Goal: Obtain resource: Download file/media

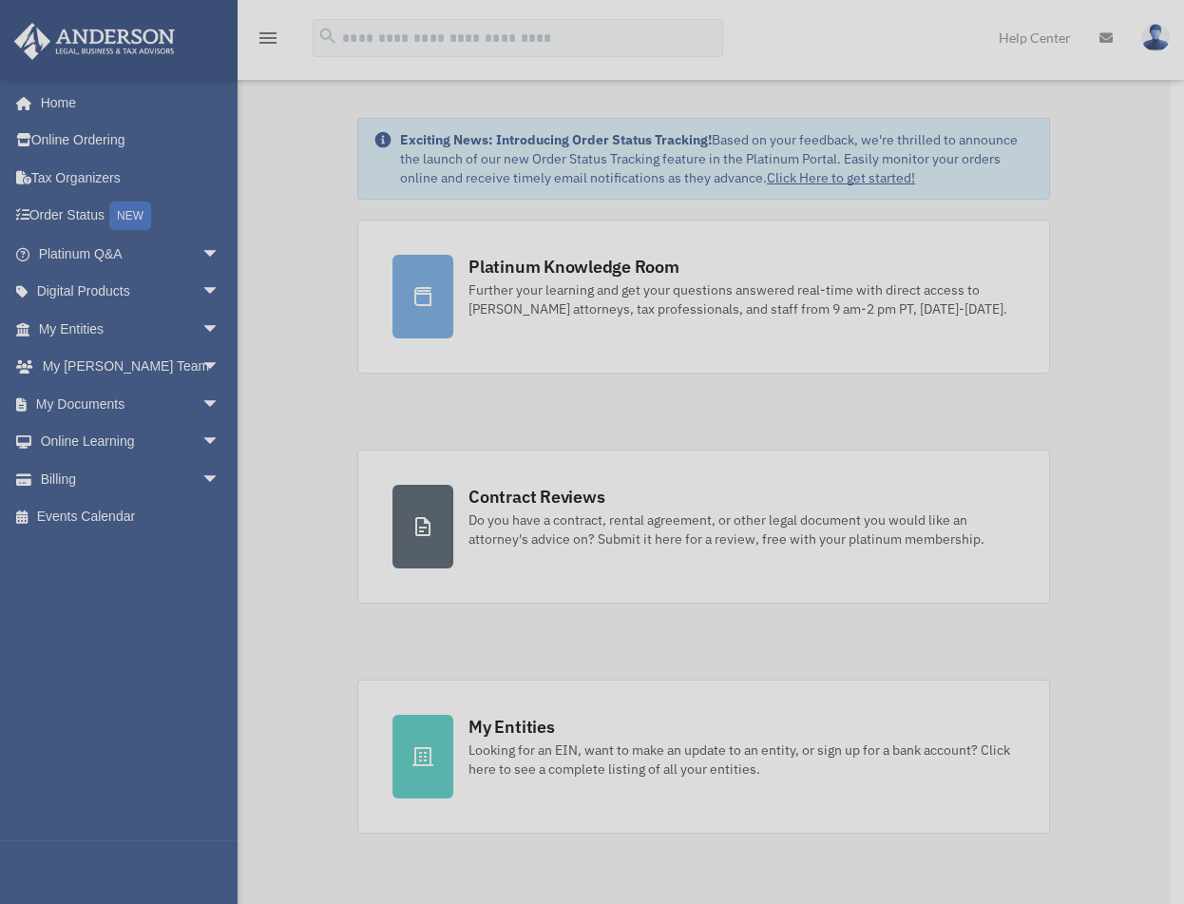
click at [172, 319] on div "x" at bounding box center [592, 452] width 1184 height 904
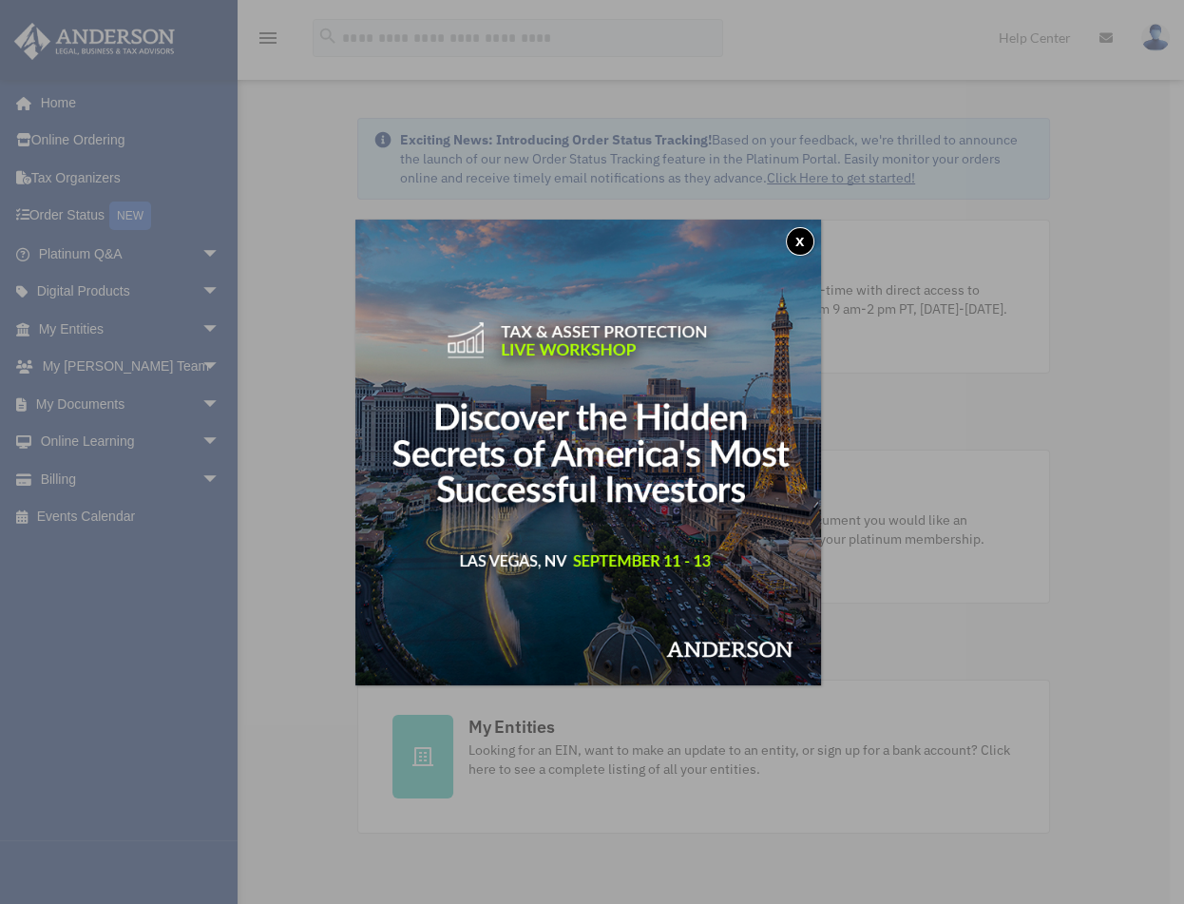
click at [799, 236] on button "x" at bounding box center [800, 241] width 29 height 29
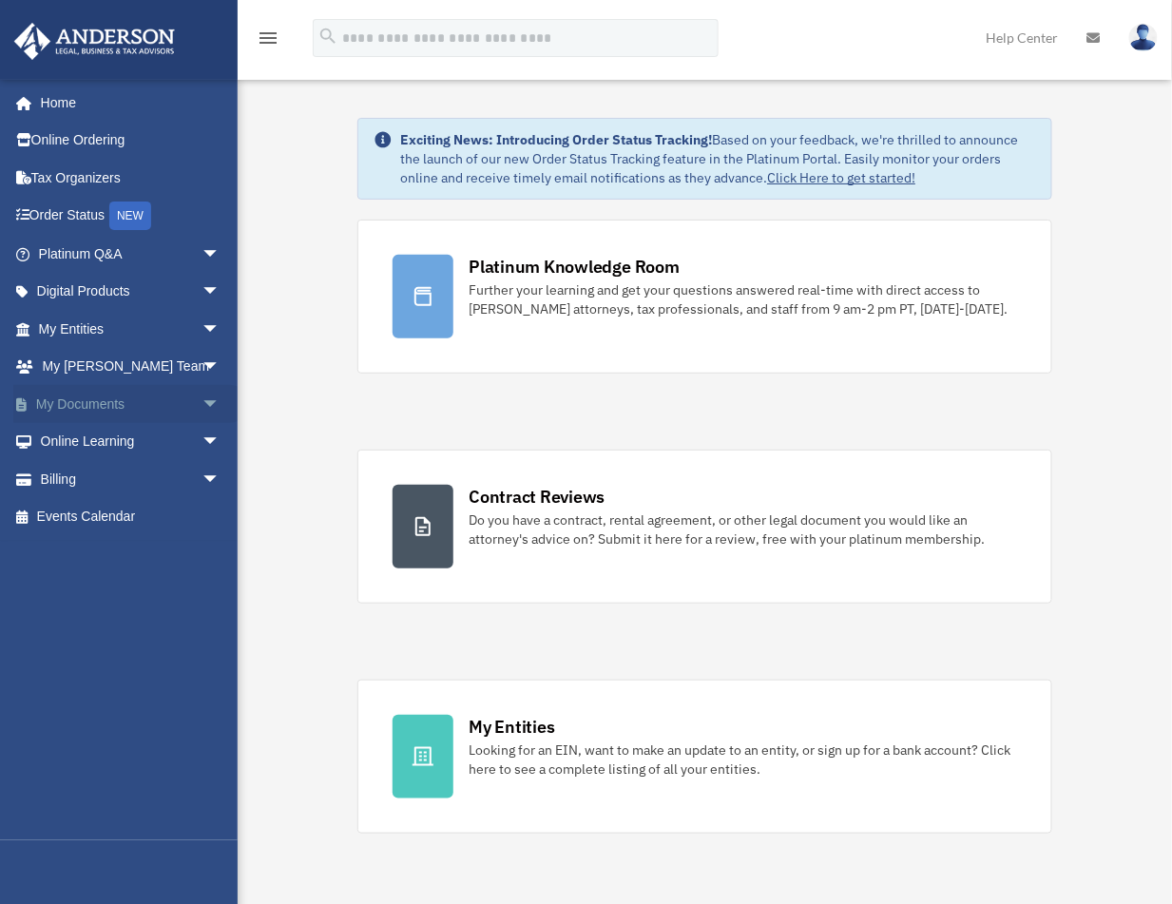
click at [202, 410] on span "arrow_drop_down" at bounding box center [221, 404] width 38 height 39
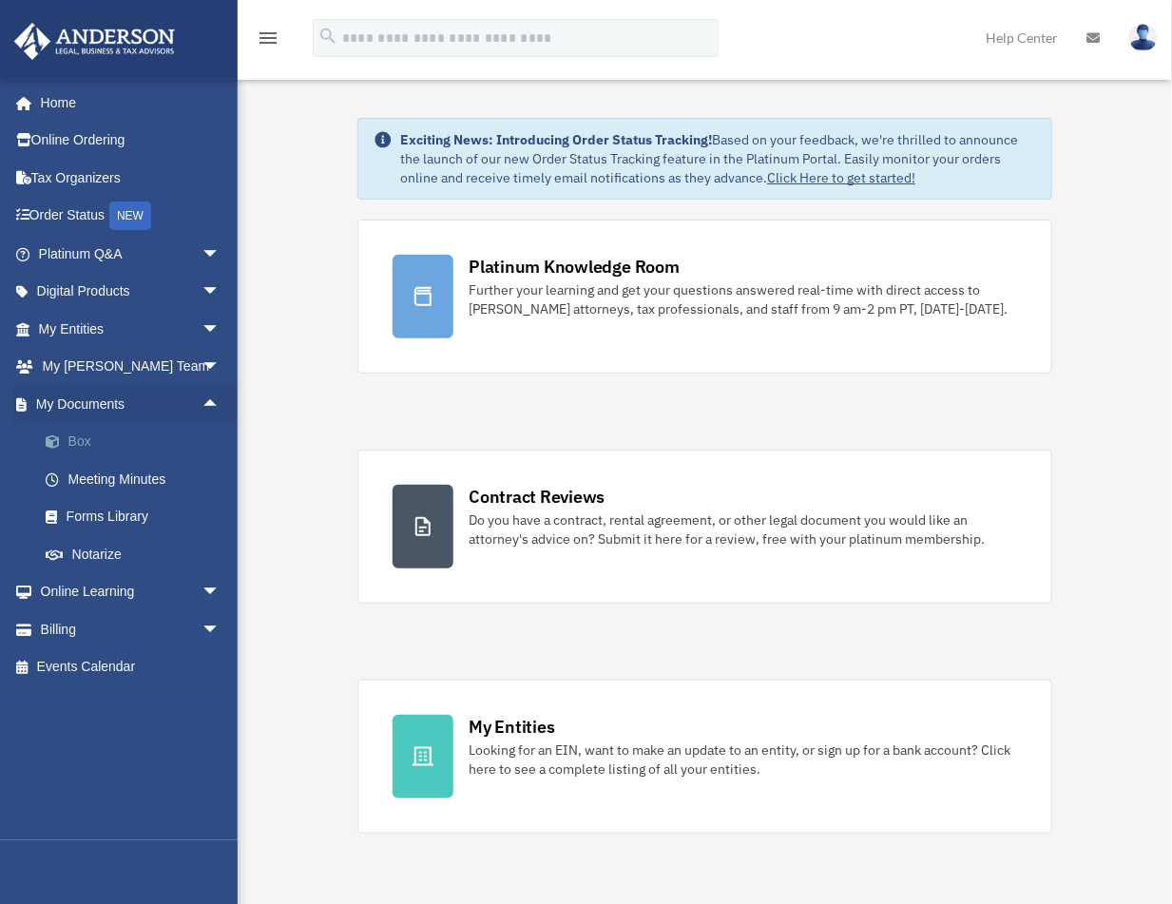
click at [66, 443] on span at bounding box center [62, 441] width 12 height 13
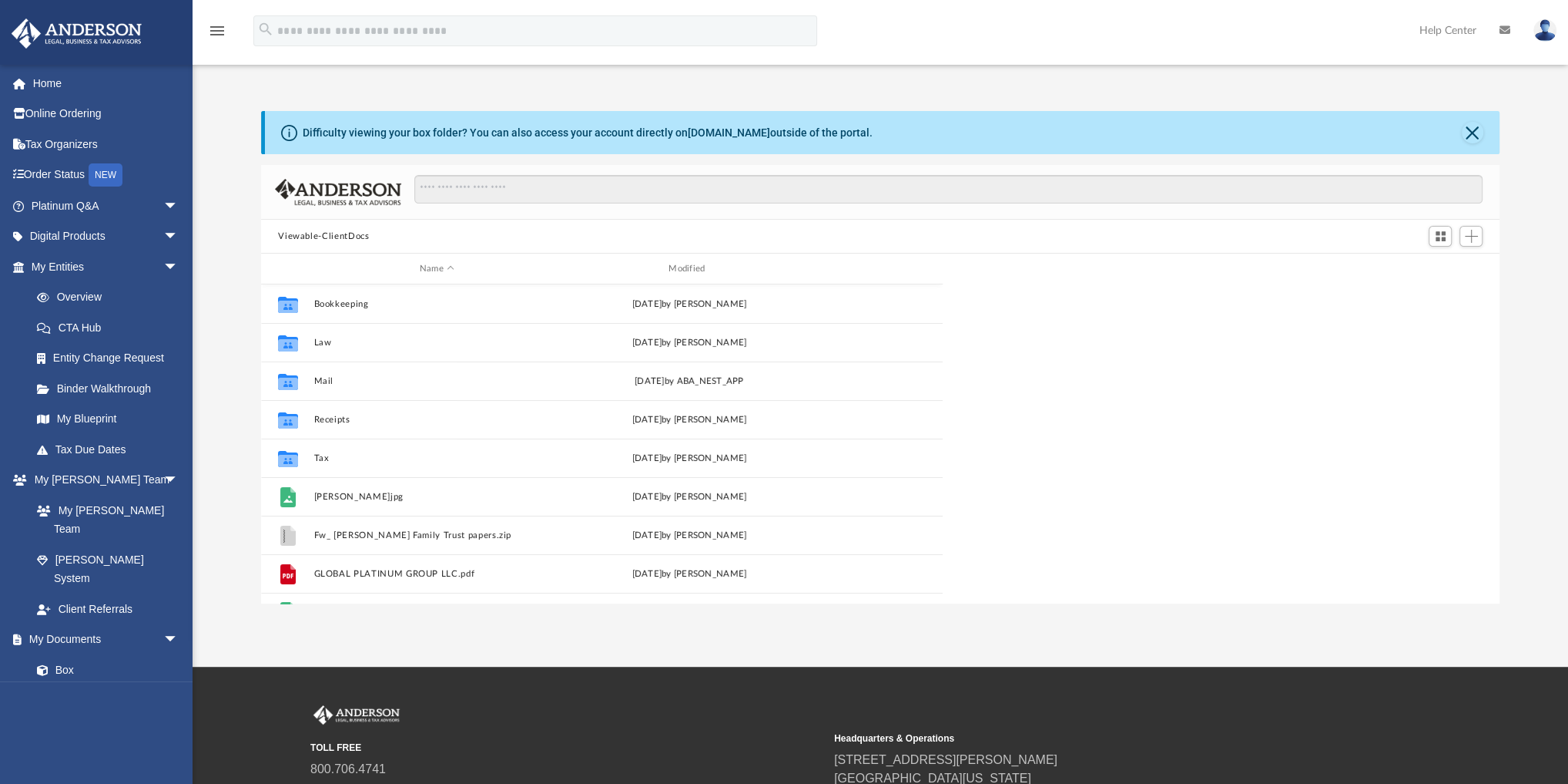
scroll to position [341, 1228]
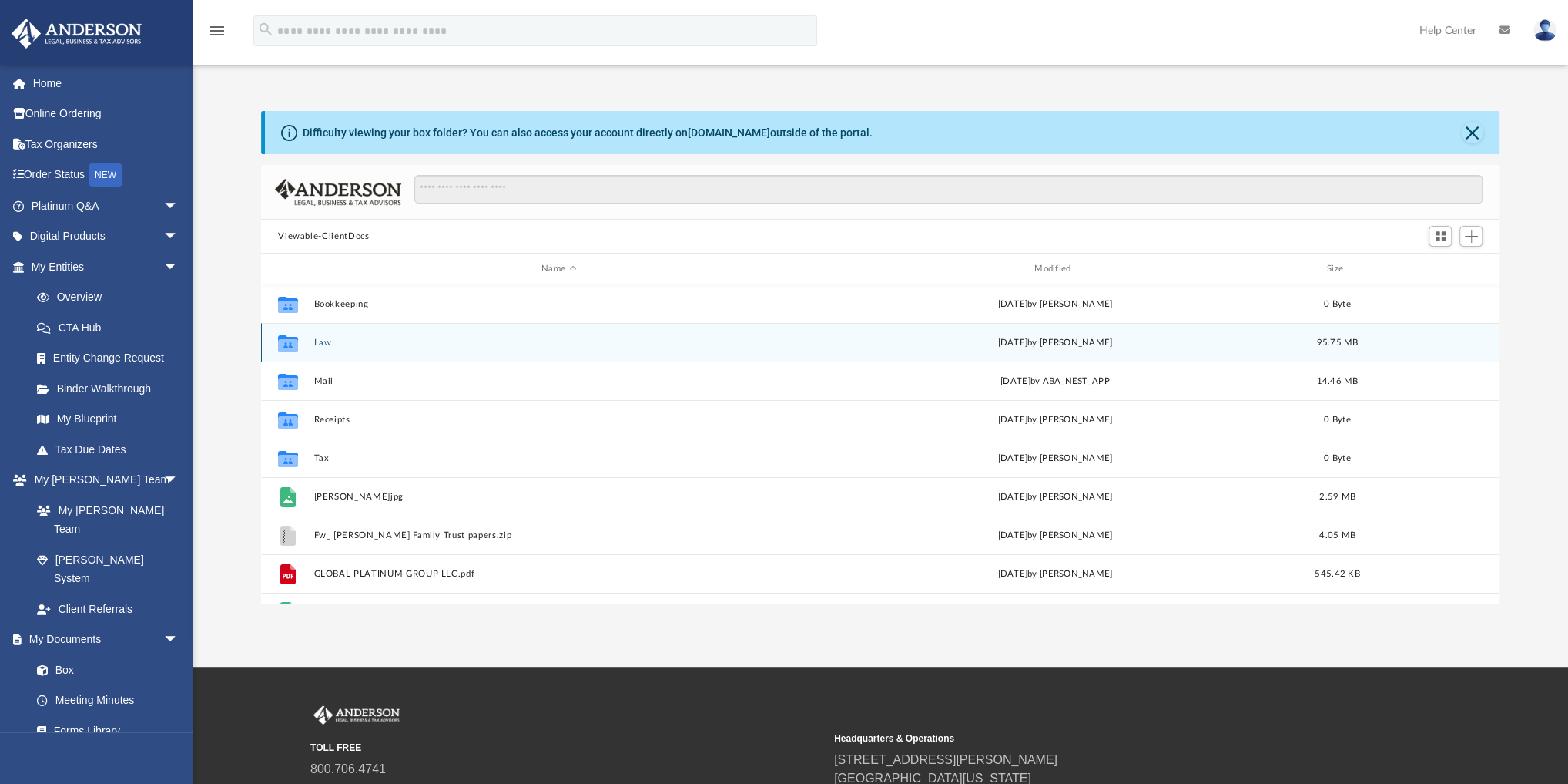
click at [318, 342] on button "Law" at bounding box center [559, 342] width 490 height 10
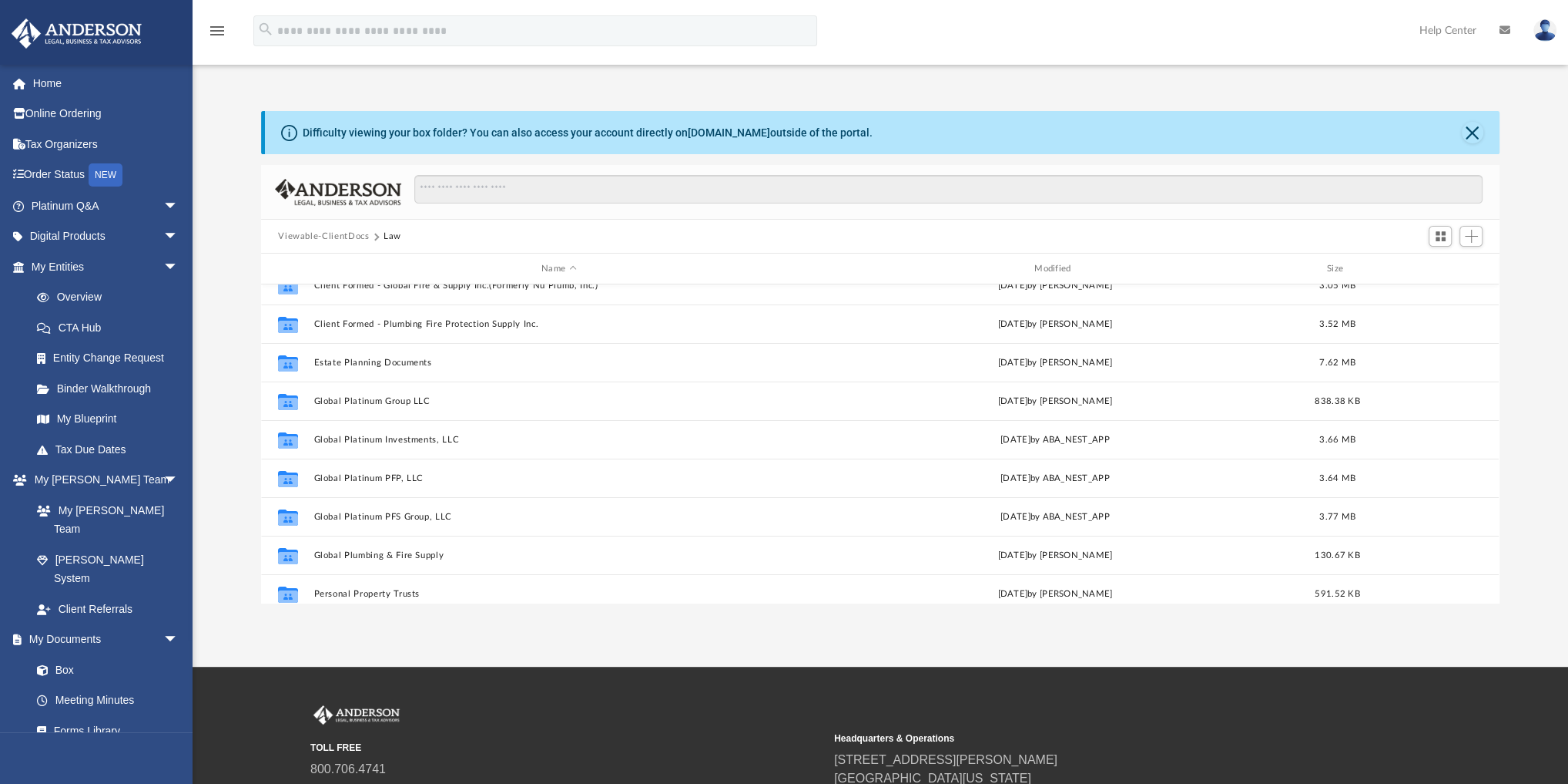
scroll to position [308, 0]
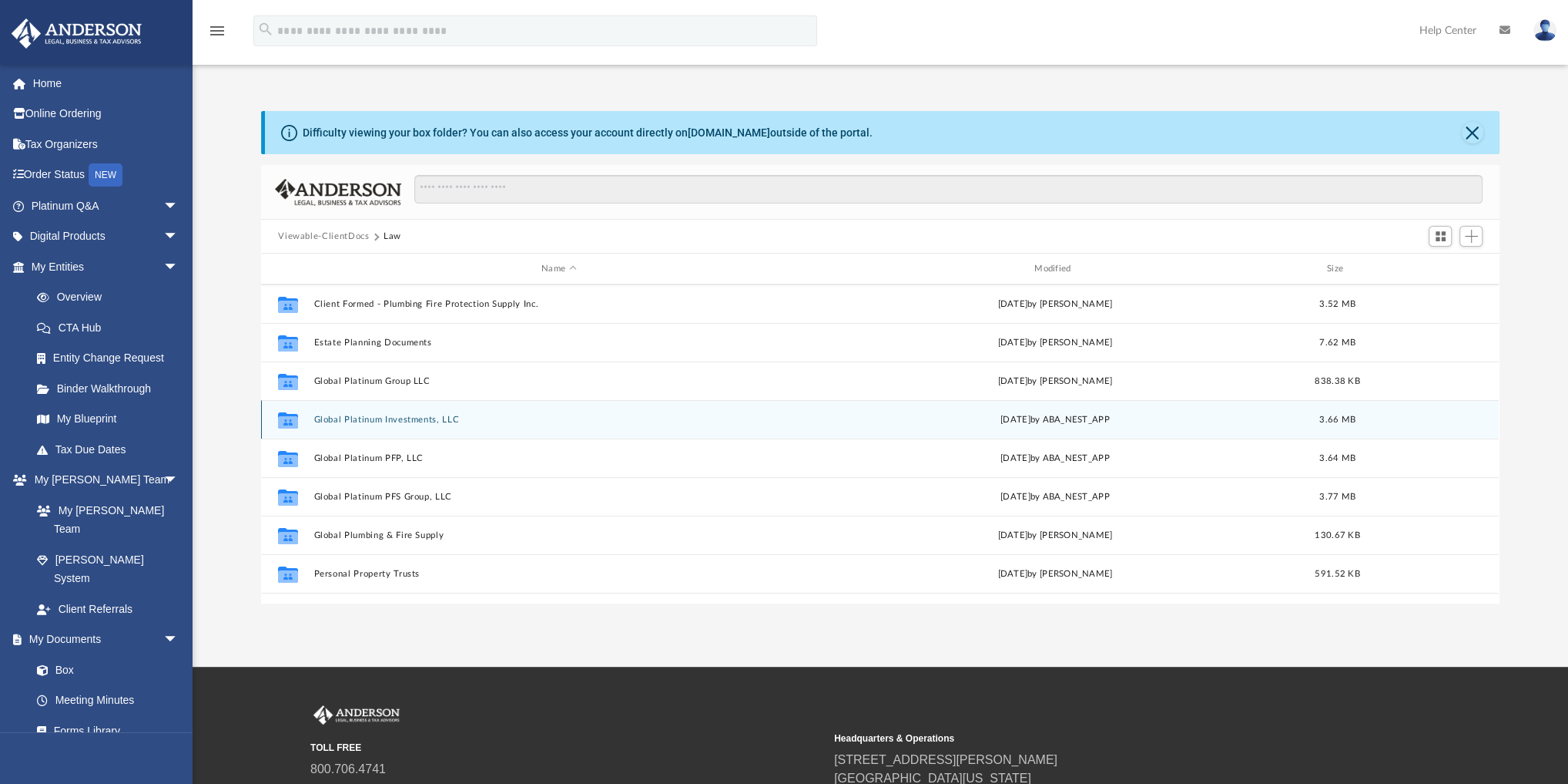
click at [413, 421] on button "Global Platinum Investments, LLC" at bounding box center [559, 419] width 490 height 10
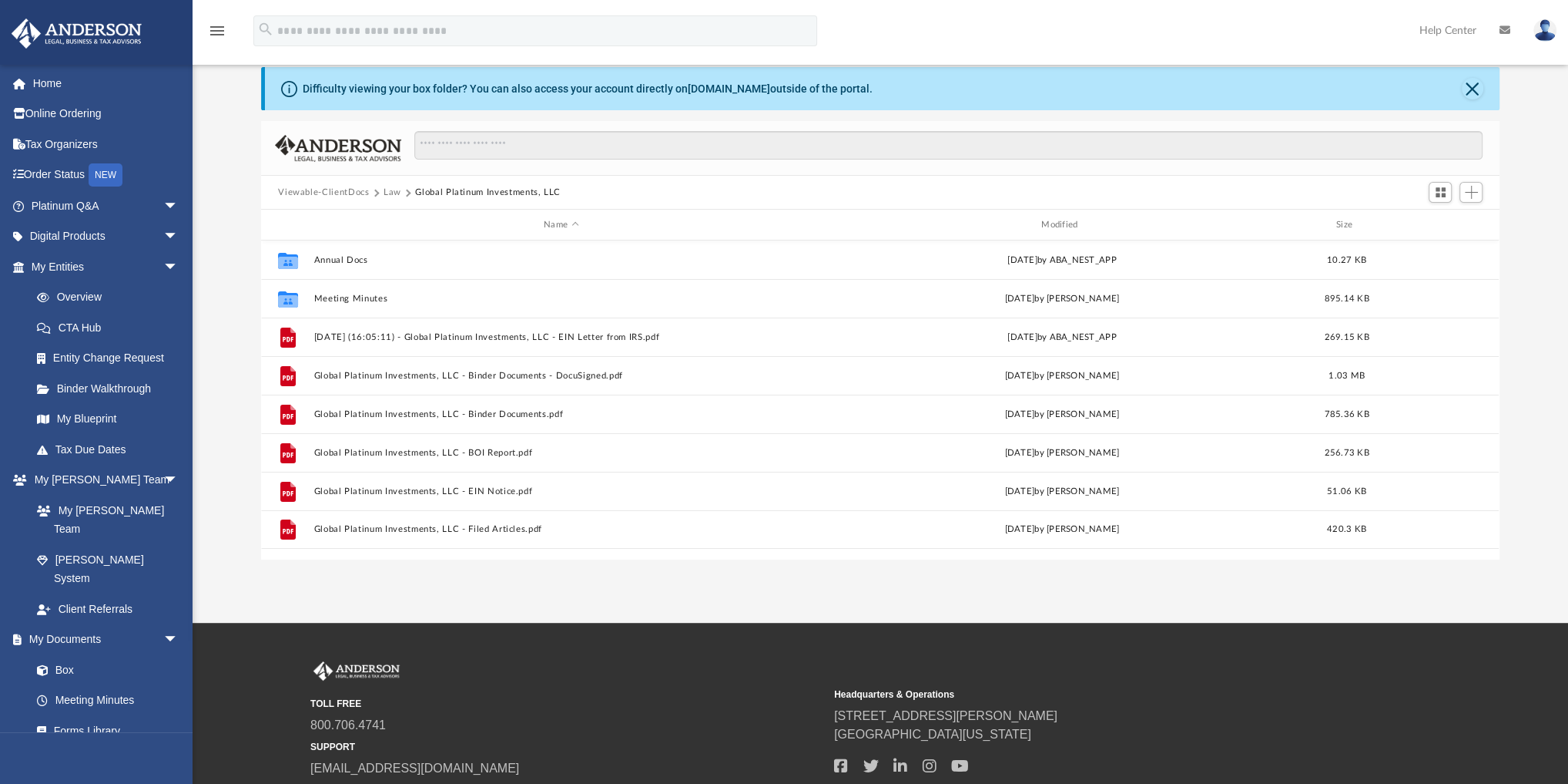
scroll to position [0, 0]
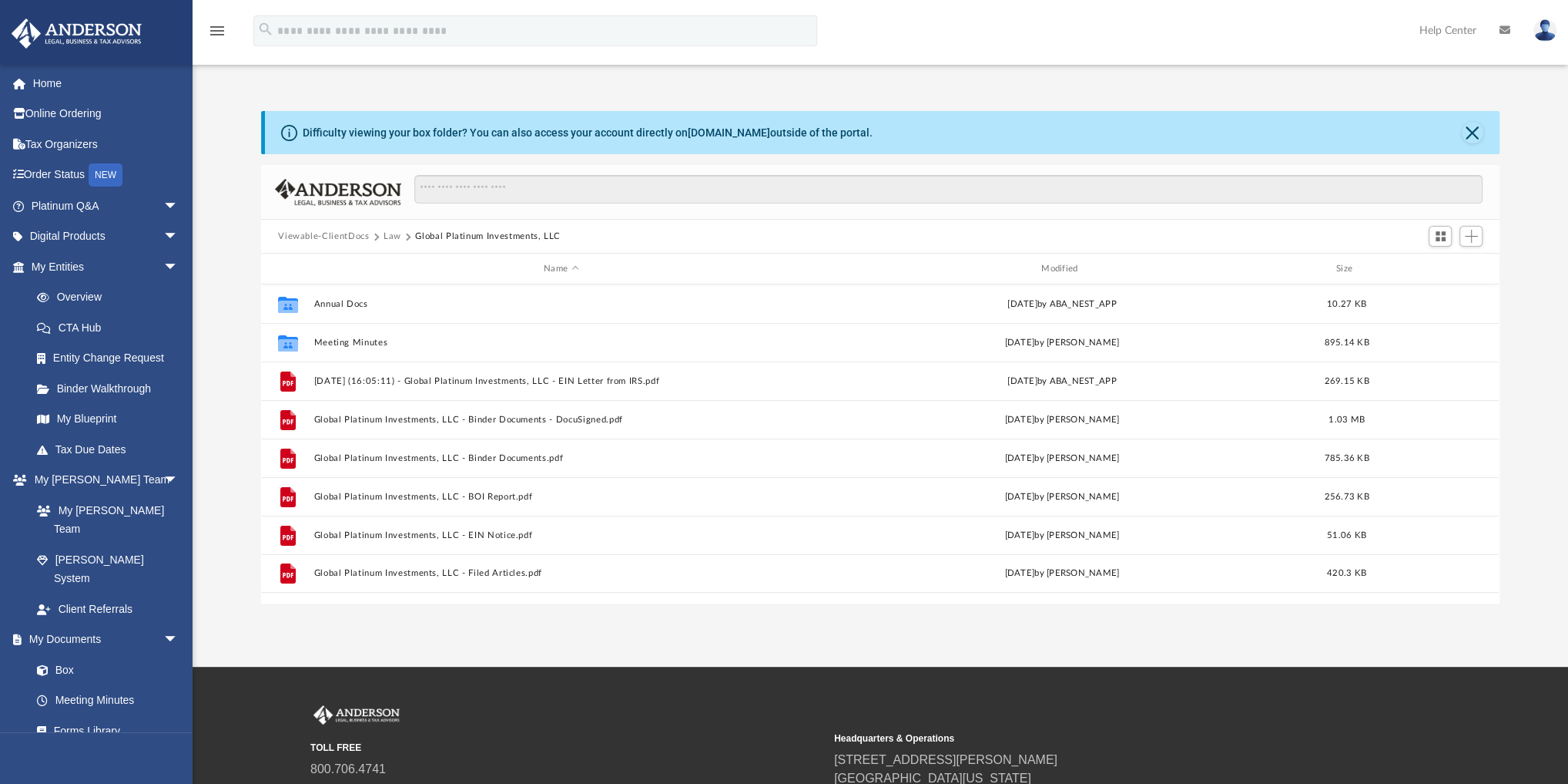
click at [387, 238] on button "Law" at bounding box center [392, 236] width 18 height 14
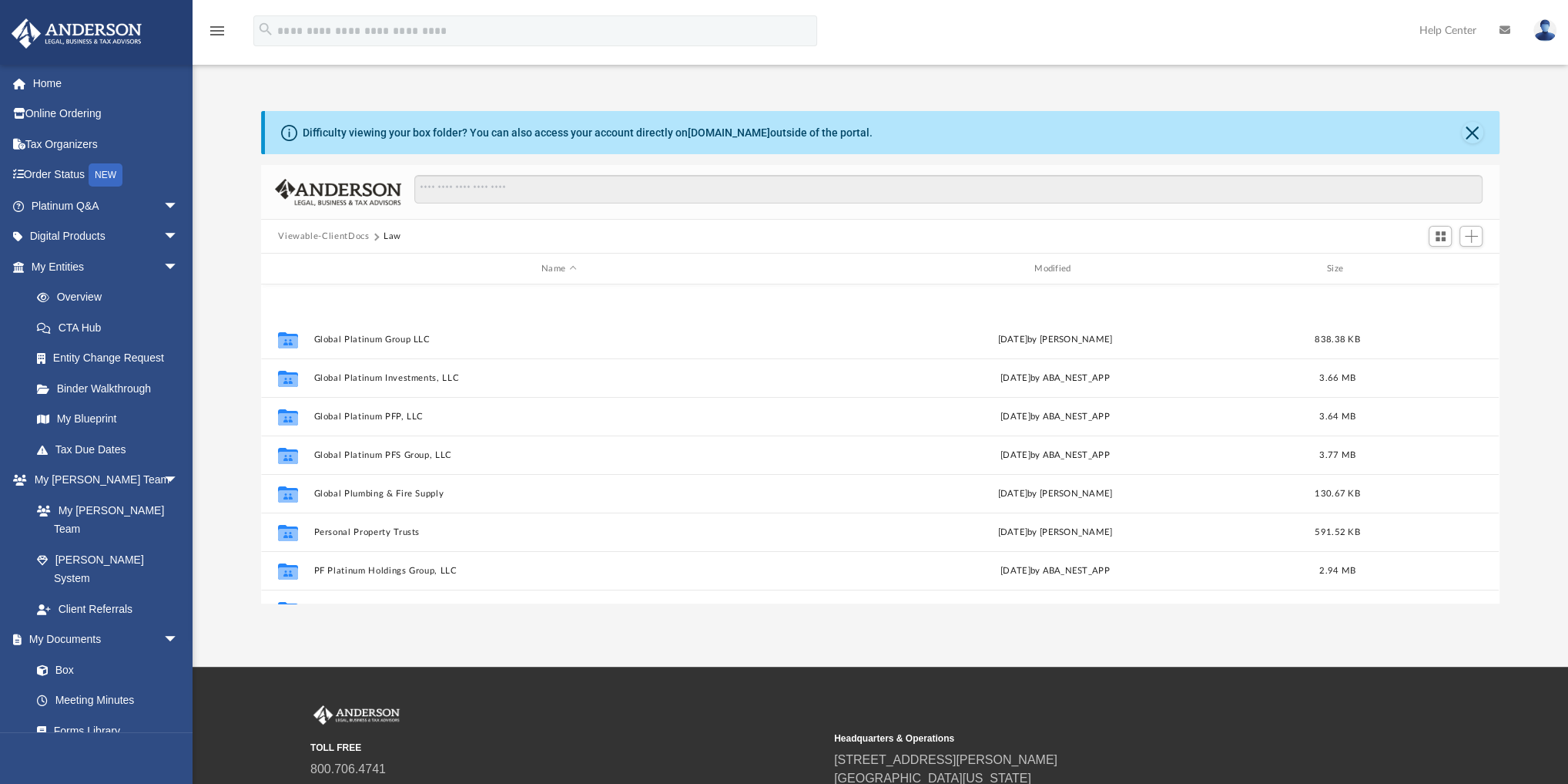
scroll to position [555, 0]
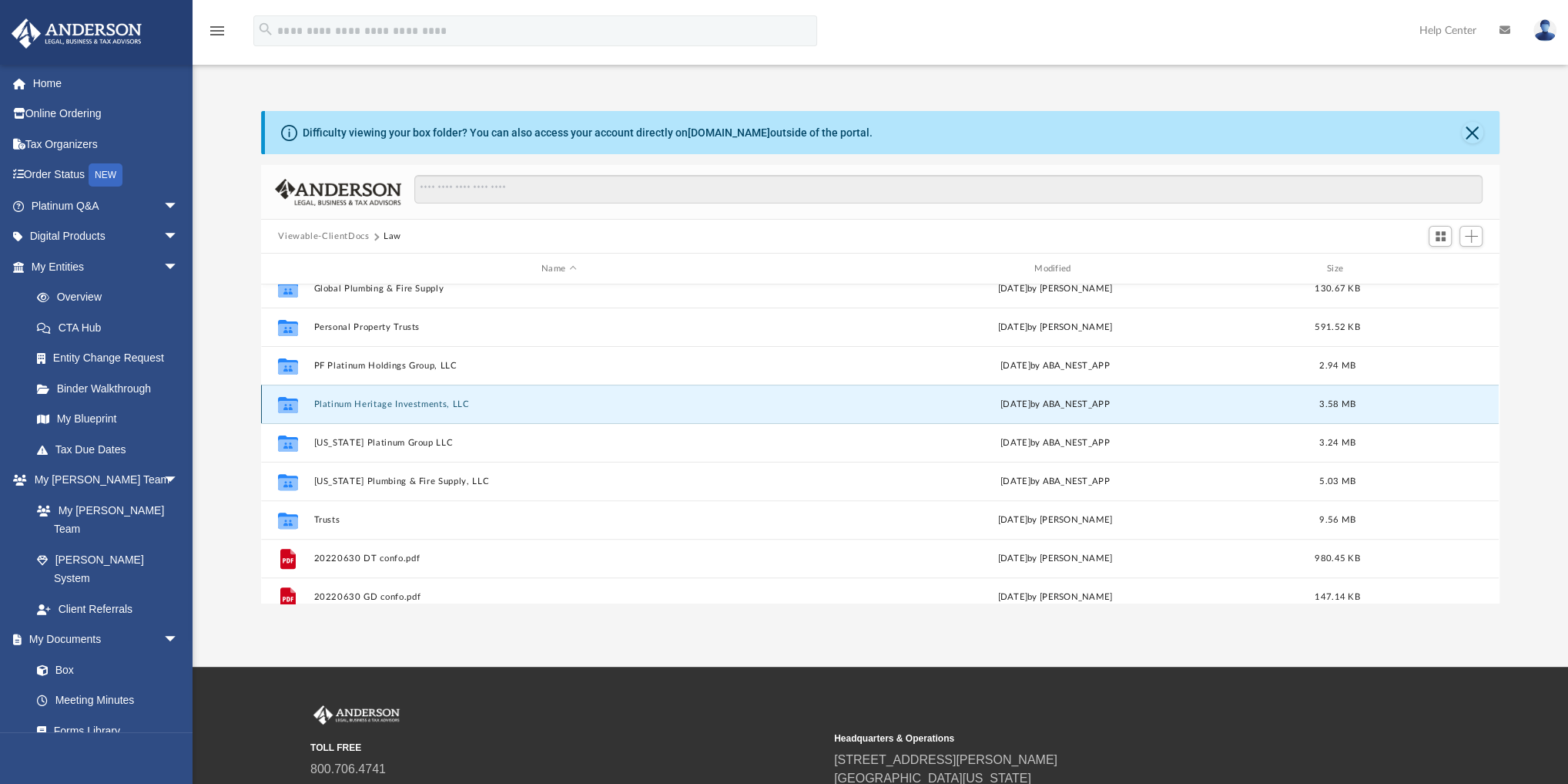
click at [384, 408] on button "Platinum Heritage Investments, LLC" at bounding box center [559, 404] width 490 height 10
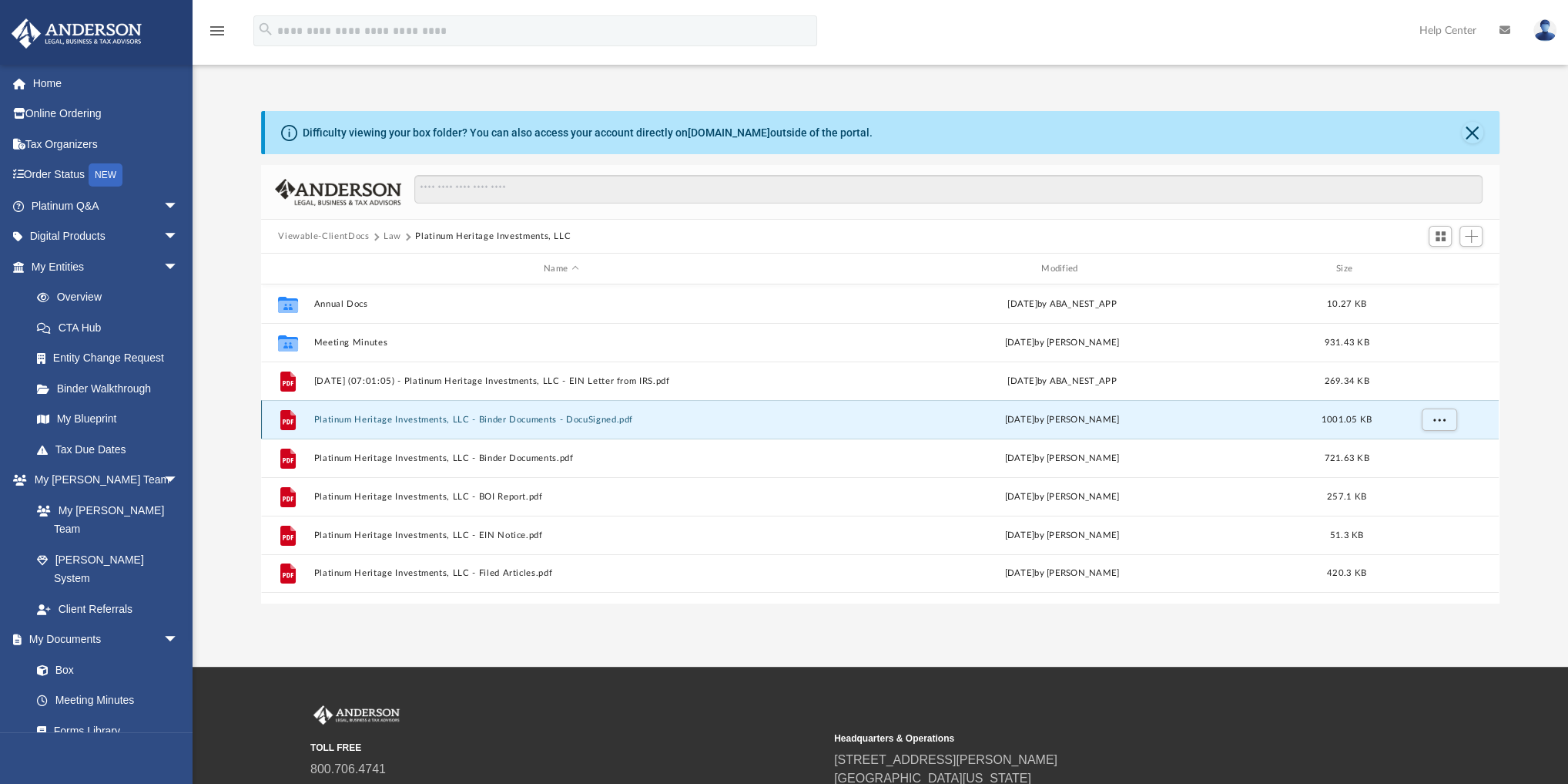
click at [438, 422] on button "Platinum Heritage Investments, LLC - Binder Documents - DocuSigned.pdf" at bounding box center [562, 419] width 494 height 10
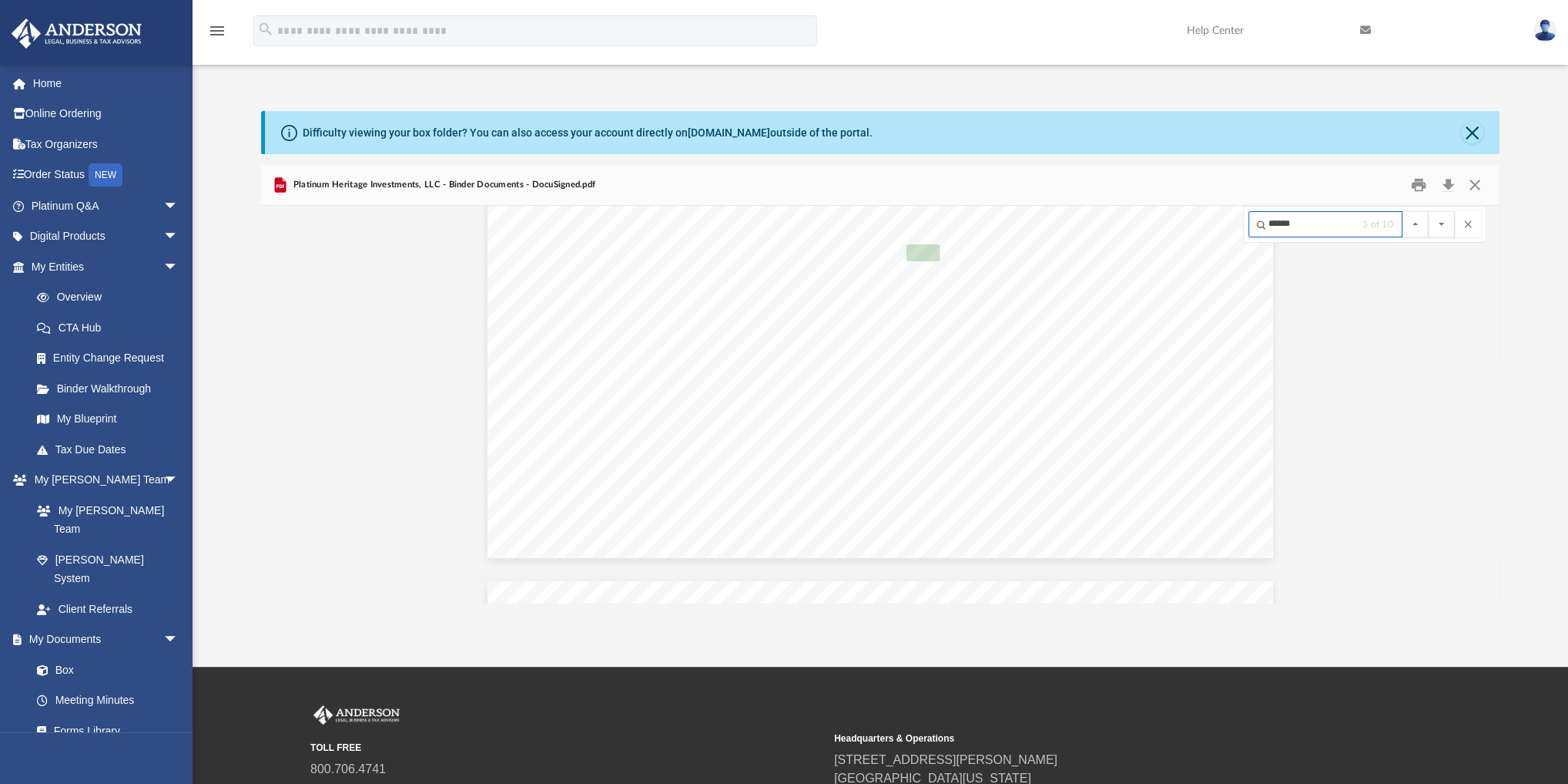
scroll to position [24269, 0]
type input "*"
type input "*****"
click at [959, 211] on button "File preview" at bounding box center [1442, 224] width 26 height 26
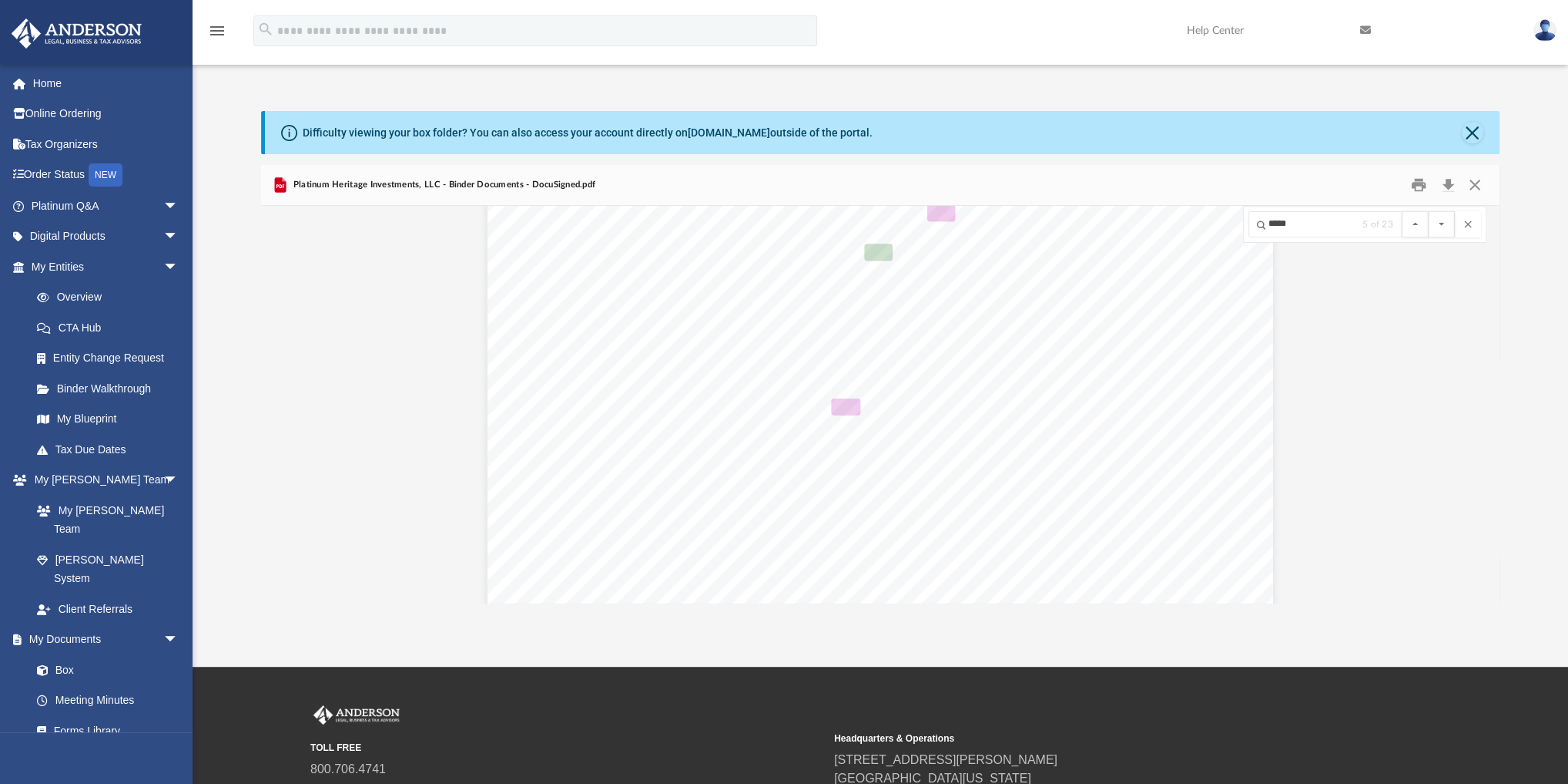
click at [959, 211] on button "File preview" at bounding box center [1442, 224] width 26 height 26
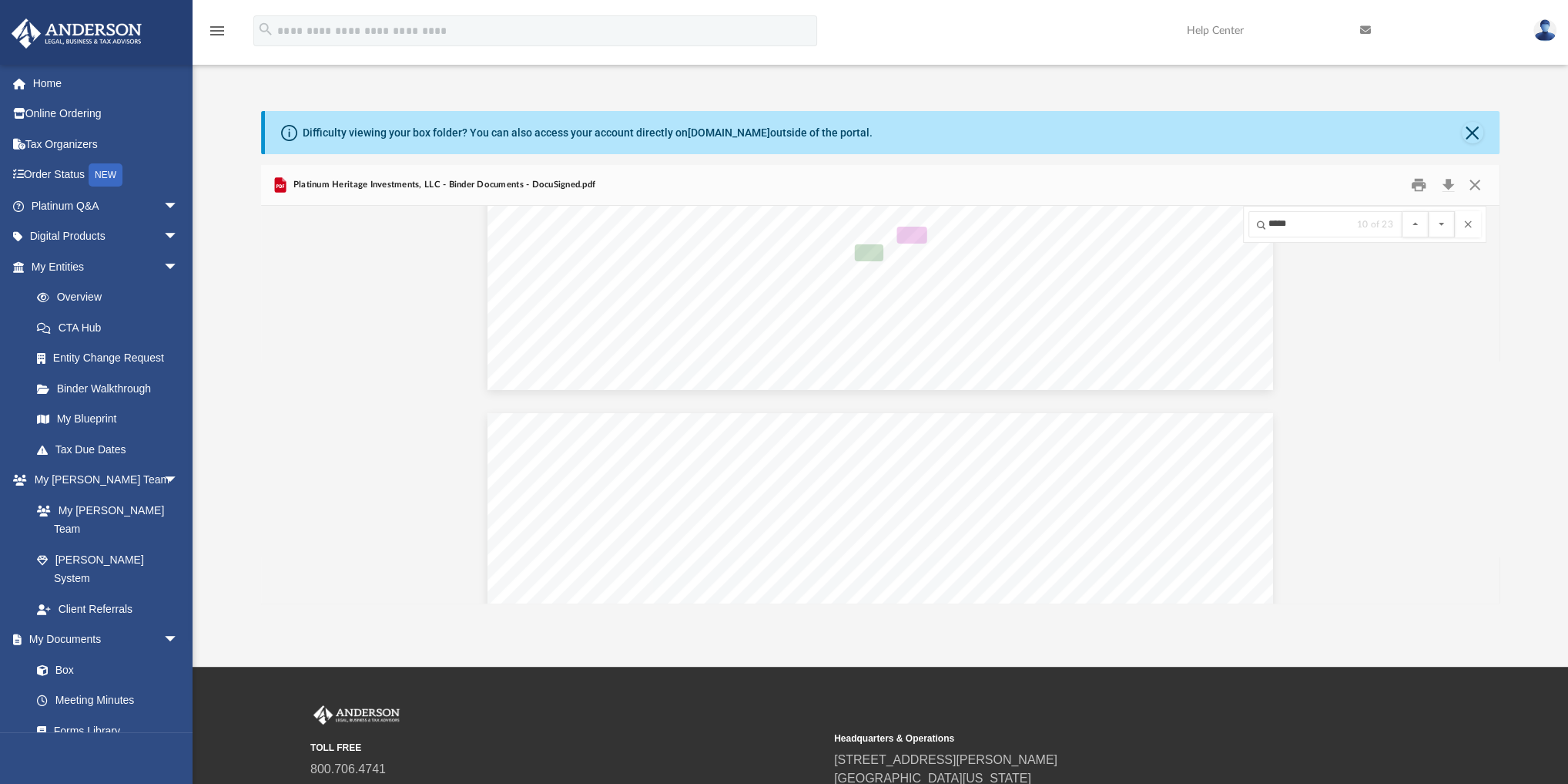
click at [959, 211] on button "File preview" at bounding box center [1442, 224] width 26 height 26
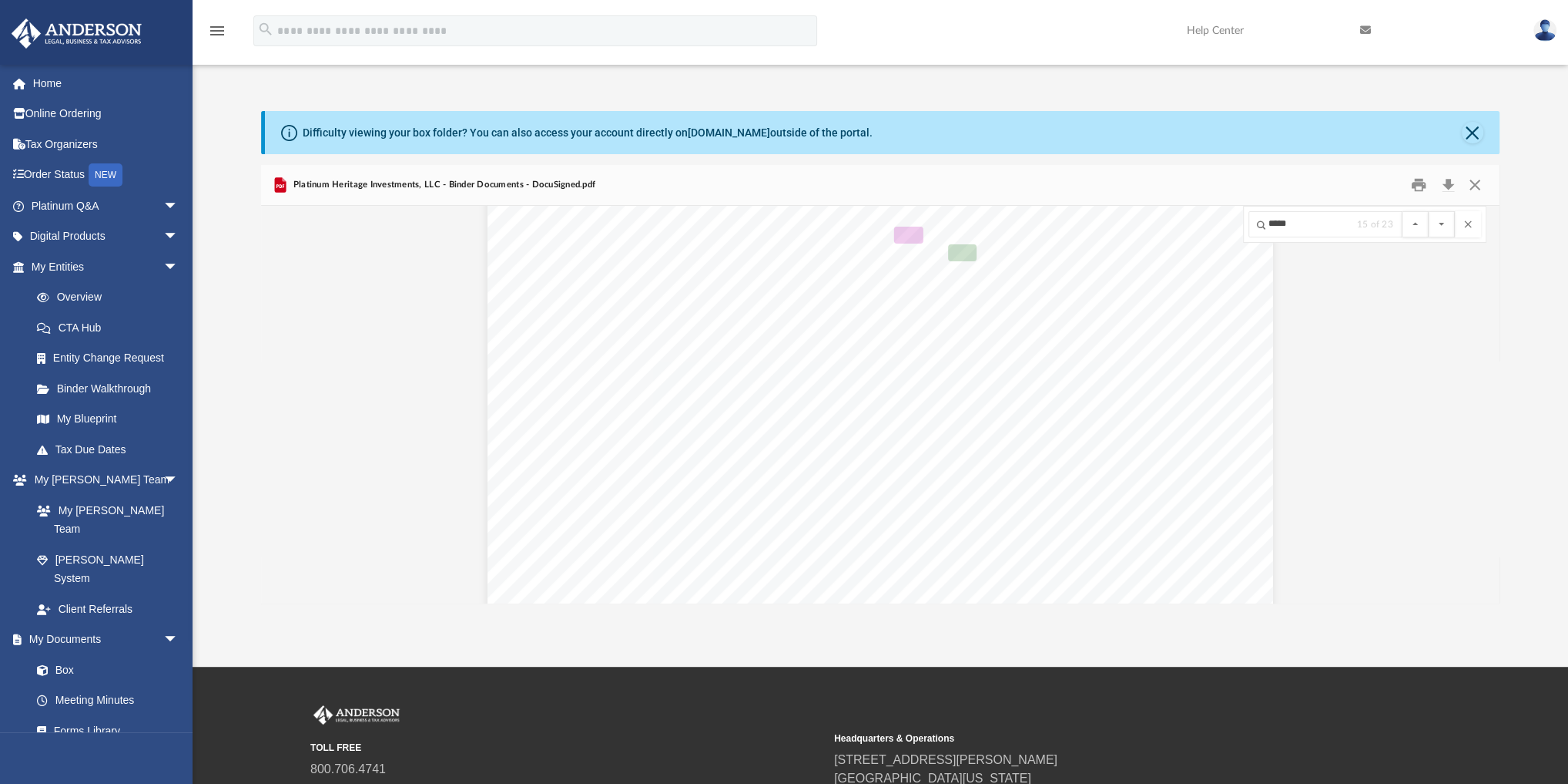
click at [959, 211] on button "File preview" at bounding box center [1442, 224] width 26 height 26
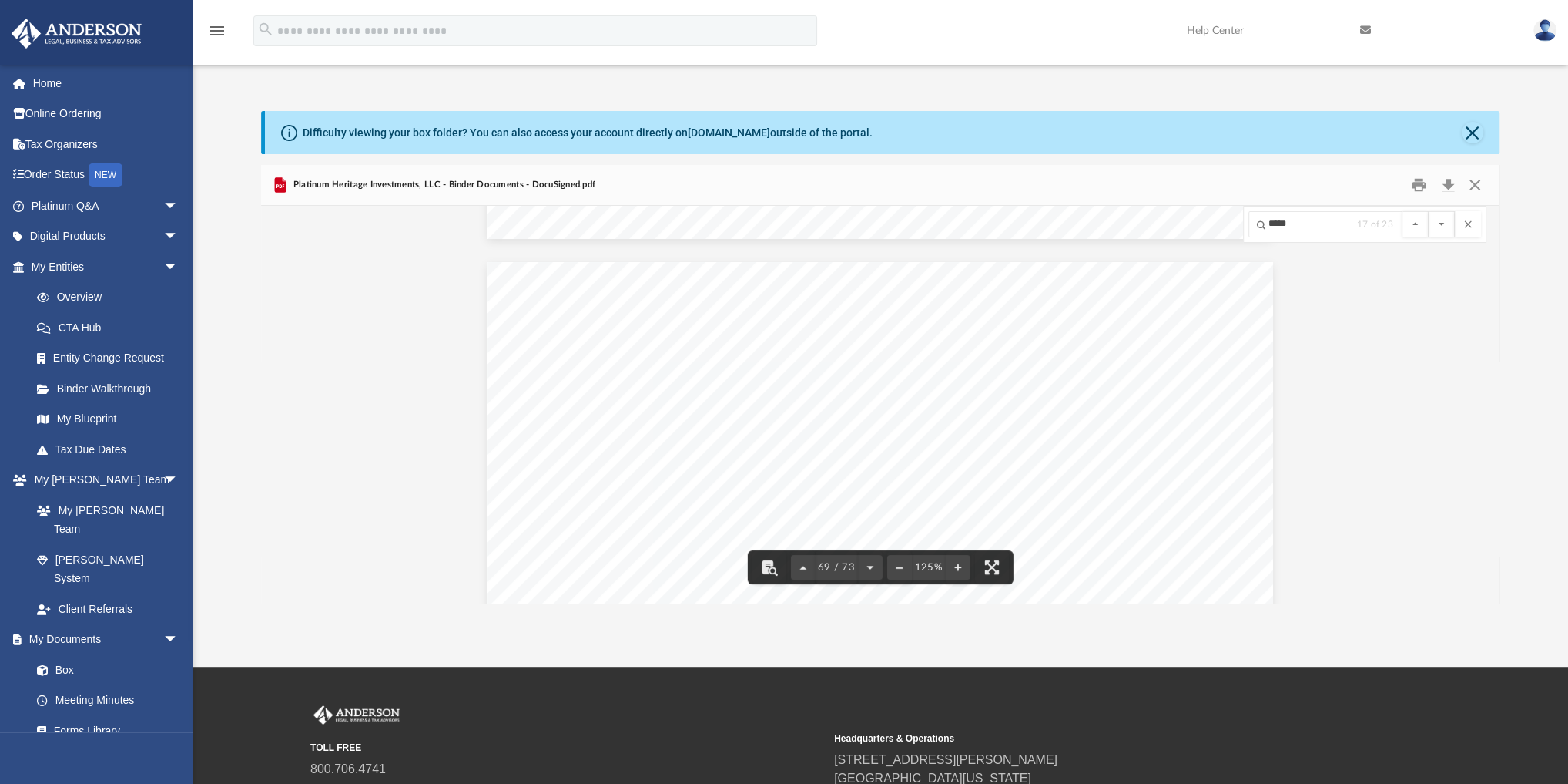
scroll to position [69258, 0]
click at [959, 130] on button "Close" at bounding box center [1472, 132] width 22 height 22
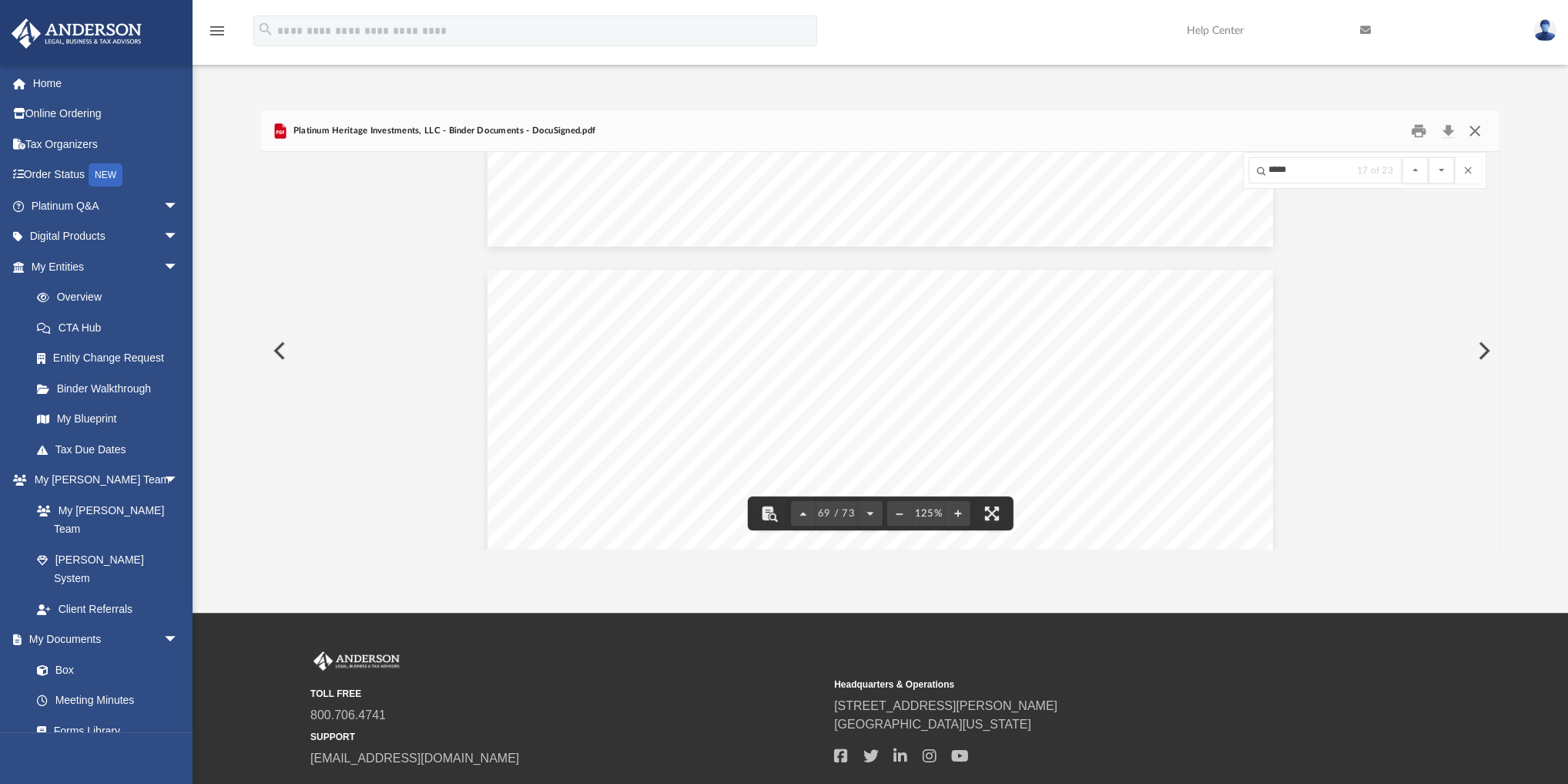
click at [959, 130] on button "Close" at bounding box center [1475, 131] width 28 height 24
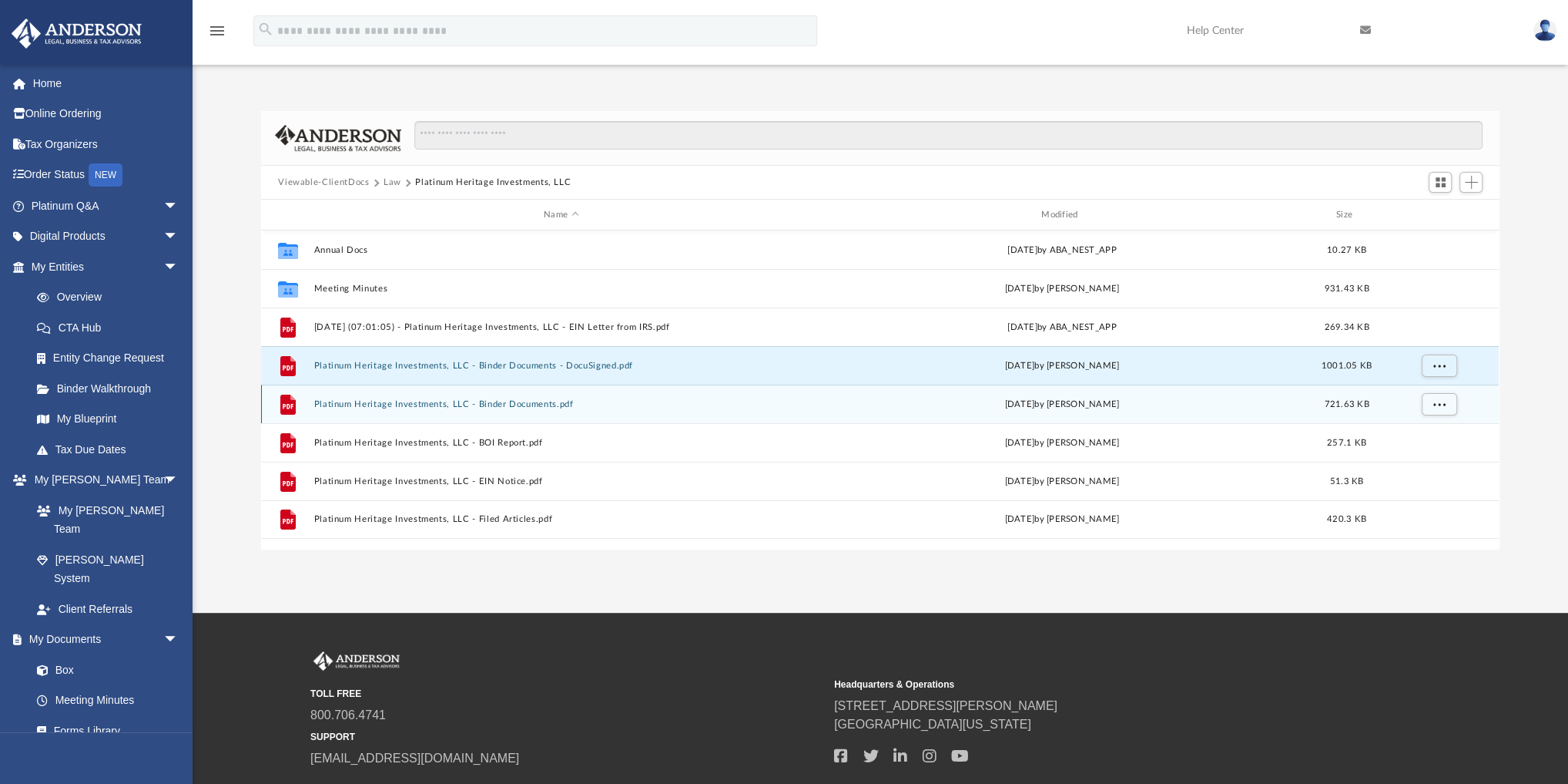
click at [498, 413] on div "File Platinum Heritage Investments, LLC - Binder Documents.pdf Wed Jul 3 2024 b…" at bounding box center [880, 404] width 1238 height 39
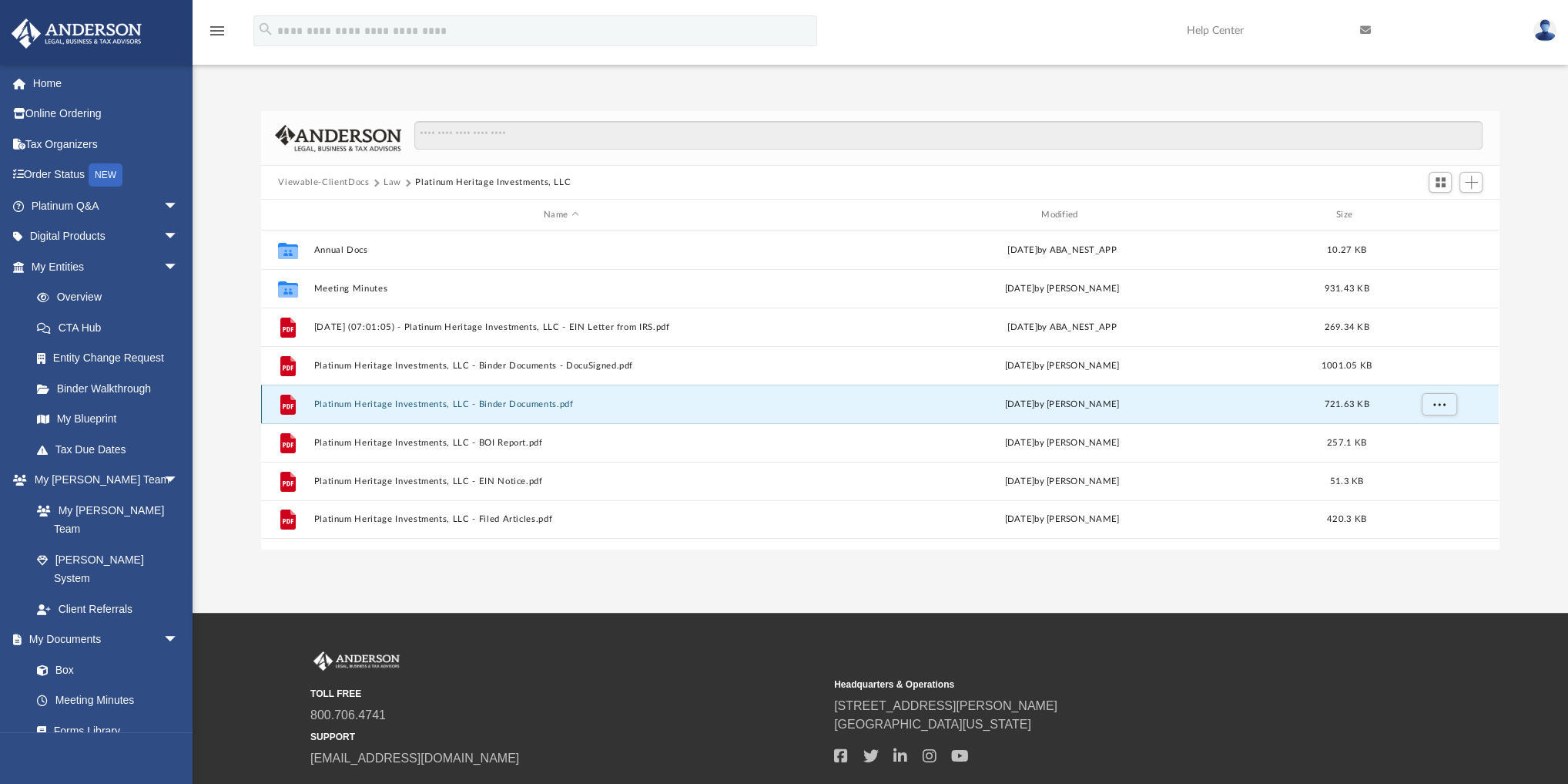
click at [481, 409] on div "File Platinum Heritage Investments, LLC - Binder Documents.pdf Wed Jul 3 2024 b…" at bounding box center [880, 404] width 1238 height 39
click at [437, 406] on button "Platinum Heritage Investments, LLC - Binder Documents.pdf" at bounding box center [562, 404] width 494 height 10
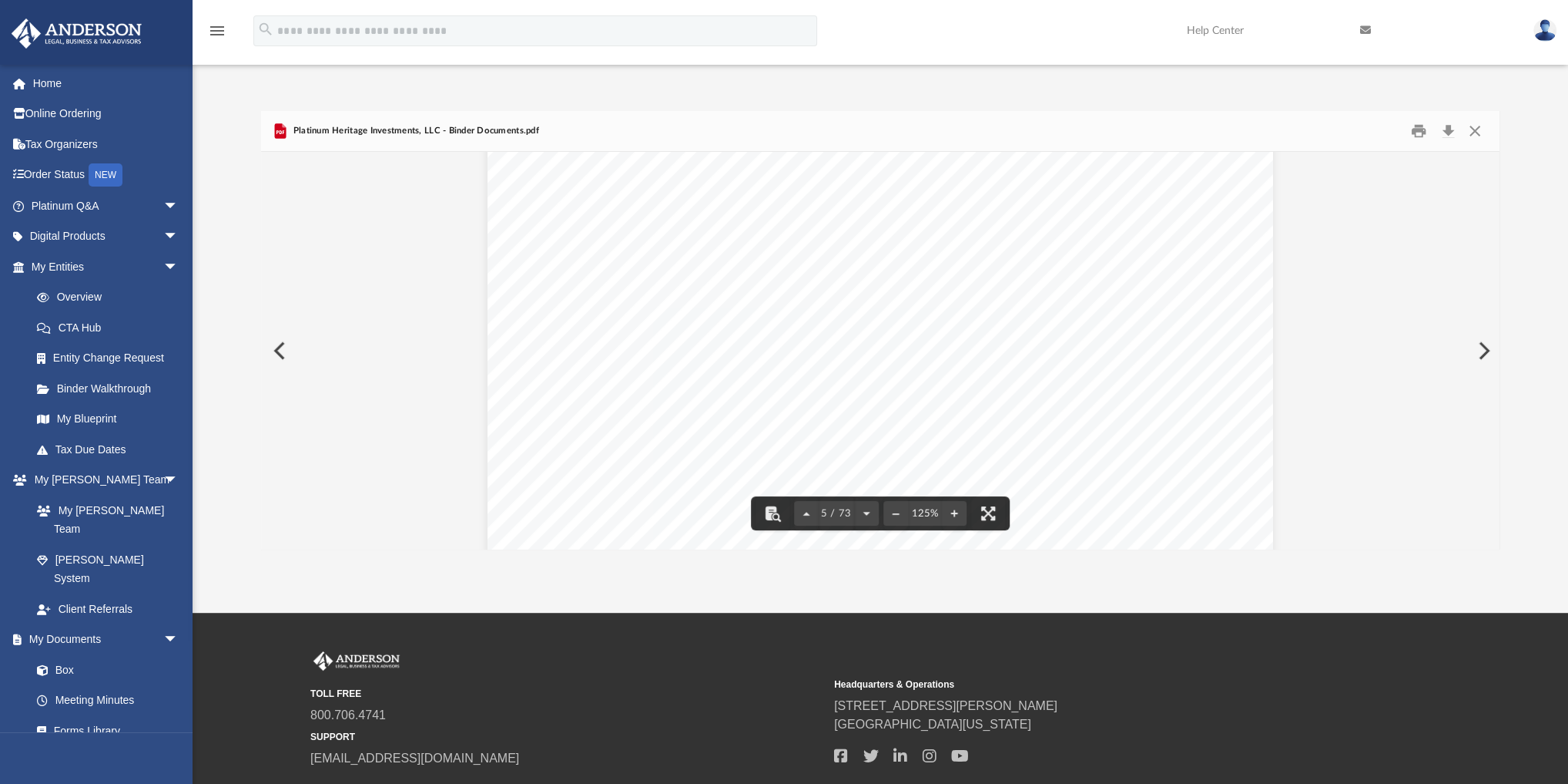
scroll to position [4933, 0]
click at [959, 131] on button "Close" at bounding box center [1475, 131] width 28 height 24
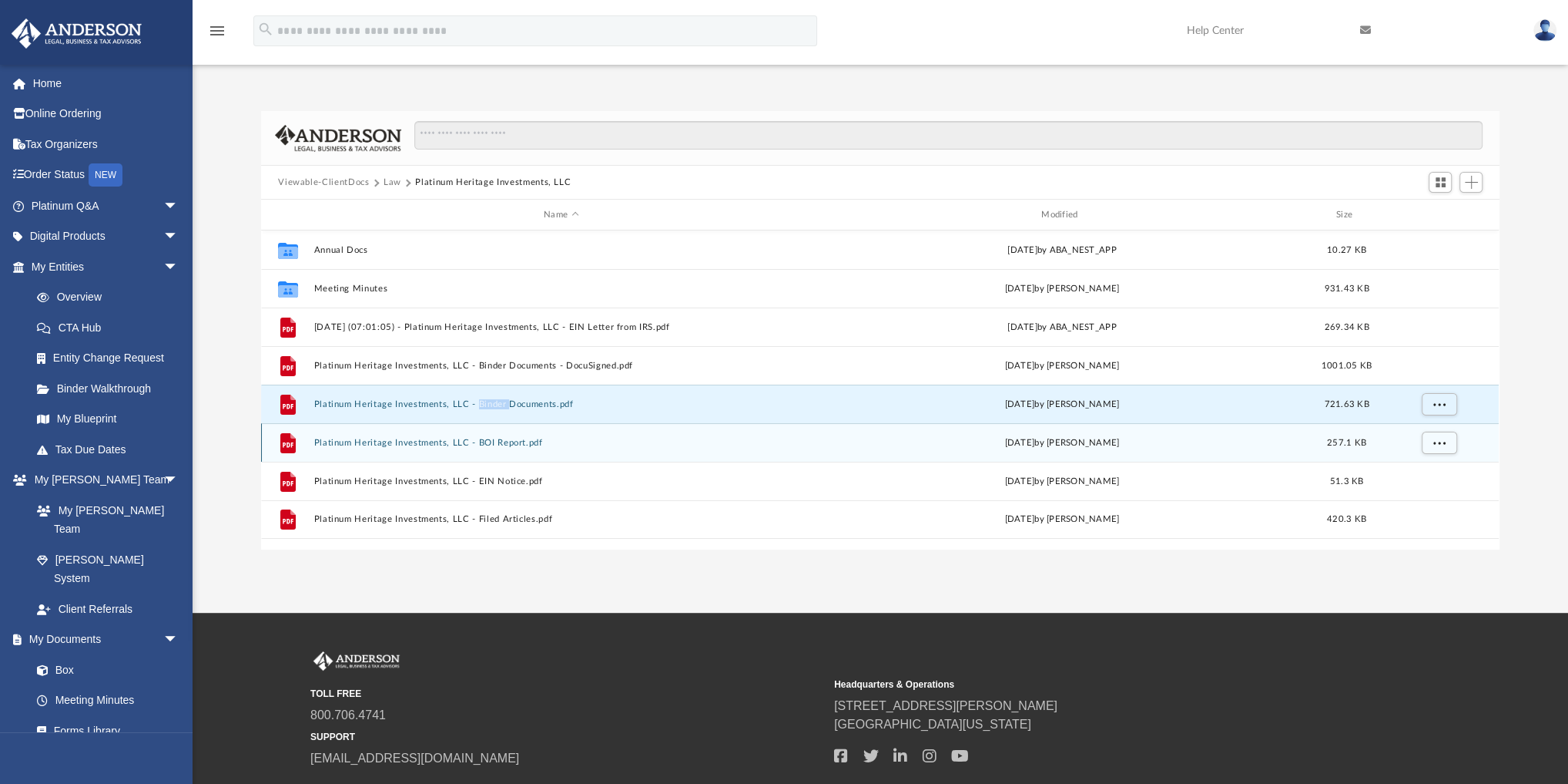
click at [489, 443] on button "Platinum Heritage Investments, LLC - BOI Report.pdf" at bounding box center [562, 443] width 494 height 10
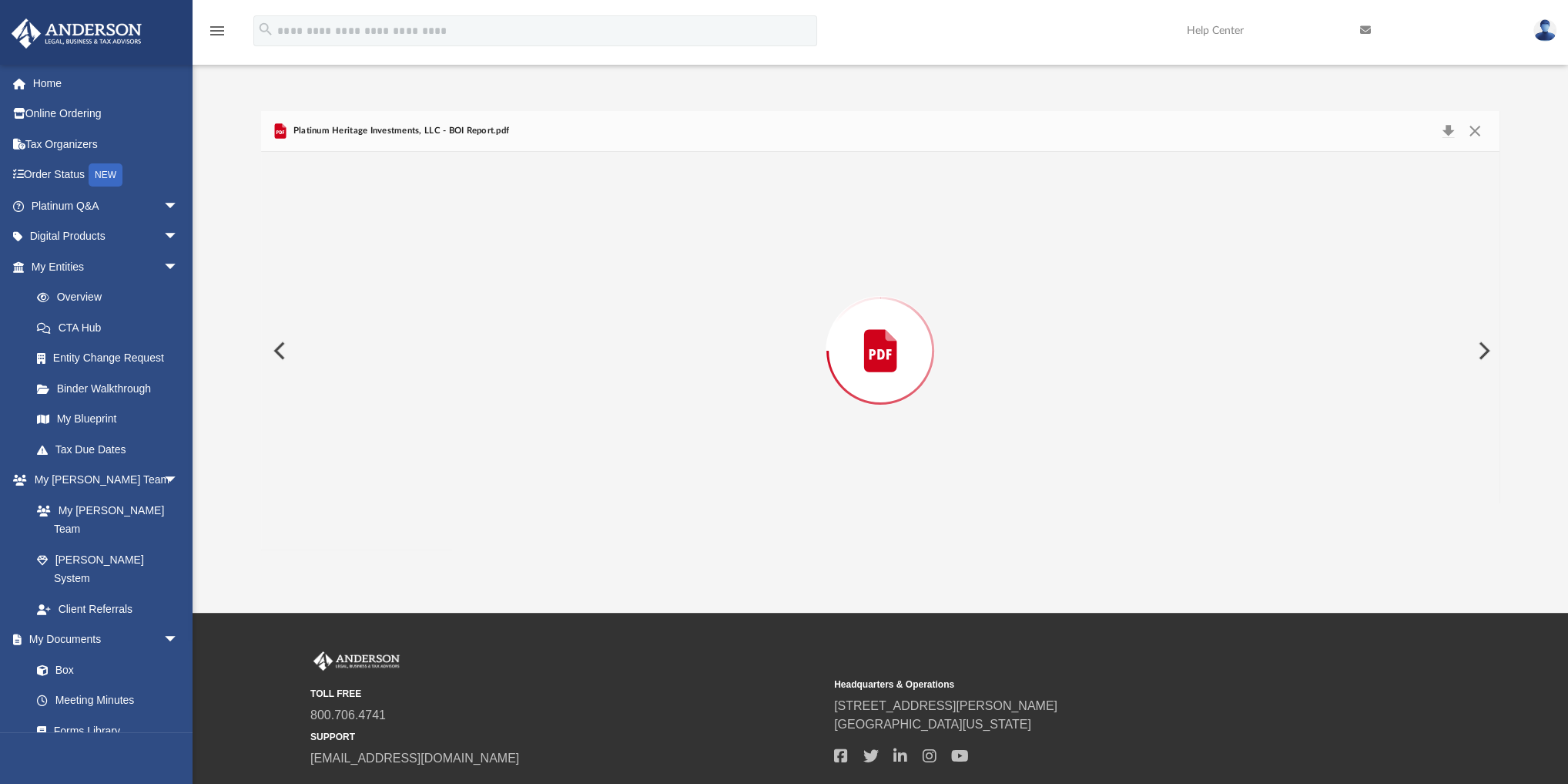
click at [489, 442] on div "Preview" at bounding box center [880, 350] width 1238 height 398
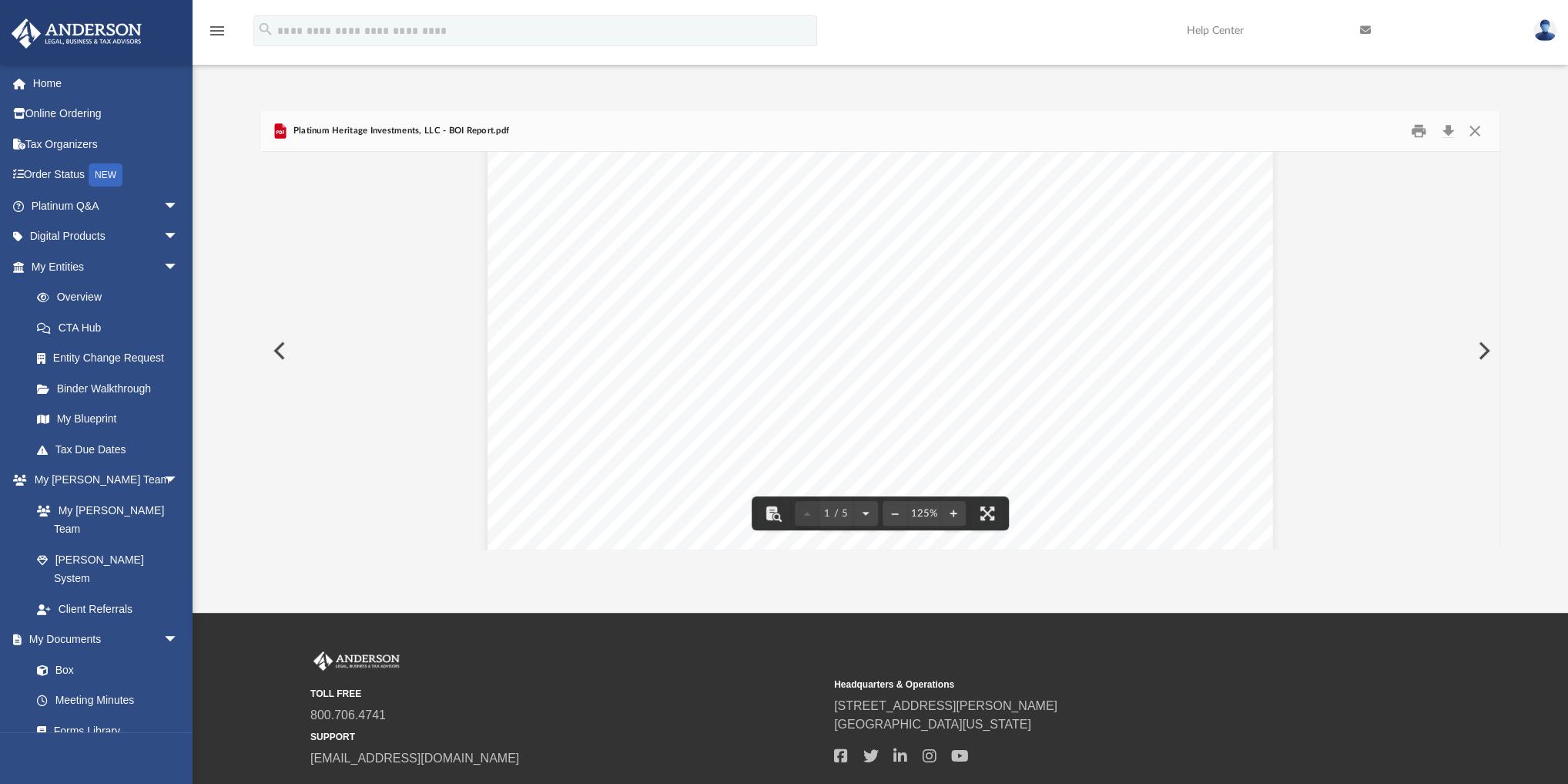
scroll to position [185, 0]
drag, startPoint x: 1476, startPoint y: 133, endPoint x: 1271, endPoint y: 211, distance: 219.3
click at [959, 133] on button "Close" at bounding box center [1475, 131] width 28 height 24
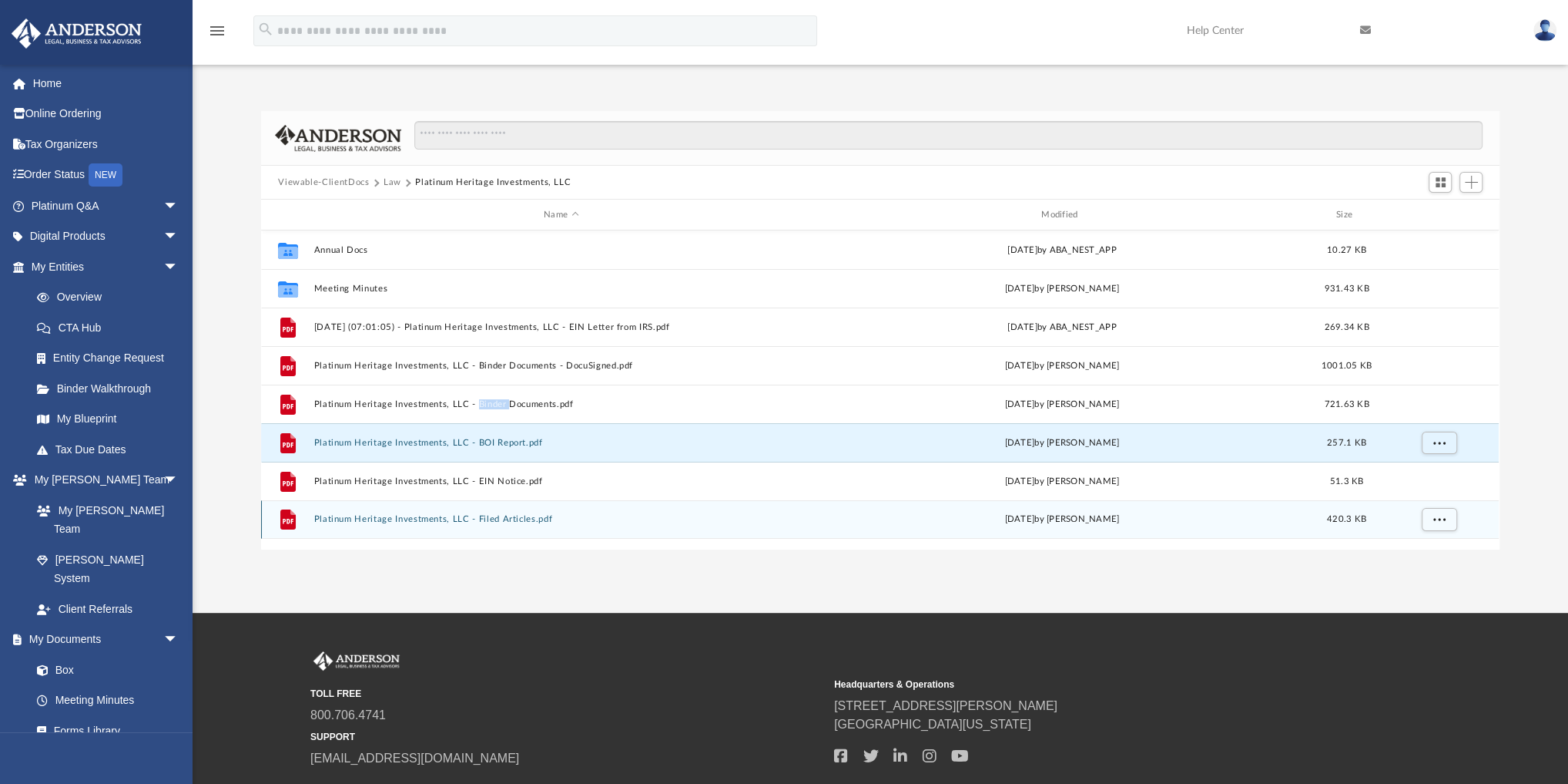
click at [473, 520] on button "Platinum Heritage Investments, LLC - Filed Articles.pdf" at bounding box center [562, 519] width 494 height 10
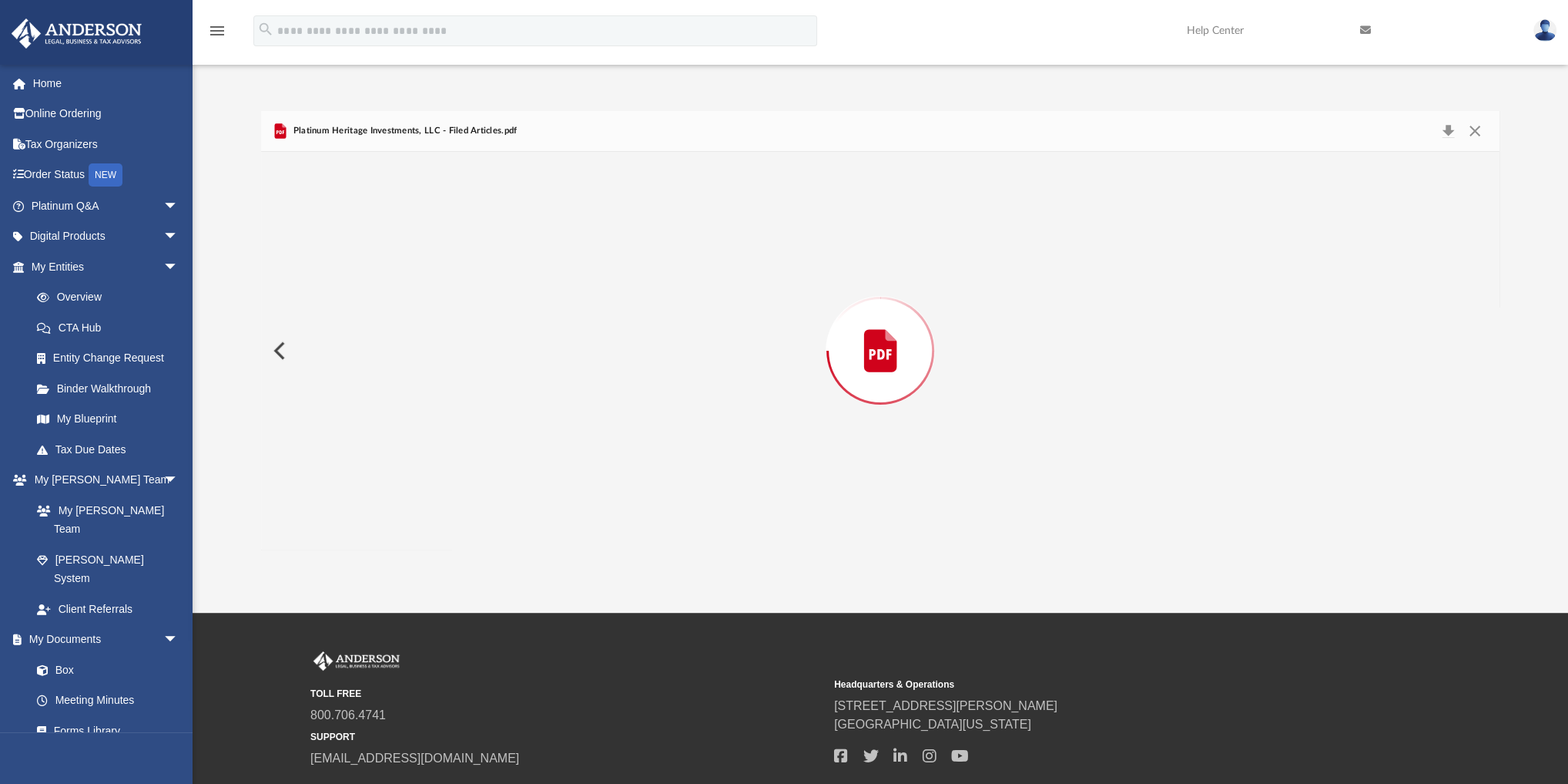
click at [473, 519] on div "Preview" at bounding box center [880, 350] width 1238 height 398
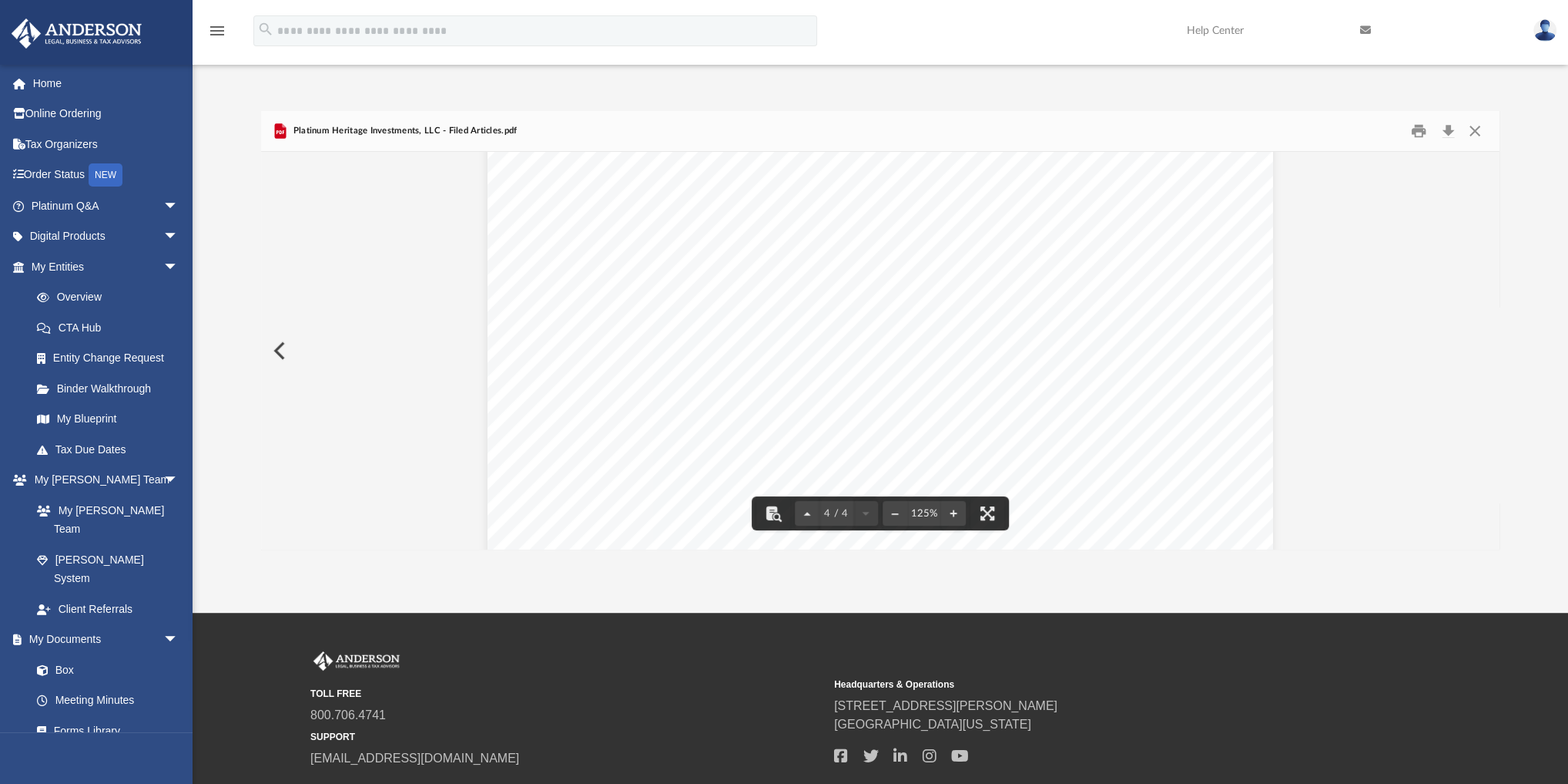
scroll to position [3764, 0]
click at [959, 125] on button "Close" at bounding box center [1475, 131] width 28 height 24
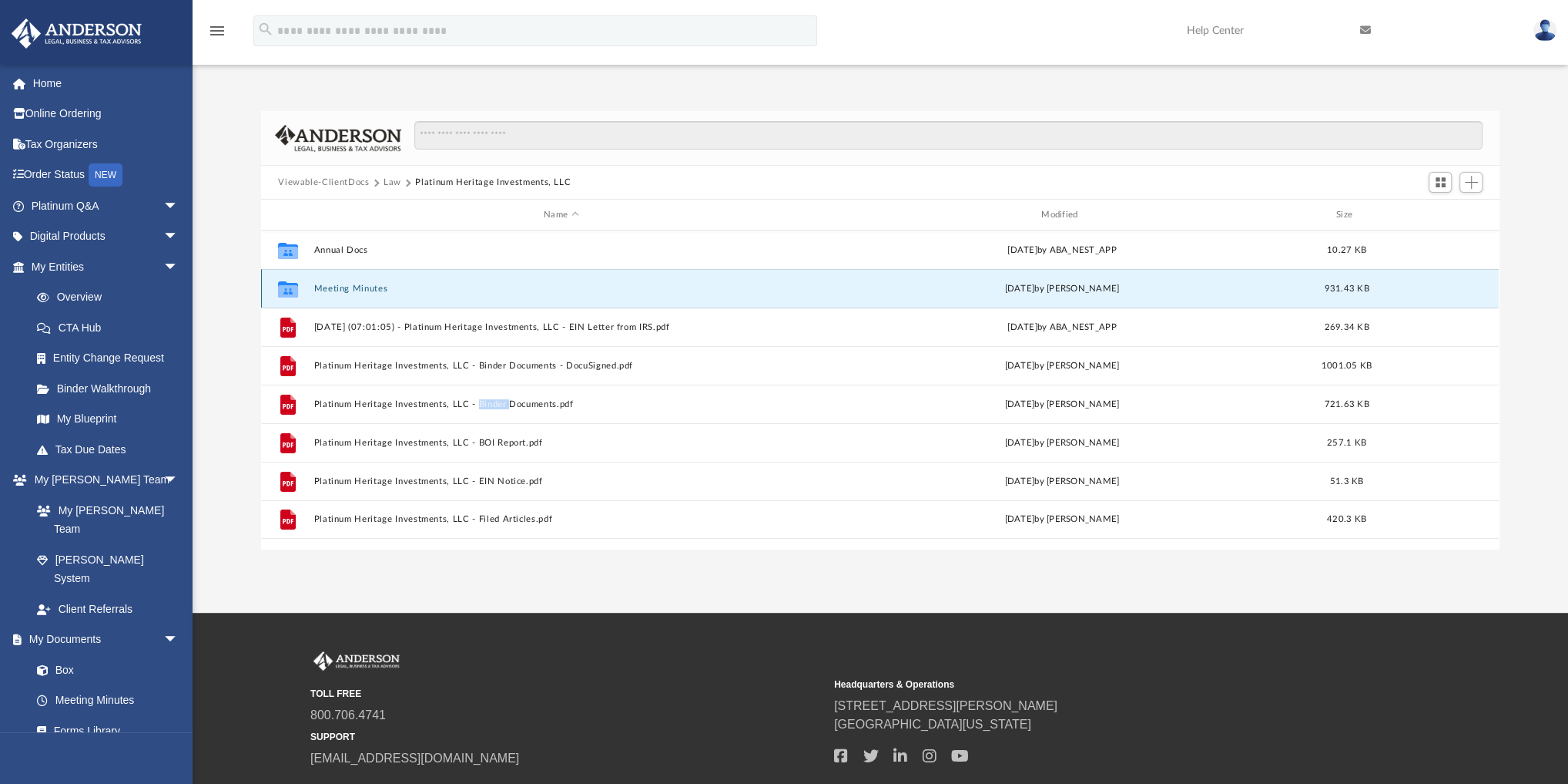
click at [321, 284] on button "Meeting Minutes" at bounding box center [562, 289] width 494 height 10
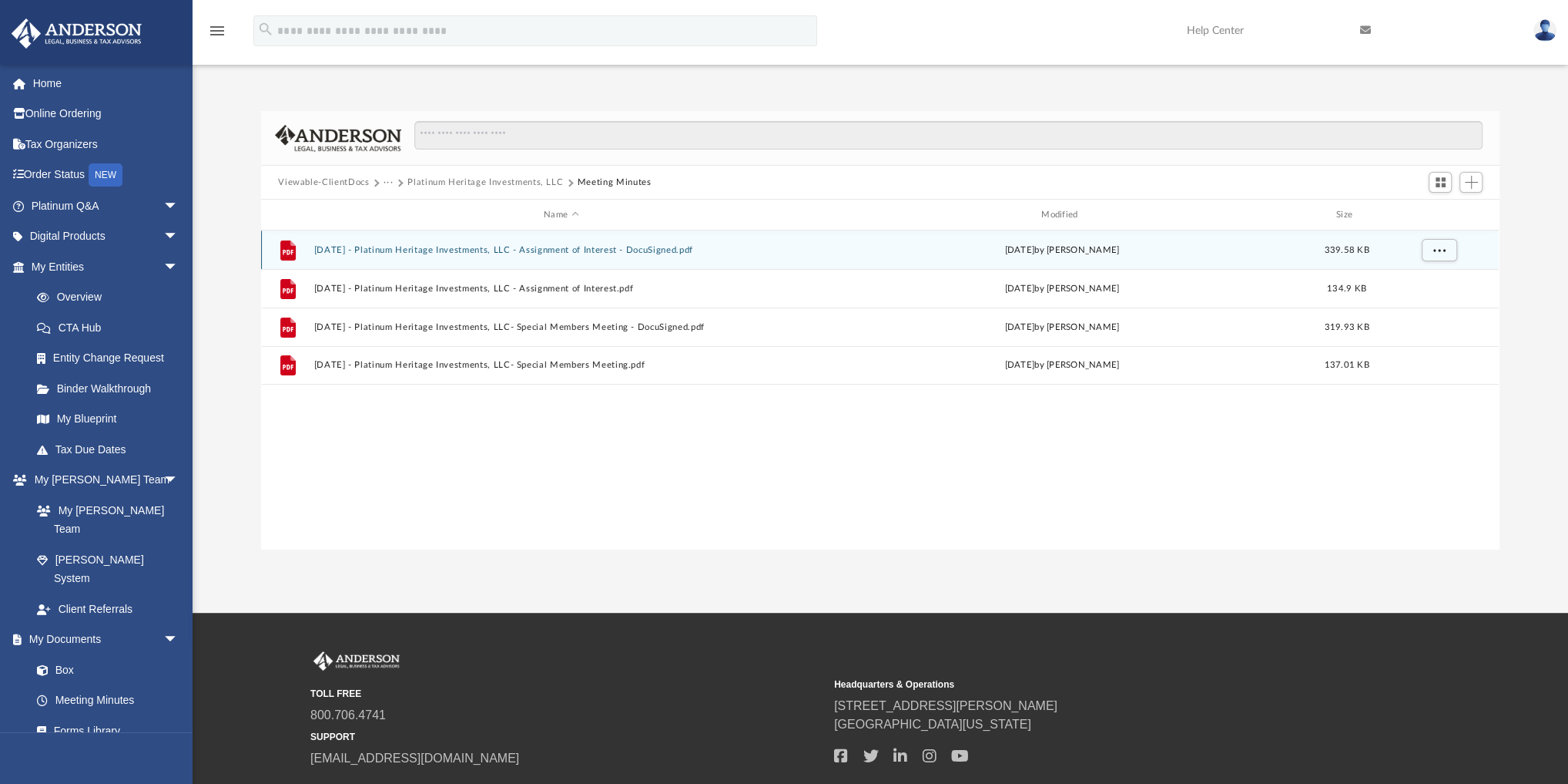
click at [504, 246] on button "2024.11.14 - Platinum Heritage Investments, LLC - Assignment of Interest - Docu…" at bounding box center [562, 250] width 494 height 10
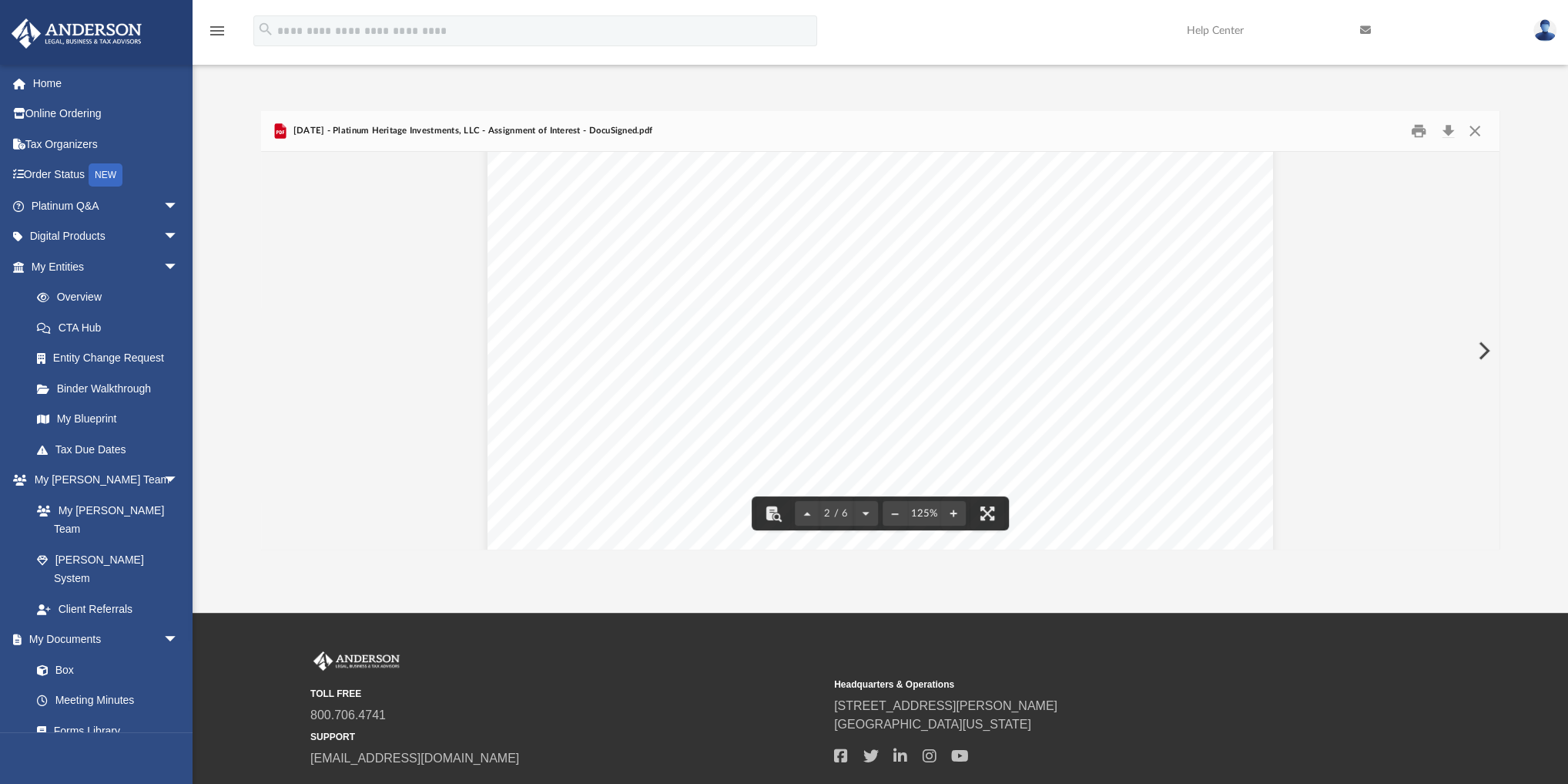
scroll to position [1664, 0]
click at [959, 132] on button "Download" at bounding box center [1448, 131] width 28 height 24
click at [959, 133] on button "Close" at bounding box center [1475, 131] width 28 height 24
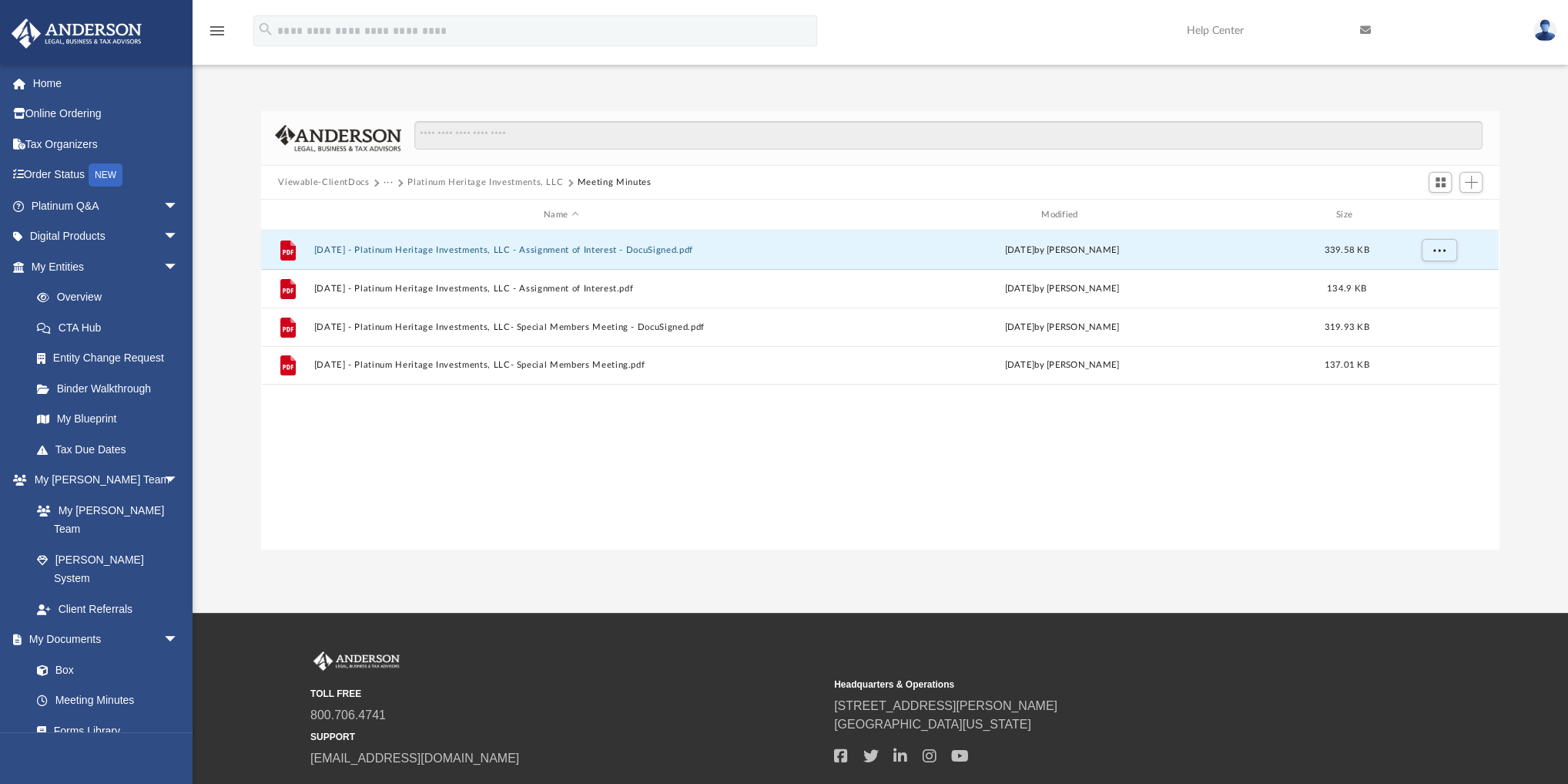
click at [429, 182] on button "Platinum Heritage Investments, LLC" at bounding box center [485, 182] width 156 height 14
click at [344, 184] on button "Viewable-ClientDocs" at bounding box center [323, 182] width 91 height 14
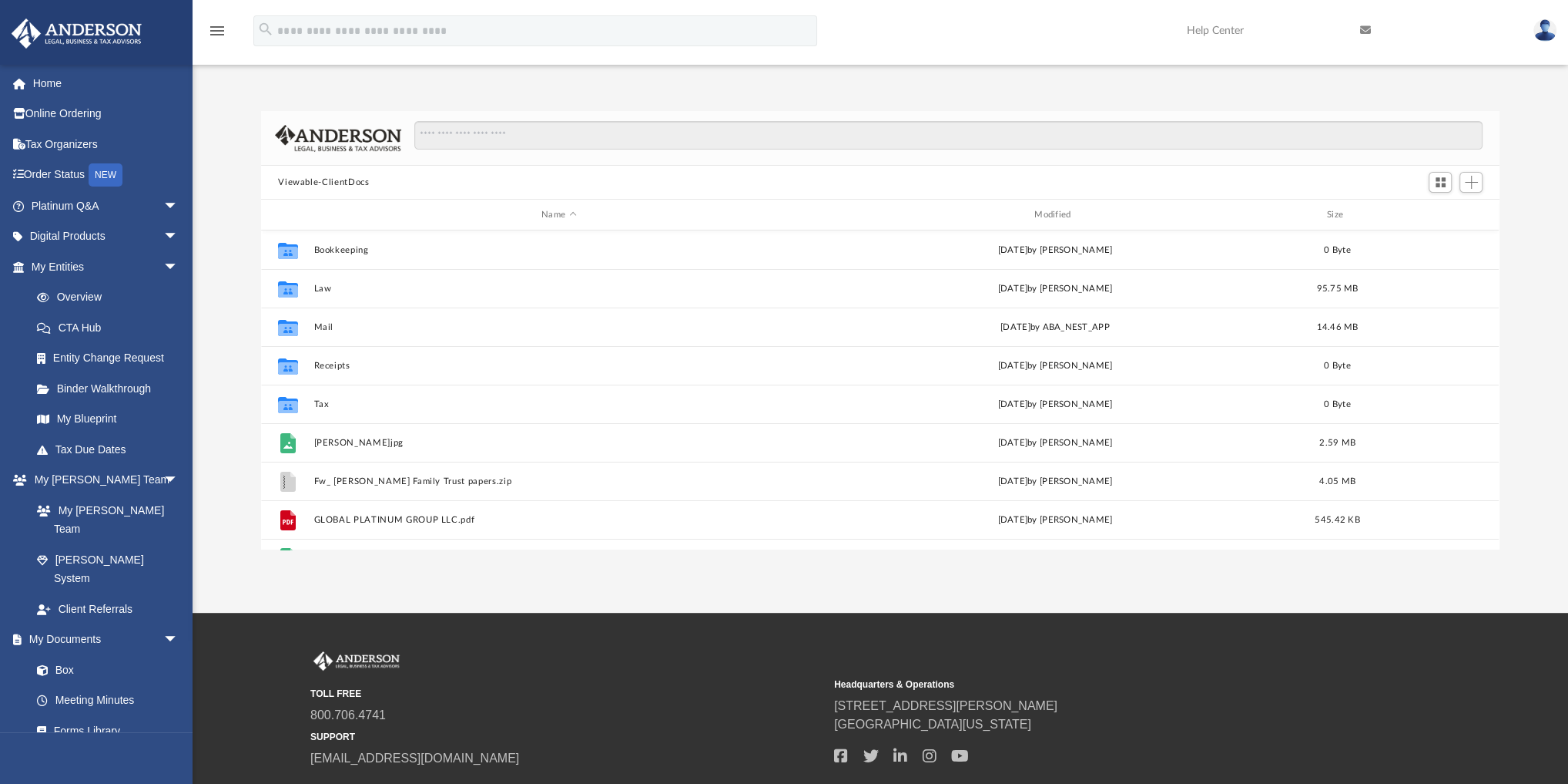
click at [395, 179] on div "Viewable-ClientDocs" at bounding box center [880, 182] width 1238 height 34
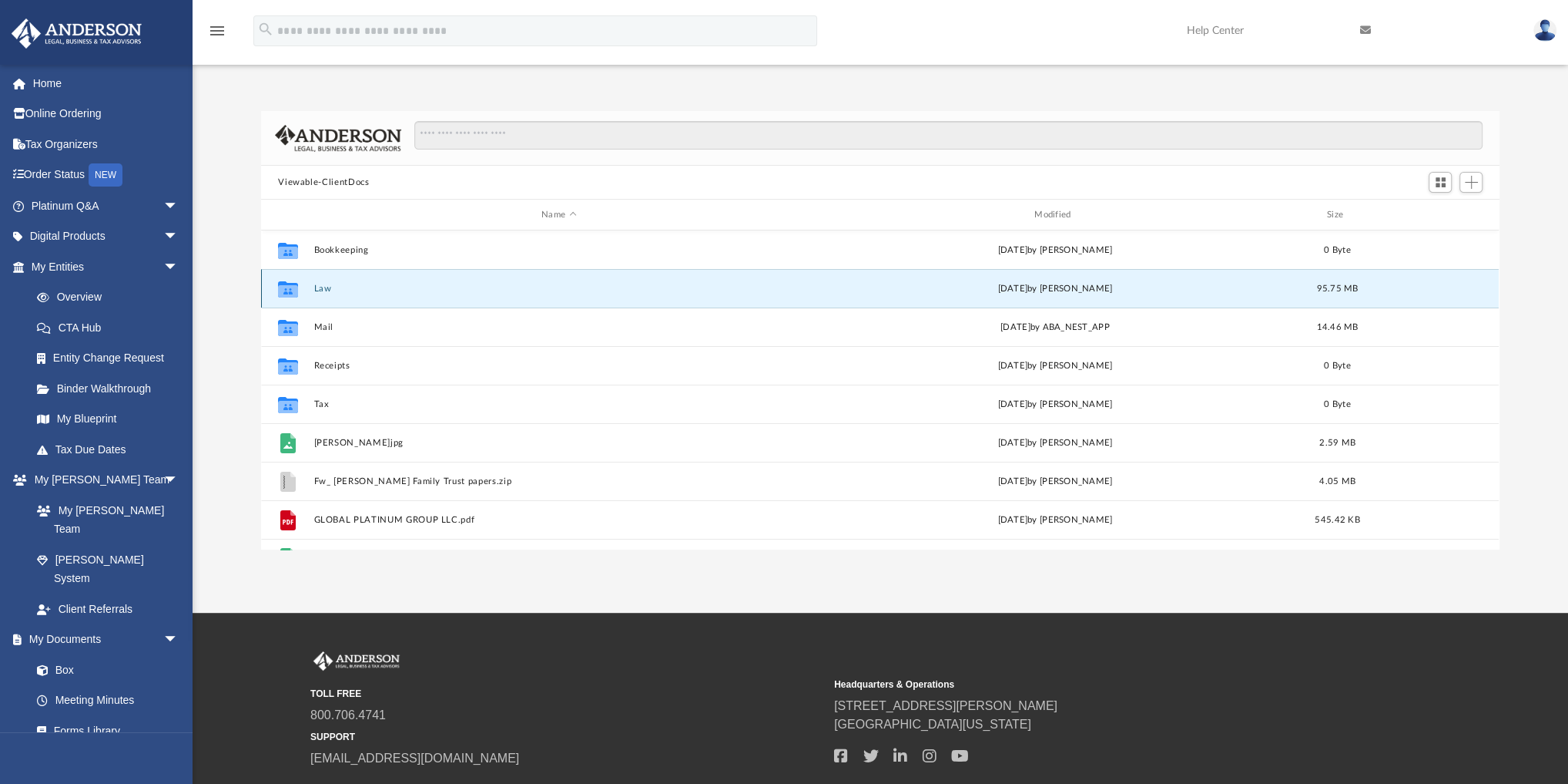
click at [321, 289] on button "Law" at bounding box center [559, 289] width 490 height 10
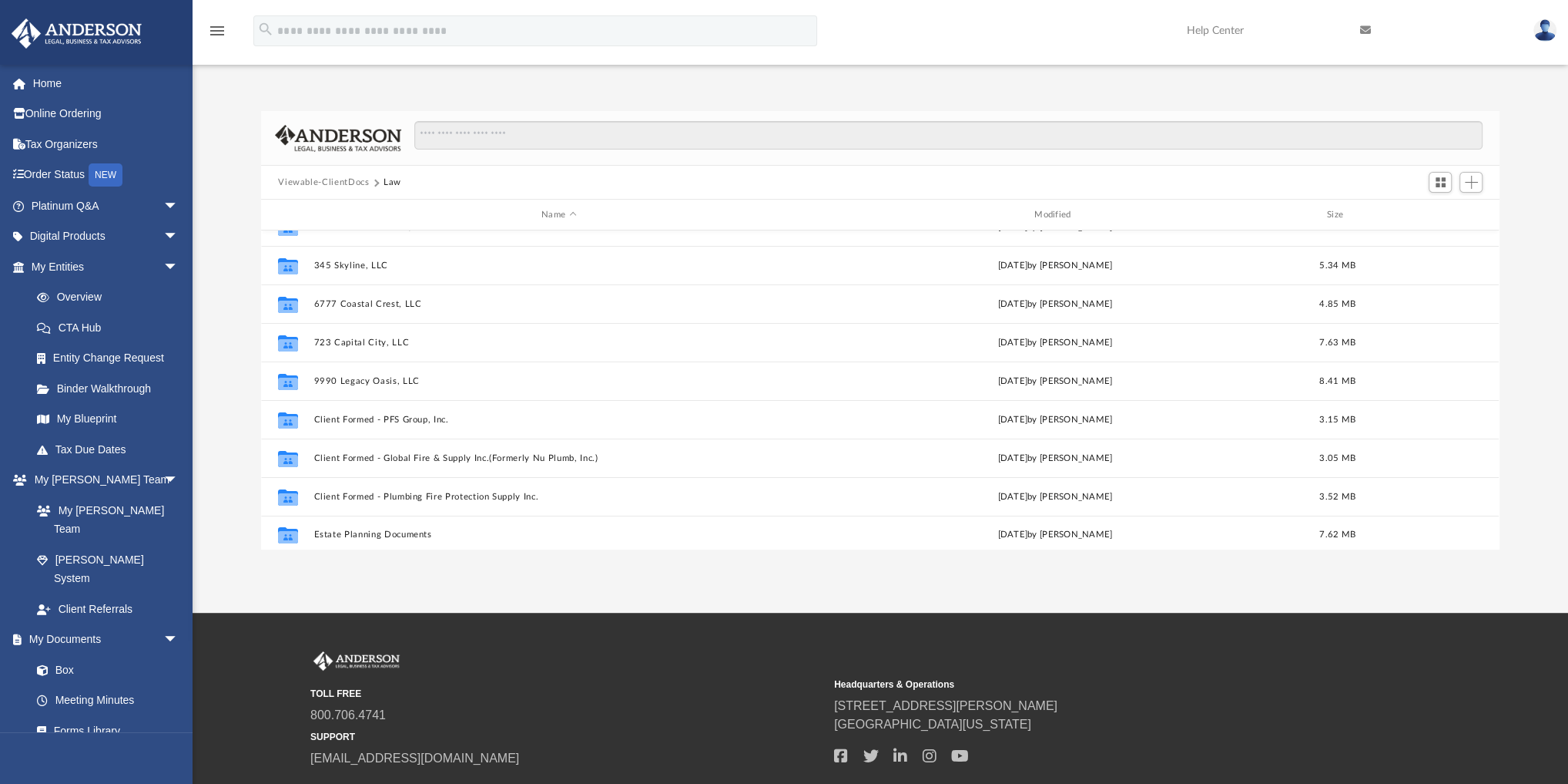
scroll to position [0, 0]
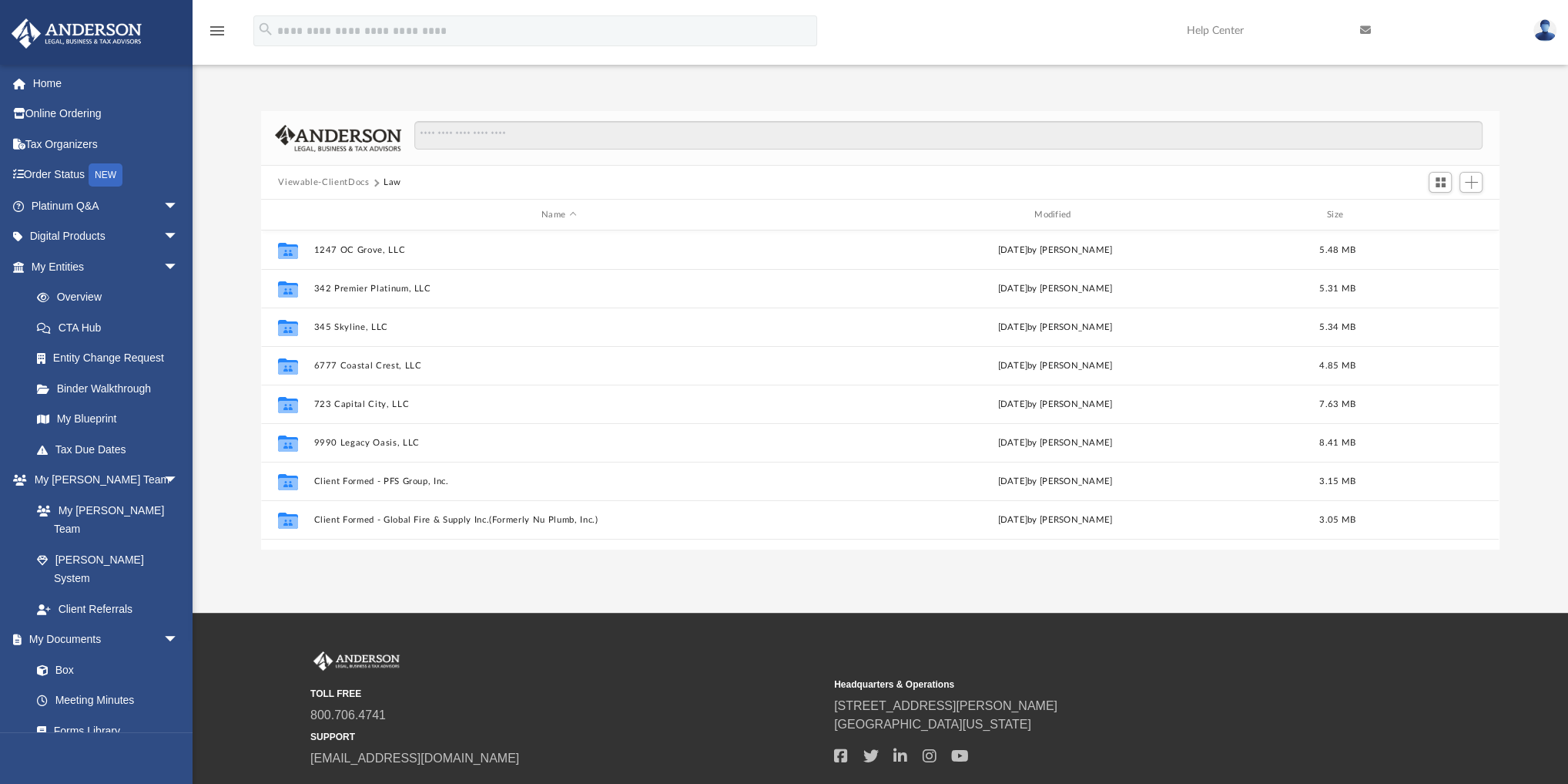
click at [353, 179] on button "Viewable-ClientDocs" at bounding box center [323, 182] width 91 height 14
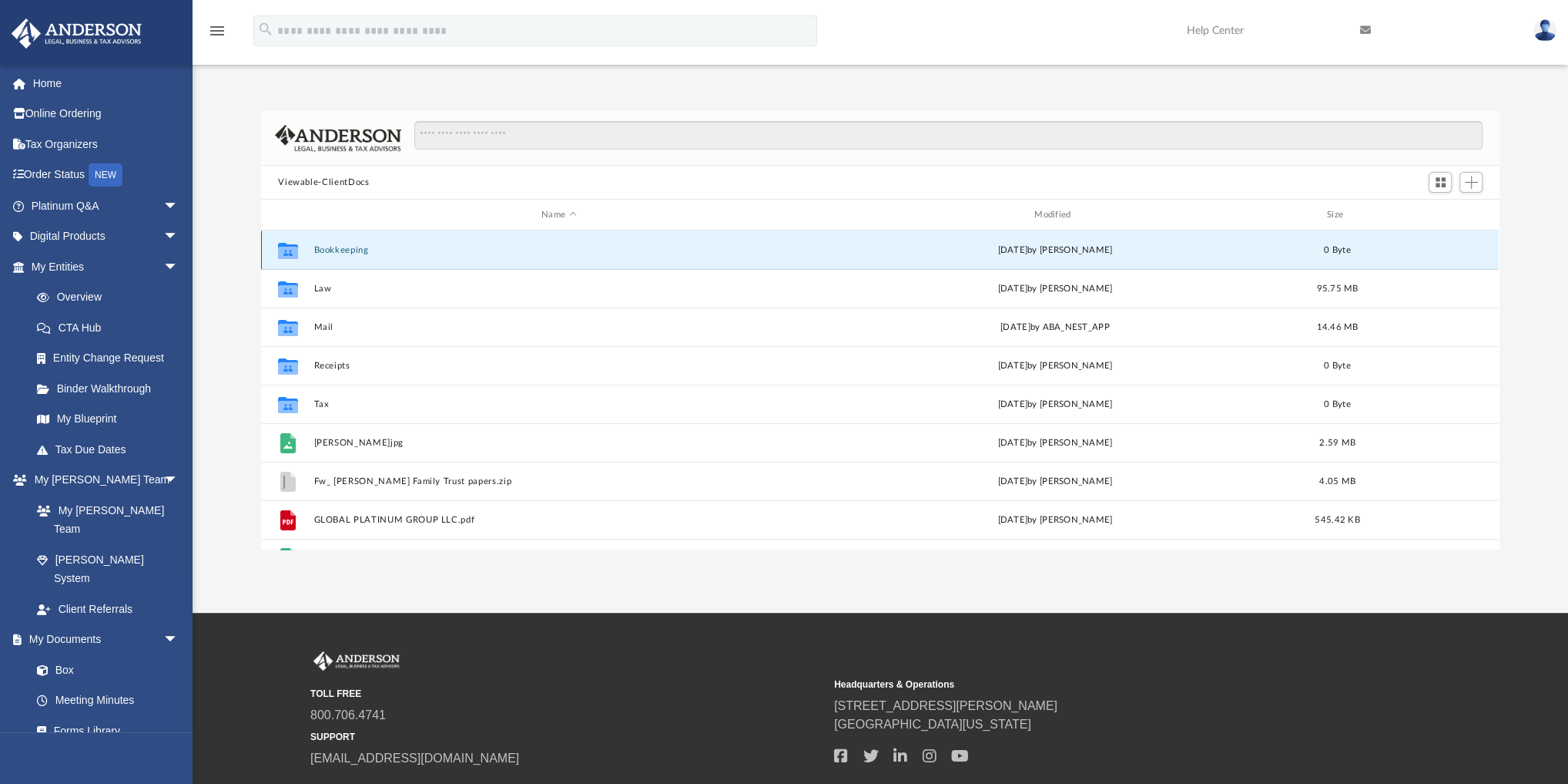
drag, startPoint x: 348, startPoint y: 252, endPoint x: 346, endPoint y: 259, distance: 7.3
click at [348, 268] on div "Collaborated Folder Bookkeeping [DATE] by [PERSON_NAME] 0 Byte" at bounding box center [880, 250] width 1238 height 39
click at [348, 258] on div "Collaborated Folder Bookkeeping [DATE] by [PERSON_NAME] 0 Byte" at bounding box center [880, 250] width 1238 height 39
click at [348, 253] on button "Bookkeeping" at bounding box center [559, 250] width 490 height 10
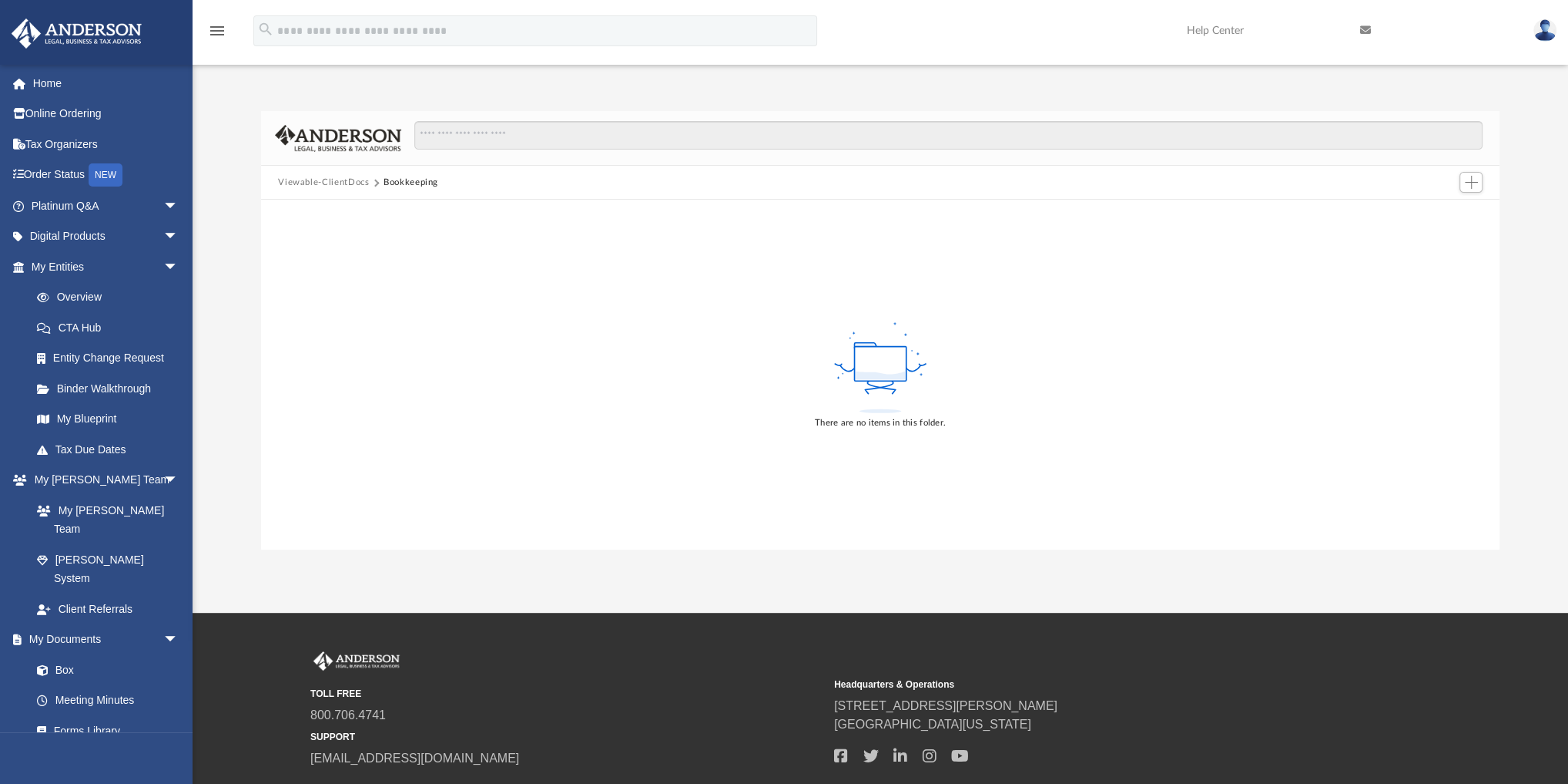
click at [350, 177] on button "Viewable-ClientDocs" at bounding box center [323, 182] width 91 height 14
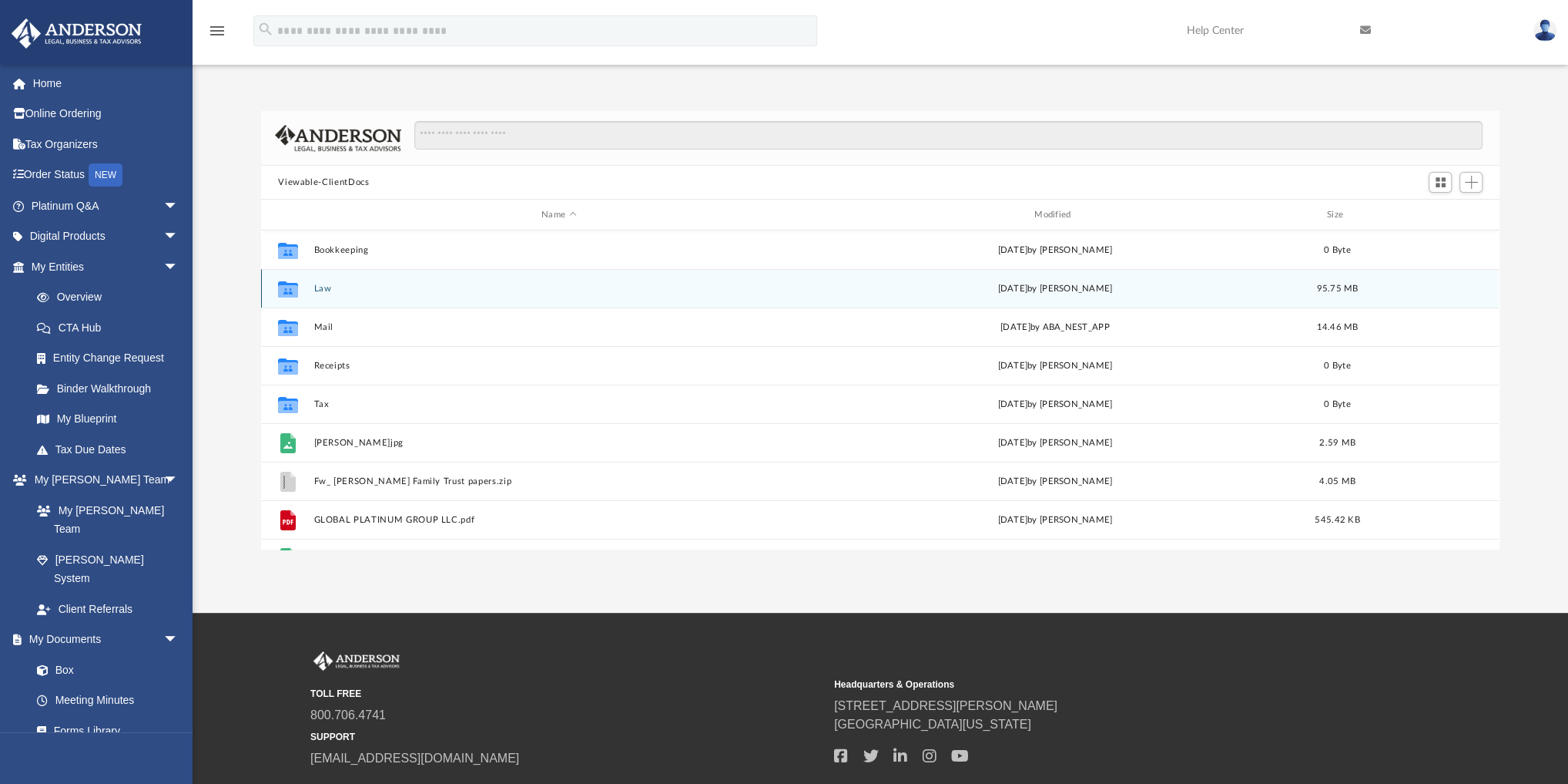
click at [330, 294] on div "Collaborated Folder Law [DATE] by [PERSON_NAME] 95.75 MB" at bounding box center [880, 289] width 1238 height 39
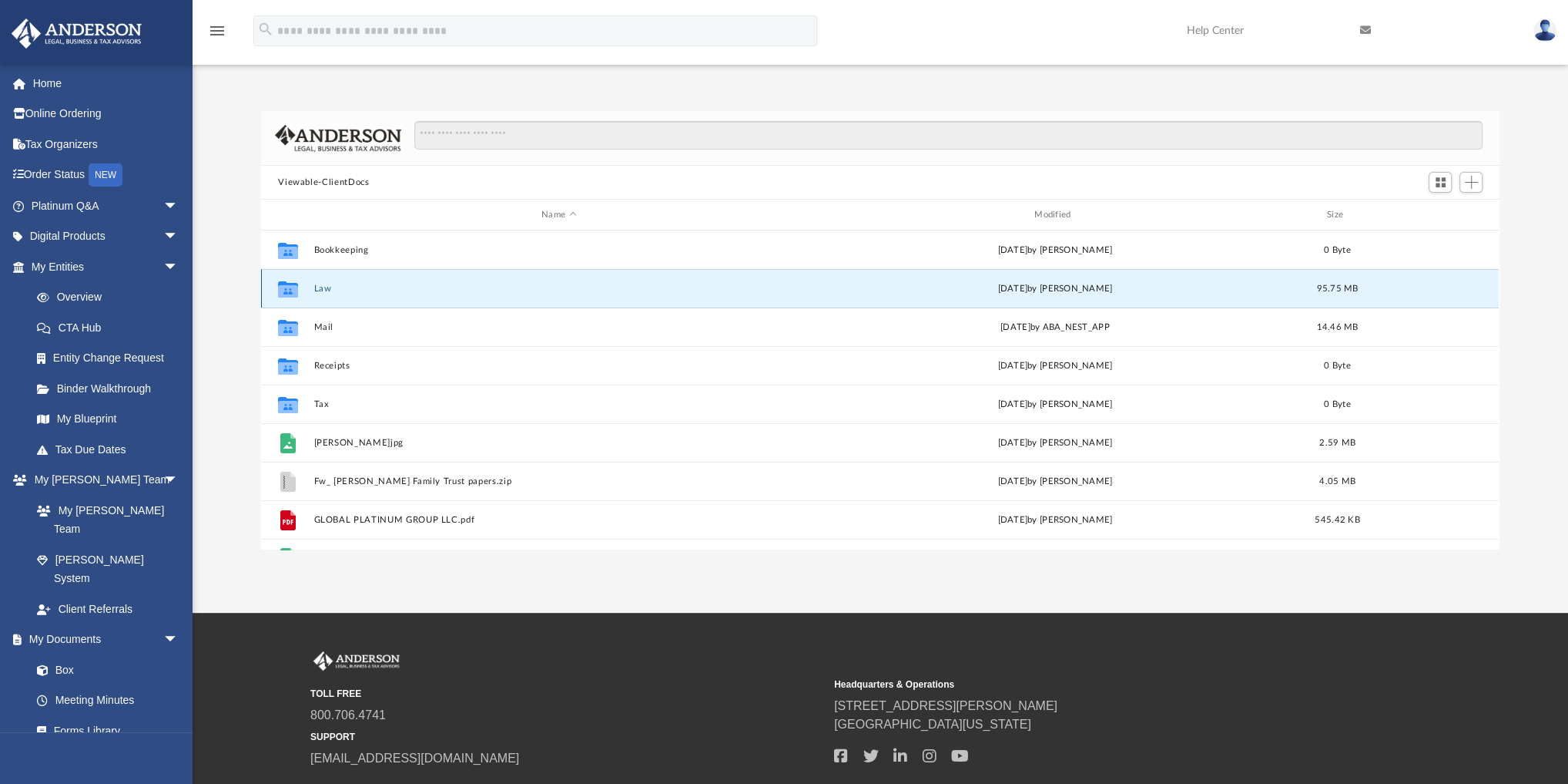
click at [324, 293] on button "Law" at bounding box center [559, 289] width 490 height 10
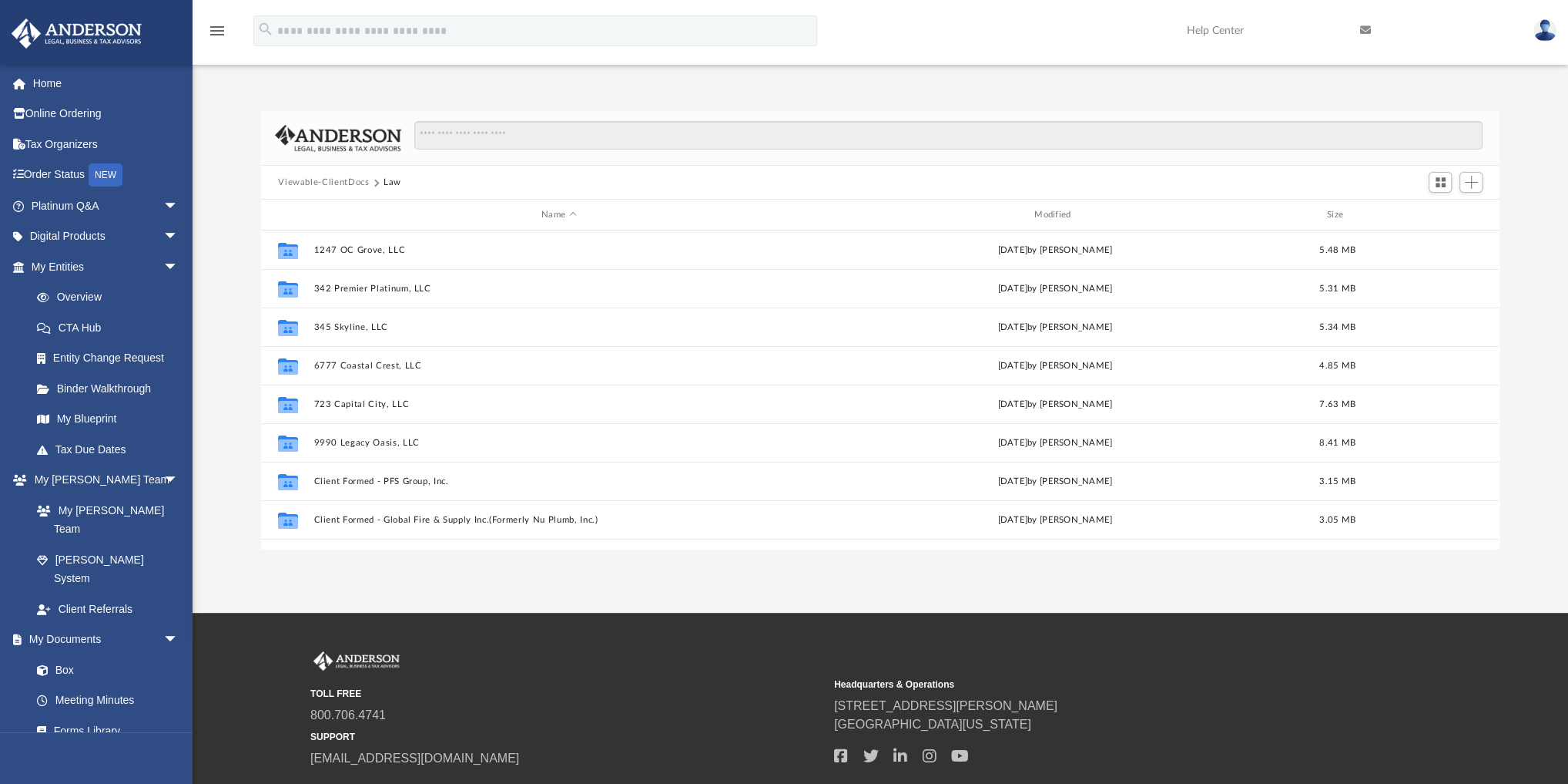
scroll to position [185, 0]
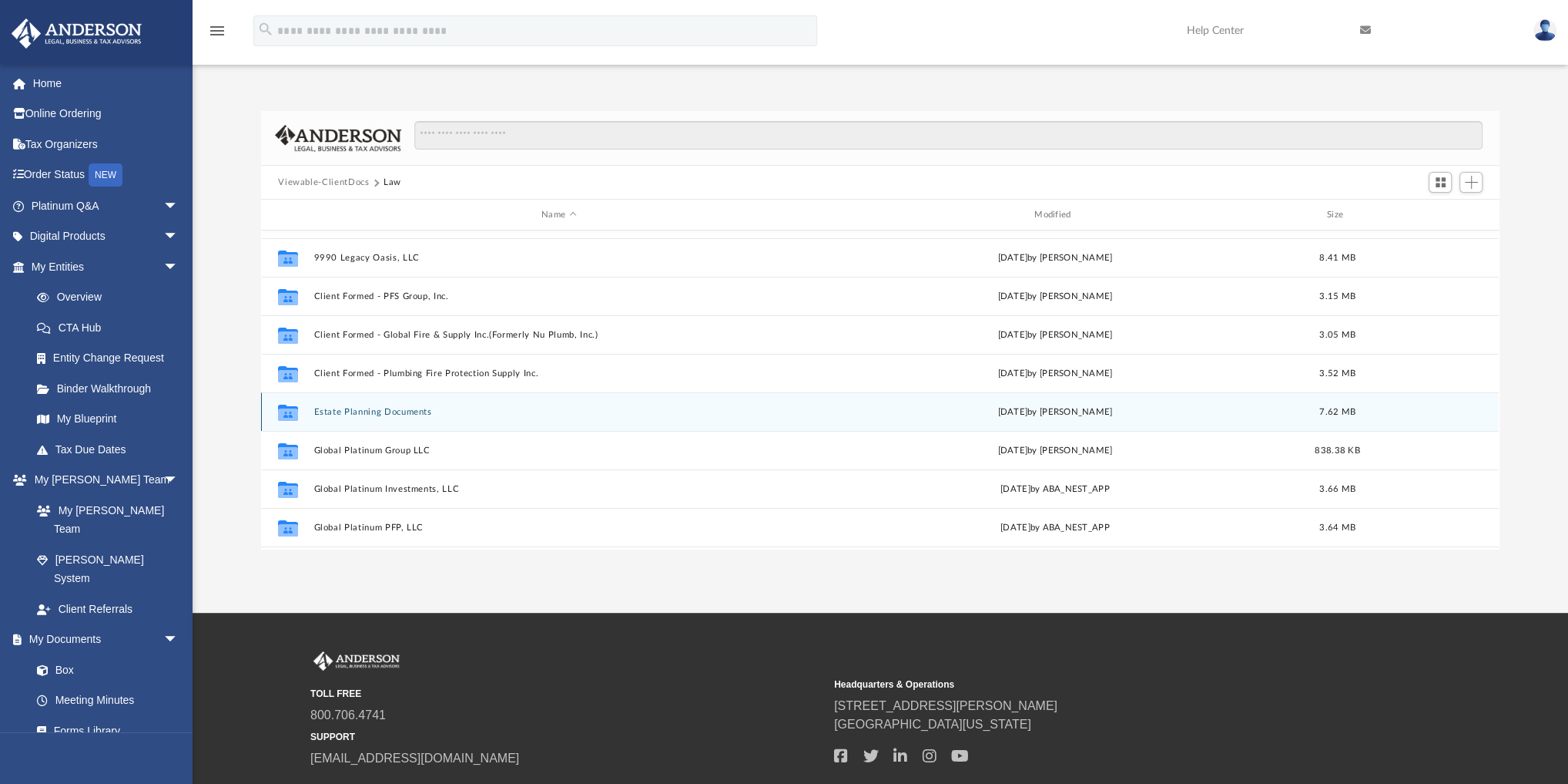
click at [381, 405] on div "Collaborated Folder Estate Planning Documents Mon May 5 2025 by Tamara Halse 7.…" at bounding box center [880, 412] width 1238 height 39
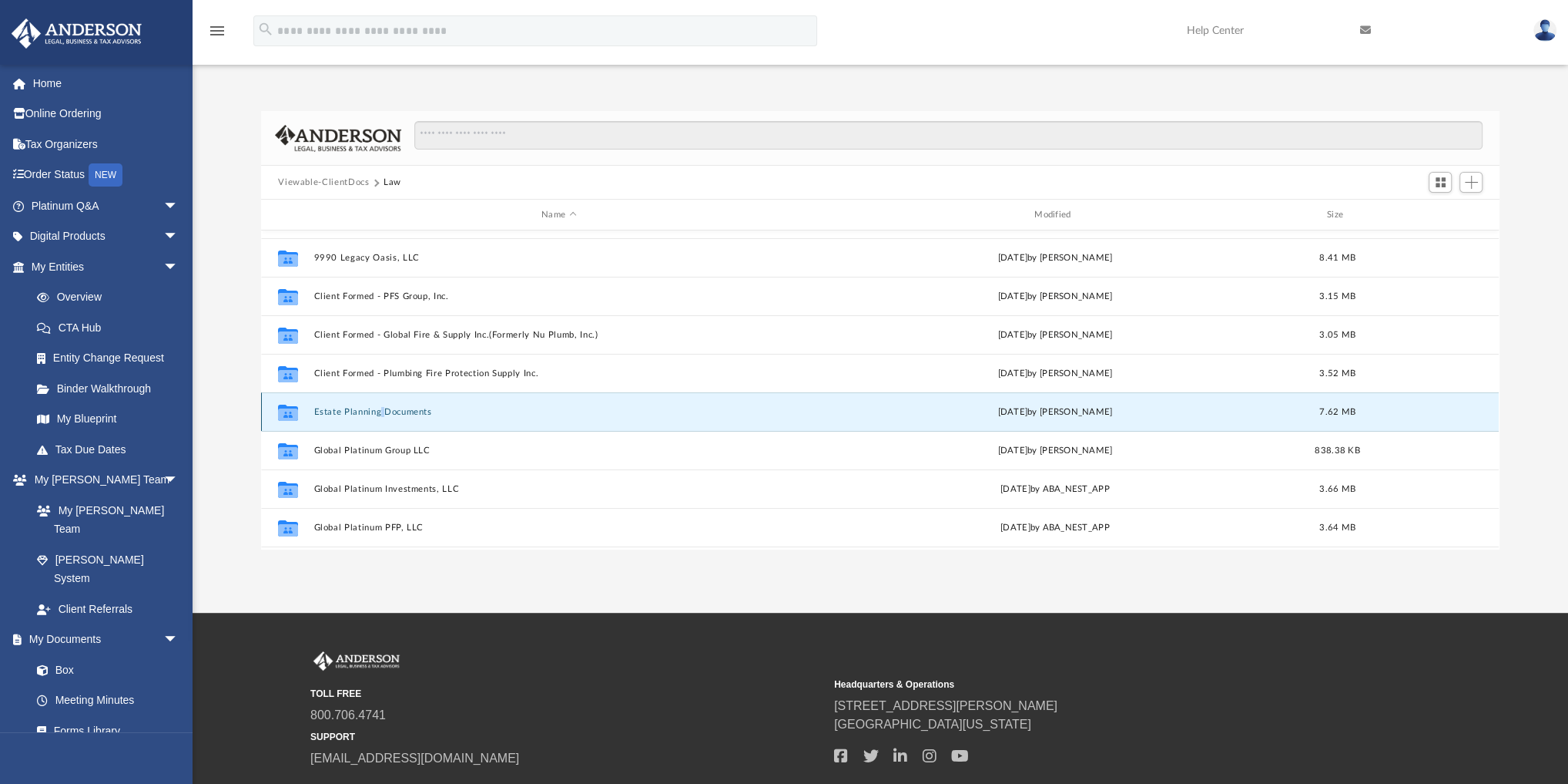
click at [371, 407] on button "Estate Planning Documents" at bounding box center [559, 412] width 490 height 10
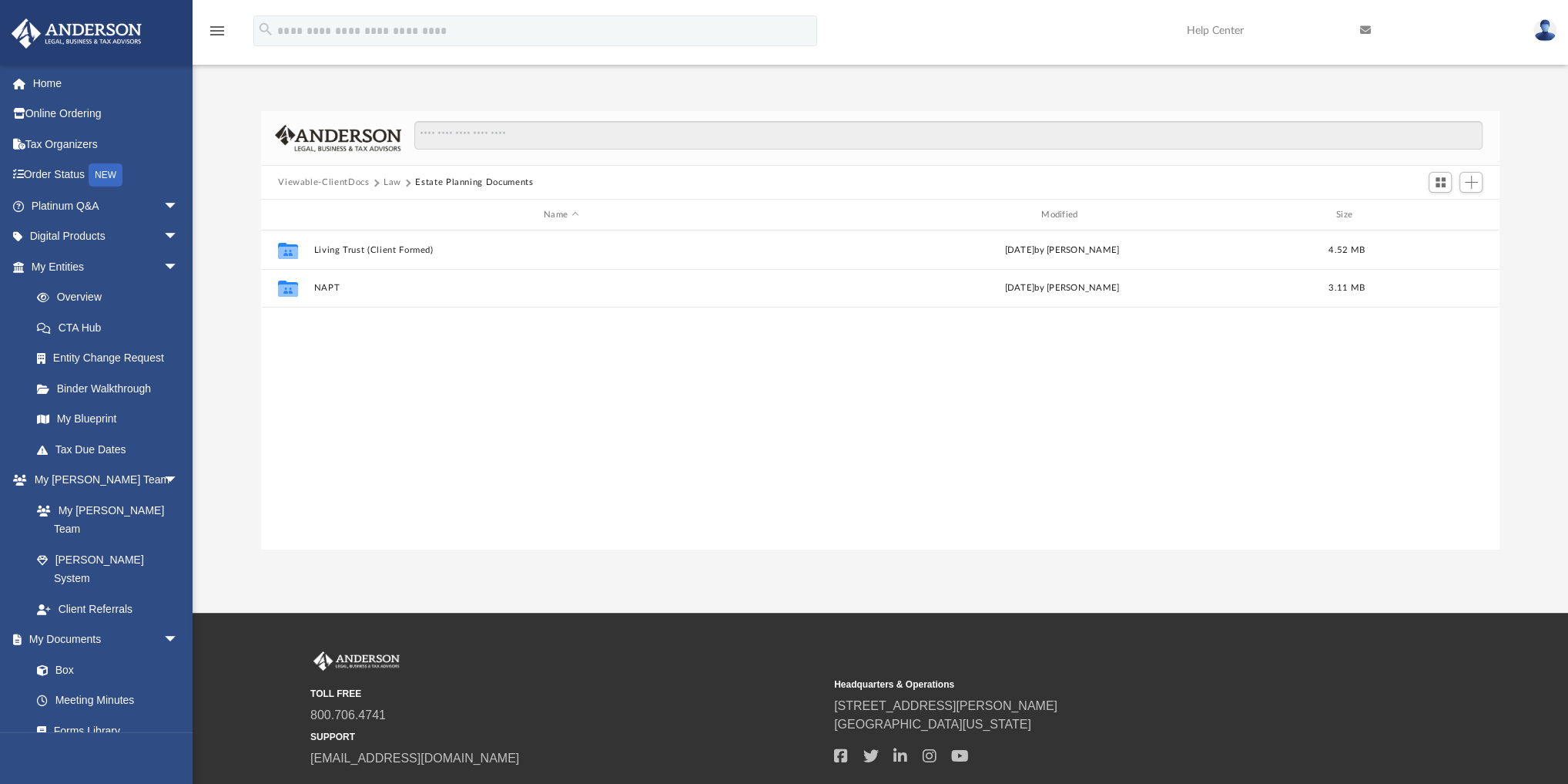
scroll to position [0, 0]
click at [392, 180] on button "Law" at bounding box center [392, 182] width 18 height 14
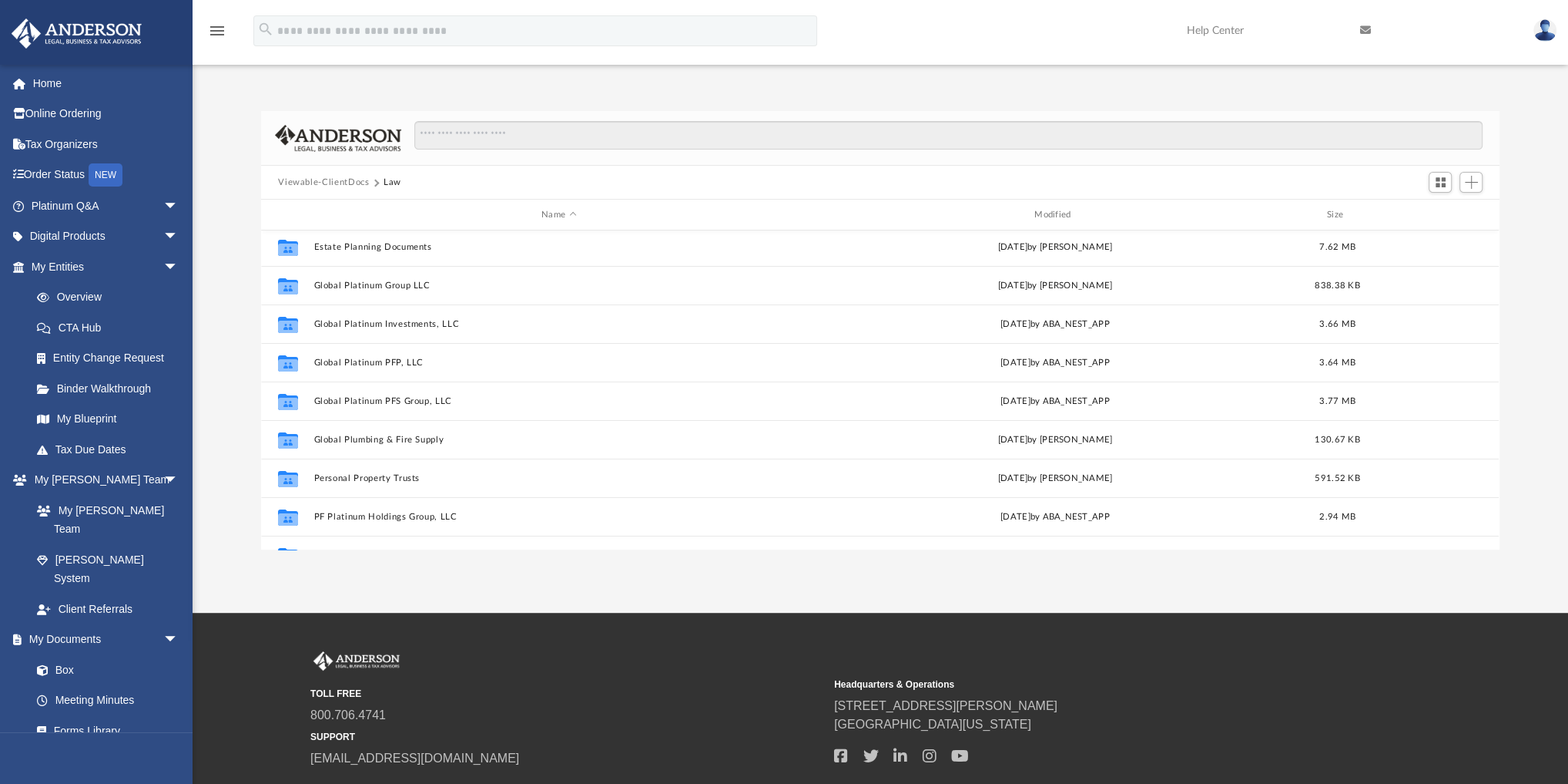
scroll to position [370, 0]
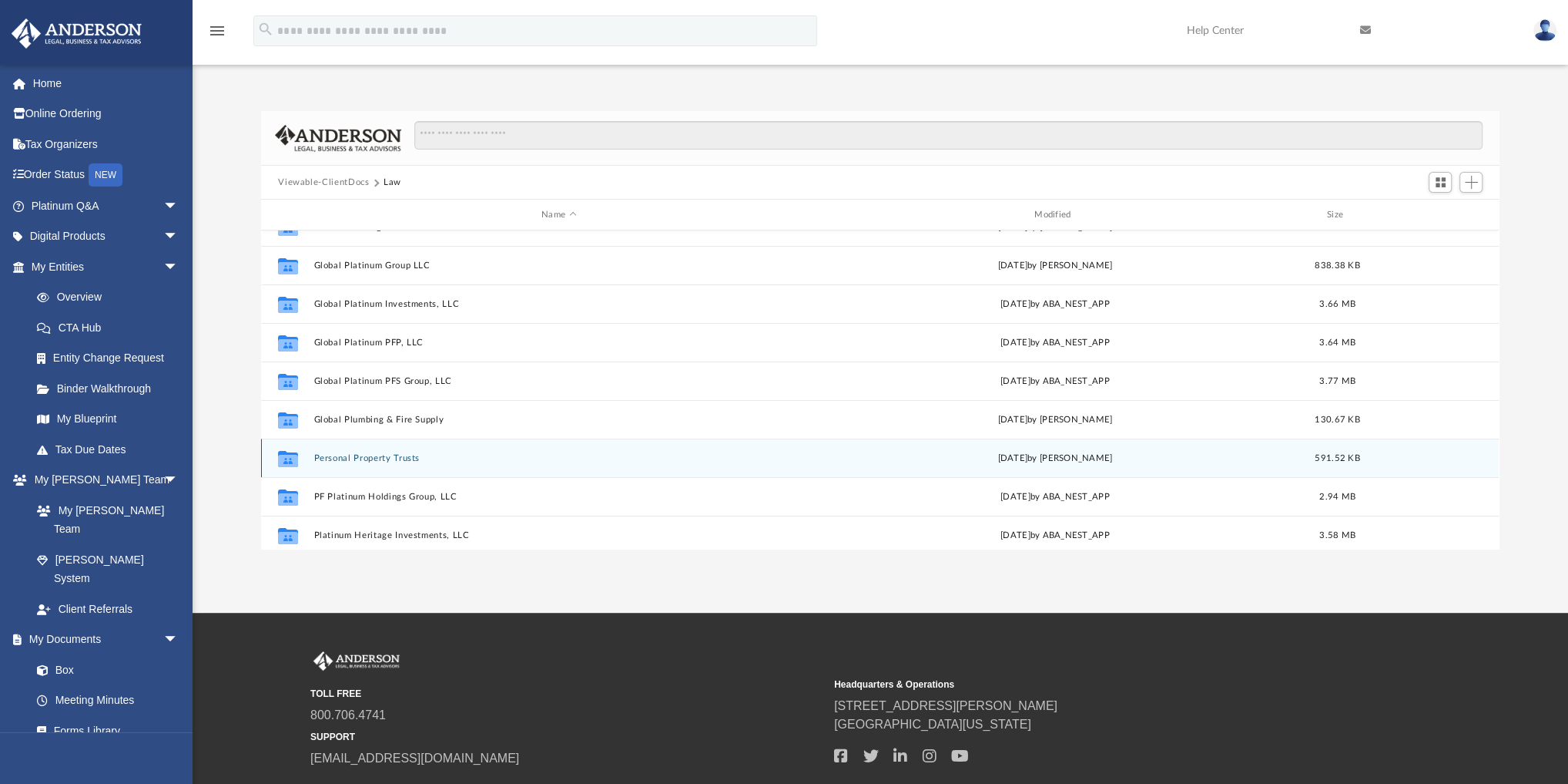
click at [383, 457] on button "Personal Property Trusts" at bounding box center [559, 458] width 490 height 10
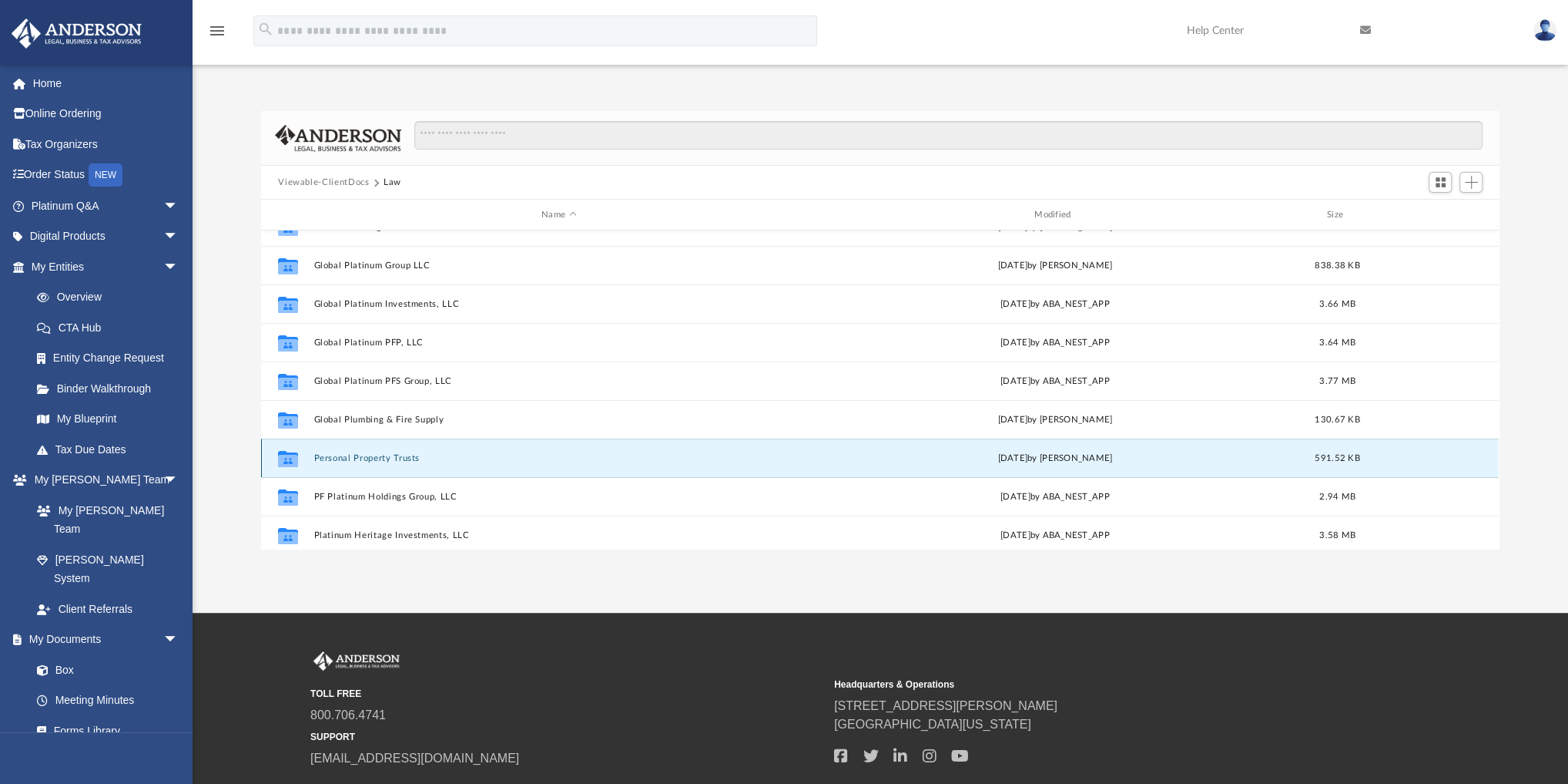
click at [383, 457] on button "Personal Property Trusts" at bounding box center [559, 458] width 490 height 10
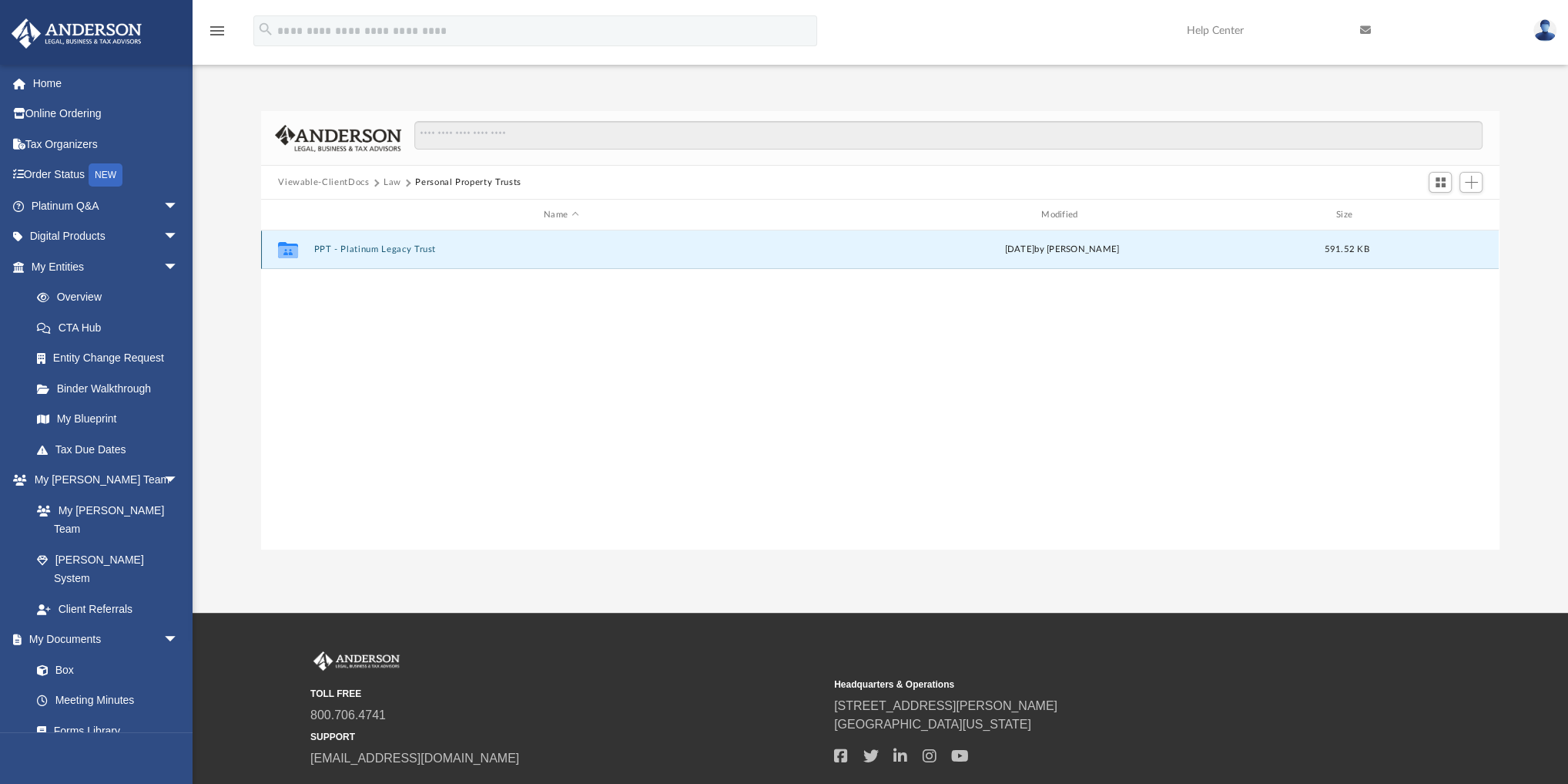
click at [371, 246] on button "PPT - Platinum Legacy Trust" at bounding box center [562, 249] width 494 height 10
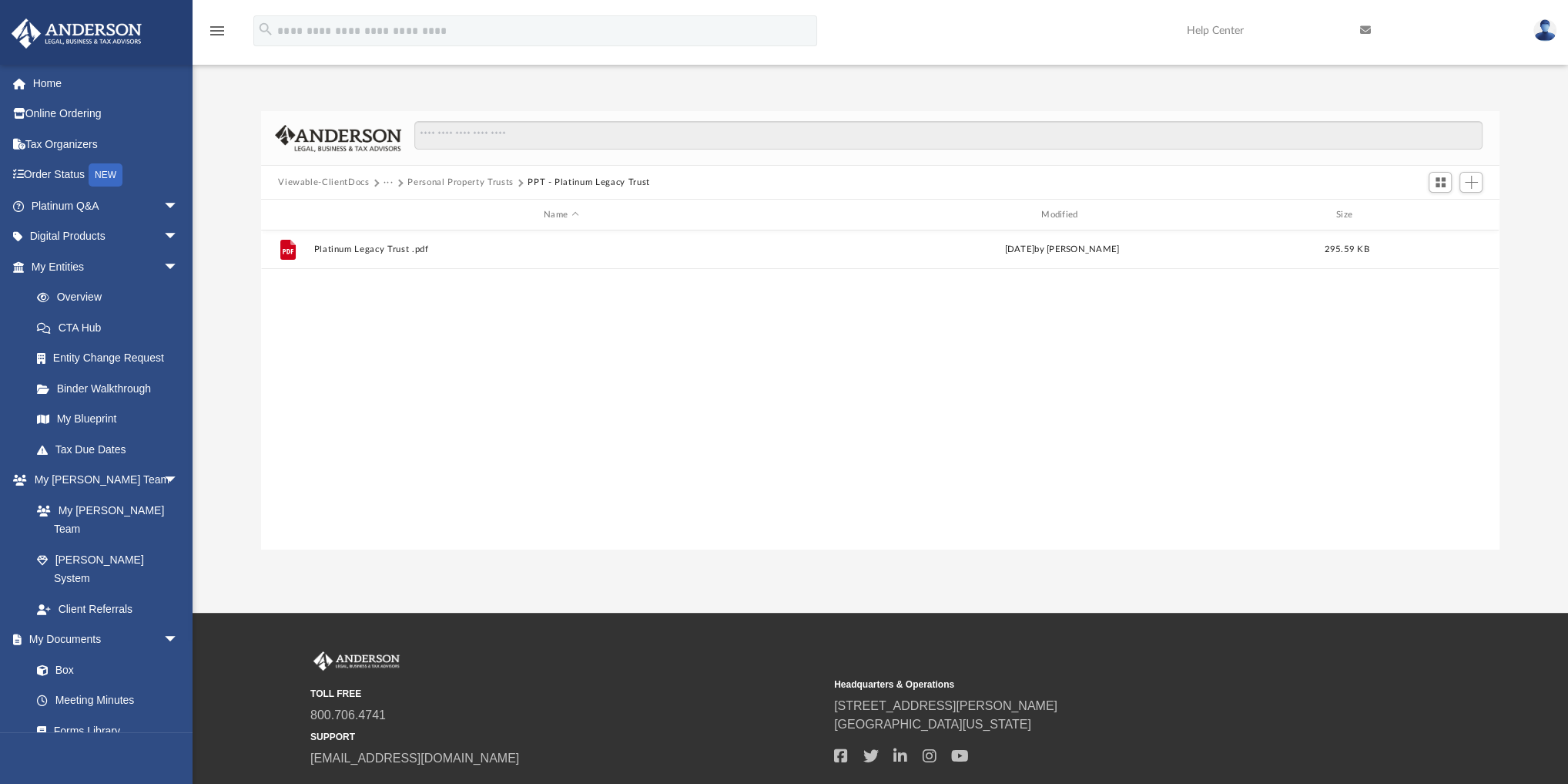
click at [389, 182] on button "···" at bounding box center [388, 182] width 10 height 14
click at [398, 198] on ul "Law" at bounding box center [400, 212] width 36 height 41
click at [393, 207] on li "Law" at bounding box center [400, 209] width 18 height 16
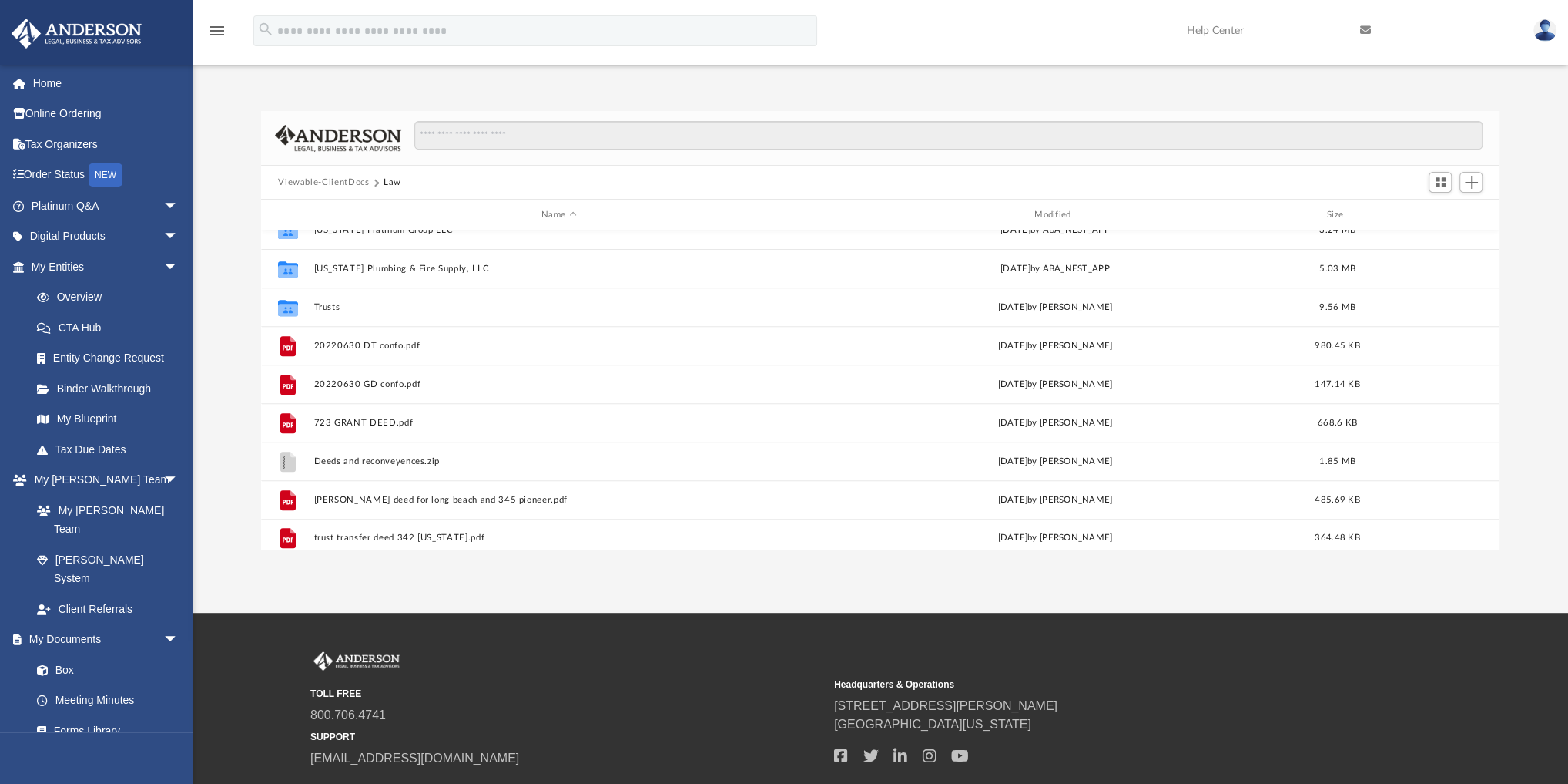
scroll to position [720, 0]
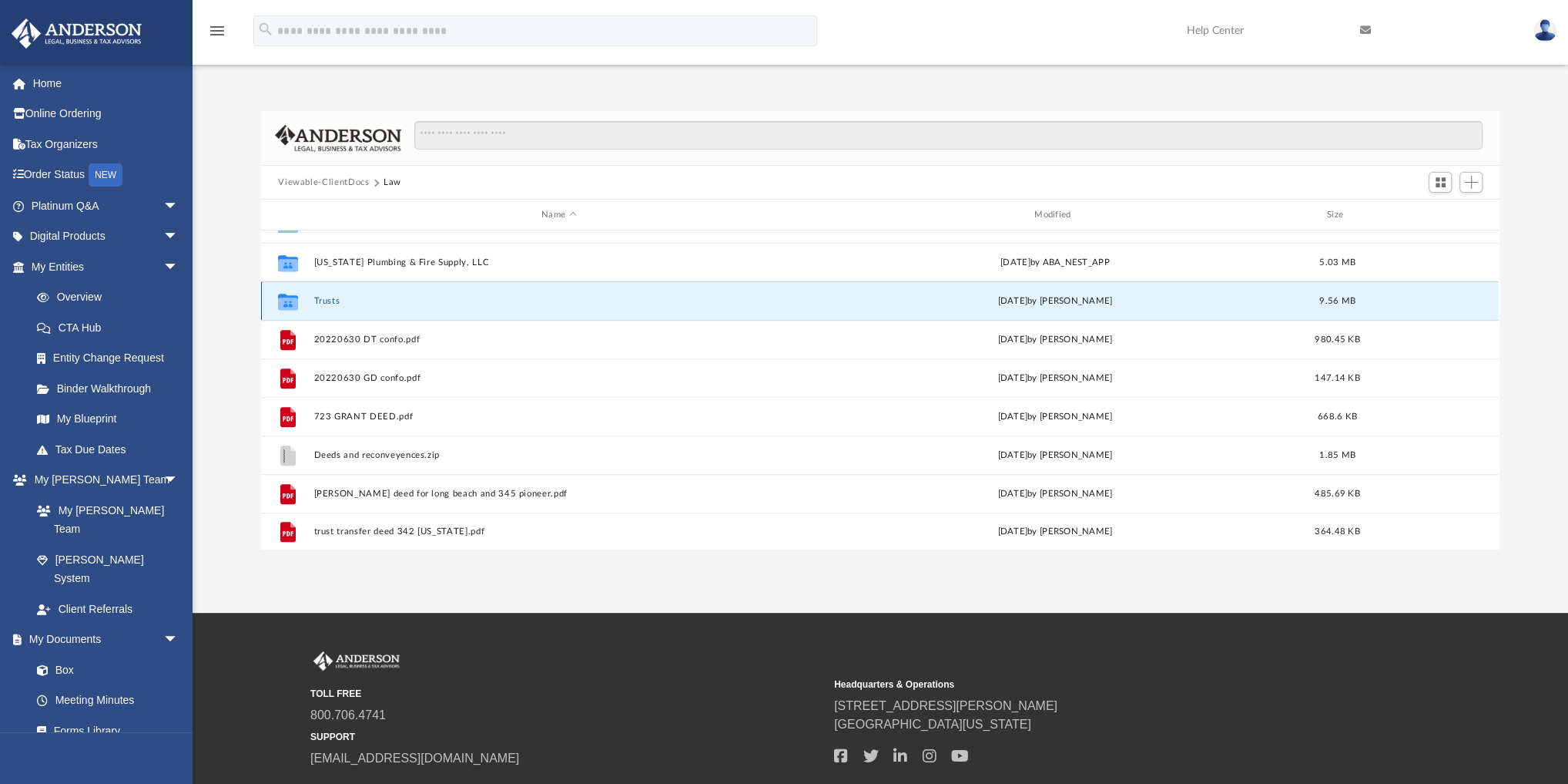
click at [323, 297] on button "Trusts" at bounding box center [559, 301] width 490 height 10
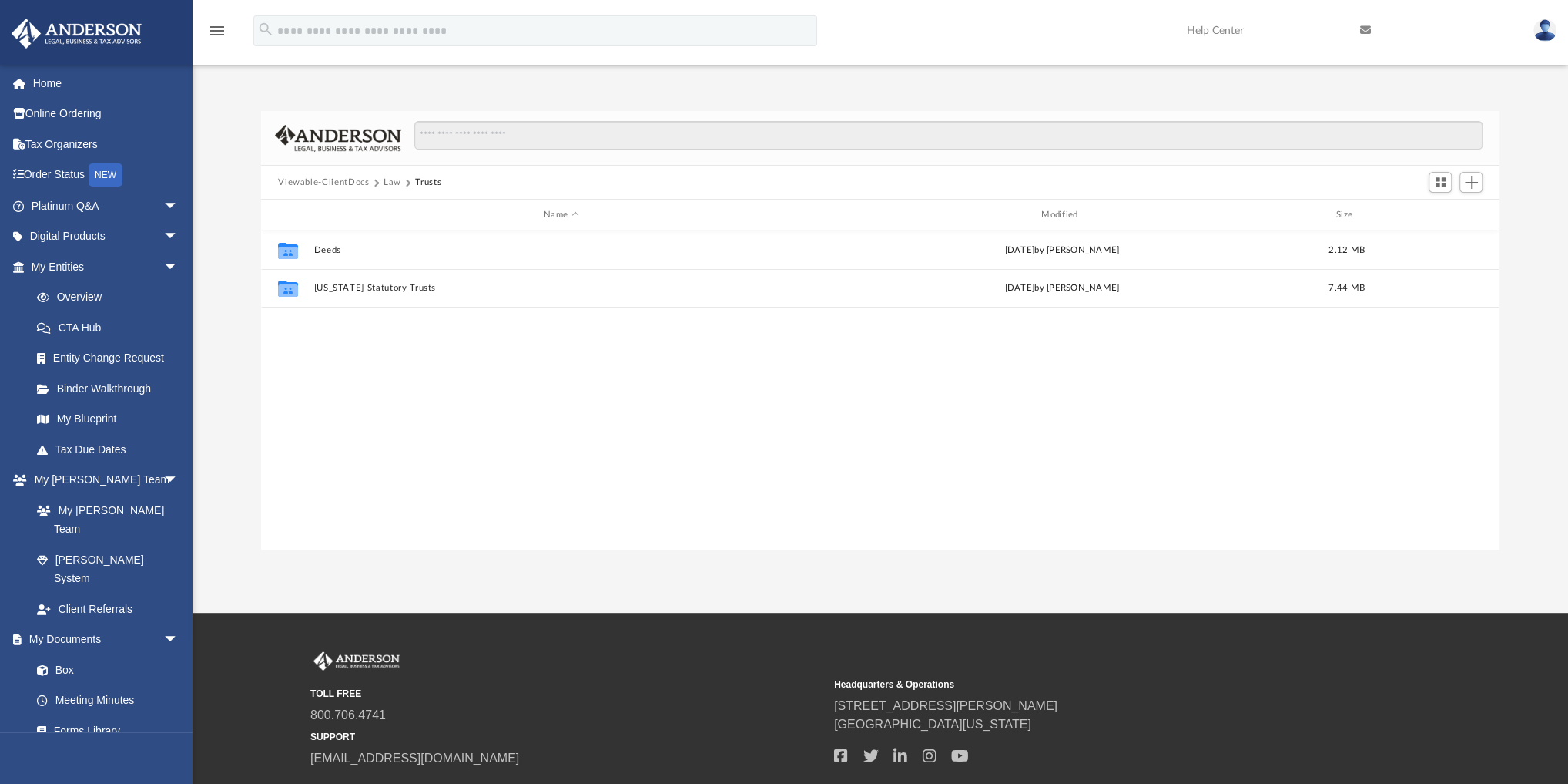
scroll to position [0, 0]
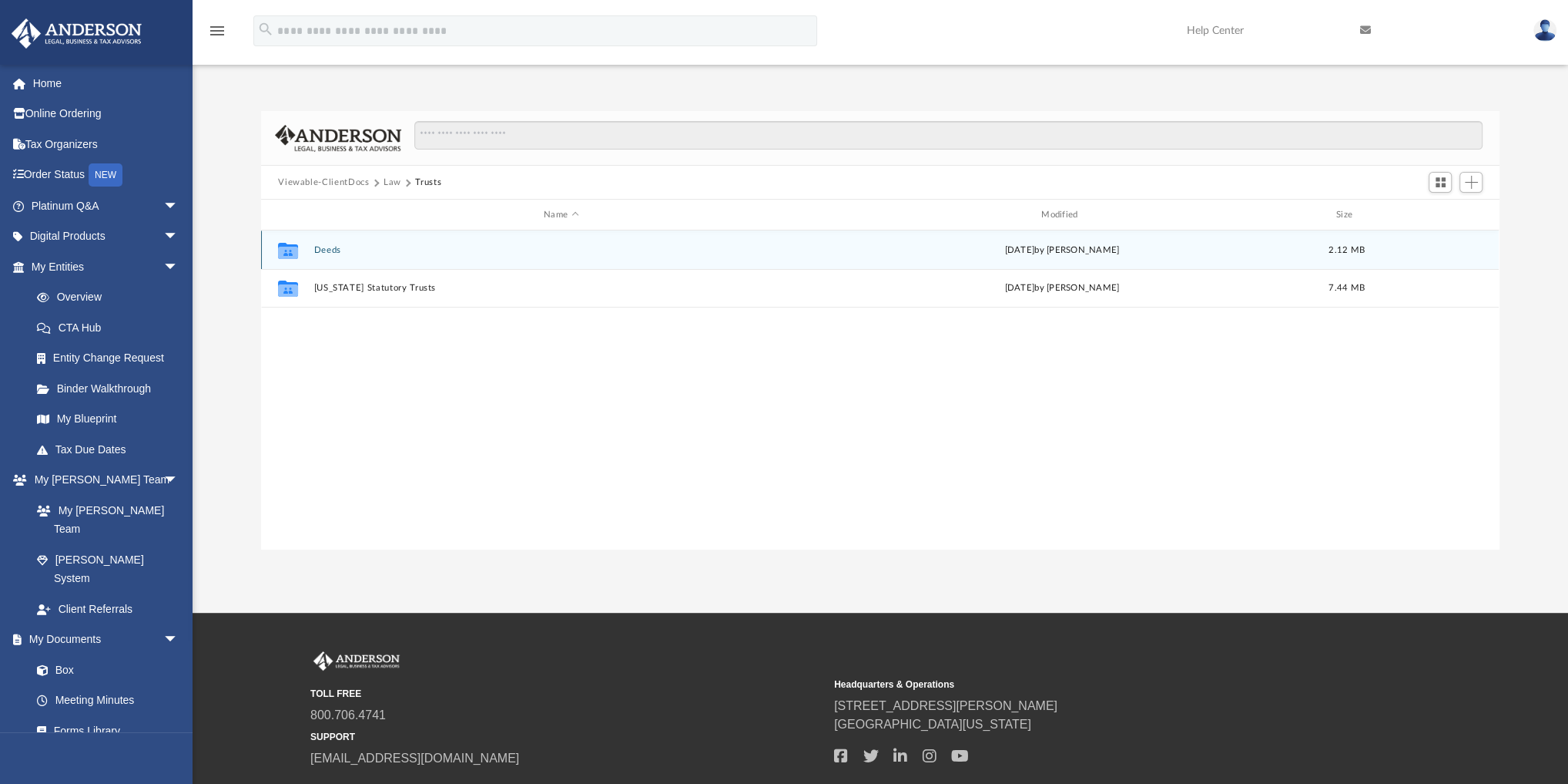
click at [324, 252] on button "Deeds" at bounding box center [562, 250] width 494 height 10
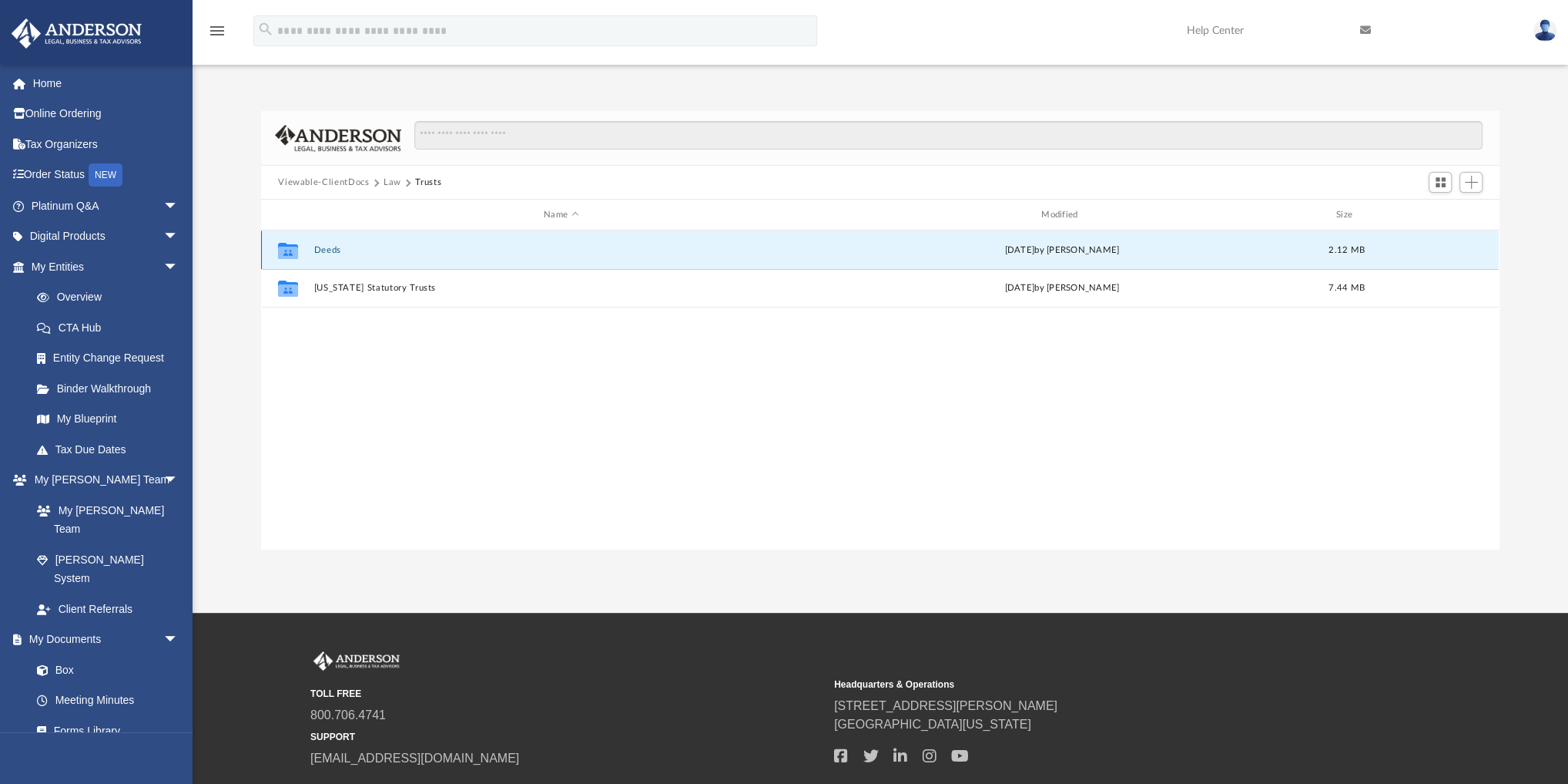
click at [324, 252] on button "Deeds" at bounding box center [562, 250] width 494 height 10
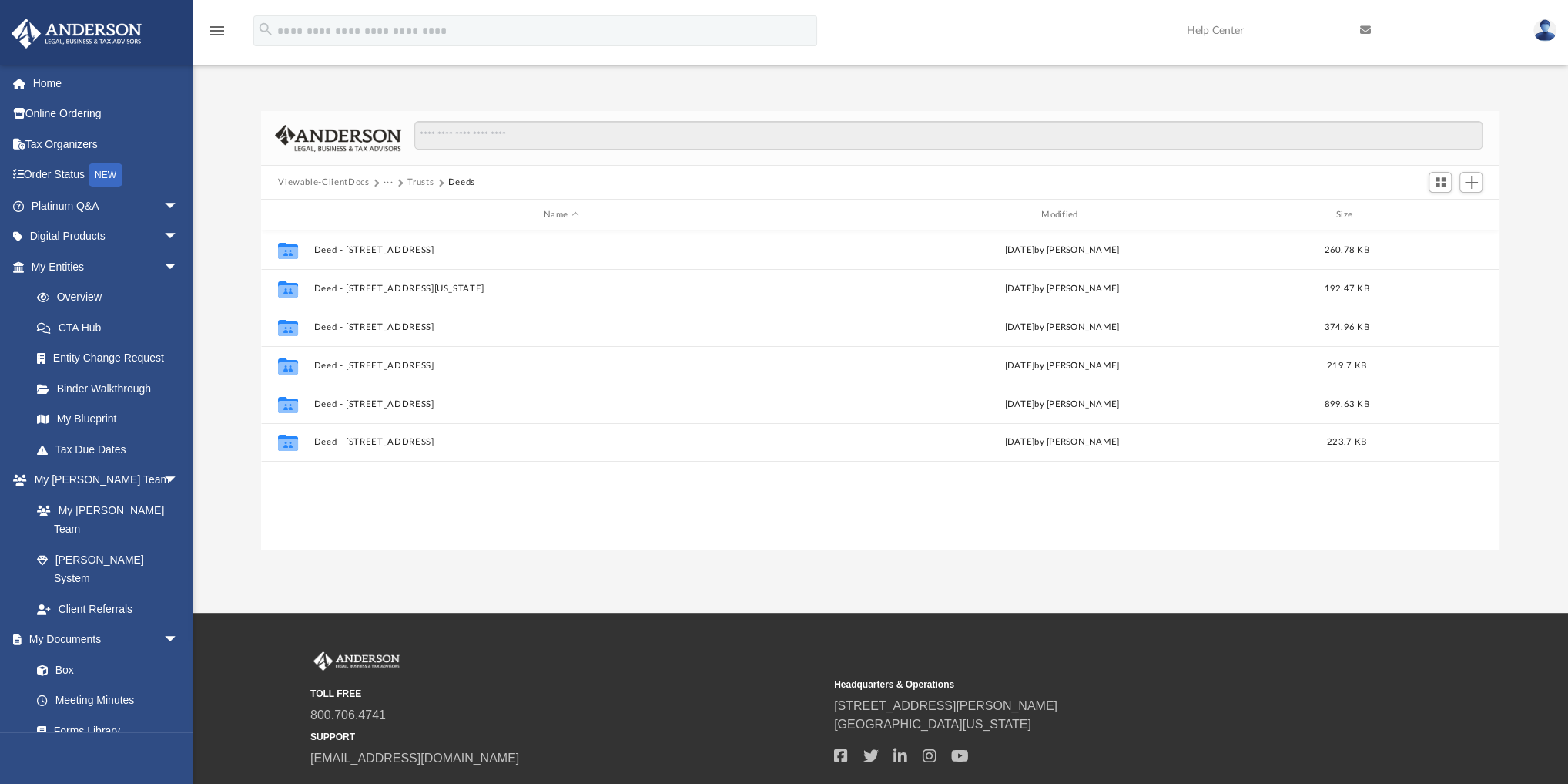
click at [418, 174] on div "Viewable-ClientDocs ··· Trusts Deeds" at bounding box center [880, 182] width 1238 height 34
click at [419, 178] on button "Trusts" at bounding box center [421, 182] width 26 height 14
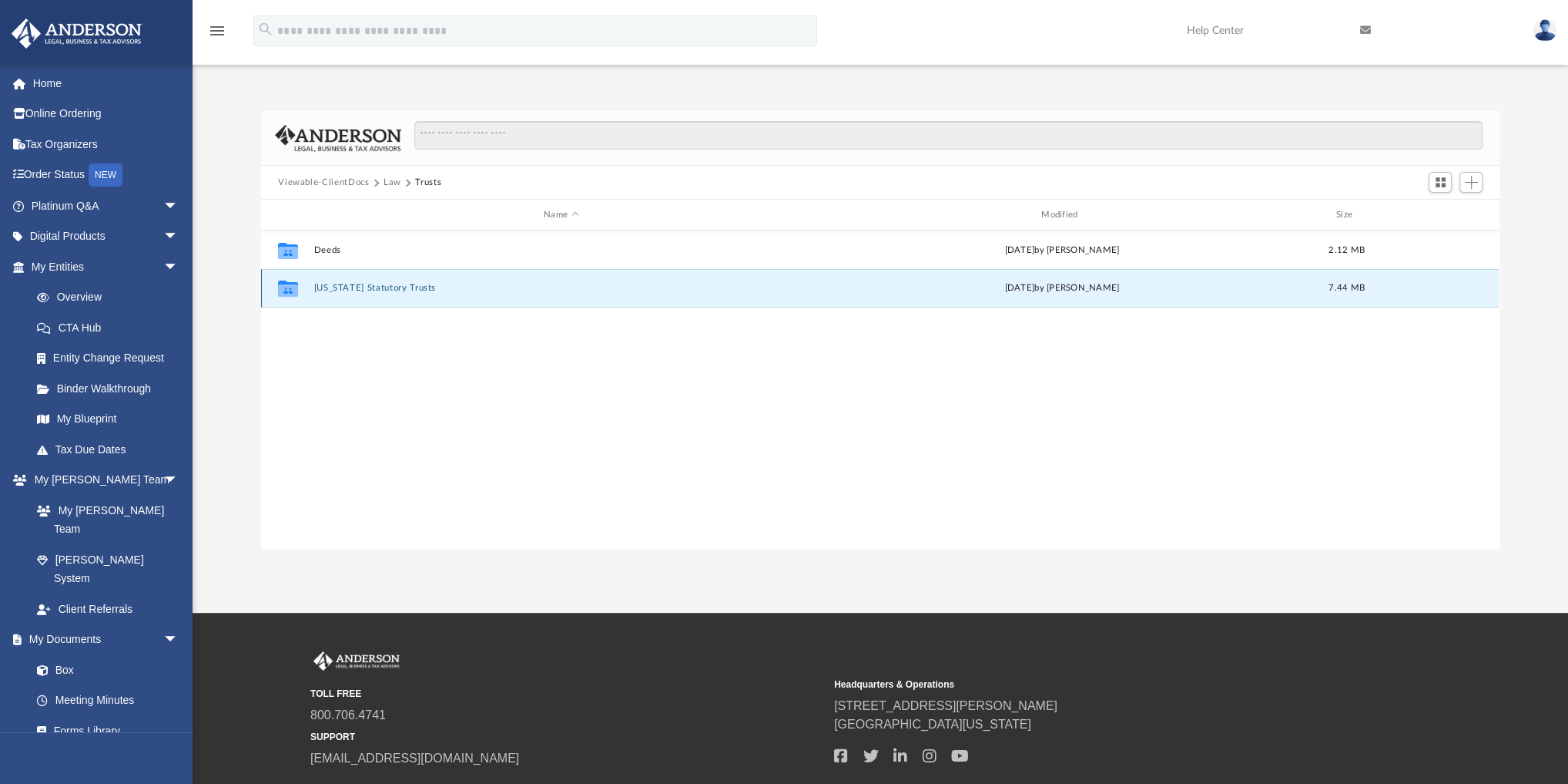
click at [382, 284] on button "[US_STATE] Statutory Trusts" at bounding box center [562, 288] width 494 height 10
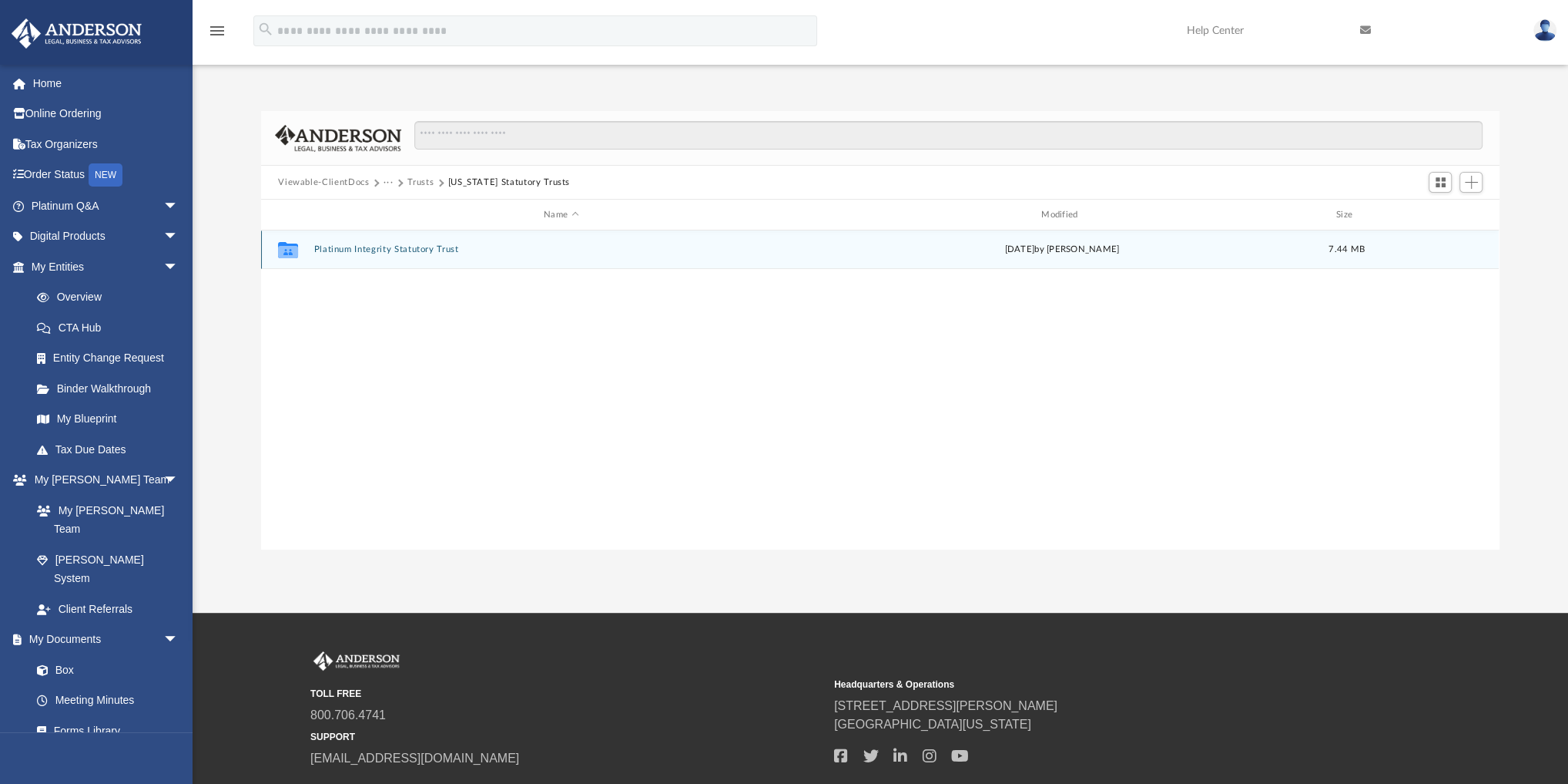
click at [385, 248] on button "Platinum Integrity Statutory Trust" at bounding box center [562, 249] width 494 height 10
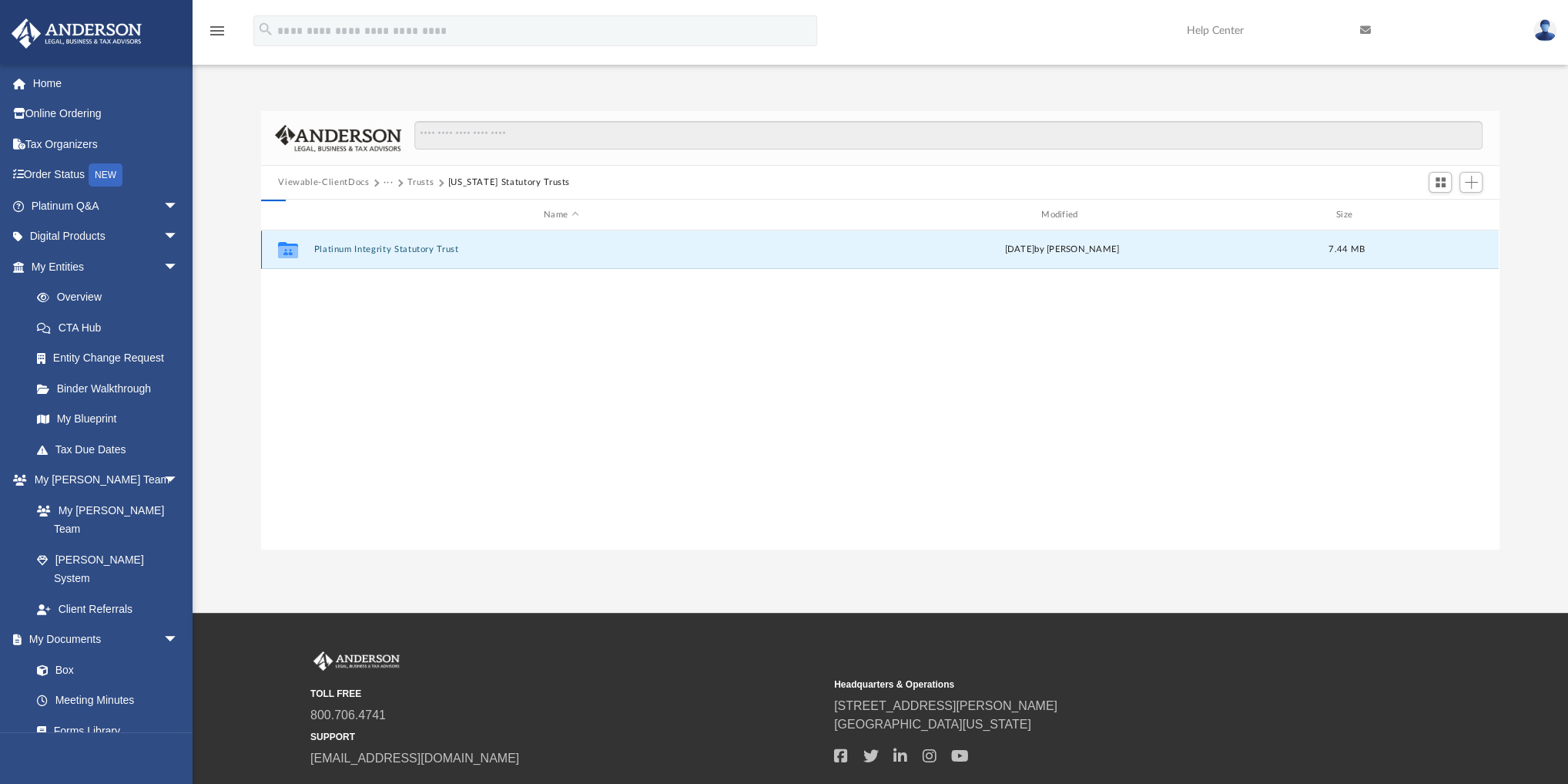
click at [385, 248] on button "Platinum Integrity Statutory Trust" at bounding box center [562, 249] width 494 height 10
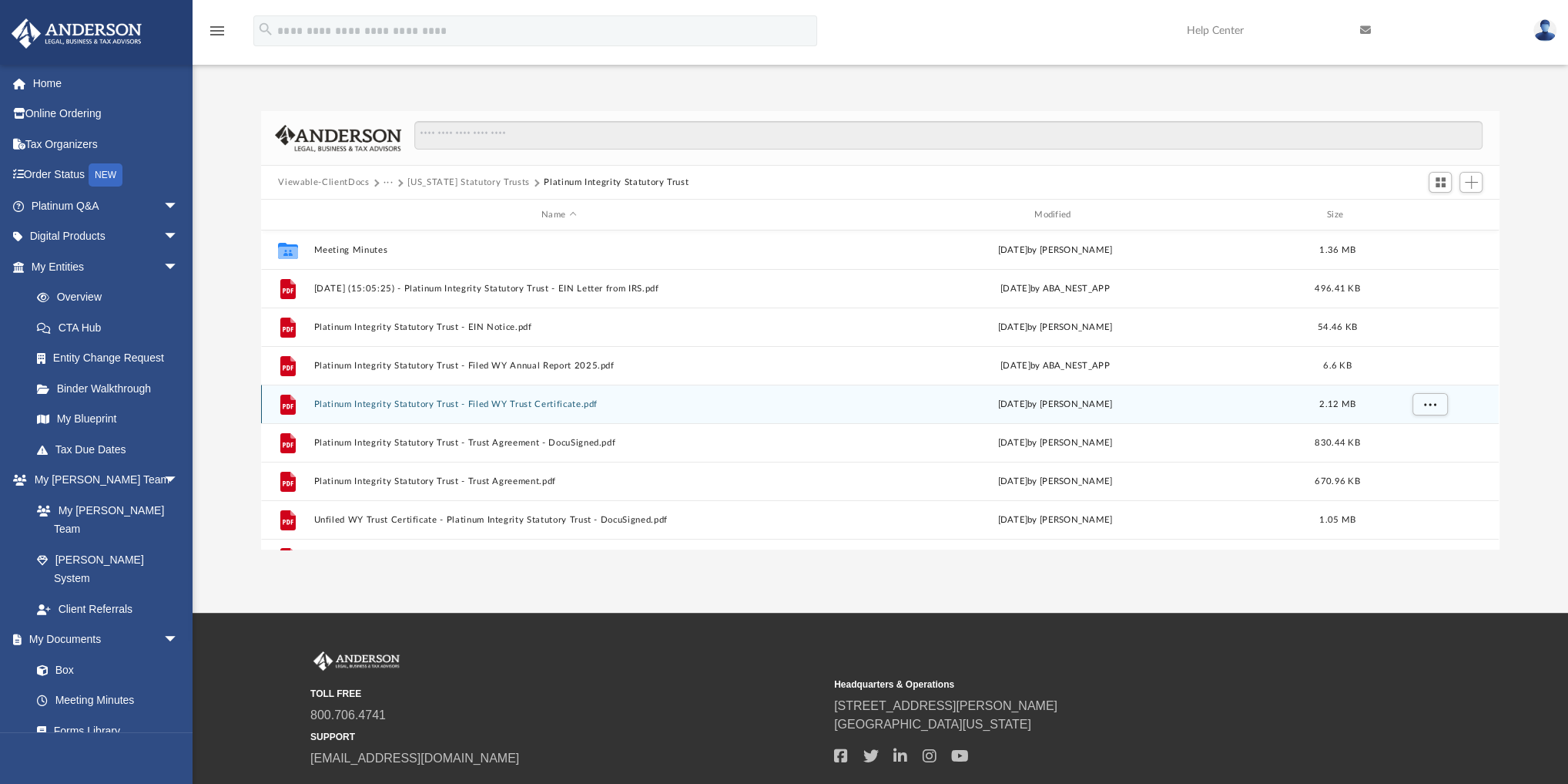
click at [528, 403] on button "Platinum Integrity Statutory Trust - Filed WY Trust Certificate.pdf" at bounding box center [559, 404] width 490 height 10
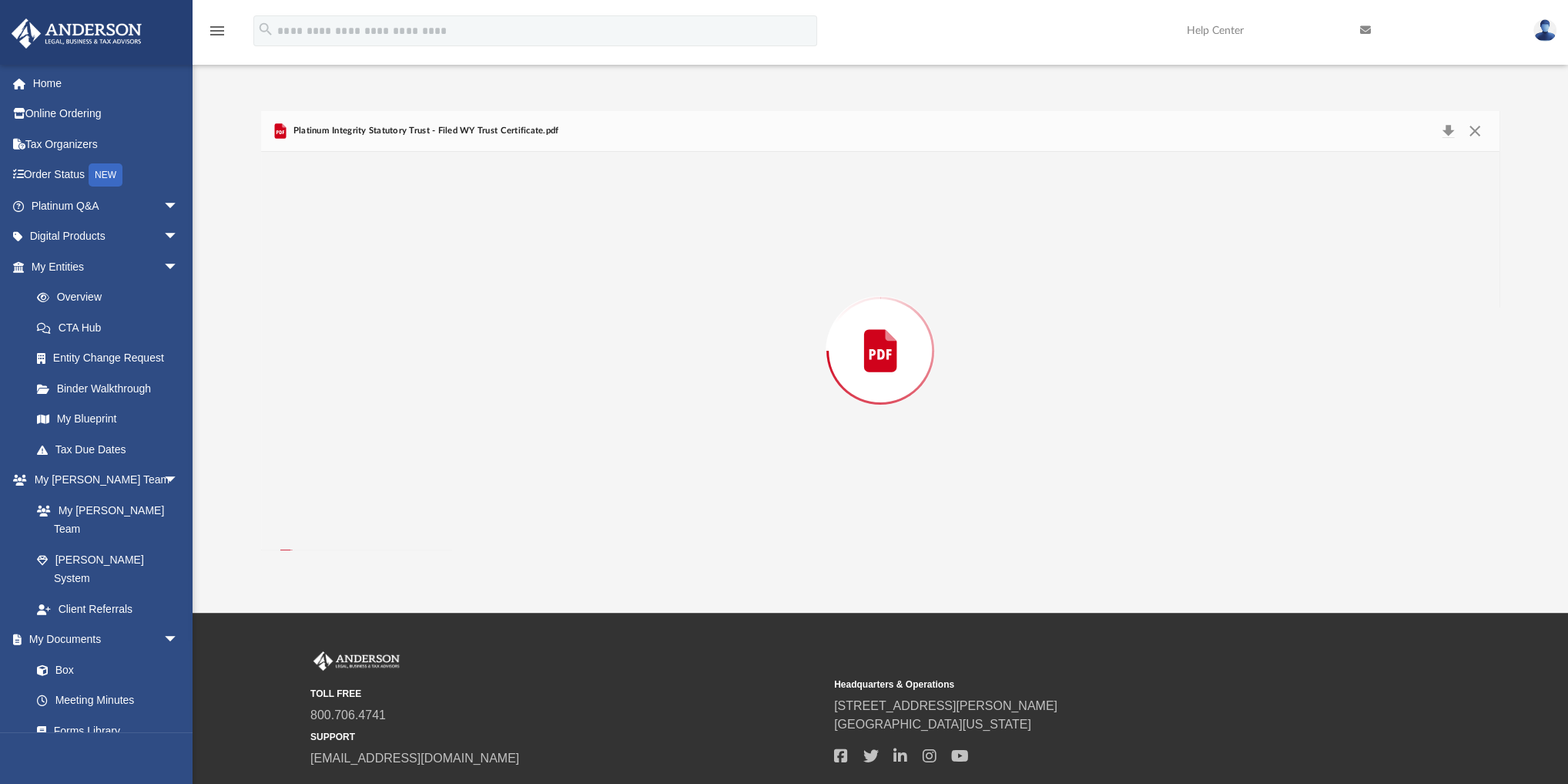
click at [528, 403] on div "Preview" at bounding box center [880, 350] width 1238 height 398
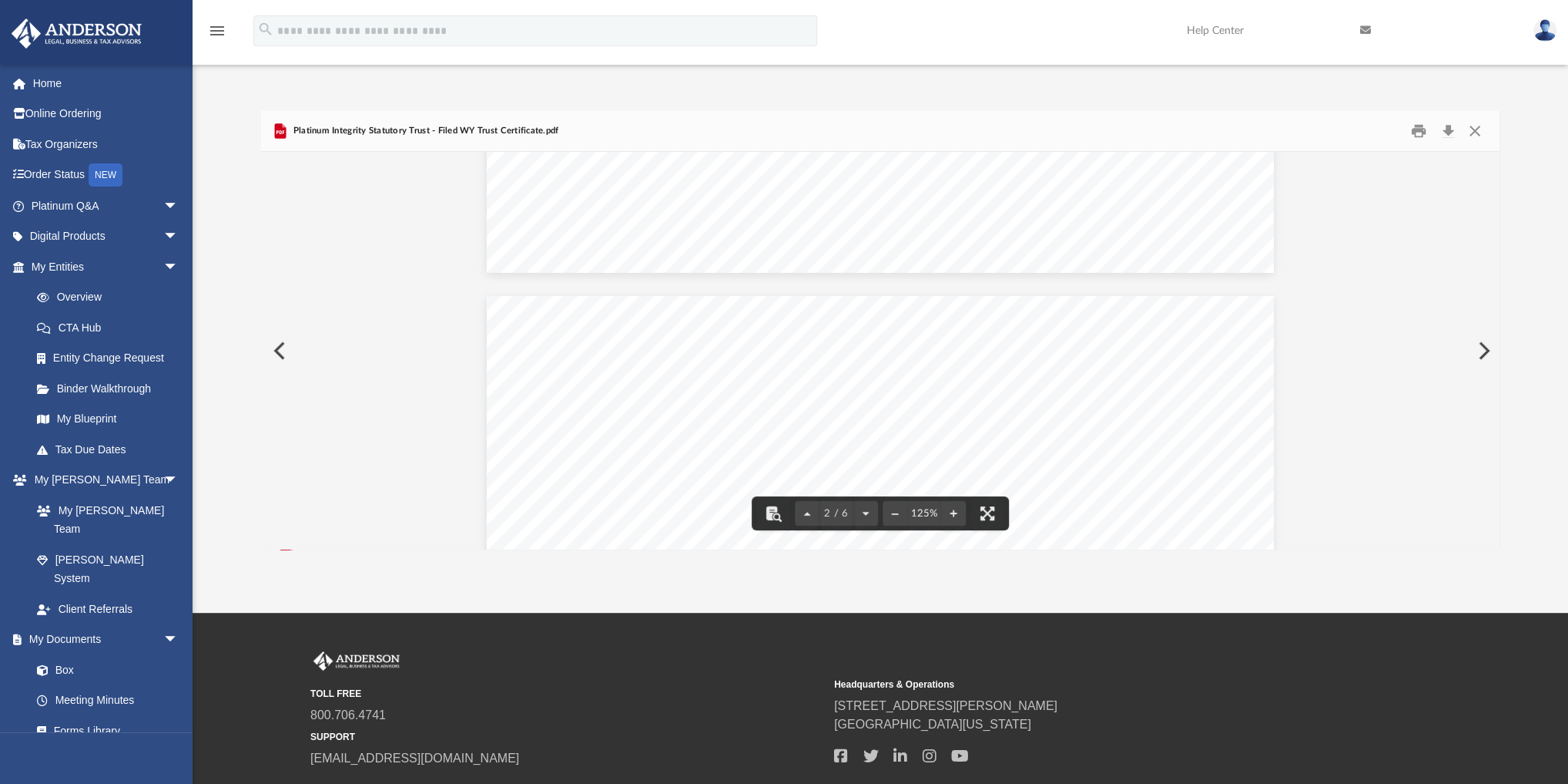
scroll to position [2035, 0]
click at [959, 135] on button "Download" at bounding box center [1448, 131] width 28 height 24
click at [959, 126] on button "Close" at bounding box center [1475, 131] width 28 height 24
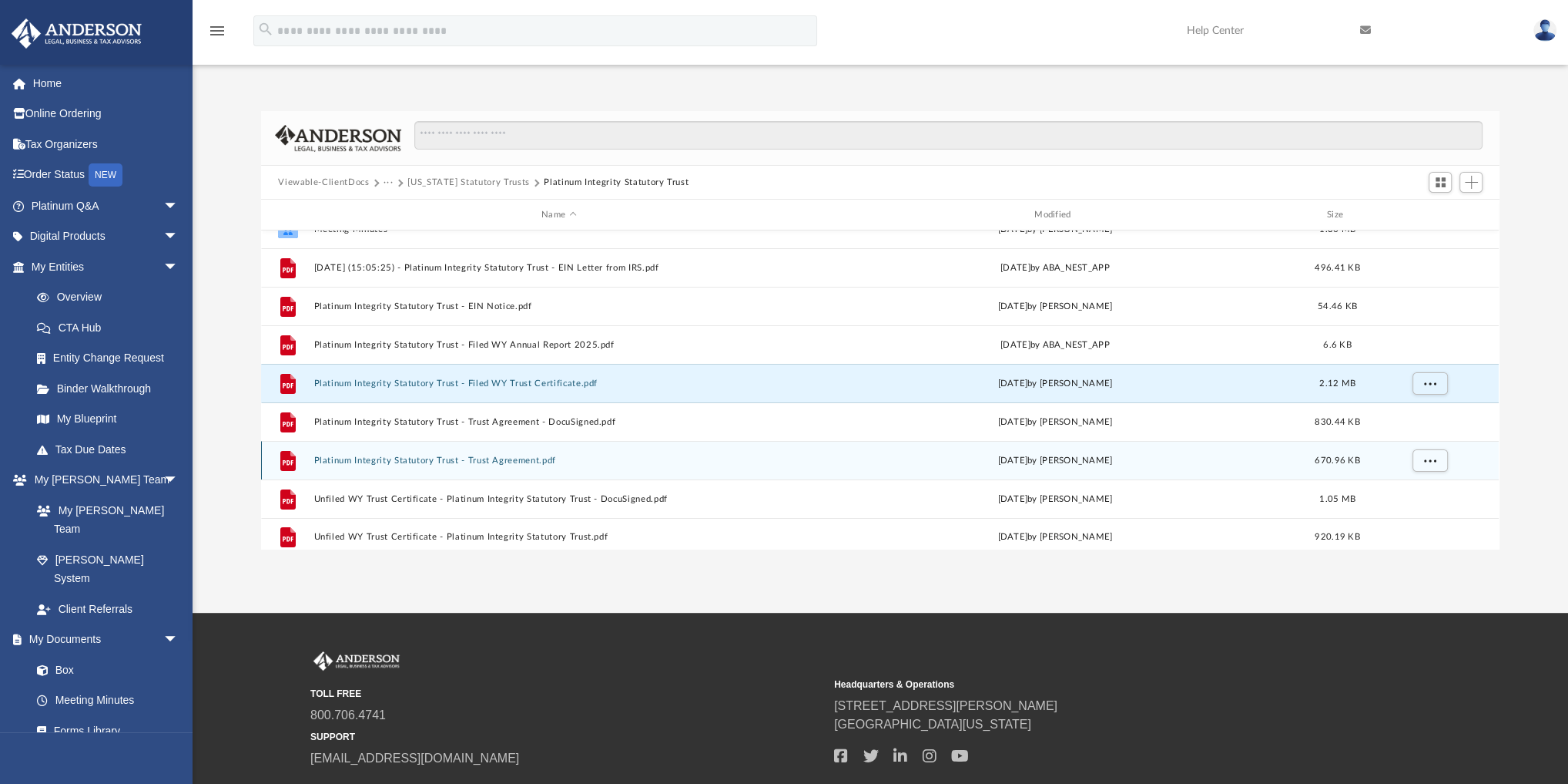
scroll to position [27, 0]
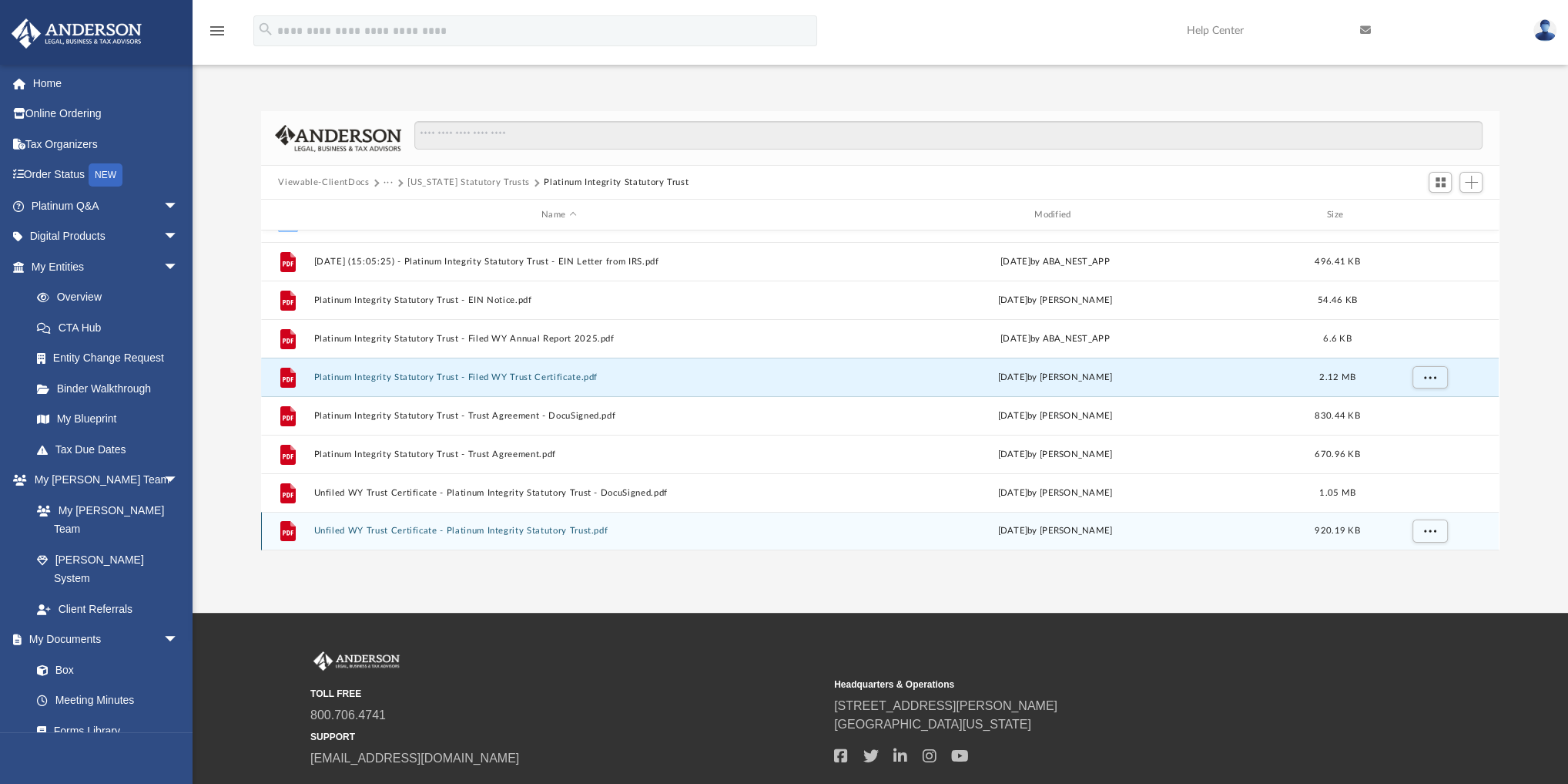
click at [501, 529] on button "Unfiled WY Trust Certificate - Platinum Integrity Statutory Trust.pdf" at bounding box center [559, 530] width 490 height 10
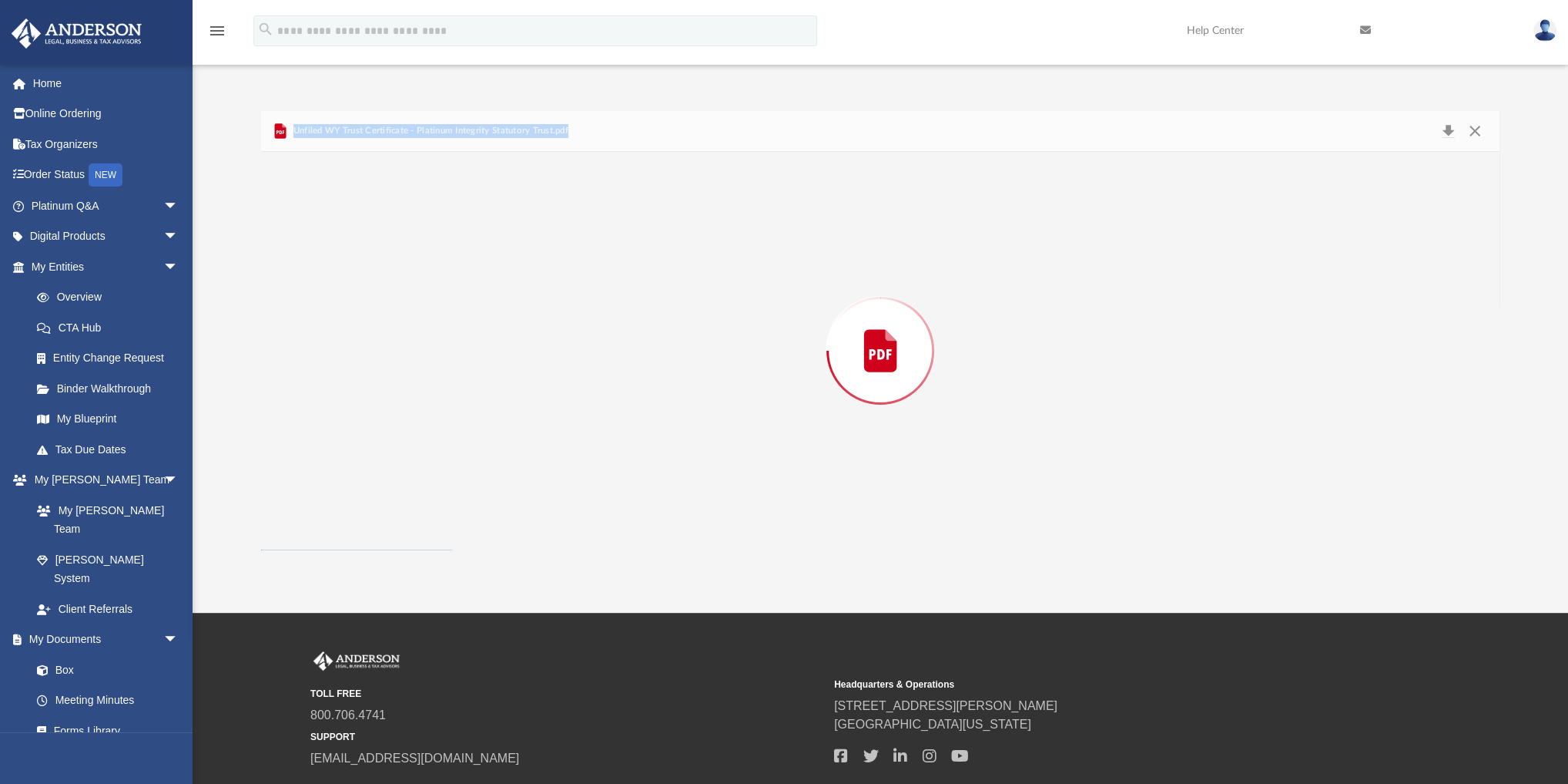
click at [501, 529] on div "Preview" at bounding box center [880, 350] width 1238 height 398
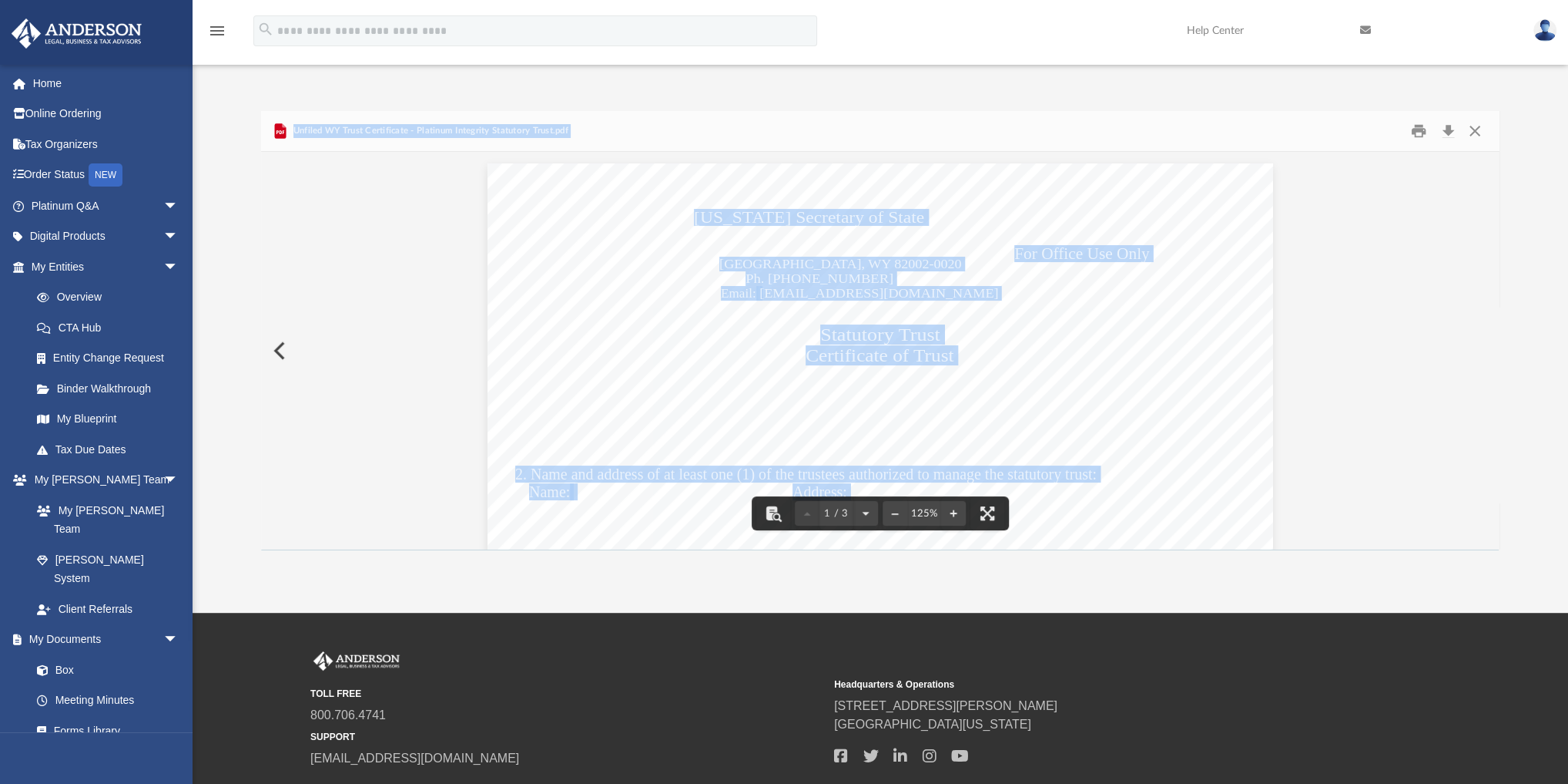
click at [950, 281] on div "For Office Use Only Wyoming Secretary of State Cheyenne, WY 82002-0020 Ph. 307.…" at bounding box center [881, 672] width 786 height 1017
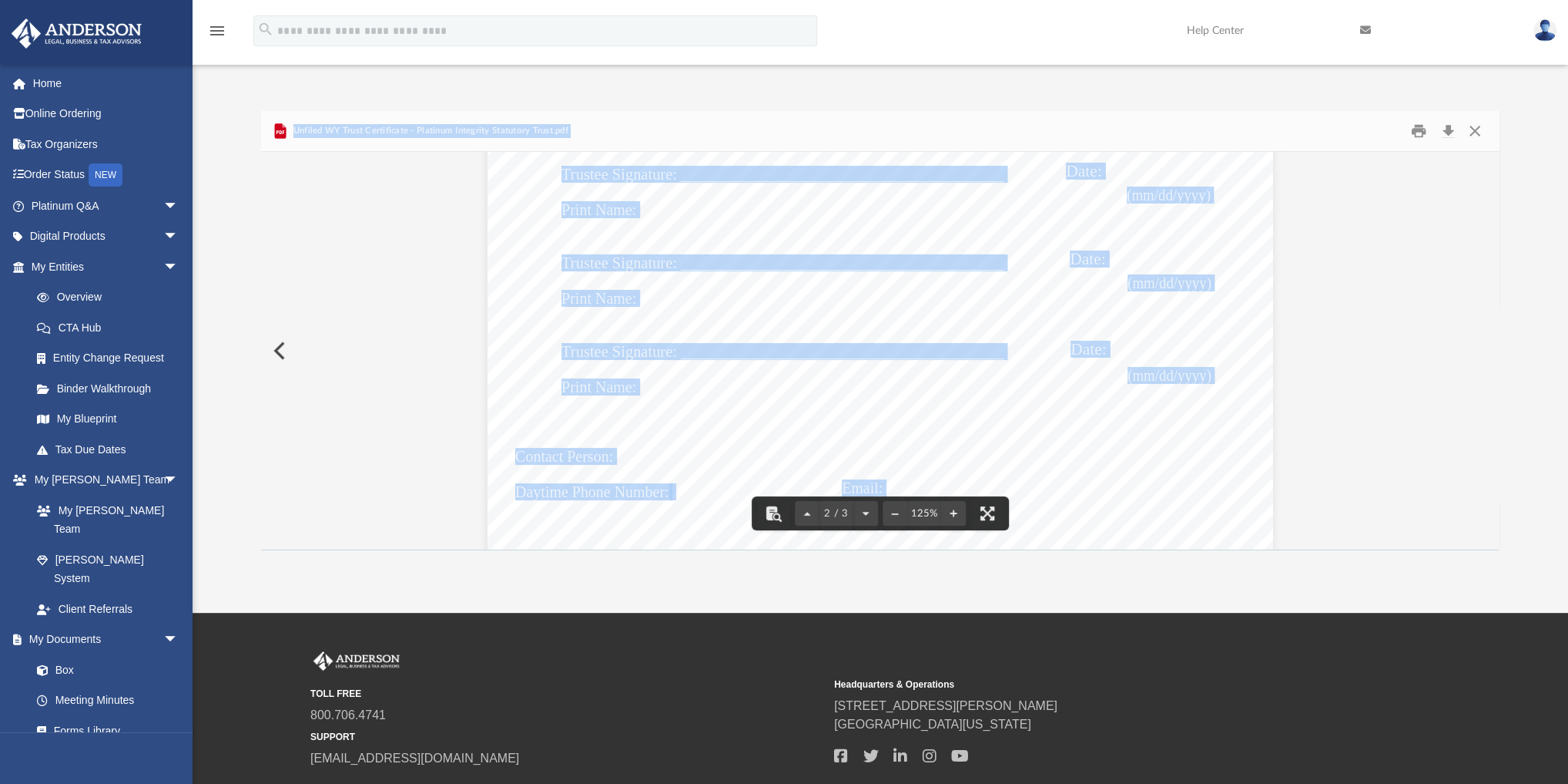
scroll to position [1418, 0]
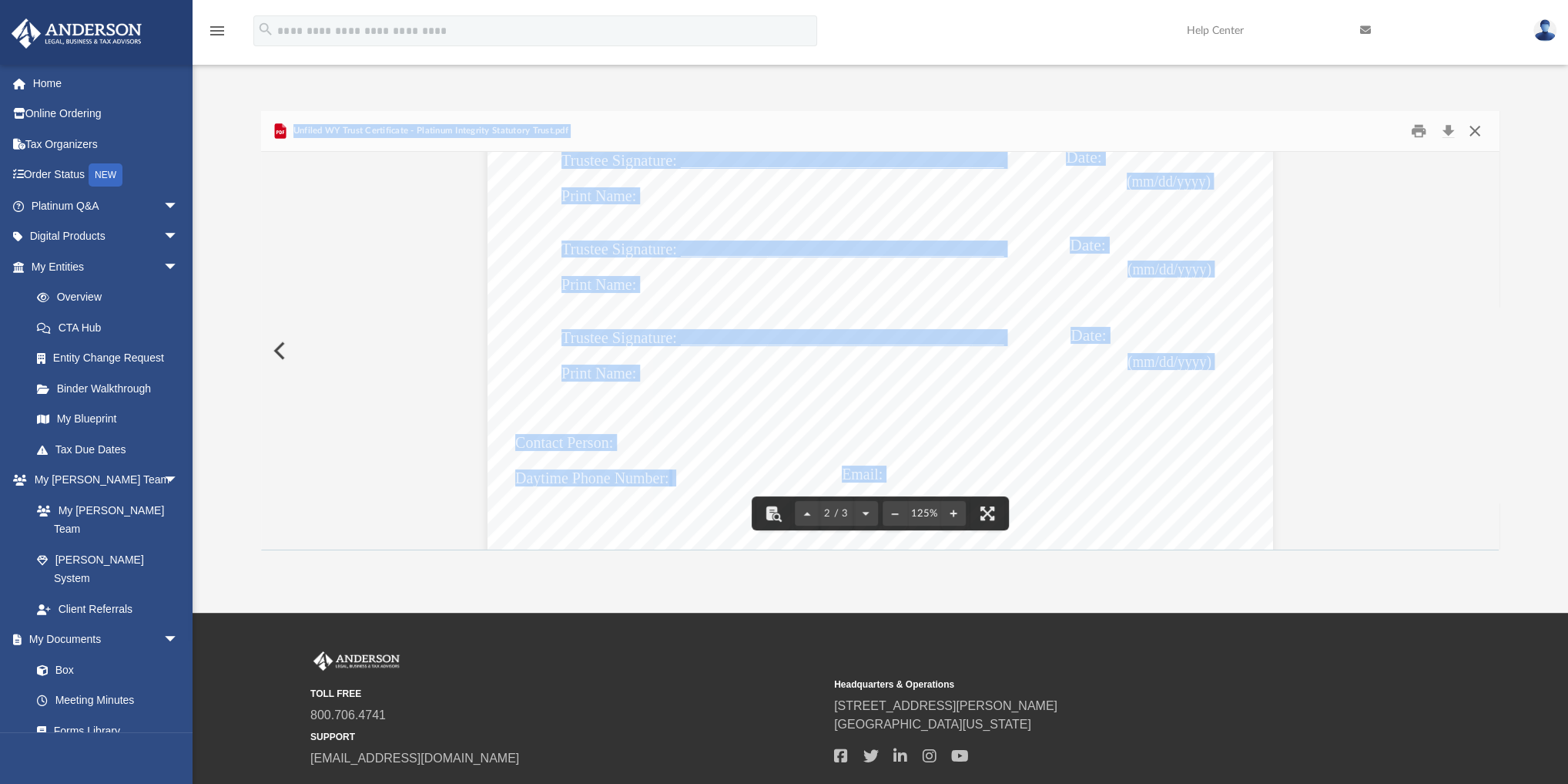
click at [959, 131] on button "Close" at bounding box center [1475, 131] width 28 height 24
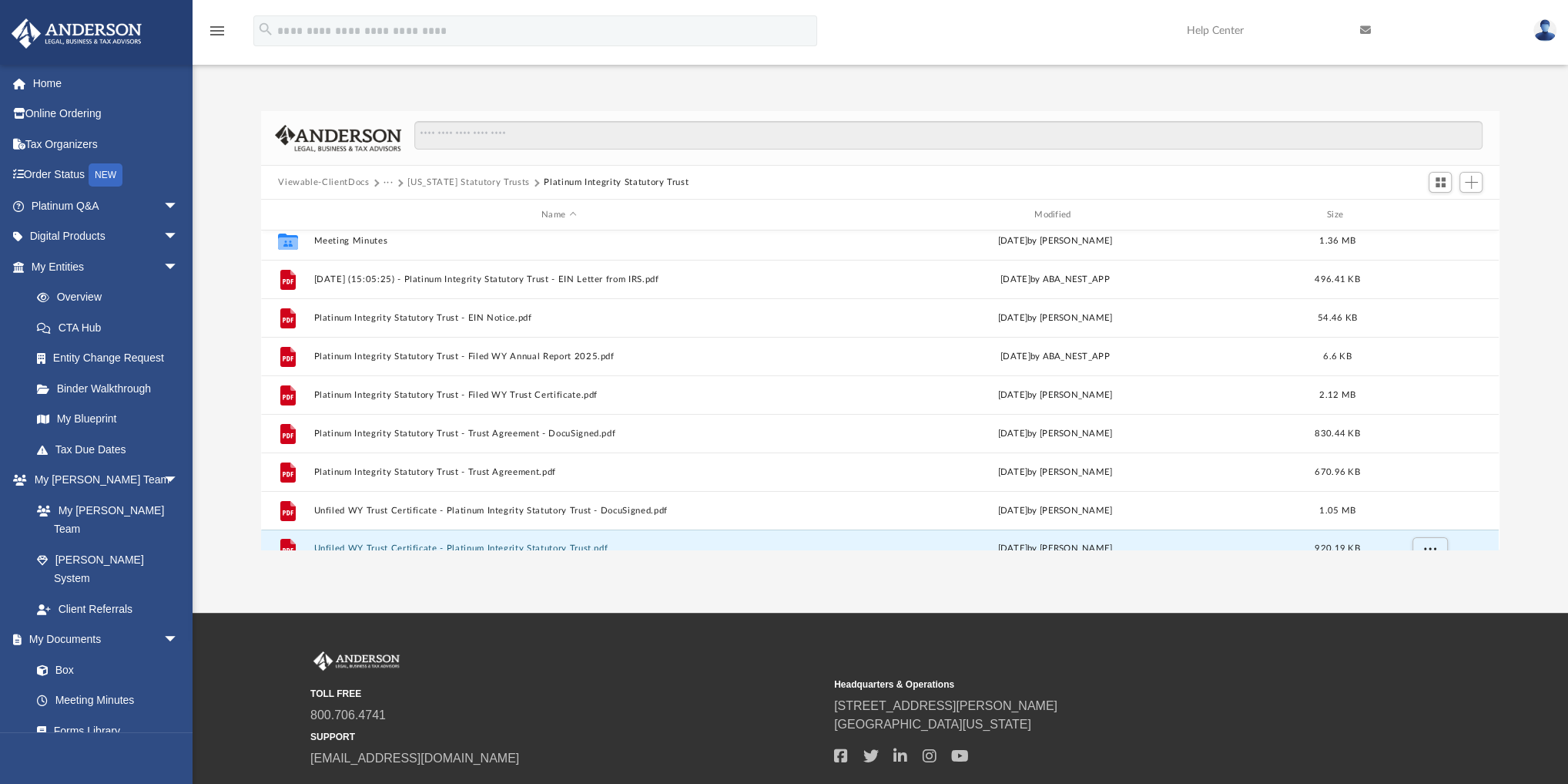
scroll to position [0, 0]
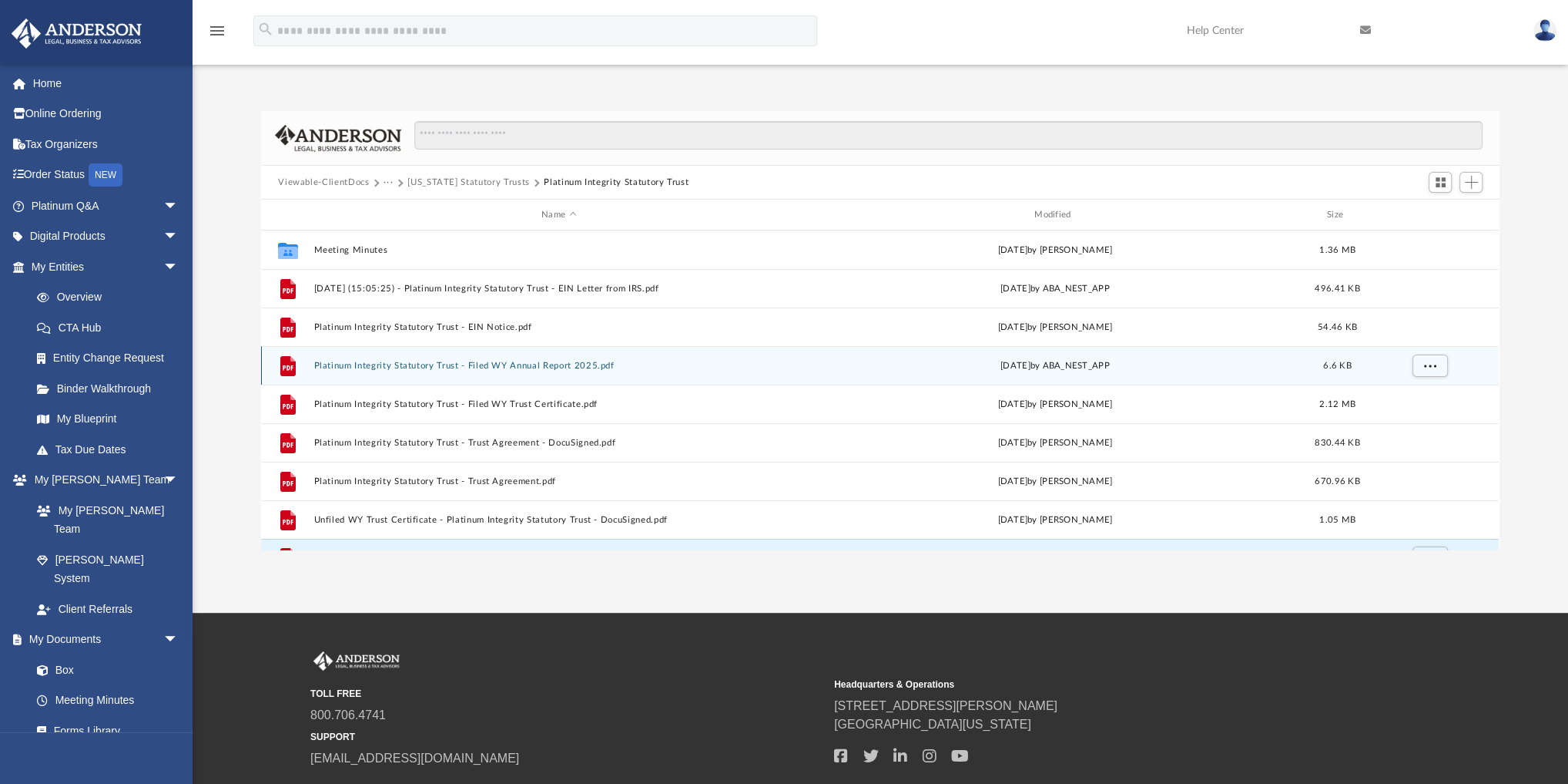
click at [508, 366] on button "Platinum Integrity Statutory Trust - Filed WY Annual Report 2025.pdf" at bounding box center [559, 366] width 490 height 10
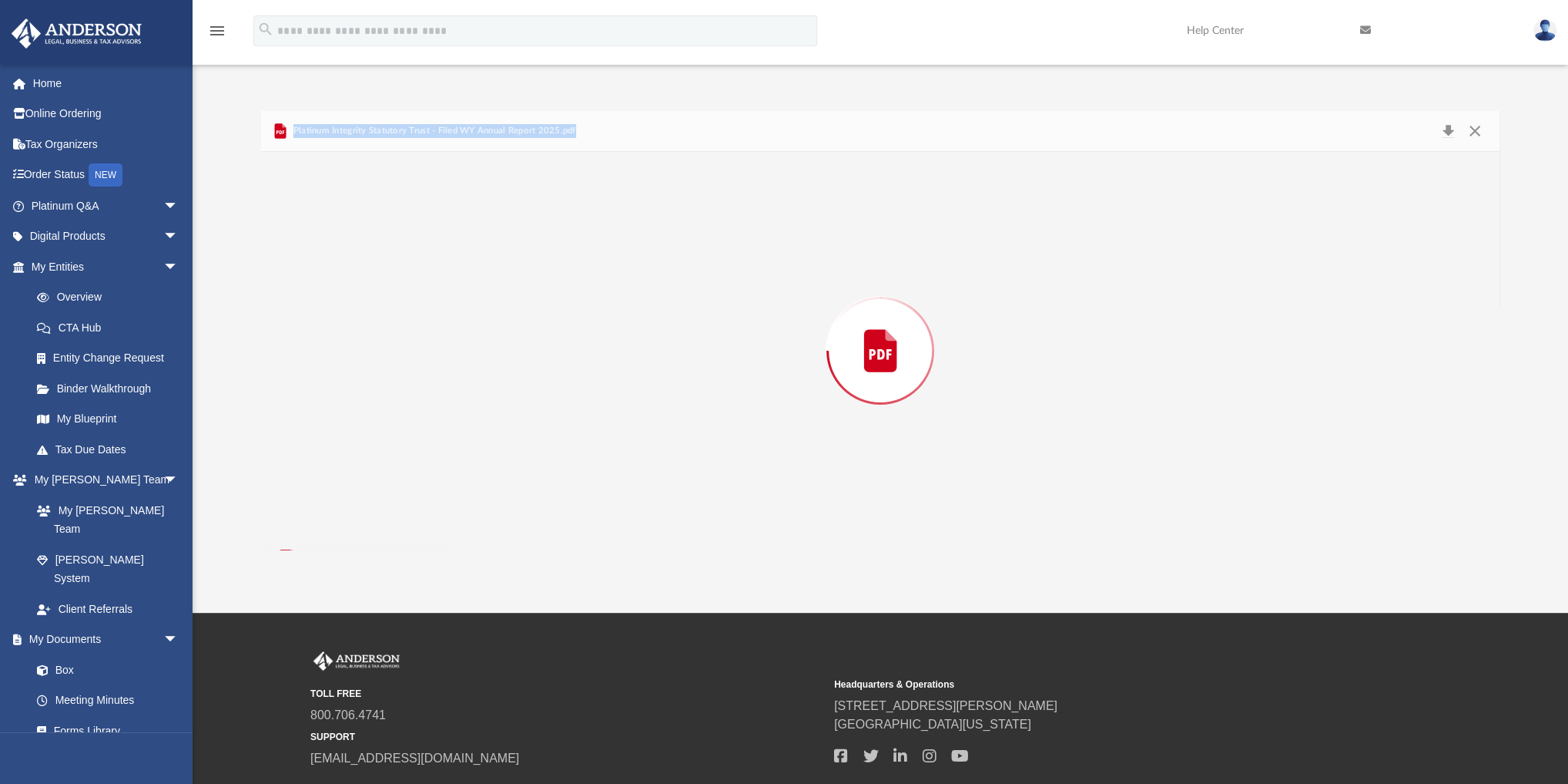
click at [508, 366] on div "Preview" at bounding box center [880, 350] width 1238 height 398
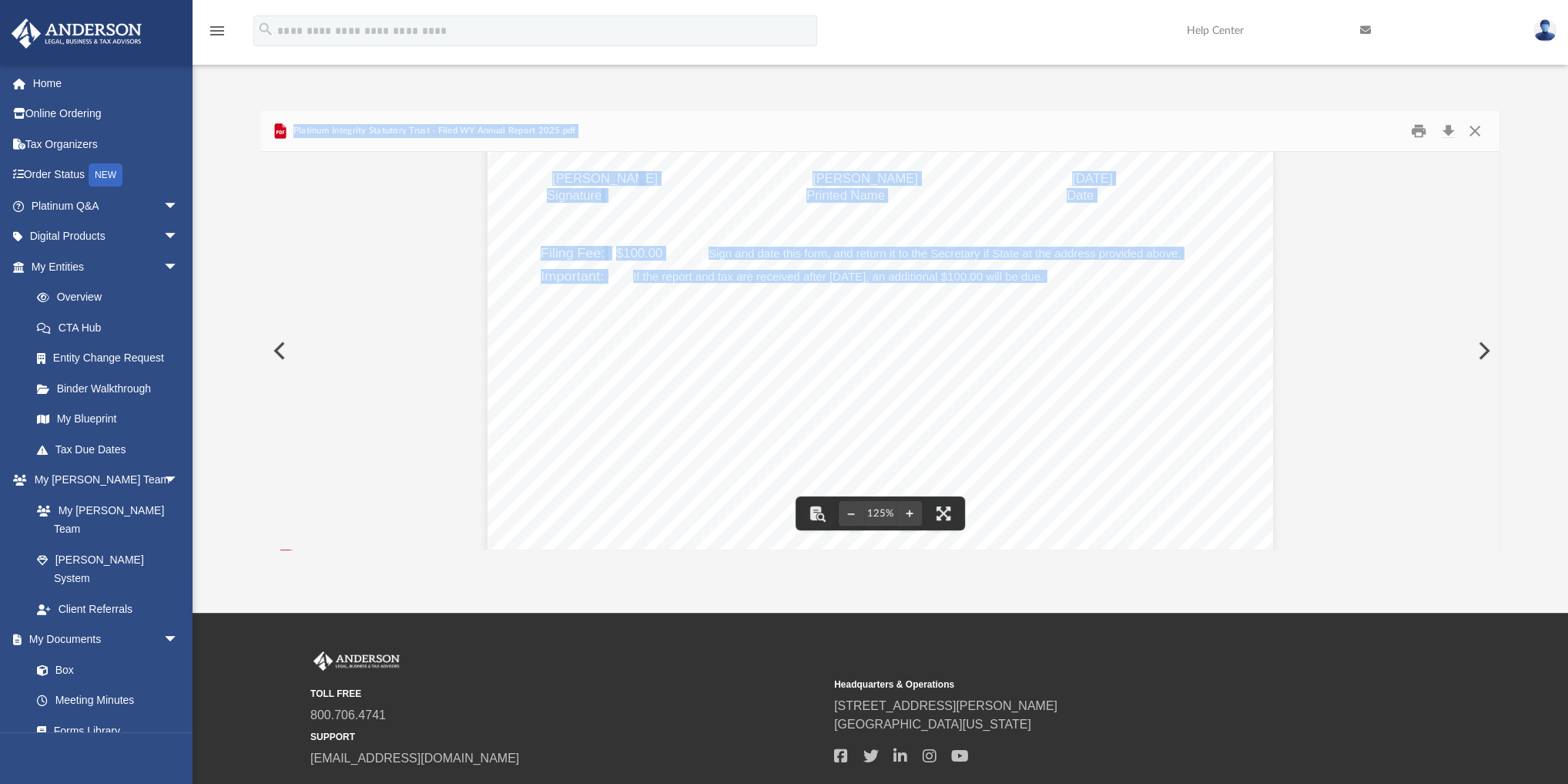
scroll to position [642, 0]
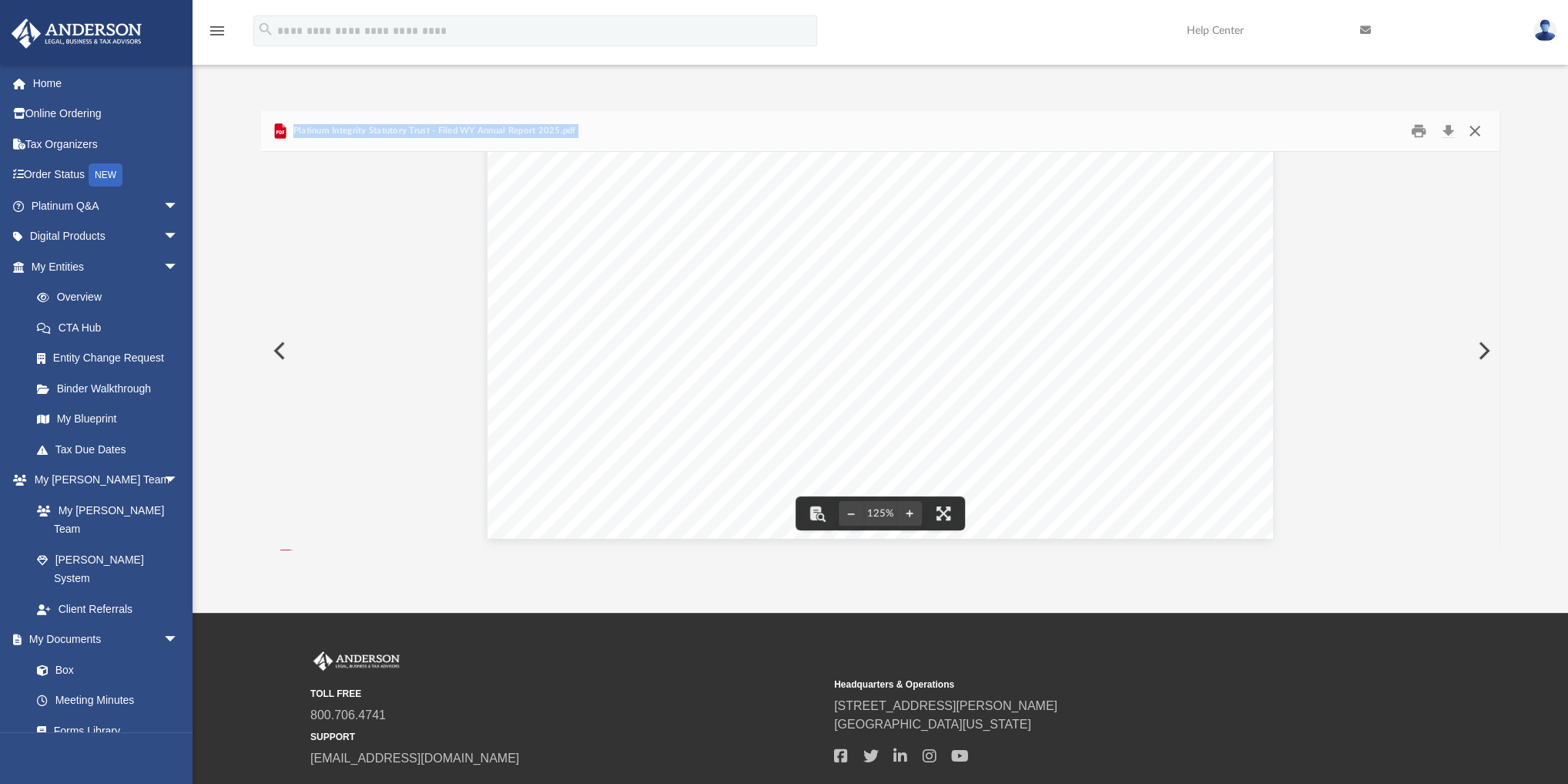
click at [959, 130] on button "Close" at bounding box center [1475, 131] width 28 height 24
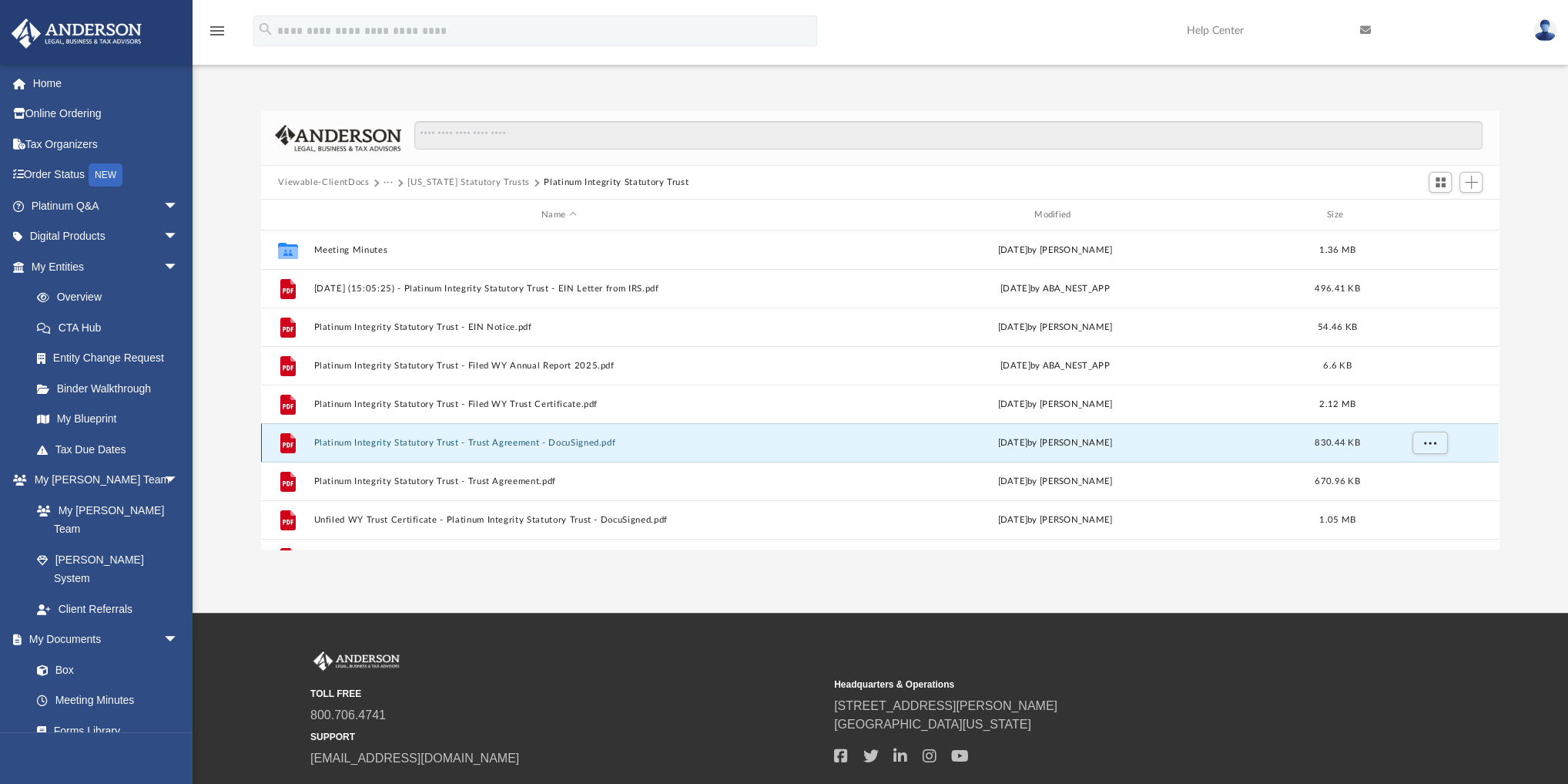
click at [546, 442] on button "Platinum Integrity Statutory Trust - Trust Agreement - DocuSigned.pdf" at bounding box center [559, 443] width 490 height 10
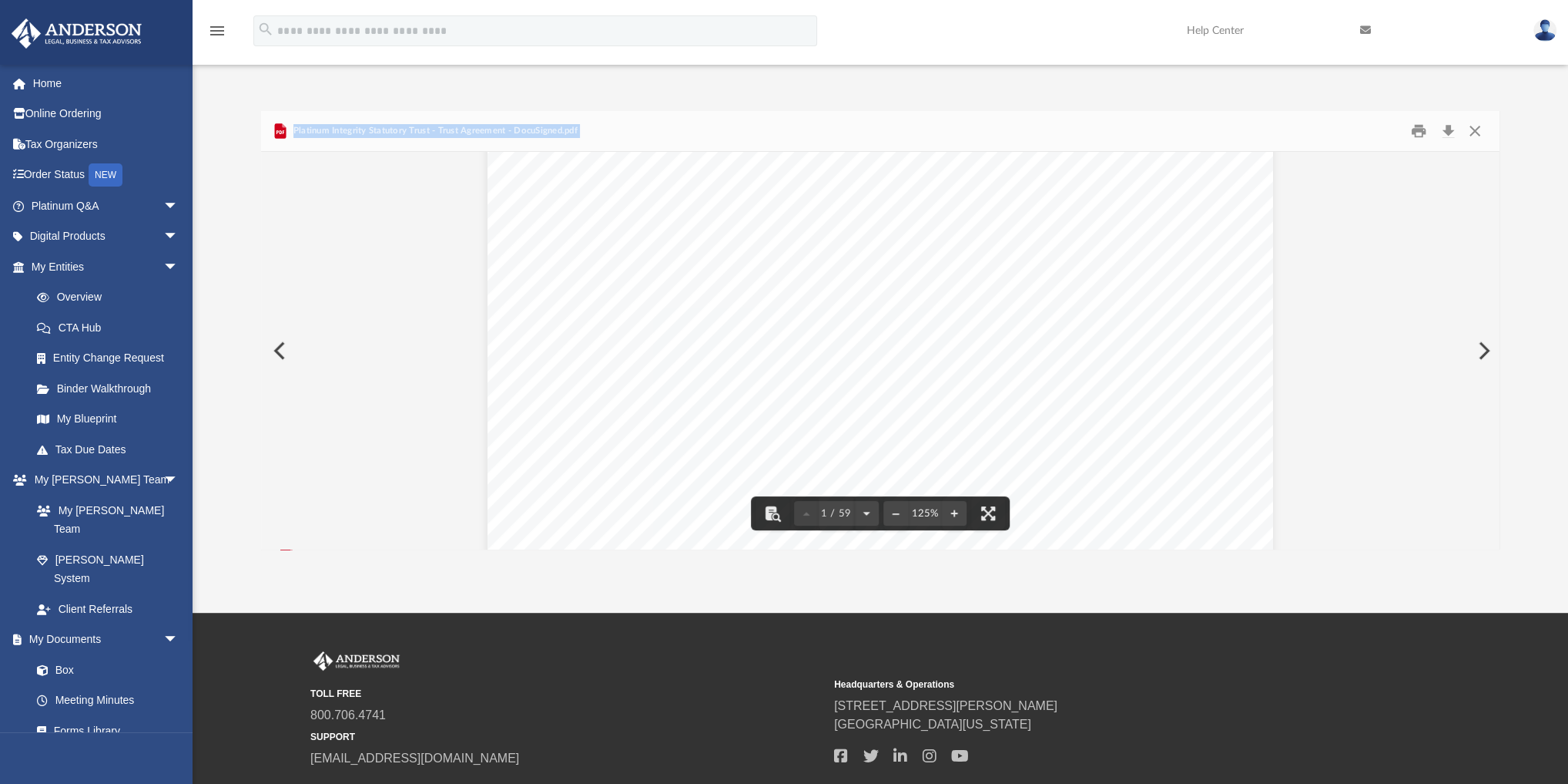
click at [915, 294] on div "TRUST AGREEMENT OF PLATINUM INTEGRITY STATUTORY TRUST A WYOMING STATUTORY TRUST…" at bounding box center [881, 178] width 786 height 1017
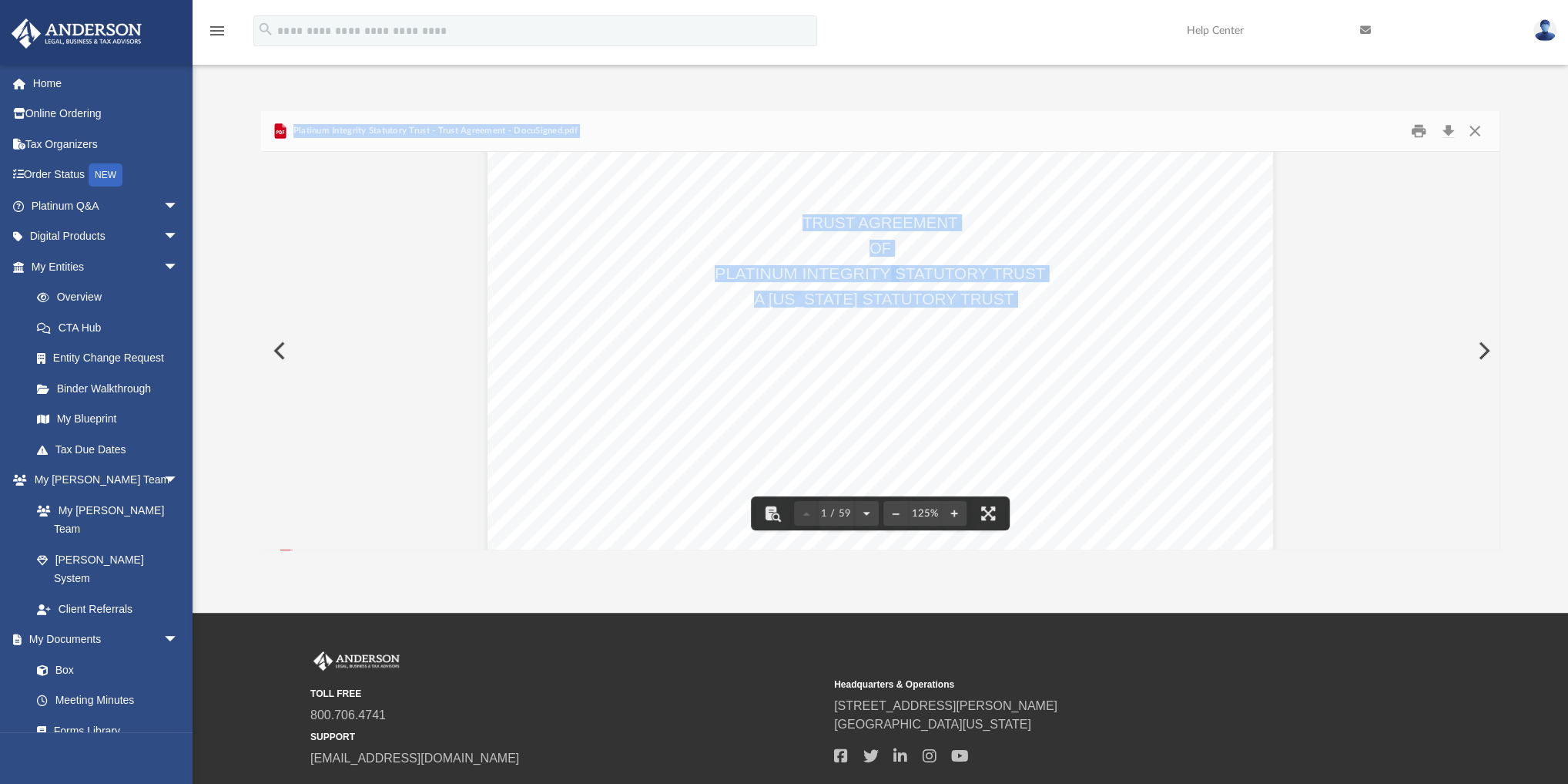
scroll to position [185, 0]
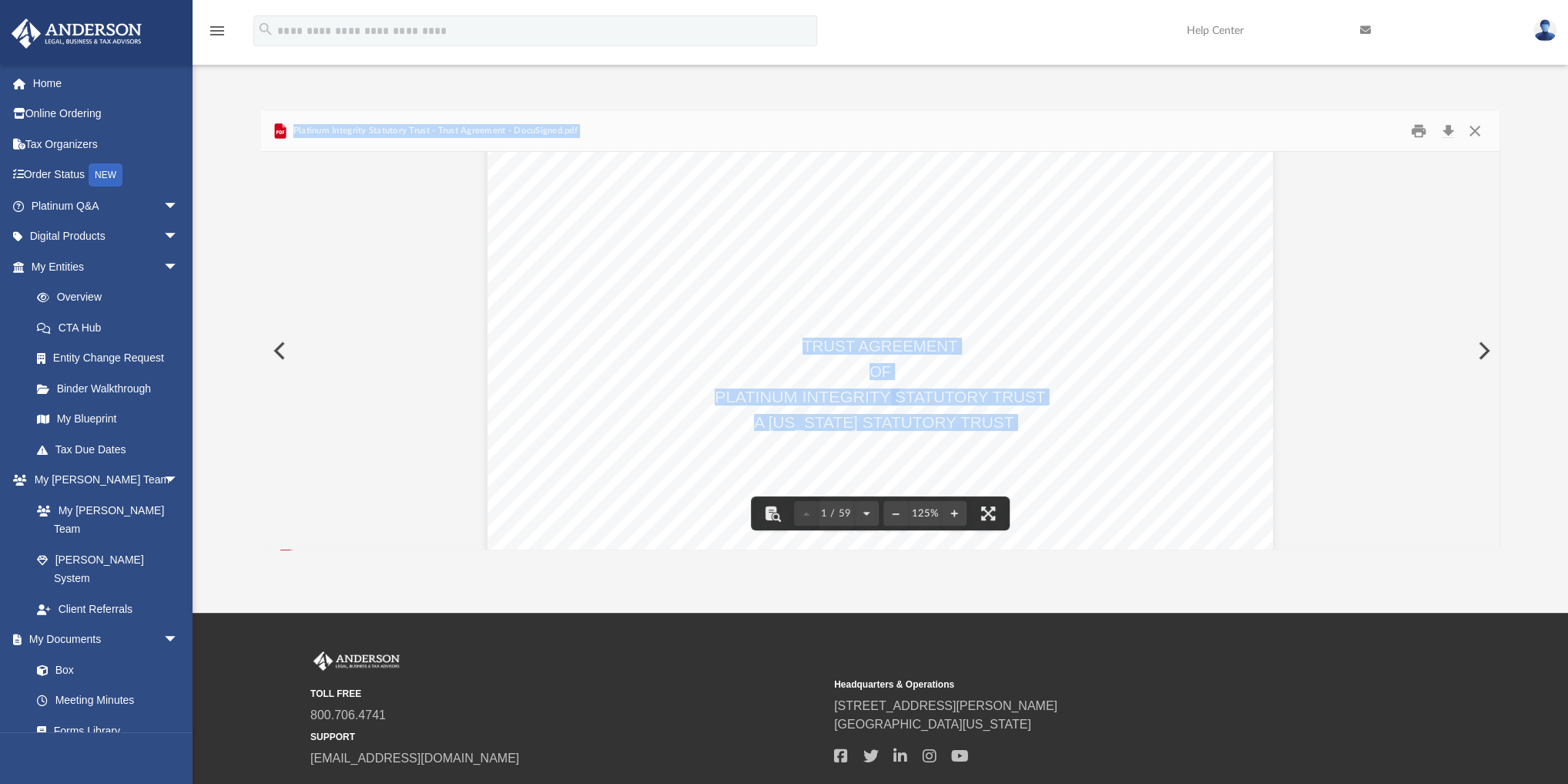
click at [899, 349] on span "TRUST AGREEMENT" at bounding box center [880, 345] width 155 height 15
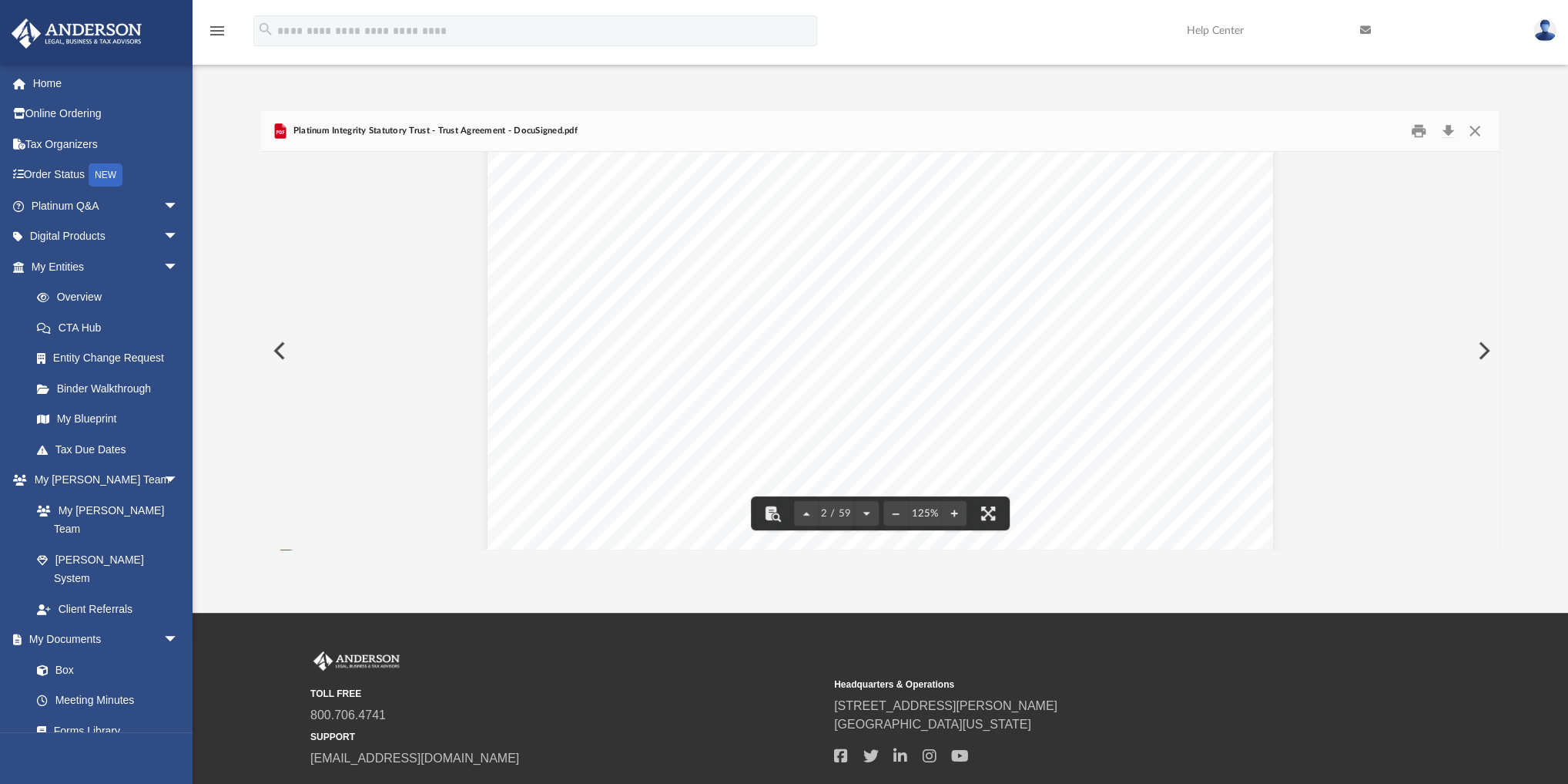
scroll to position [1603, 0]
click at [959, 126] on button "Close" at bounding box center [1475, 131] width 28 height 24
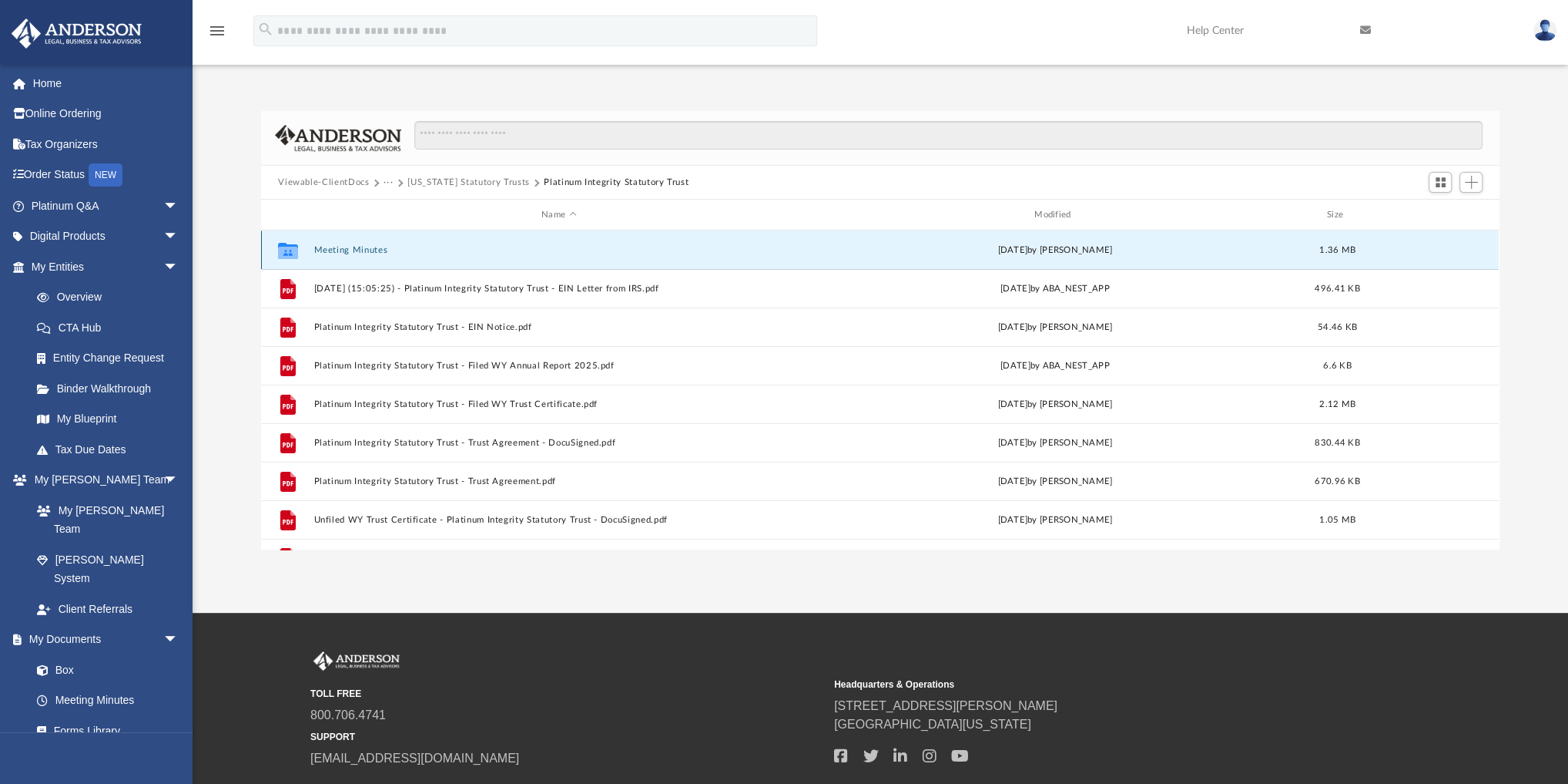
click at [364, 245] on button "Meeting Minutes" at bounding box center [559, 250] width 490 height 10
click at [356, 246] on button "Meeting Minutes" at bounding box center [559, 250] width 490 height 10
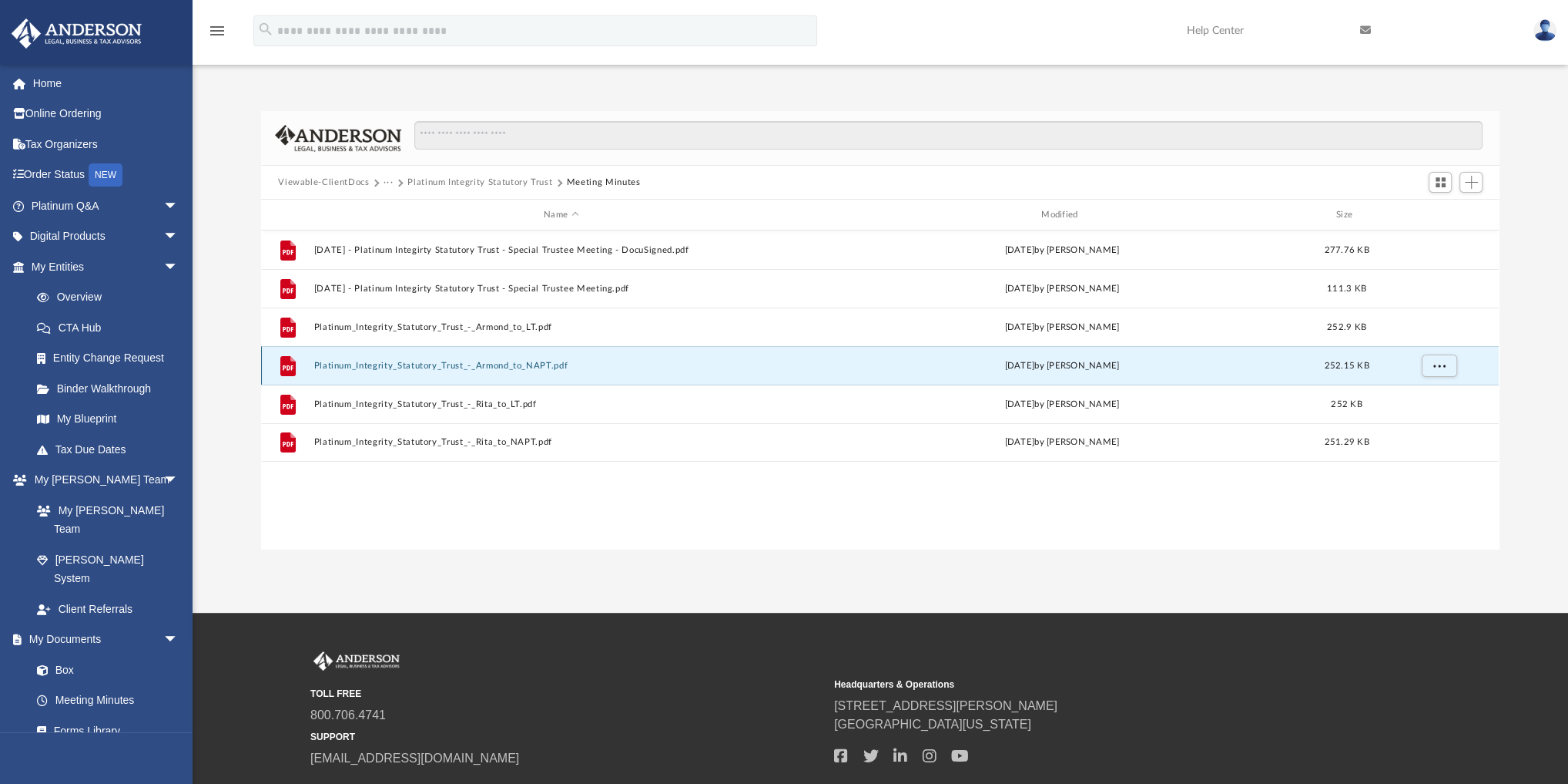
click at [504, 362] on button "Platinum_Integrity_Statutory_Trust_-_Armond_to_NAPT.pdf" at bounding box center [562, 366] width 494 height 10
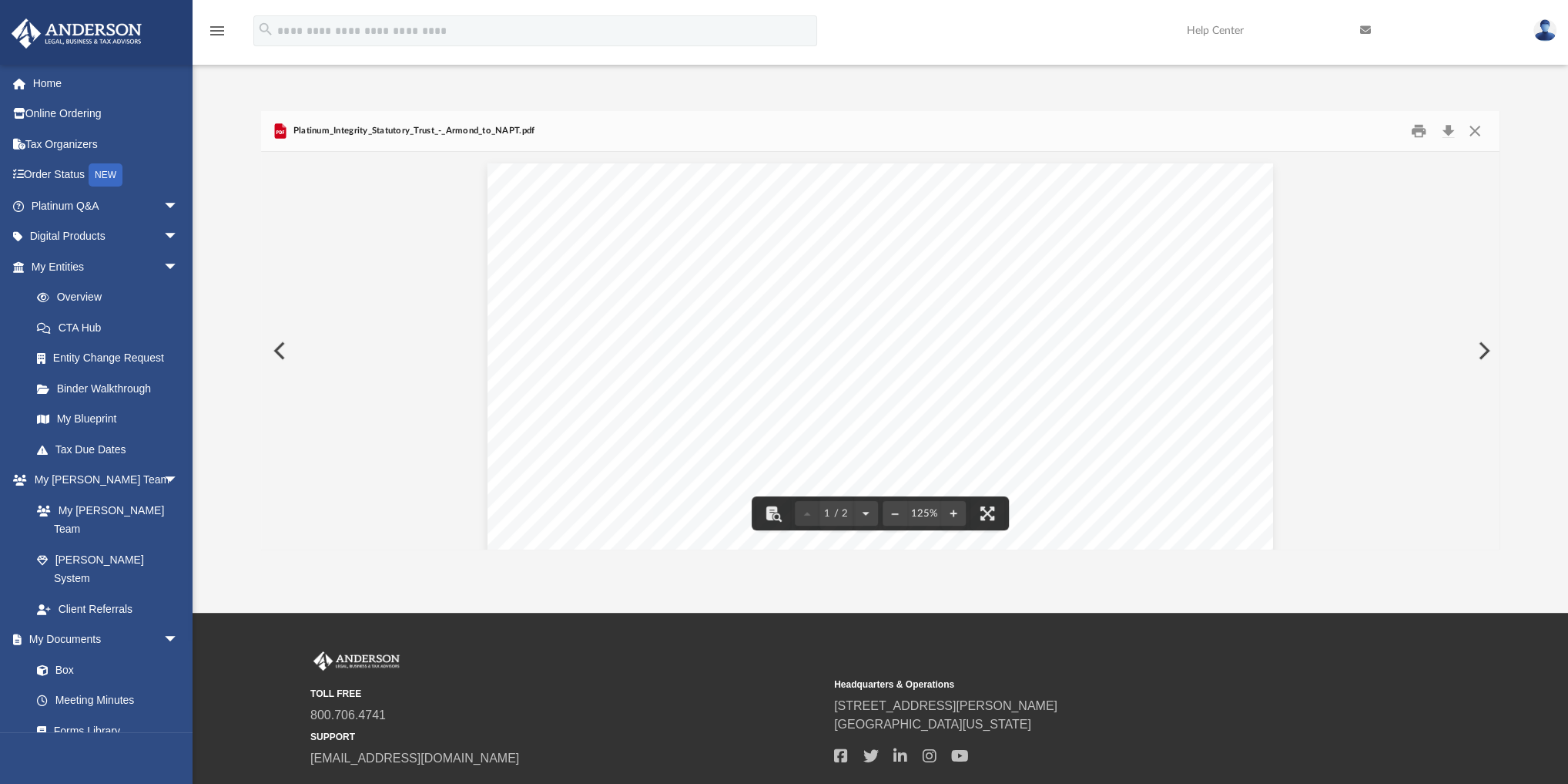
drag, startPoint x: 647, startPoint y: 349, endPoint x: 709, endPoint y: 353, distance: 62.1
click at [709, 353] on div "Assignment of Beneficial Interest Page 1 of 2 ASSIGNMENT OF BENEFICIAL INTEREST…" at bounding box center [881, 672] width 786 height 1017
click at [720, 353] on span "__________________" at bounding box center [711, 360] width 127 height 14
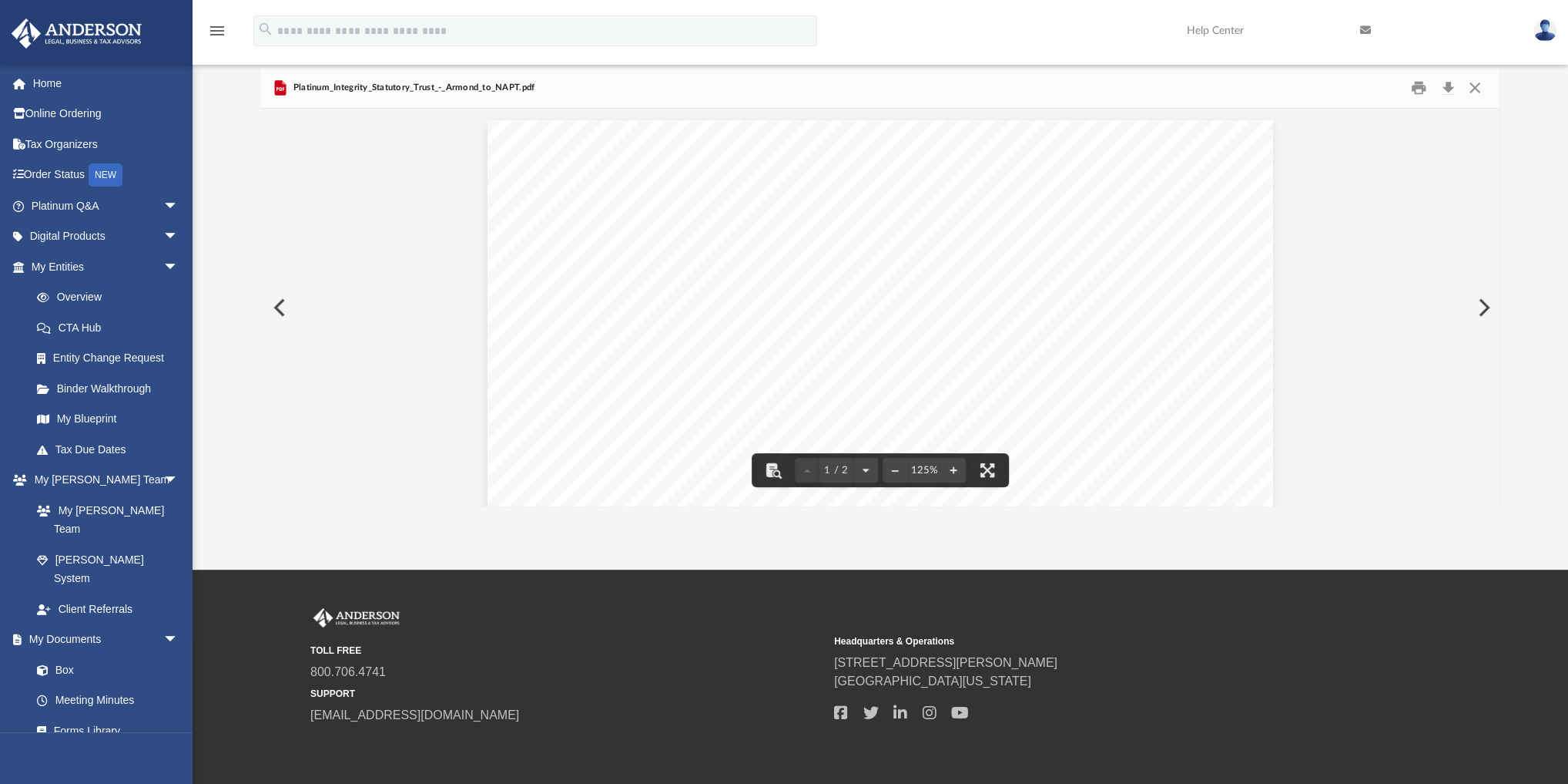
scroll to position [0, 0]
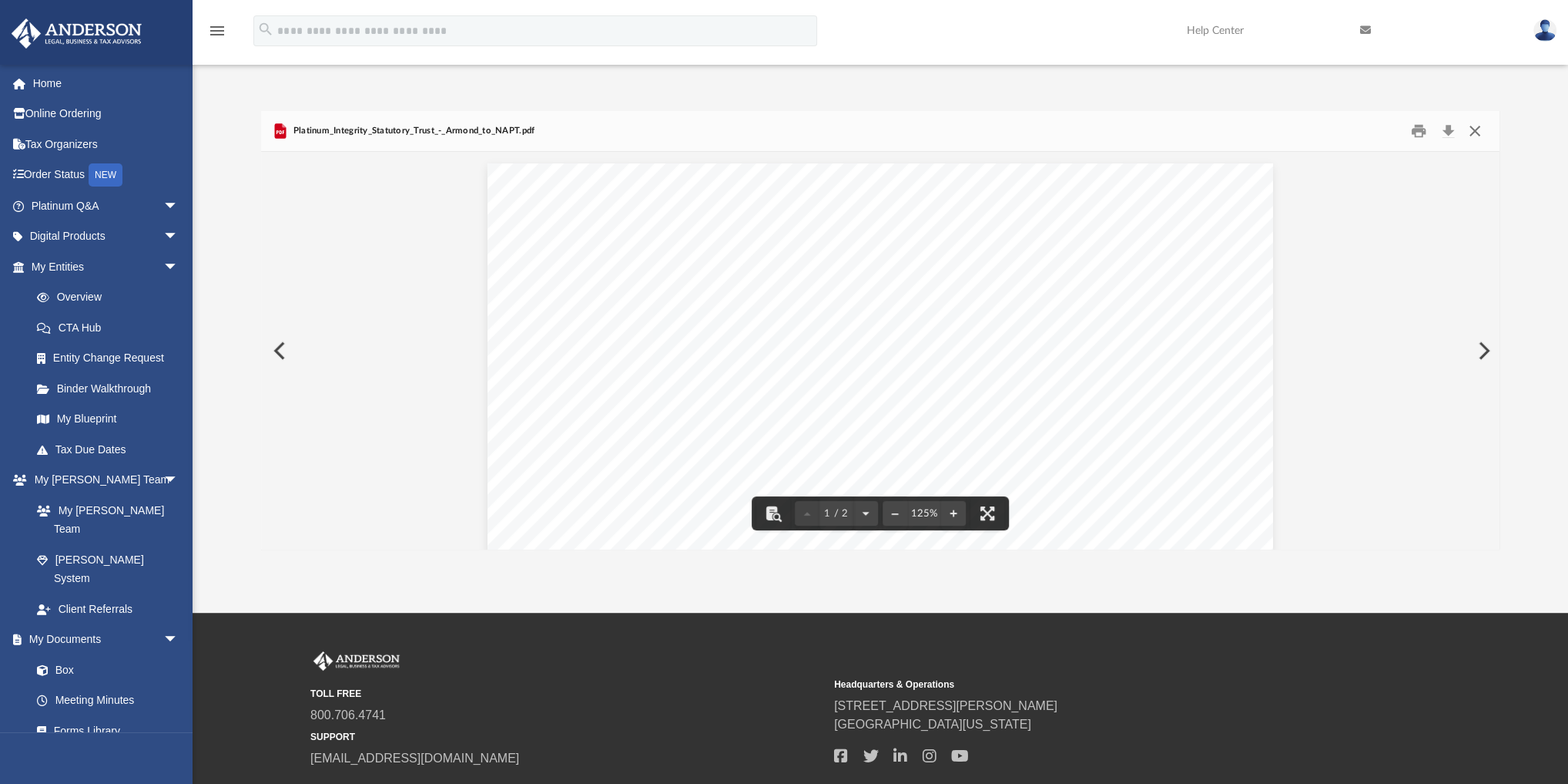
click at [959, 128] on button "Close" at bounding box center [1475, 131] width 28 height 24
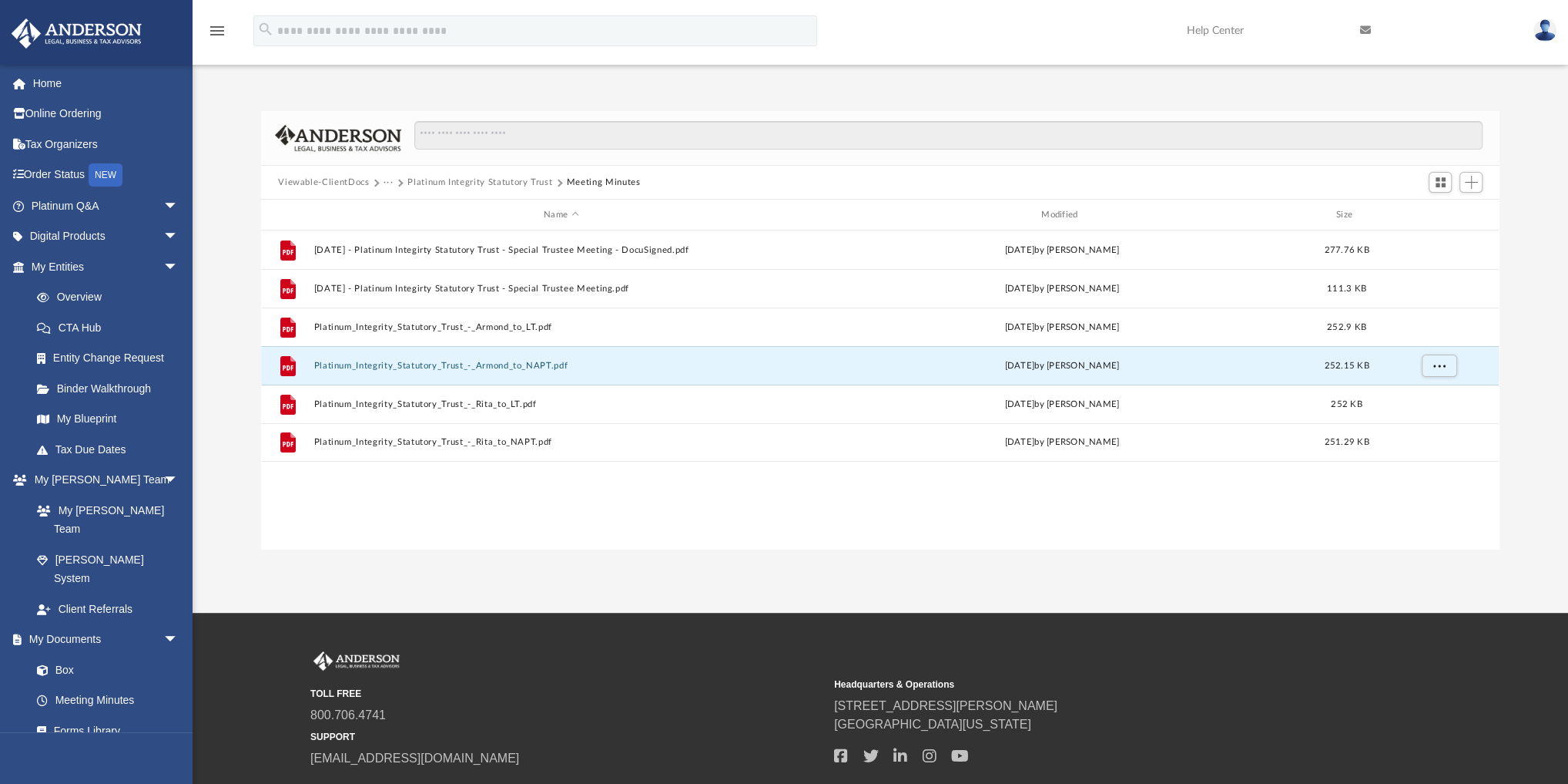
click at [481, 189] on div "Viewable-ClientDocs ··· Platinum Integrity Statutory Trust Meeting Minutes" at bounding box center [880, 182] width 1238 height 34
click at [486, 184] on button "Platinum Integrity Statutory Trust" at bounding box center [480, 182] width 145 height 14
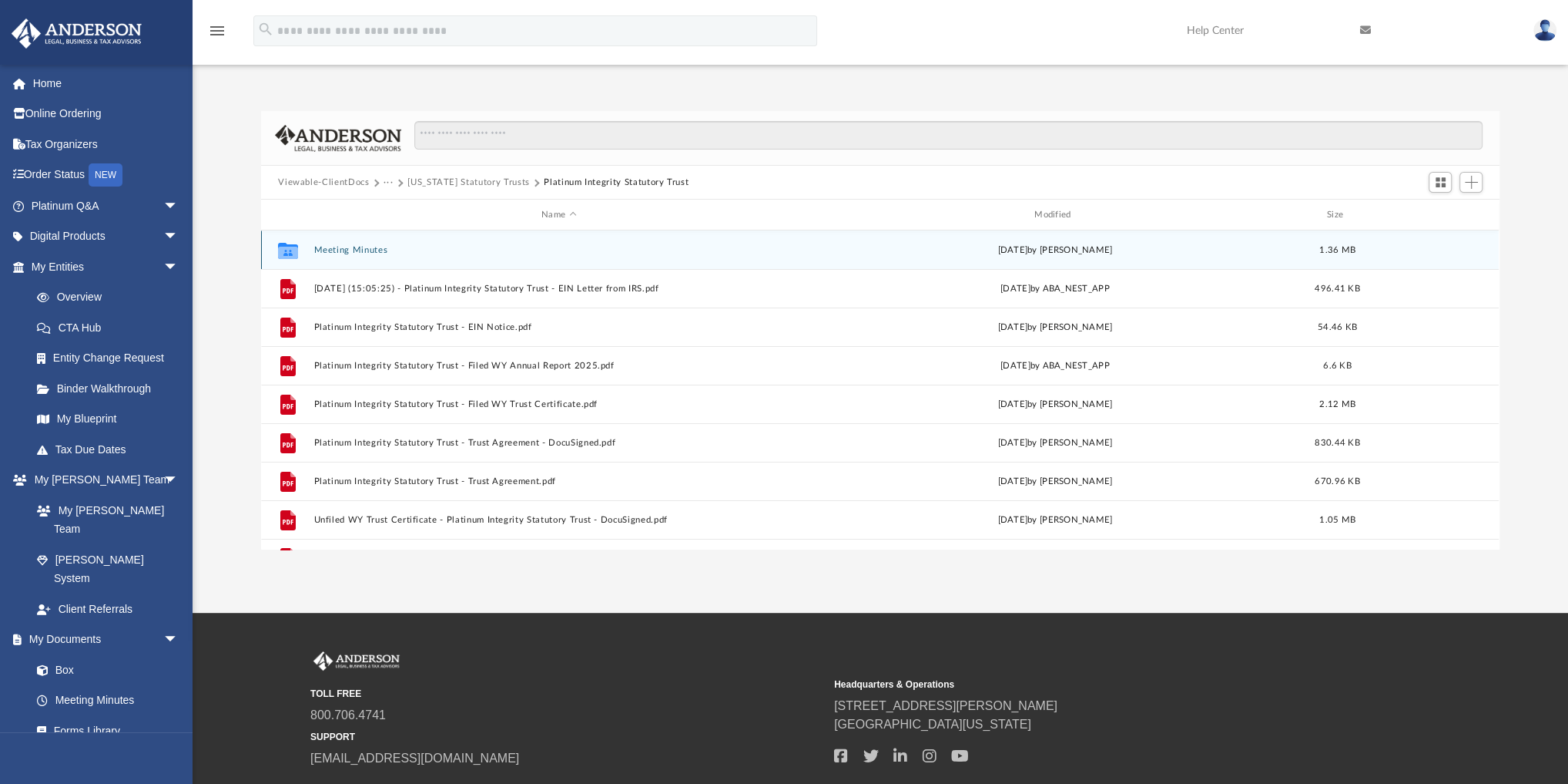
scroll to position [27, 0]
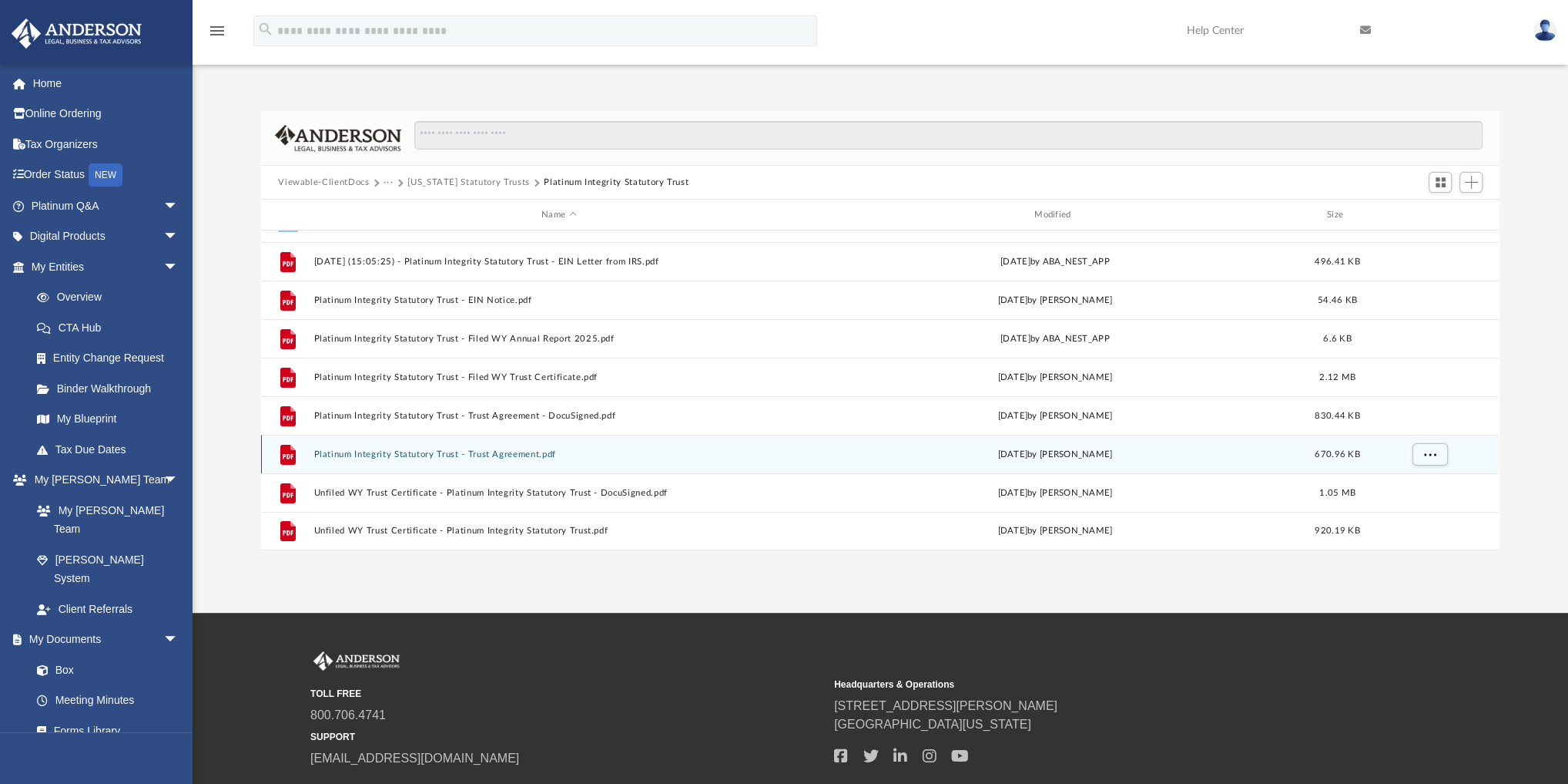
click at [472, 450] on button "Platinum Integrity Statutory Trust - Trust Agreement.pdf" at bounding box center [559, 454] width 490 height 10
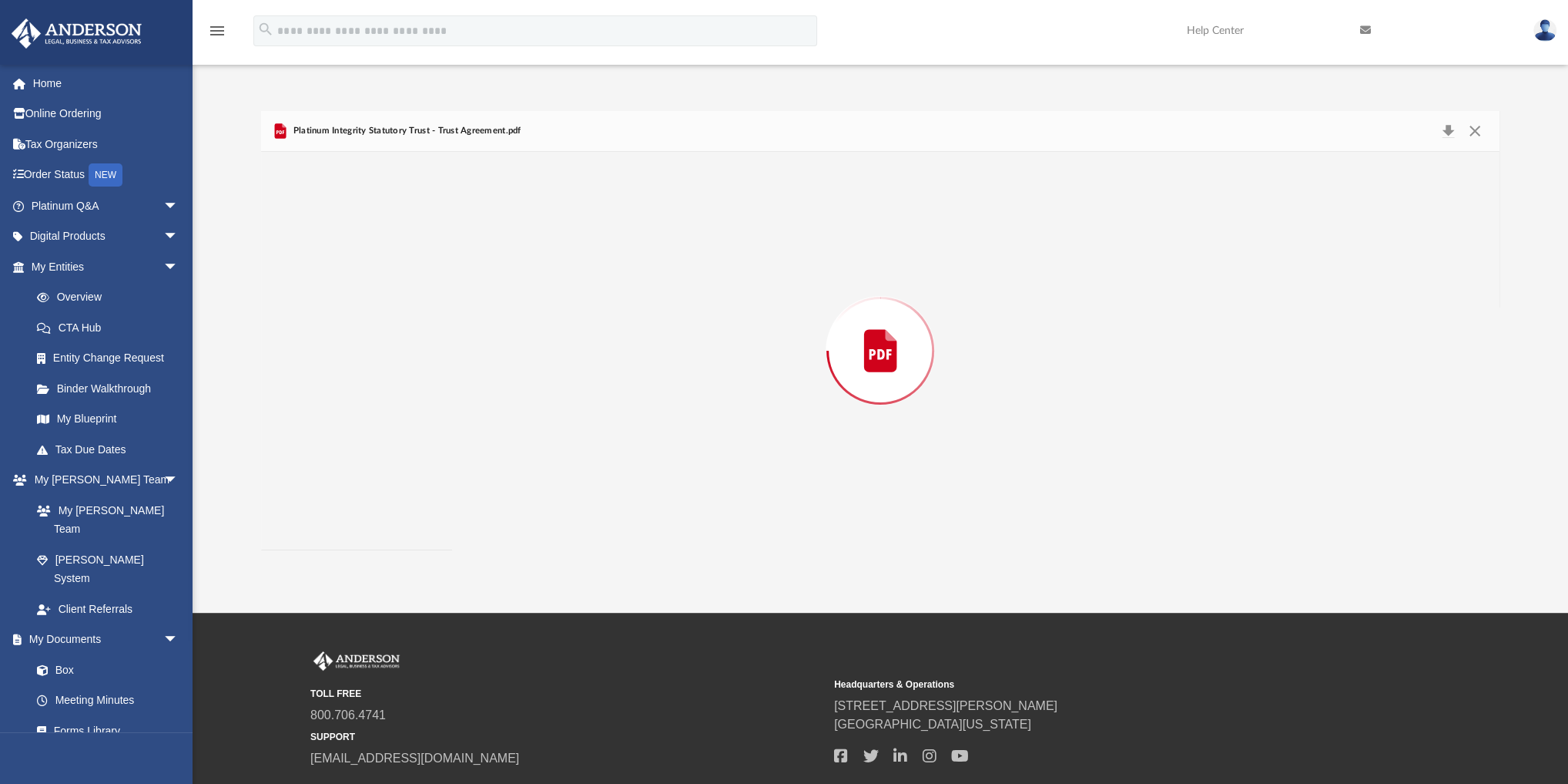
click at [472, 450] on div "Preview" at bounding box center [880, 350] width 1238 height 398
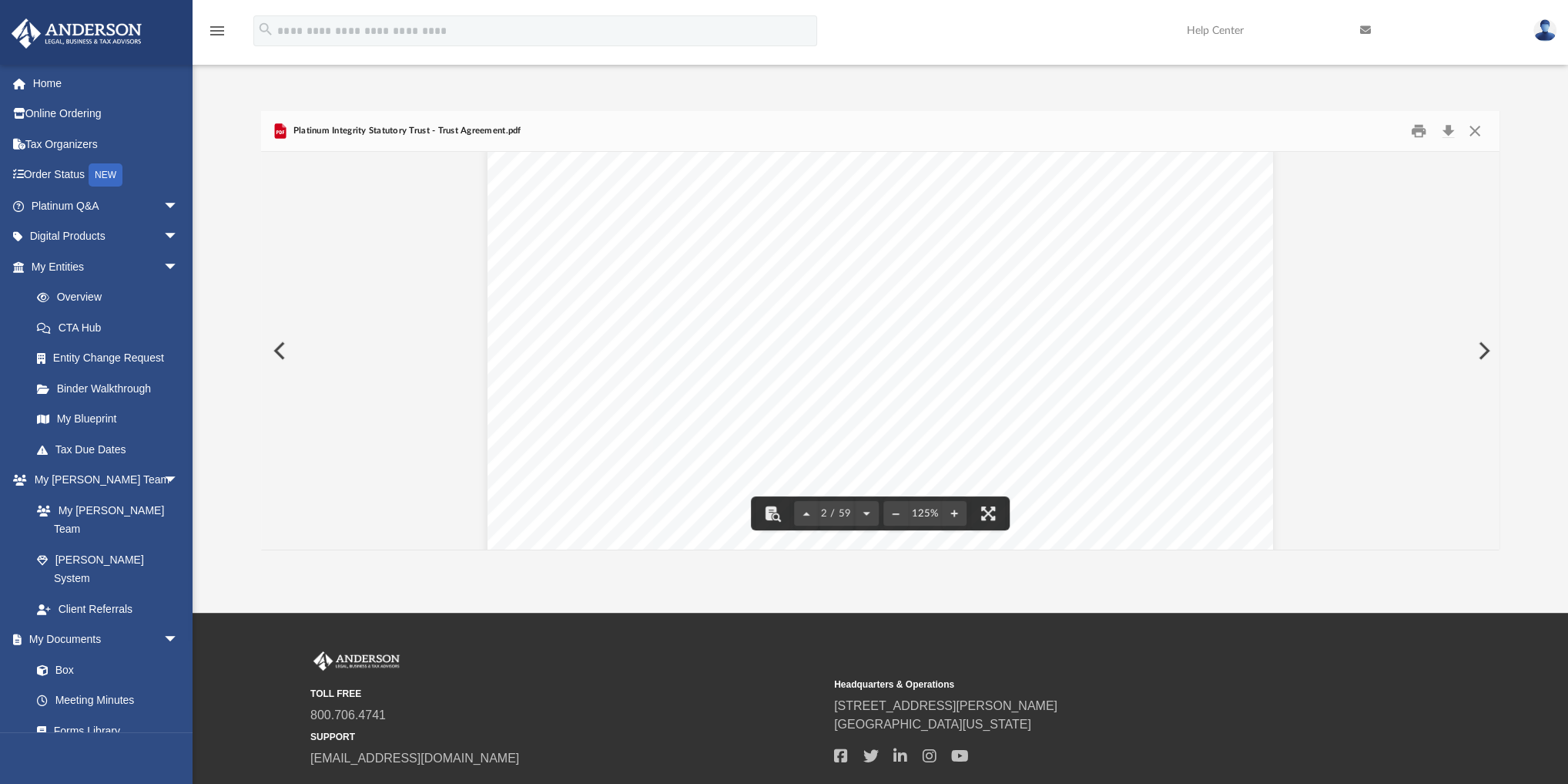
scroll to position [863, 0]
click at [959, 128] on button "Download" at bounding box center [1448, 131] width 28 height 24
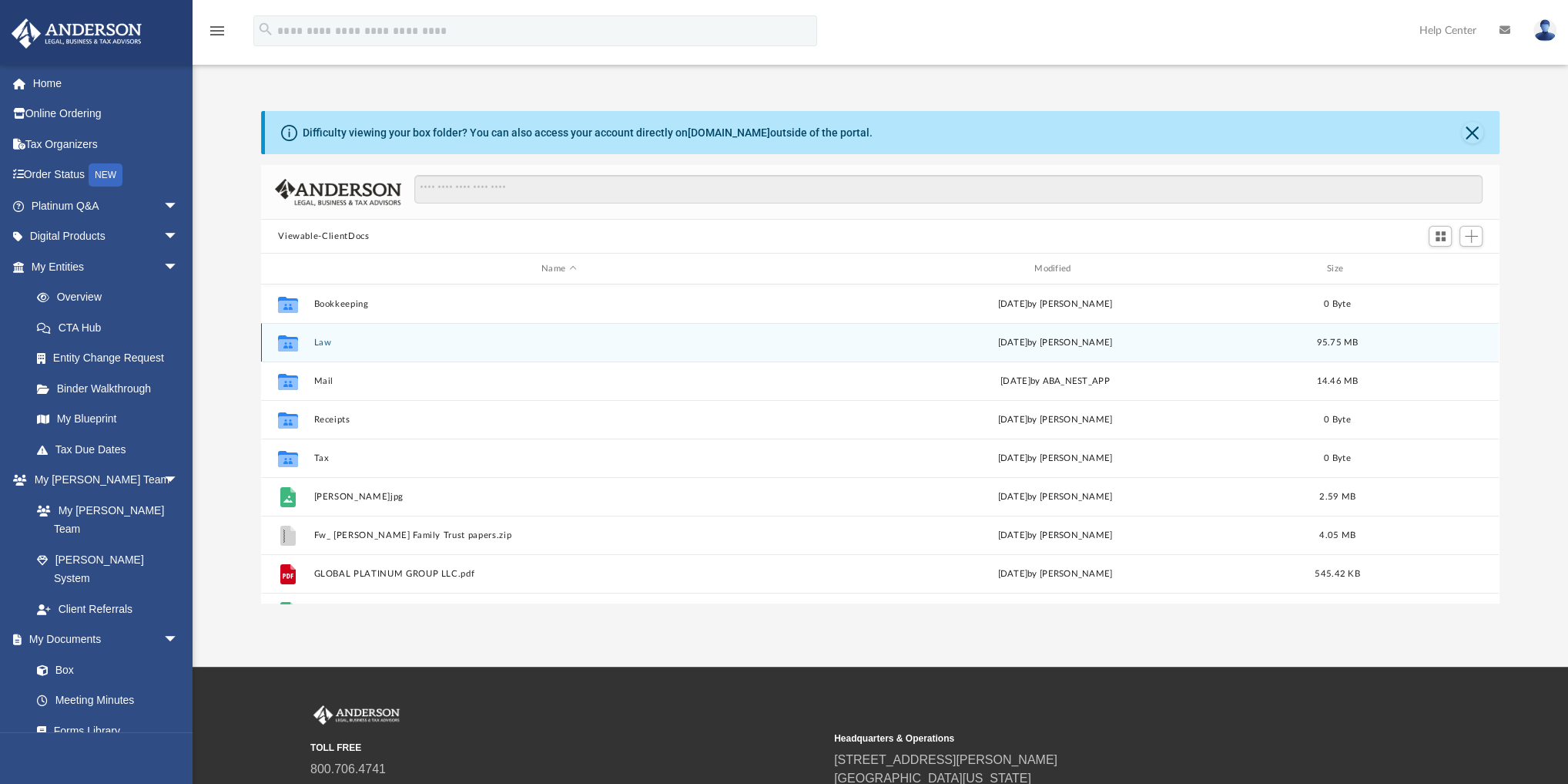
click at [323, 344] on button "Law" at bounding box center [559, 342] width 490 height 10
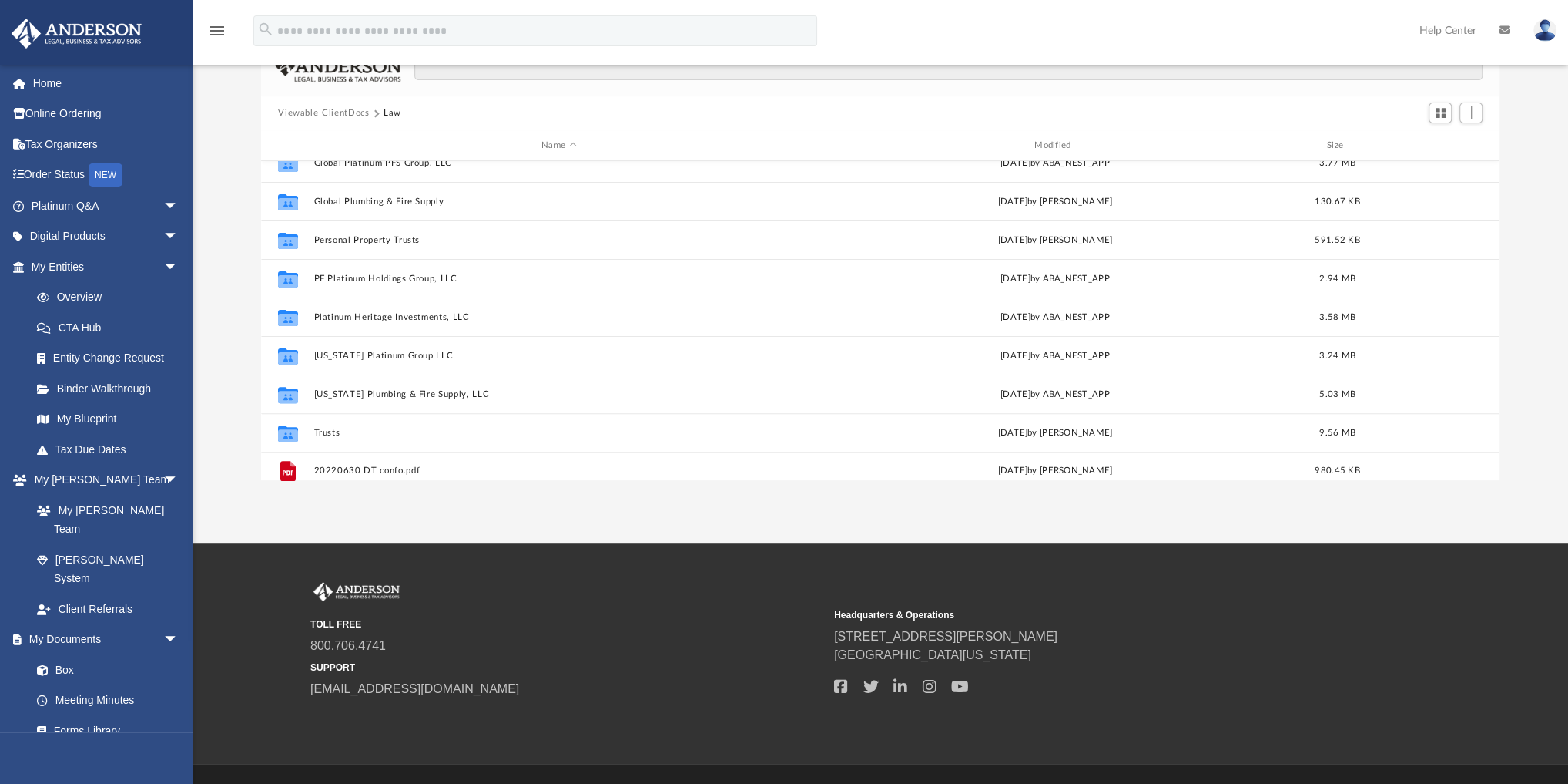
scroll to position [473, 0]
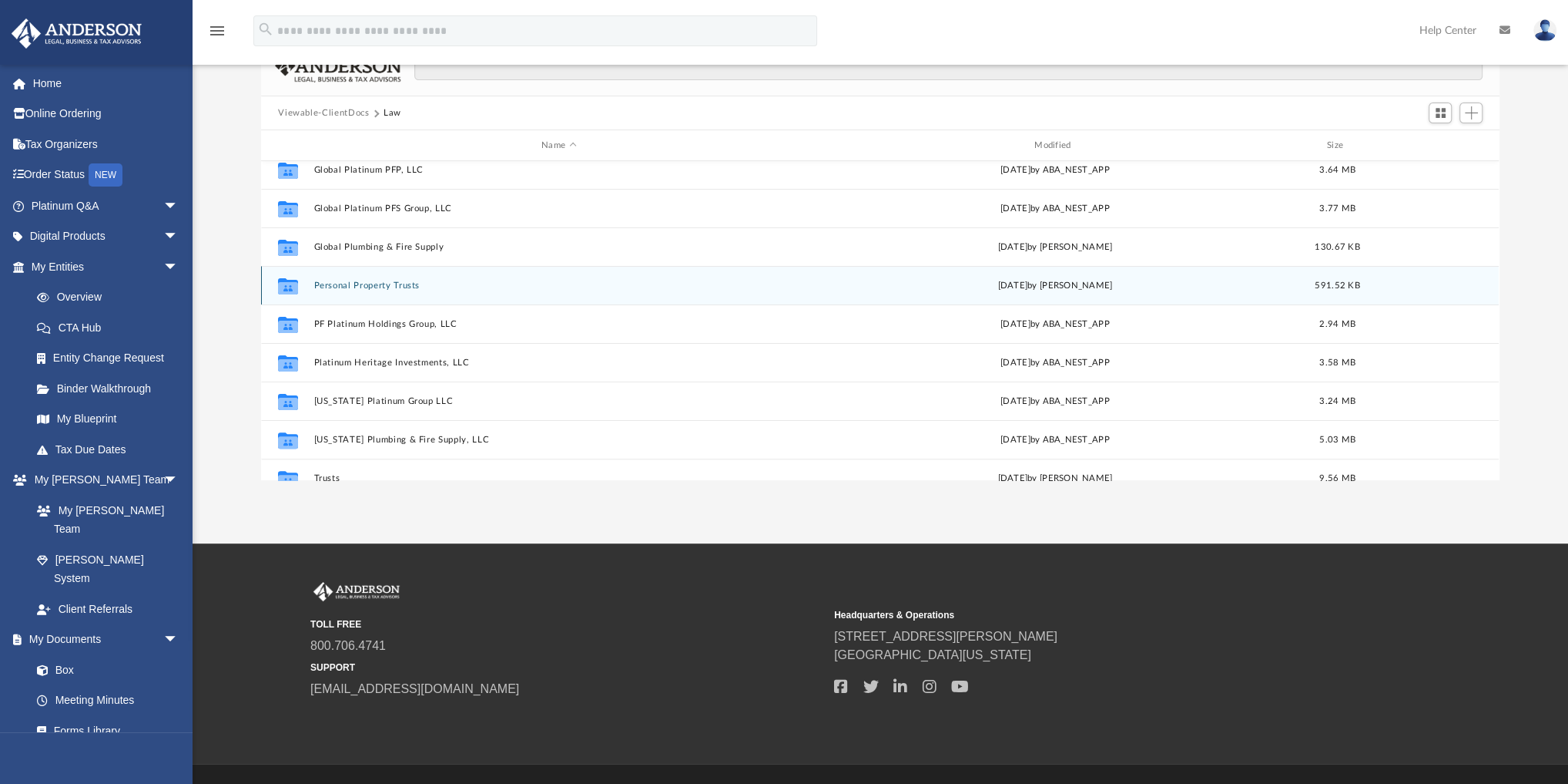
click at [382, 289] on button "Personal Property Trusts" at bounding box center [559, 285] width 490 height 10
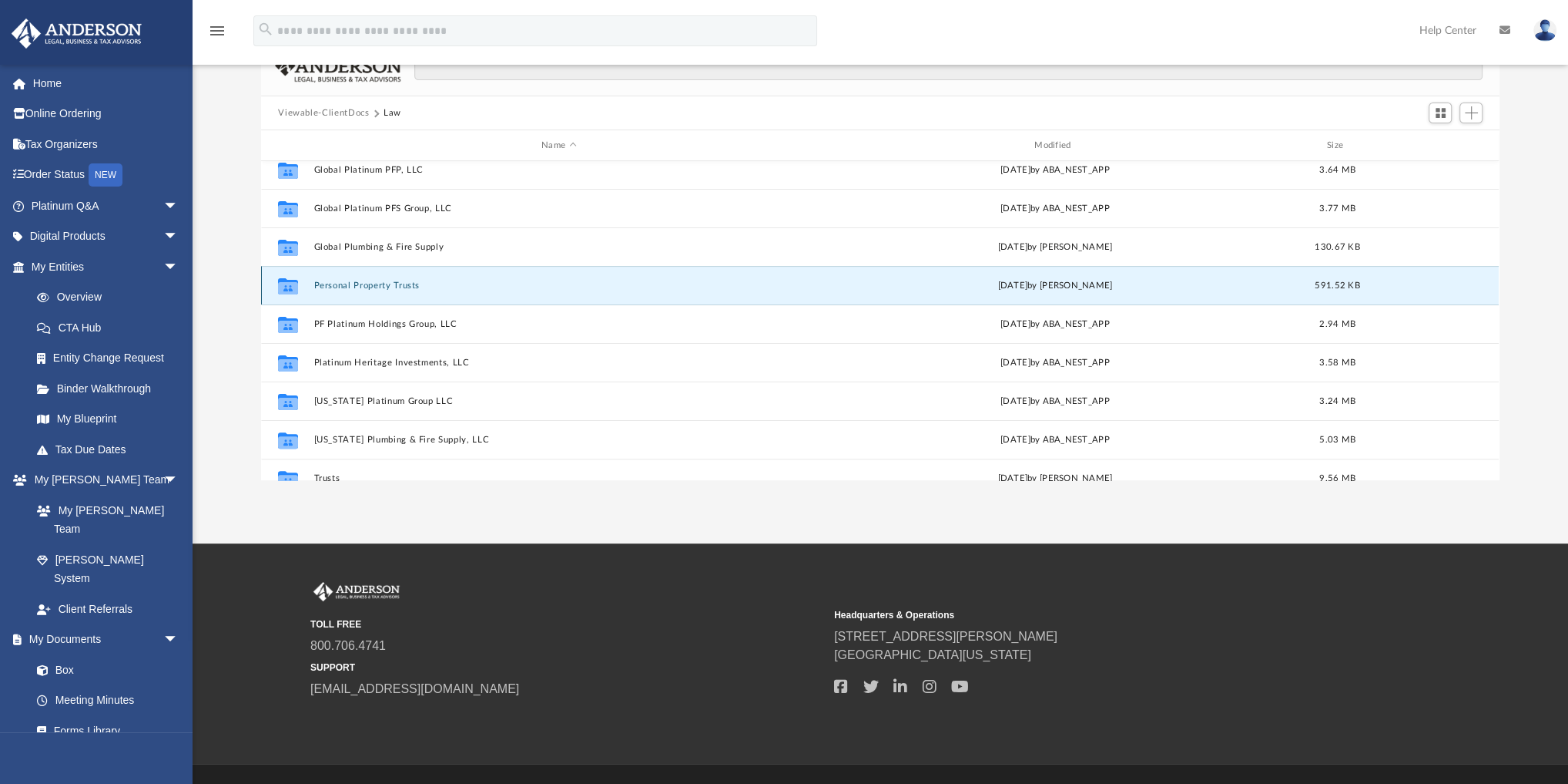
click at [382, 289] on button "Personal Property Trusts" at bounding box center [559, 285] width 490 height 10
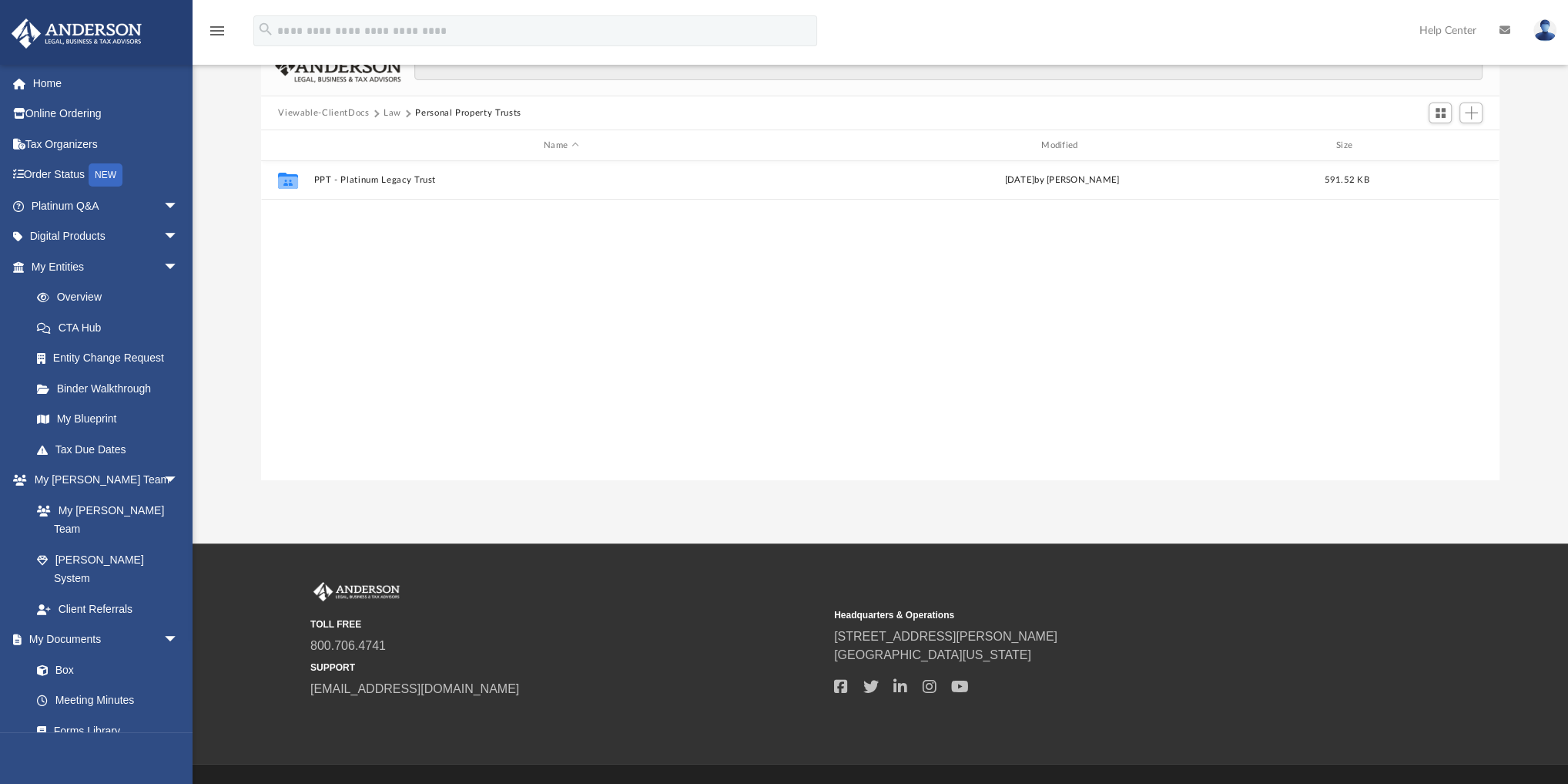
scroll to position [0, 0]
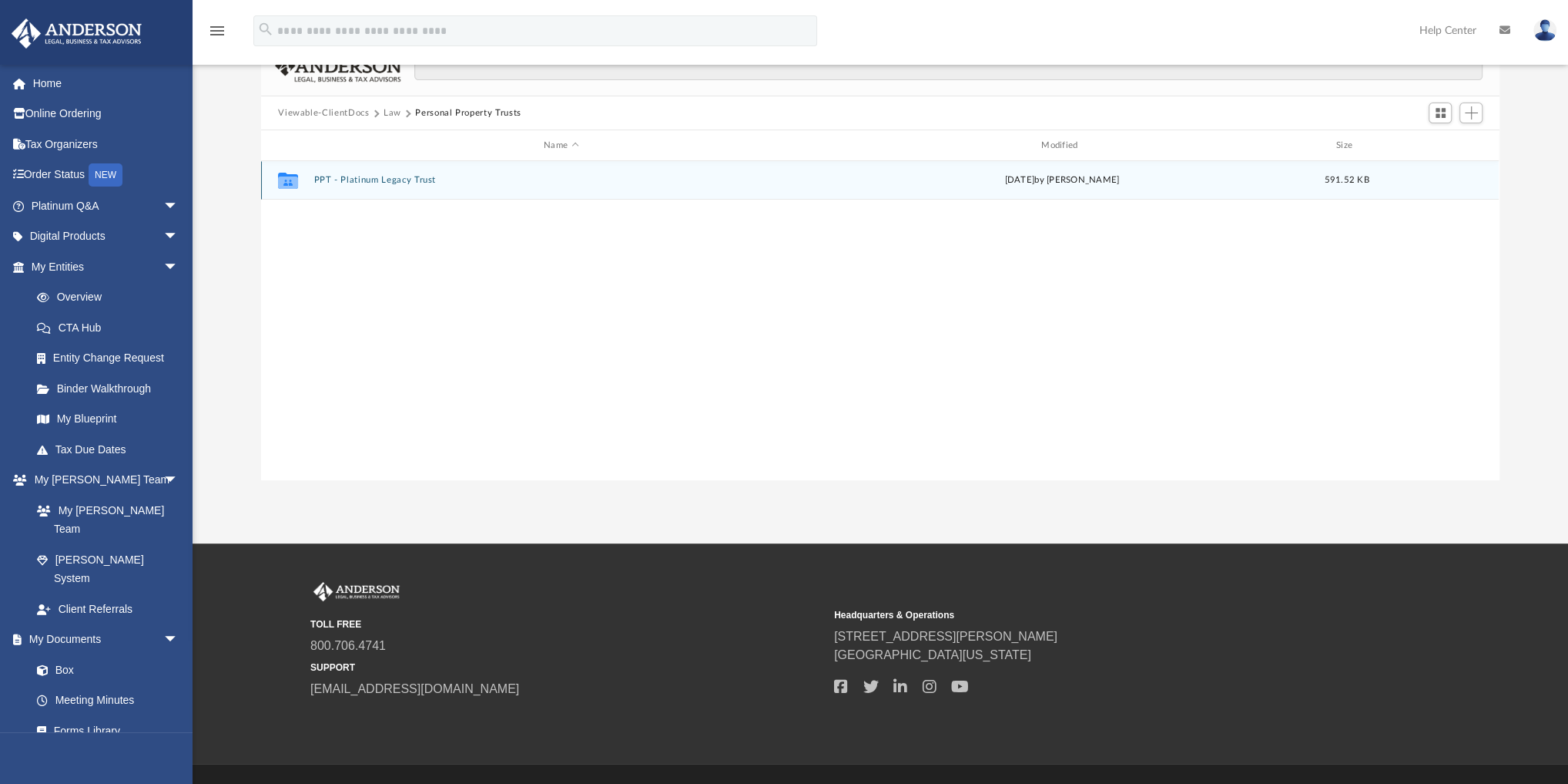
click at [379, 182] on button "PPT - Platinum Legacy Trust" at bounding box center [562, 180] width 494 height 10
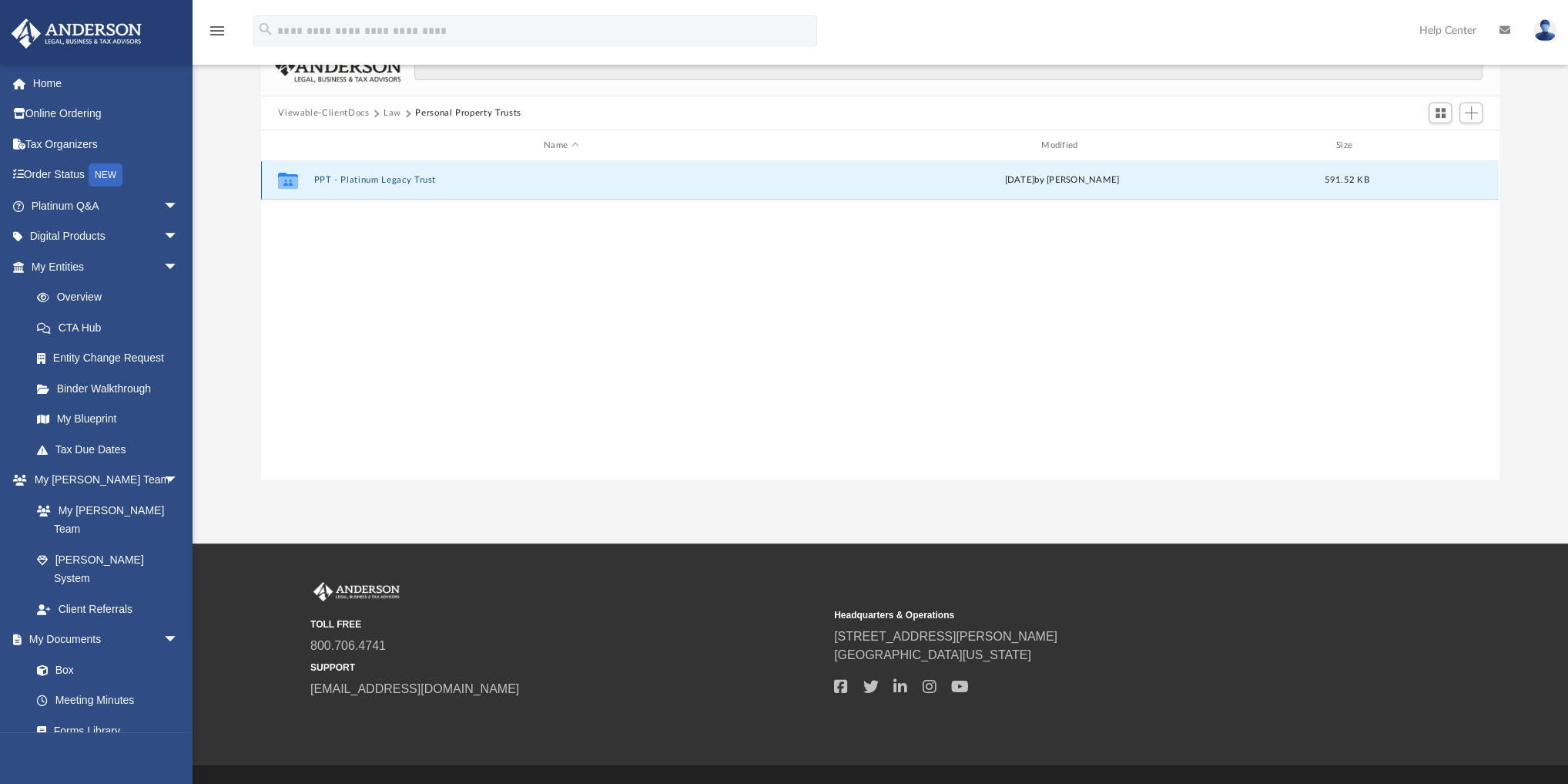
click at [379, 182] on button "PPT - Platinum Legacy Trust" at bounding box center [562, 180] width 494 height 10
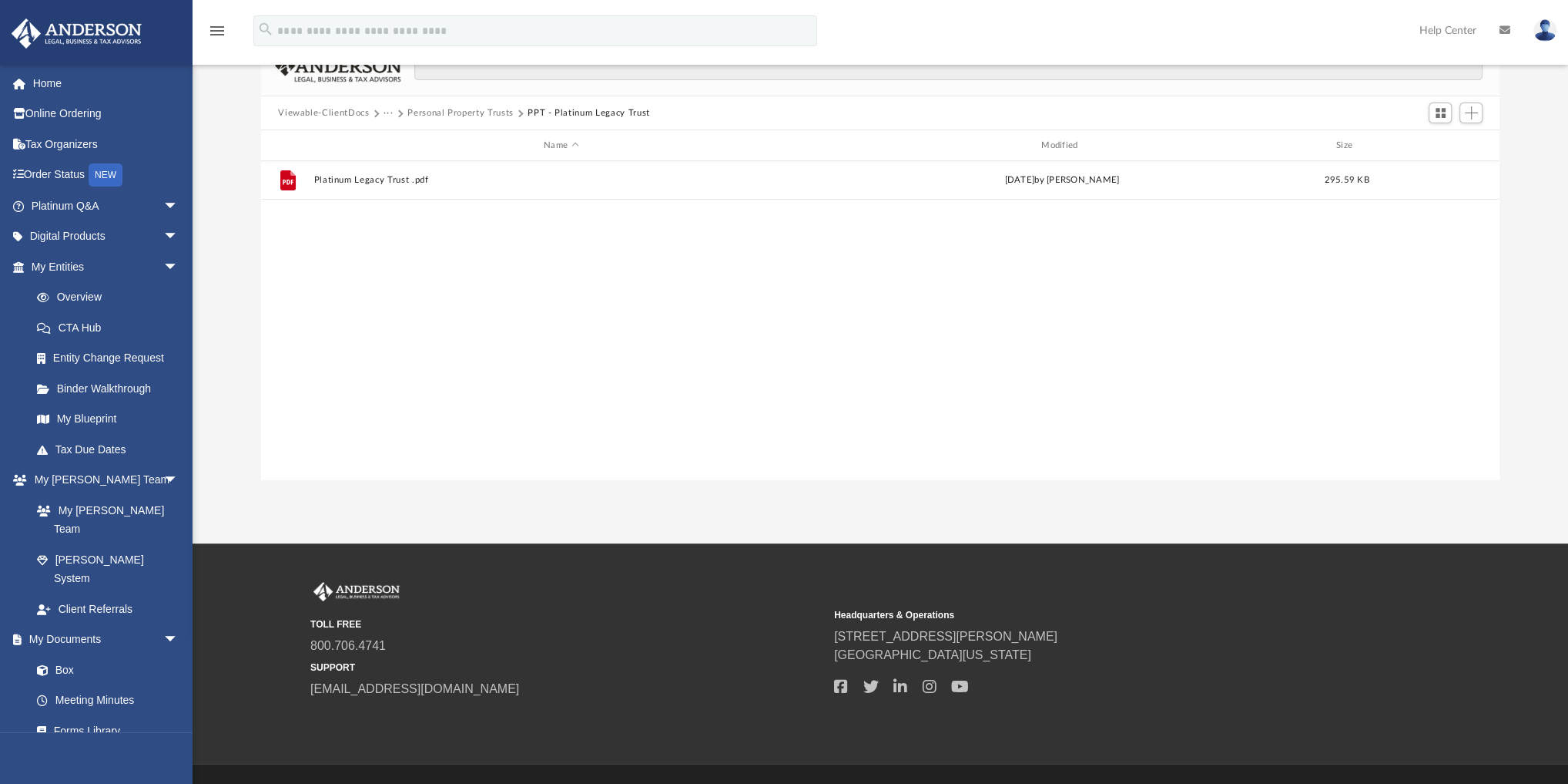
click at [389, 109] on button "···" at bounding box center [388, 113] width 10 height 14
click at [397, 137] on li "Law" at bounding box center [400, 140] width 18 height 16
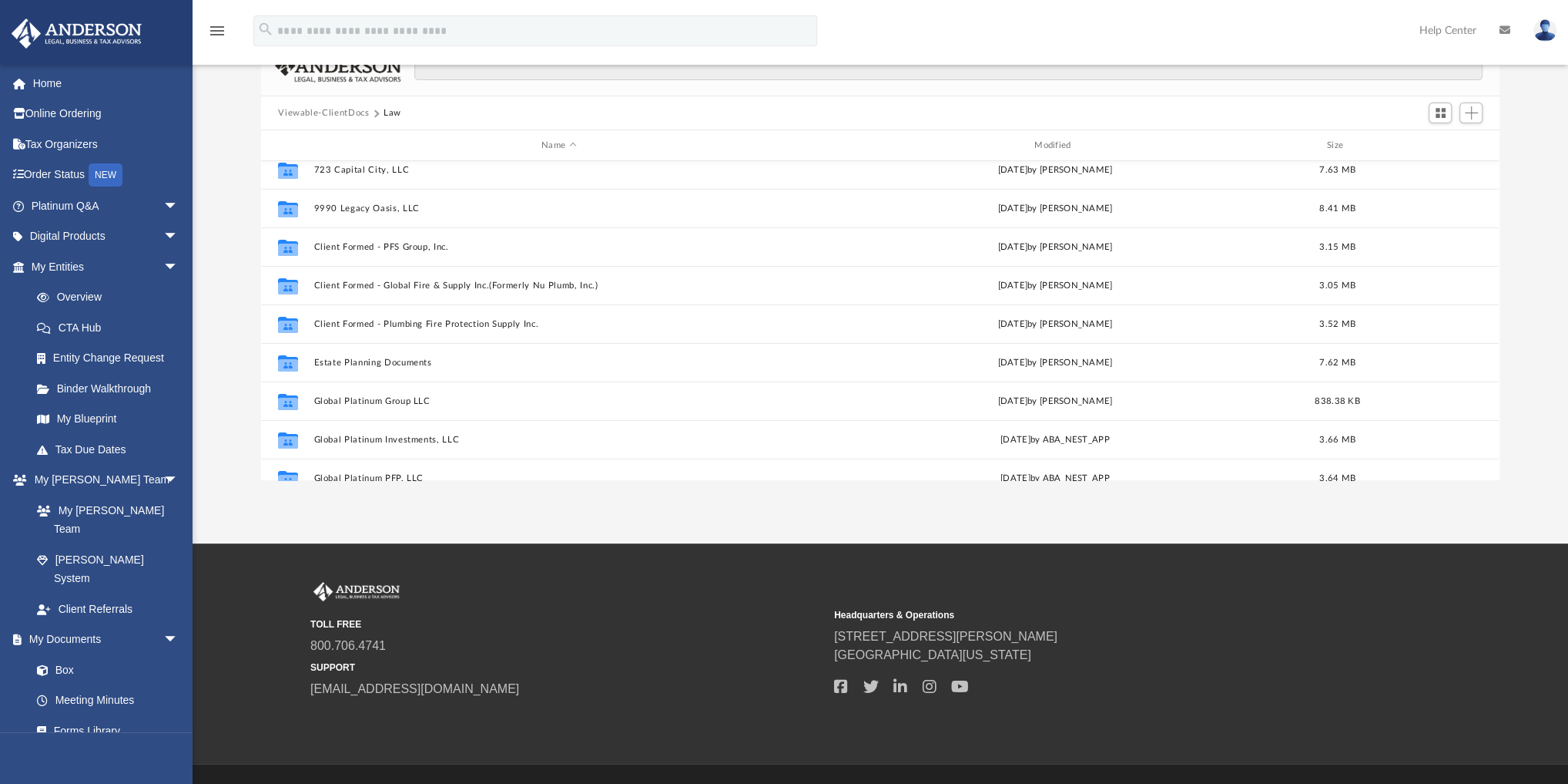
scroll to position [185, 0]
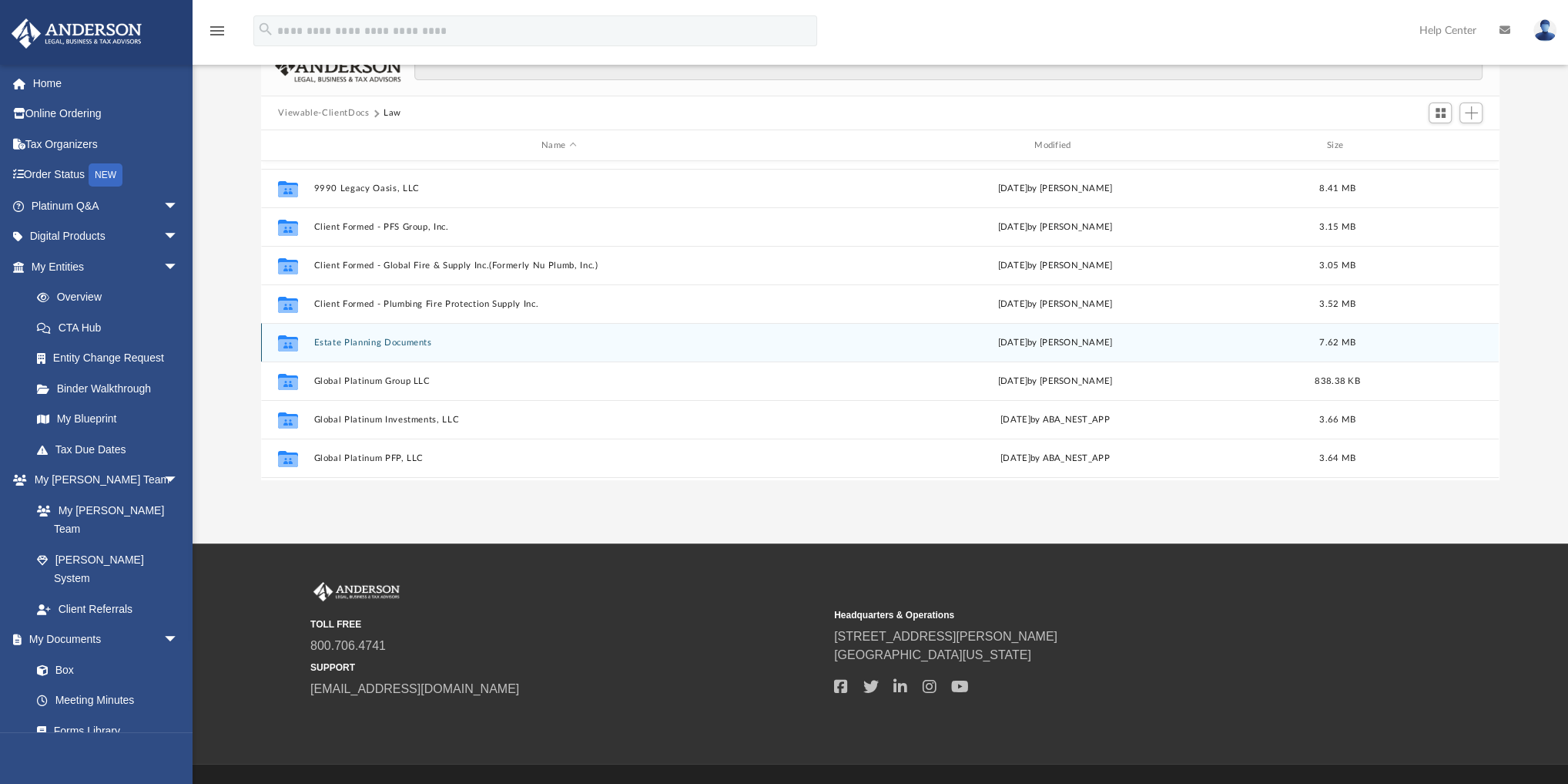
click at [387, 344] on button "Estate Planning Documents" at bounding box center [559, 342] width 490 height 10
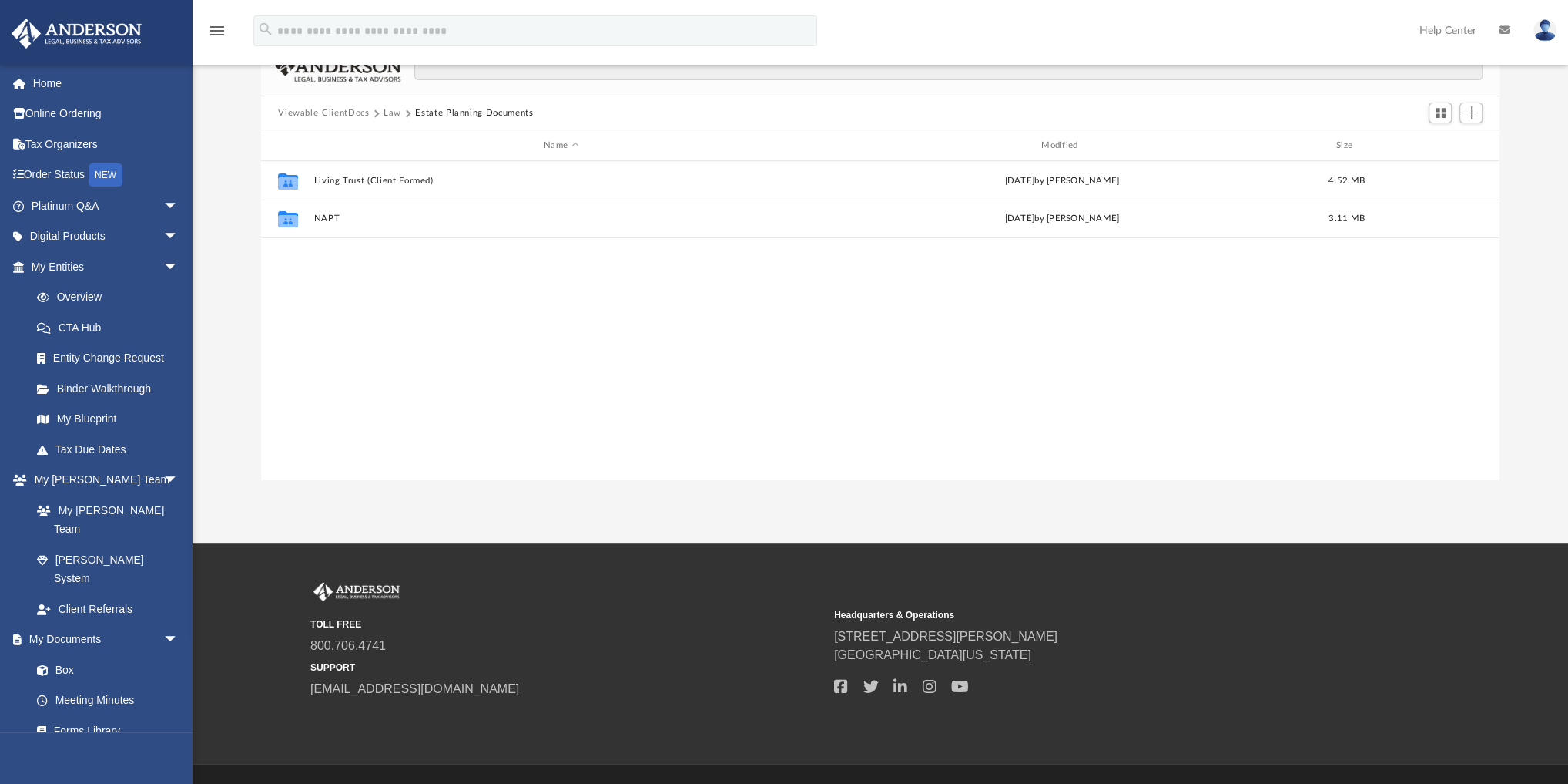
scroll to position [0, 0]
click at [387, 110] on button "Law" at bounding box center [392, 113] width 18 height 14
click at [305, 105] on div "Viewable-ClientDocs Law Estate Planning Documents" at bounding box center [880, 114] width 1238 height 34
click at [305, 115] on button "Viewable-ClientDocs" at bounding box center [323, 113] width 91 height 14
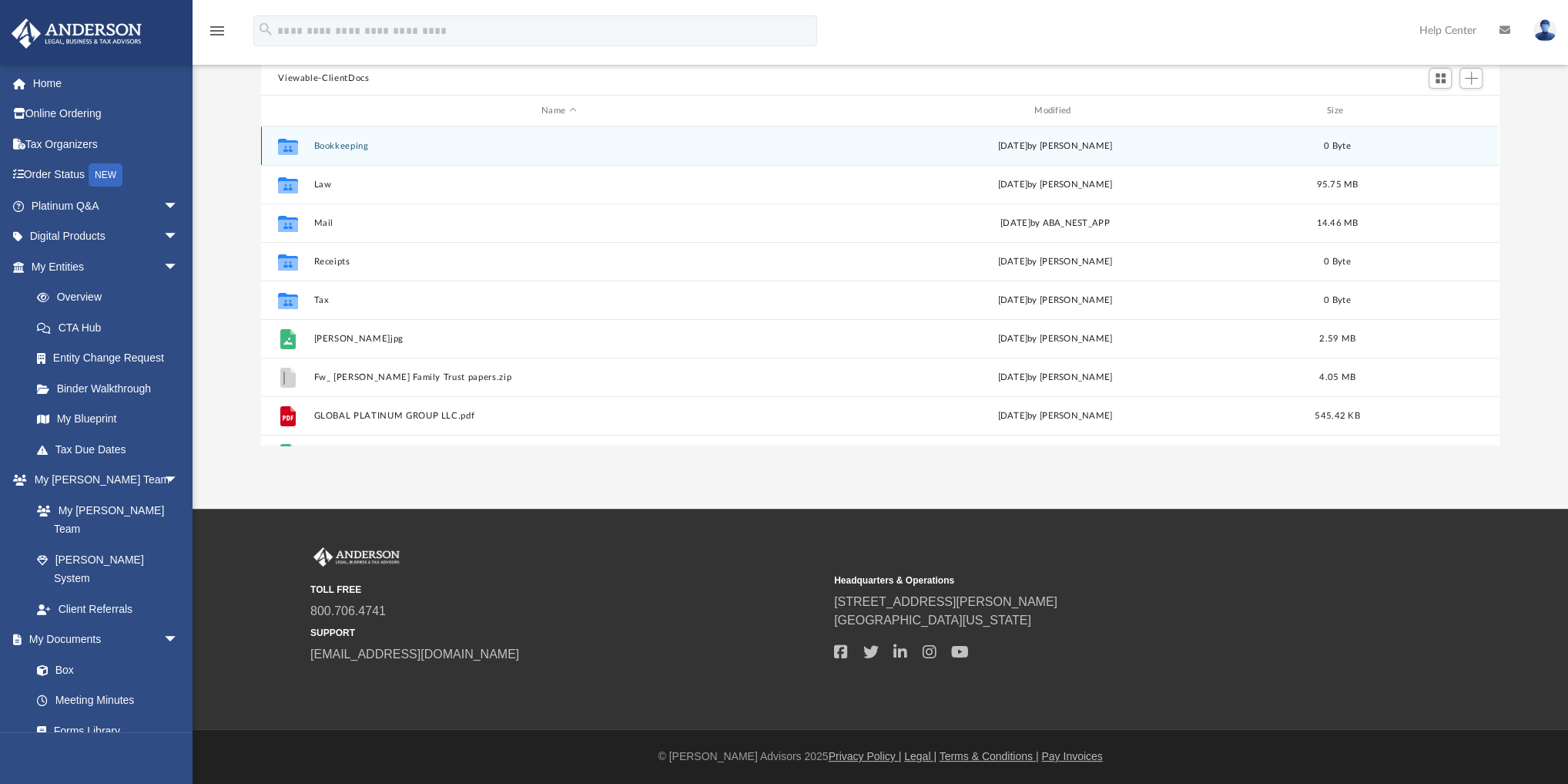
click at [333, 151] on div "Collaborated Folder Bookkeeping [DATE] by [PERSON_NAME] 0 Byte" at bounding box center [880, 146] width 1238 height 39
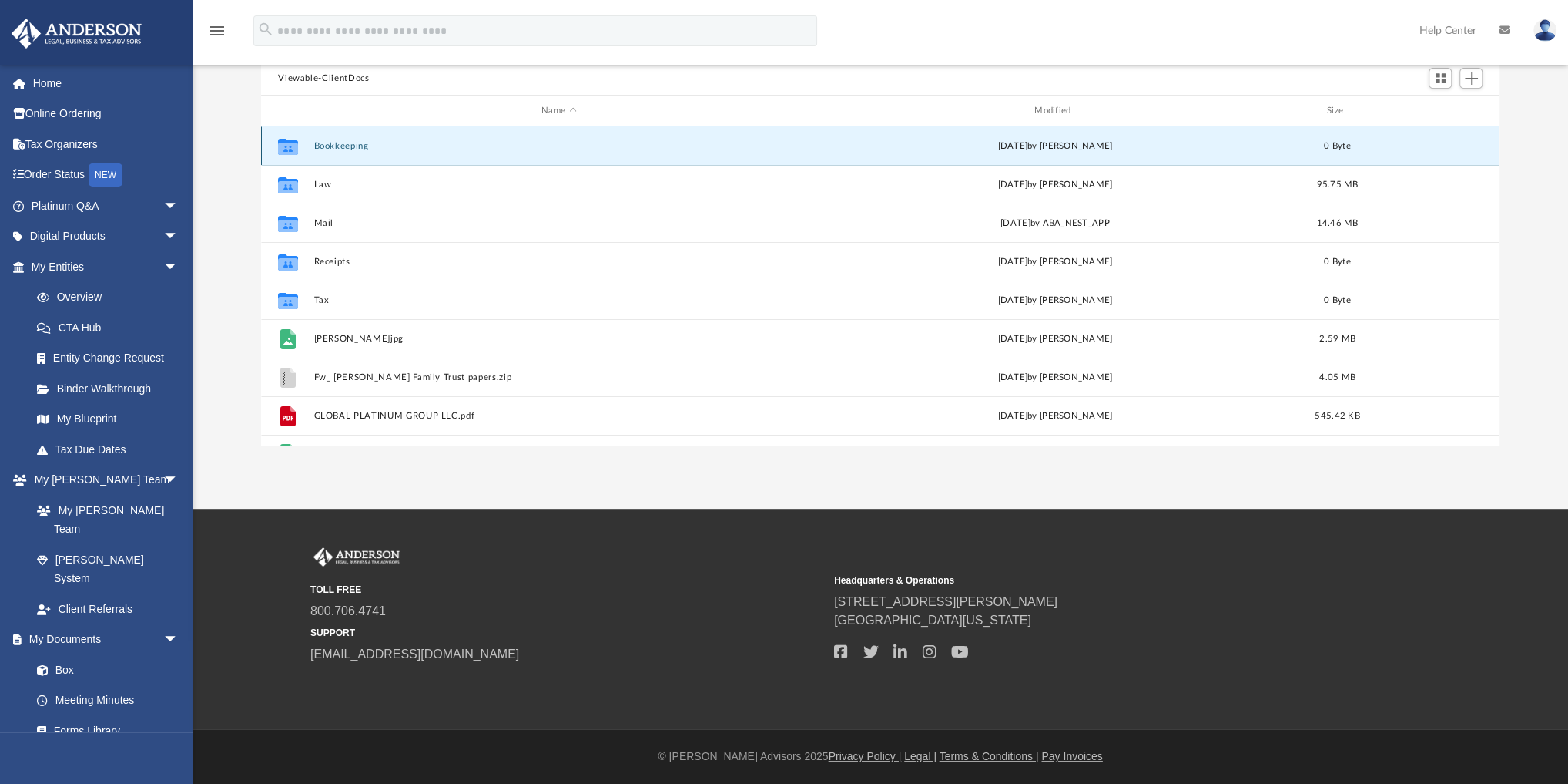
click at [337, 143] on button "Bookkeeping" at bounding box center [559, 146] width 490 height 10
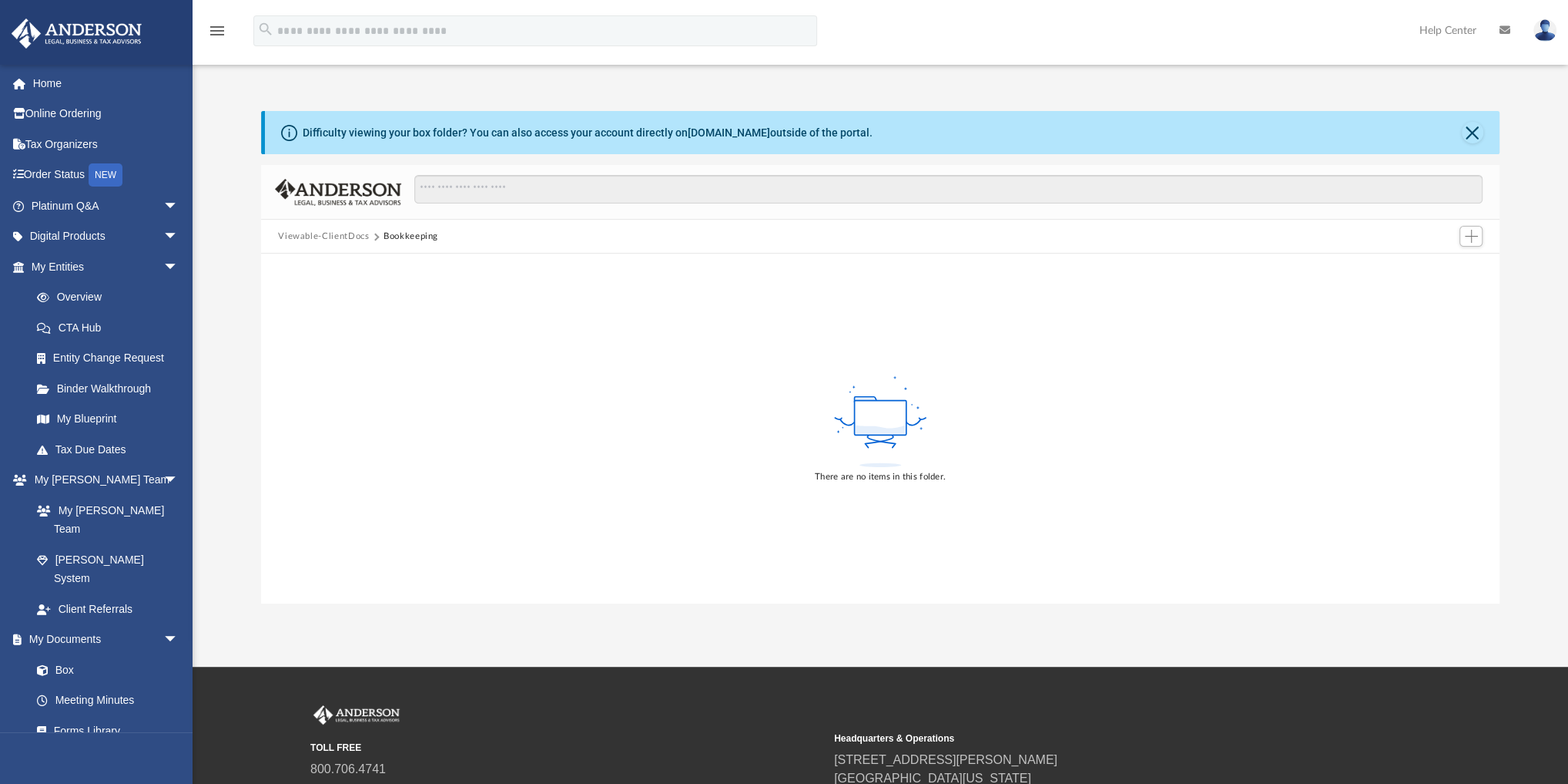
click at [327, 232] on button "Viewable-ClientDocs" at bounding box center [323, 236] width 91 height 14
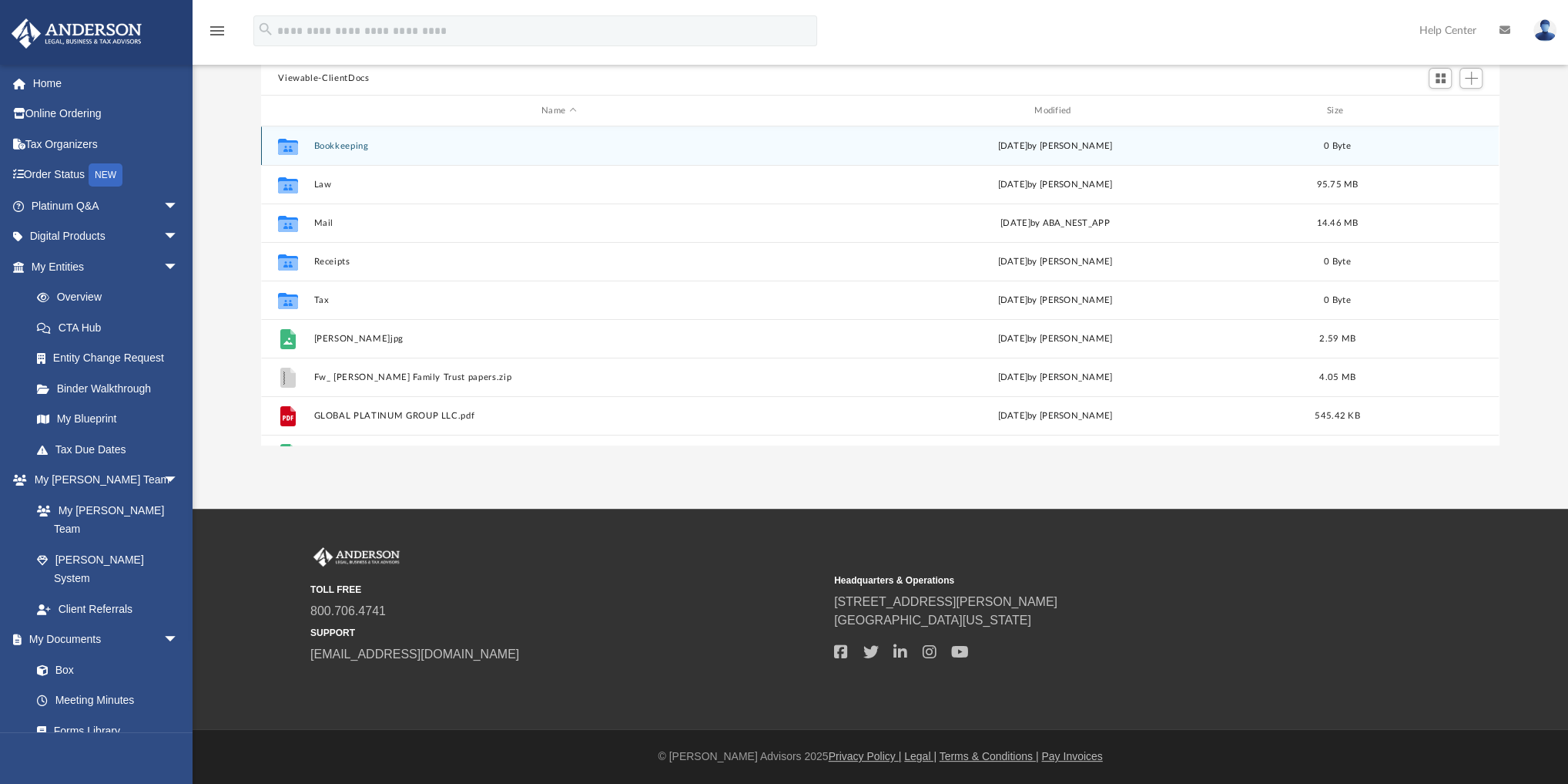
click at [327, 134] on div "Collaborated Folder Bookkeeping [DATE] by [PERSON_NAME] 0 Byte" at bounding box center [880, 146] width 1238 height 39
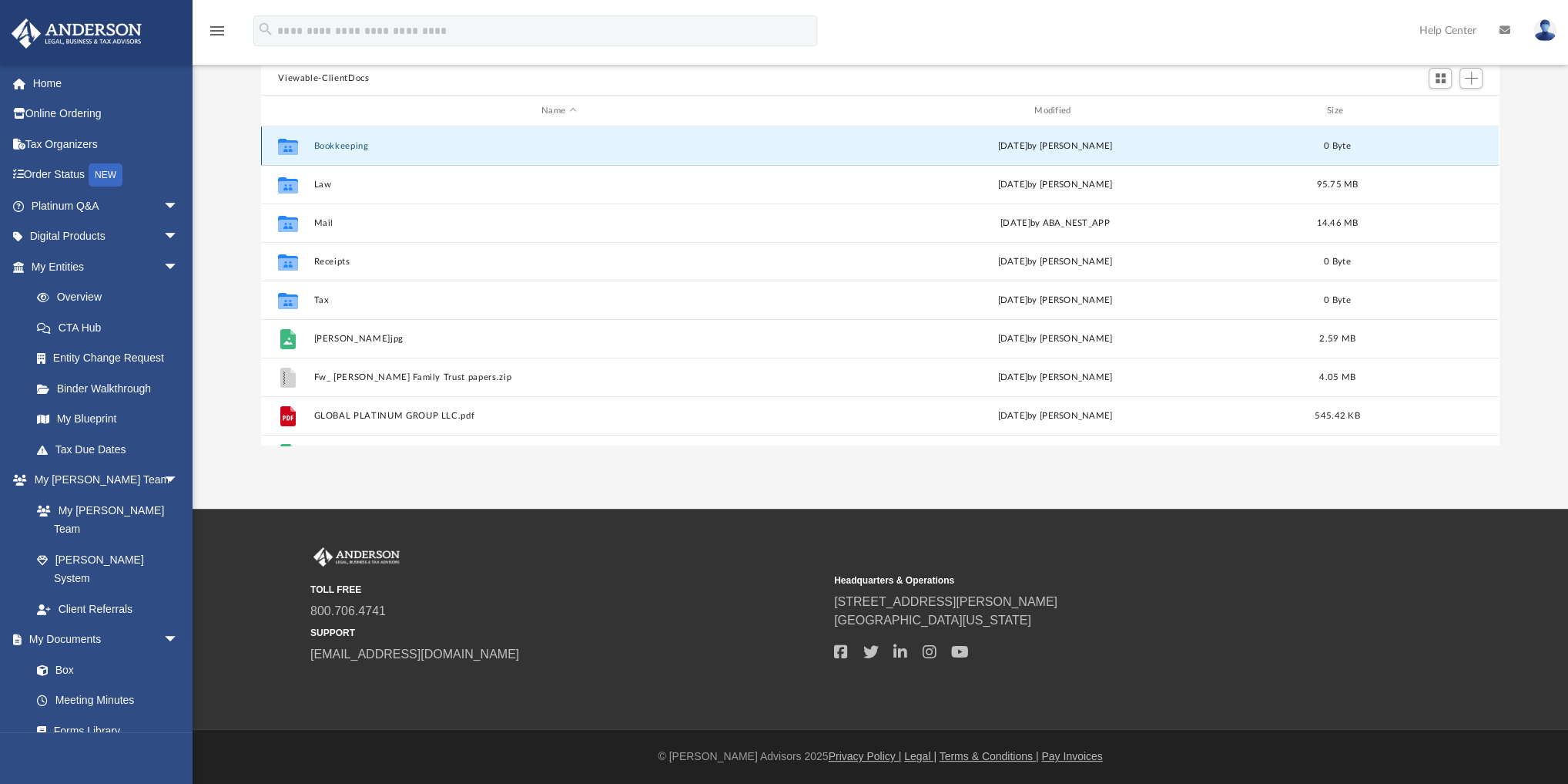
click at [327, 143] on button "Bookkeeping" at bounding box center [559, 146] width 490 height 10
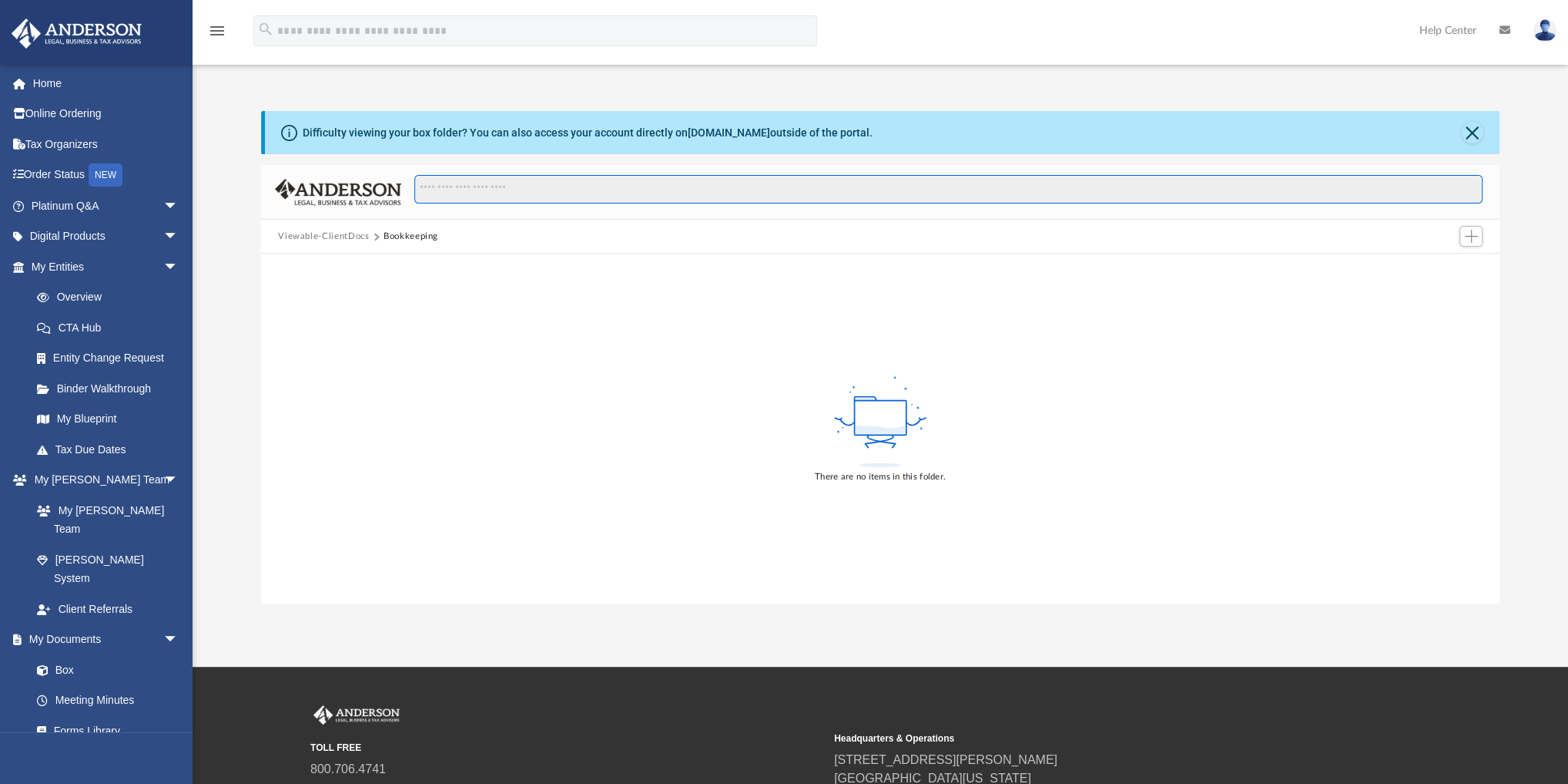
click at [472, 192] on input "Search files and folders" at bounding box center [948, 190] width 1069 height 29
type input "****"
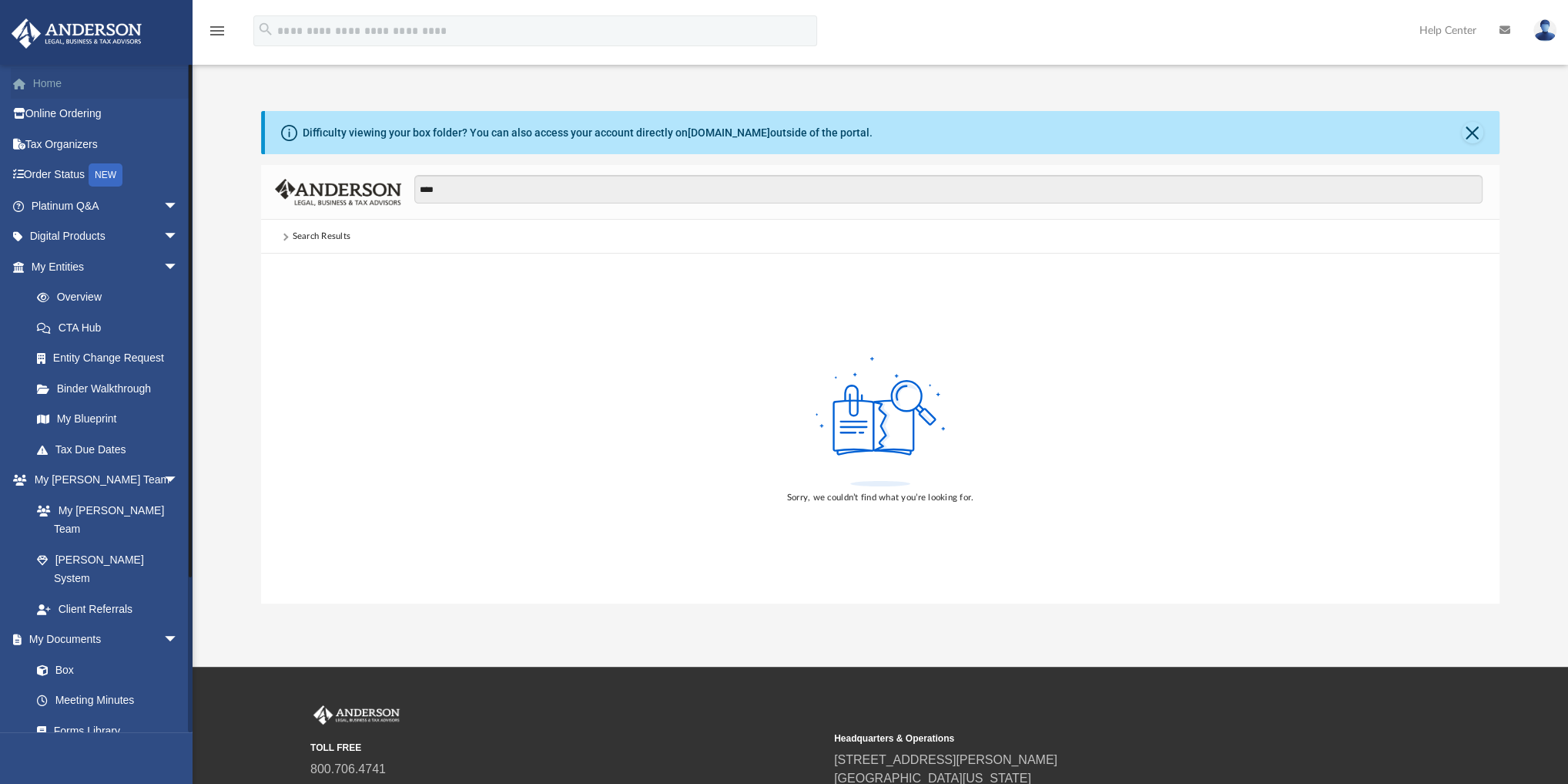
click at [56, 79] on link "Home" at bounding box center [106, 84] width 191 height 31
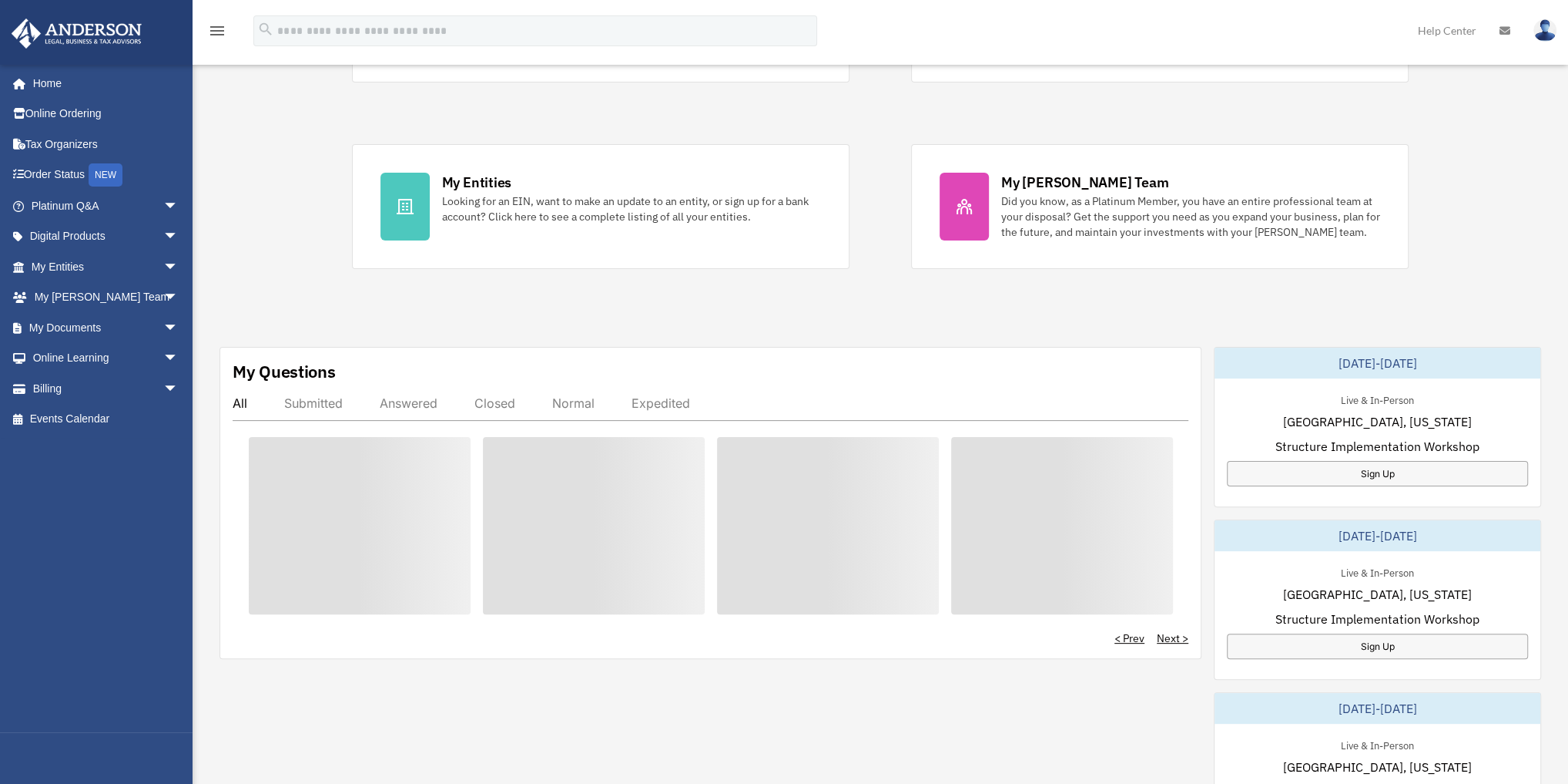
scroll to position [246, 0]
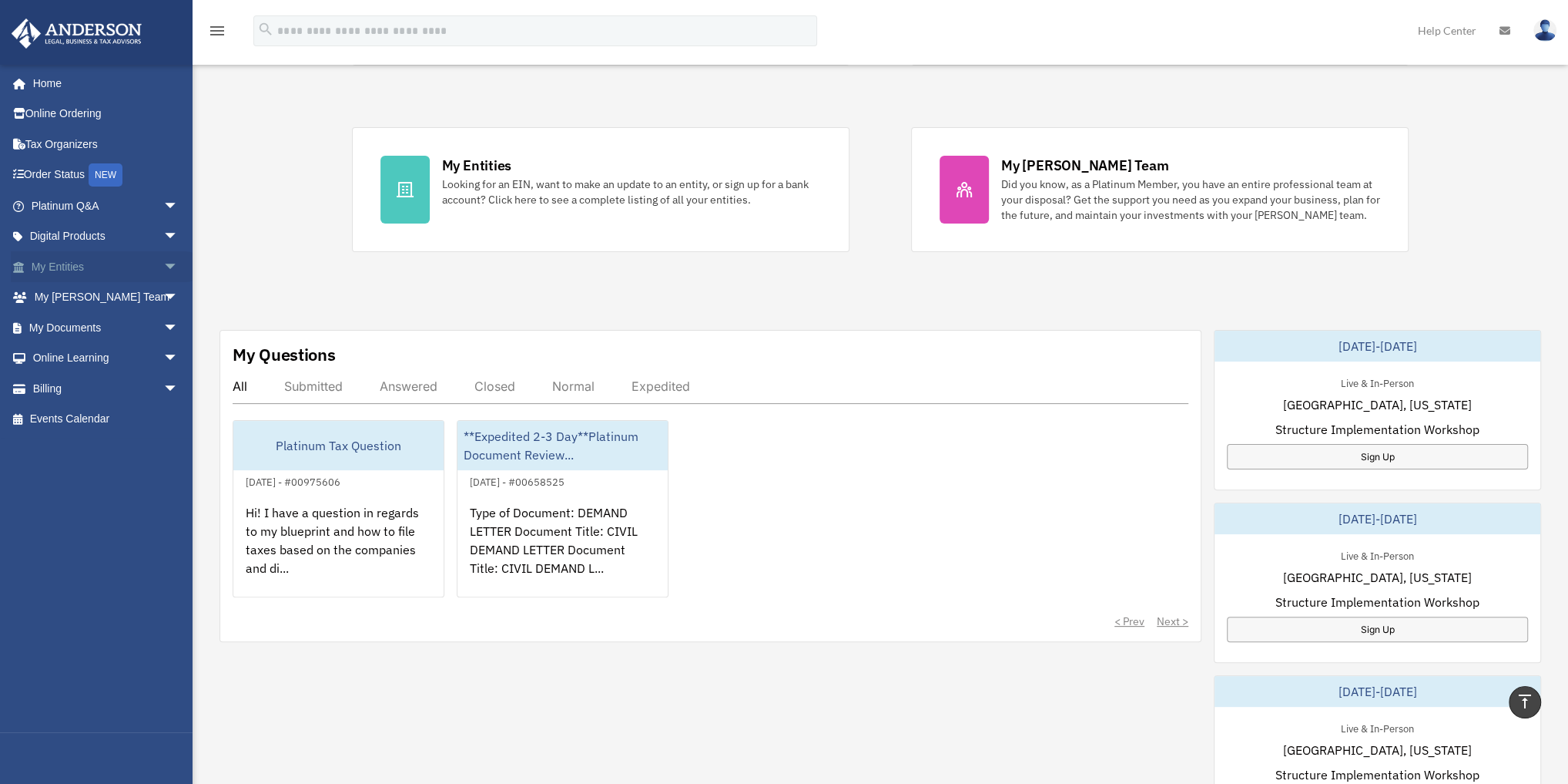
click at [164, 270] on span "arrow_drop_down" at bounding box center [179, 267] width 31 height 32
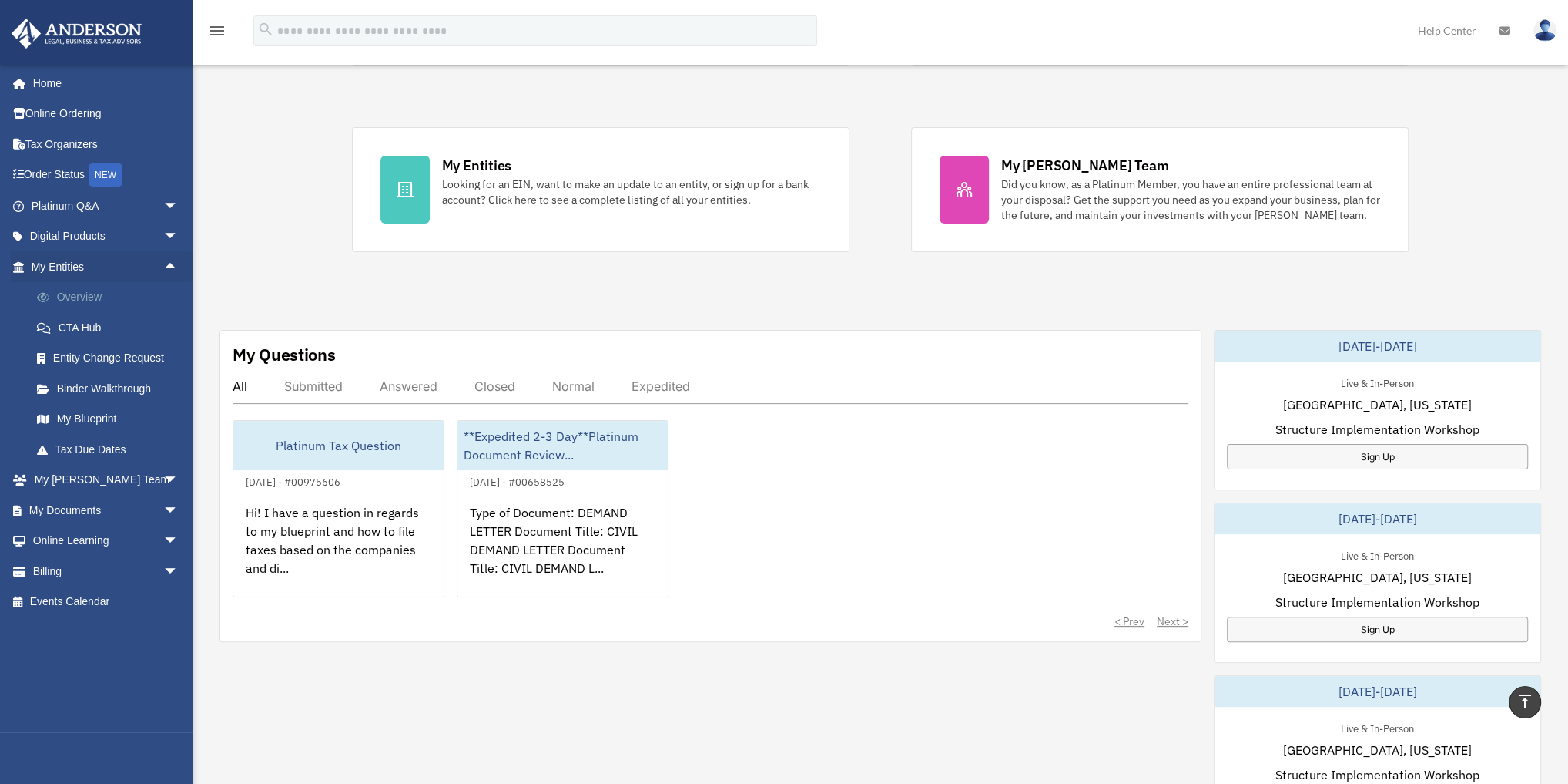
click at [82, 293] on link "Overview" at bounding box center [112, 298] width 180 height 31
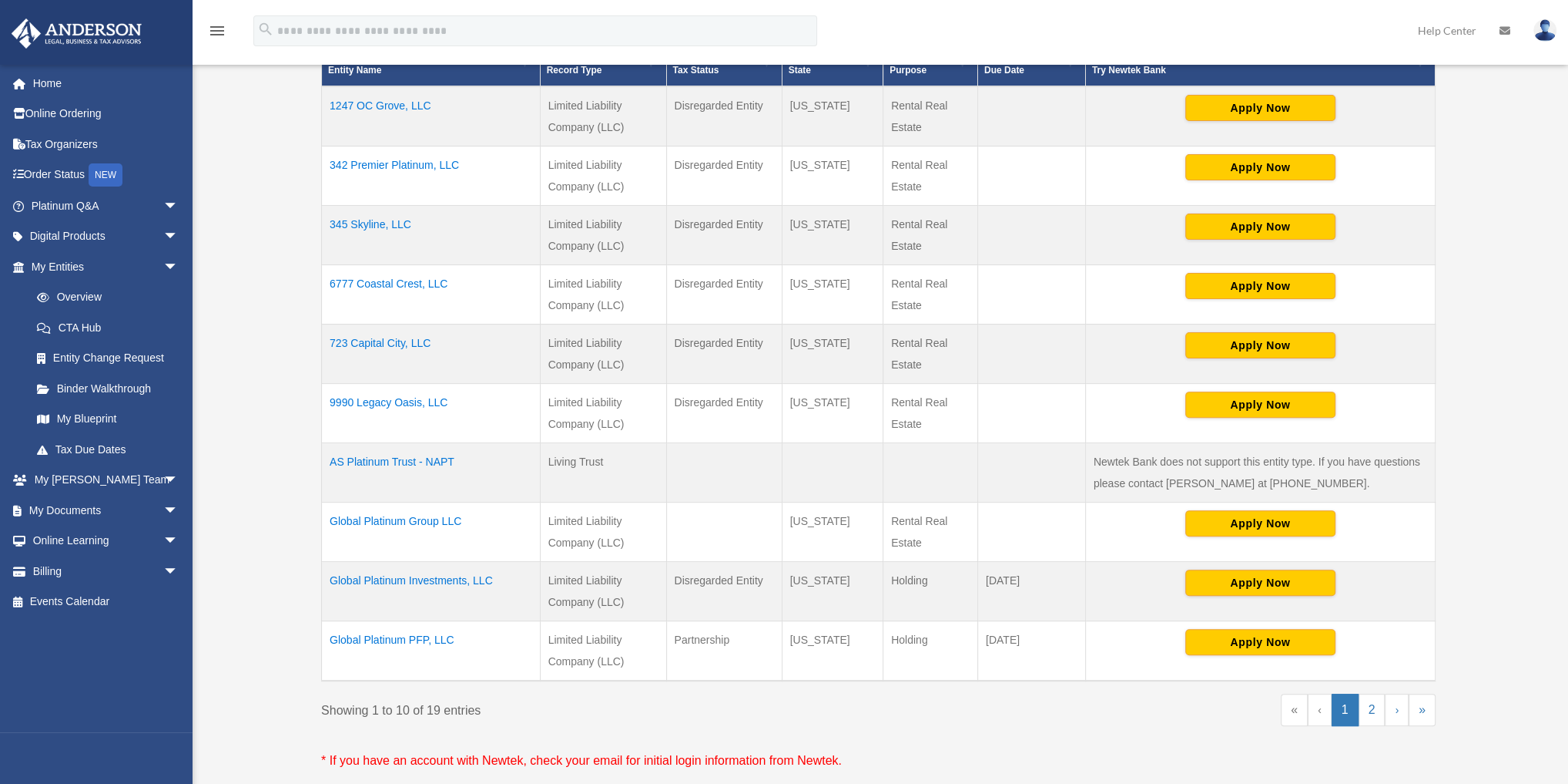
scroll to position [370, 0]
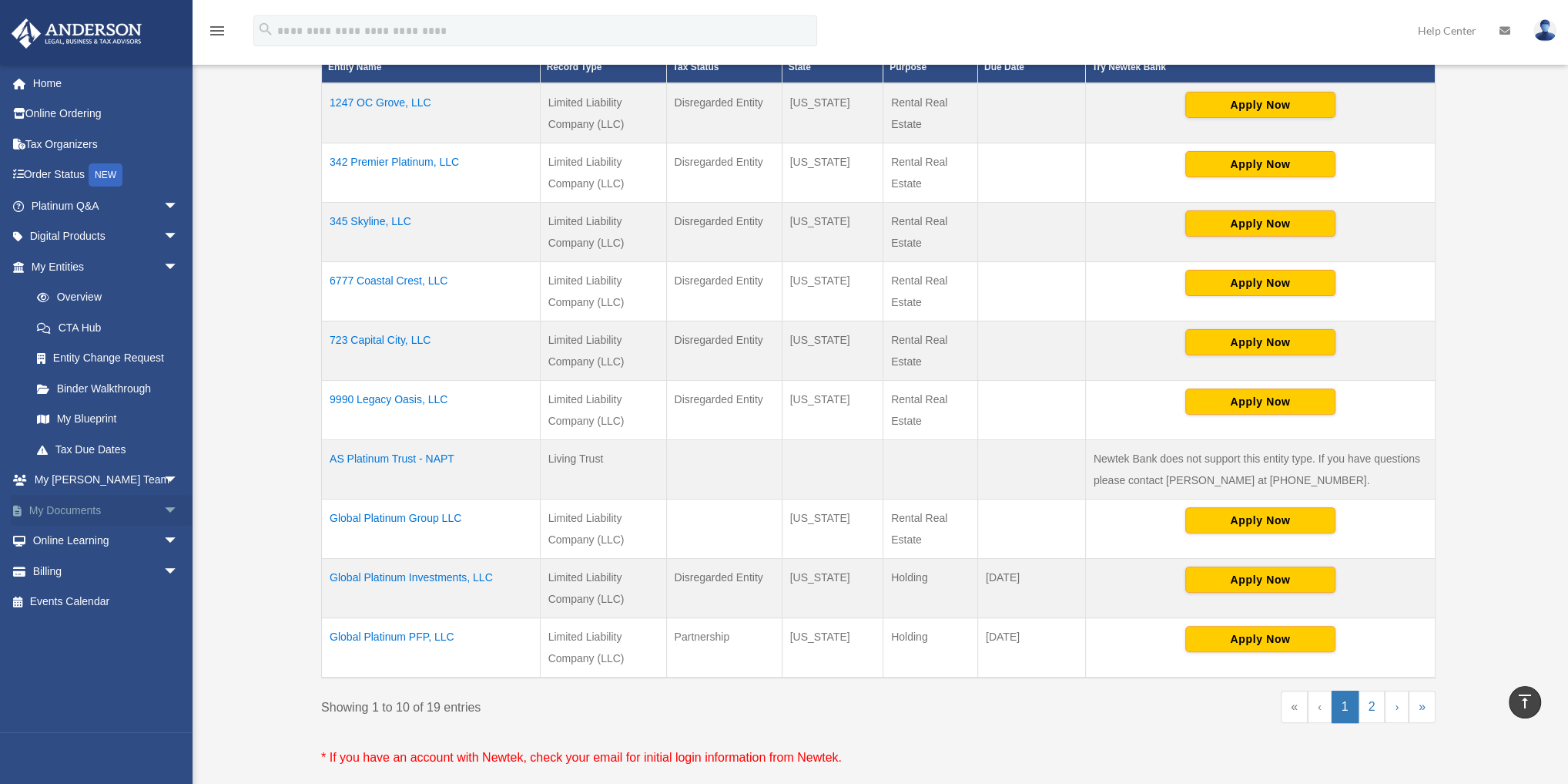
click at [133, 513] on link "My Documents arrow_drop_down" at bounding box center [106, 510] width 191 height 31
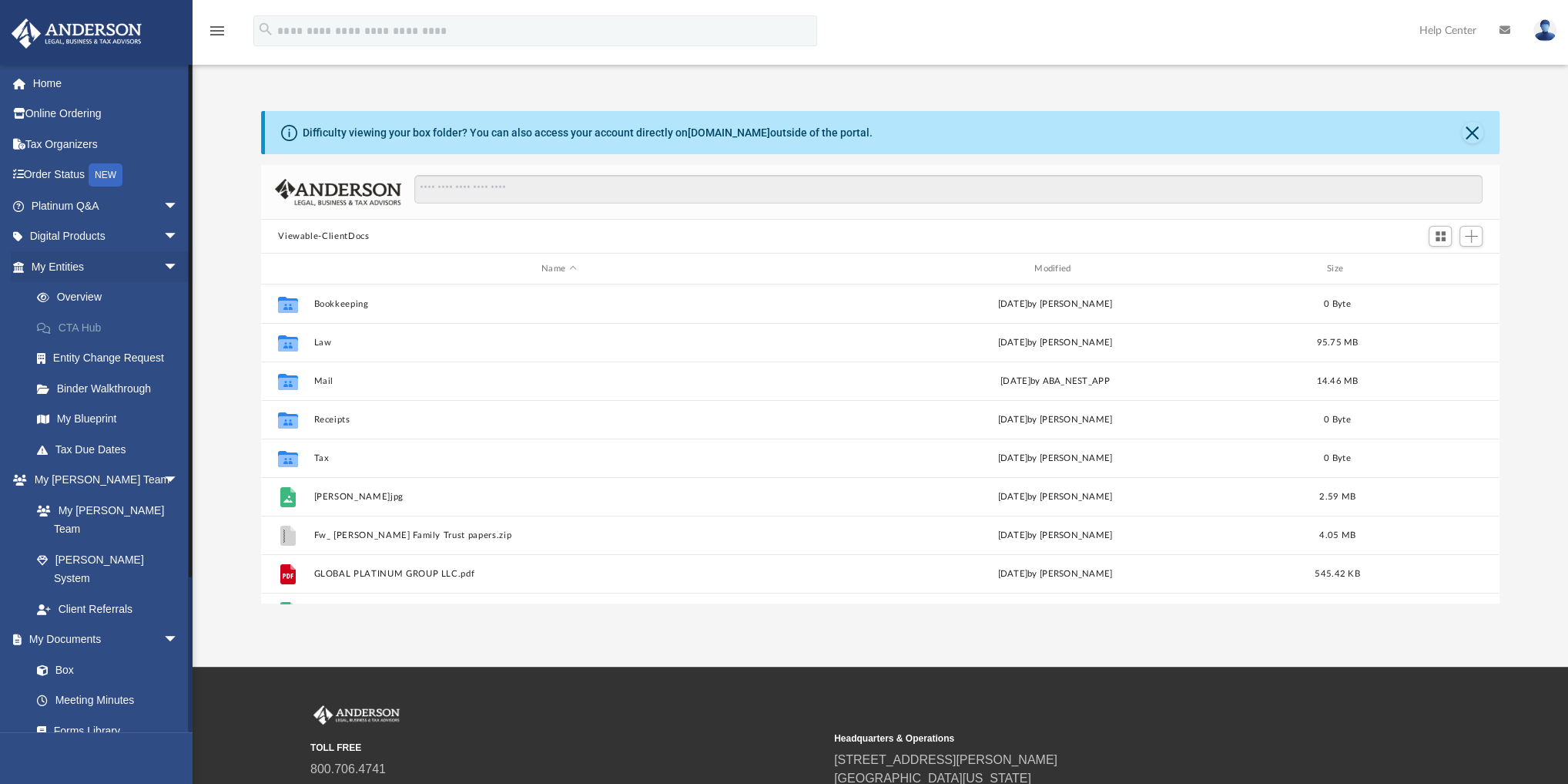
scroll to position [341, 1228]
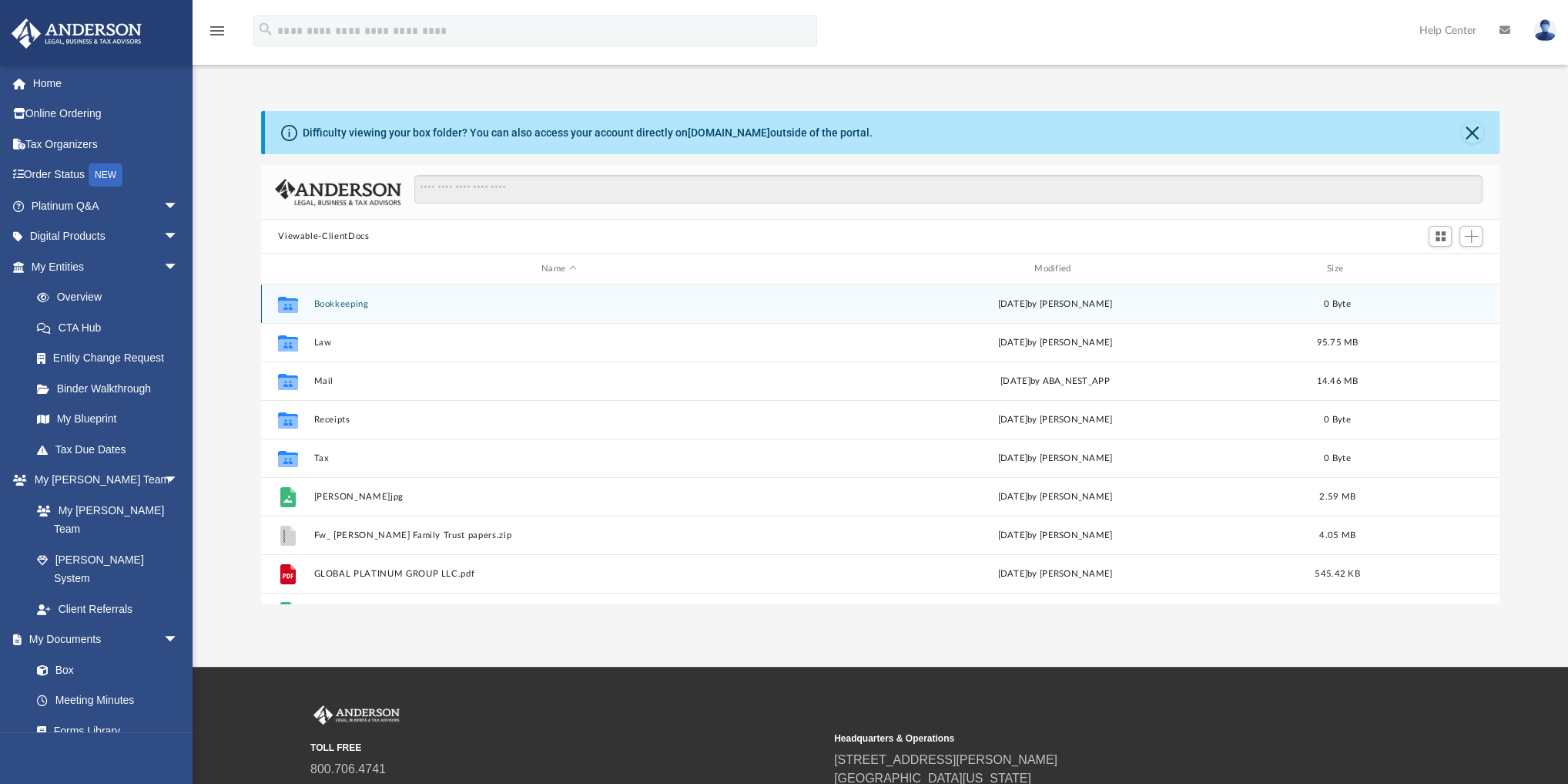
click at [350, 306] on button "Bookkeeping" at bounding box center [559, 304] width 490 height 10
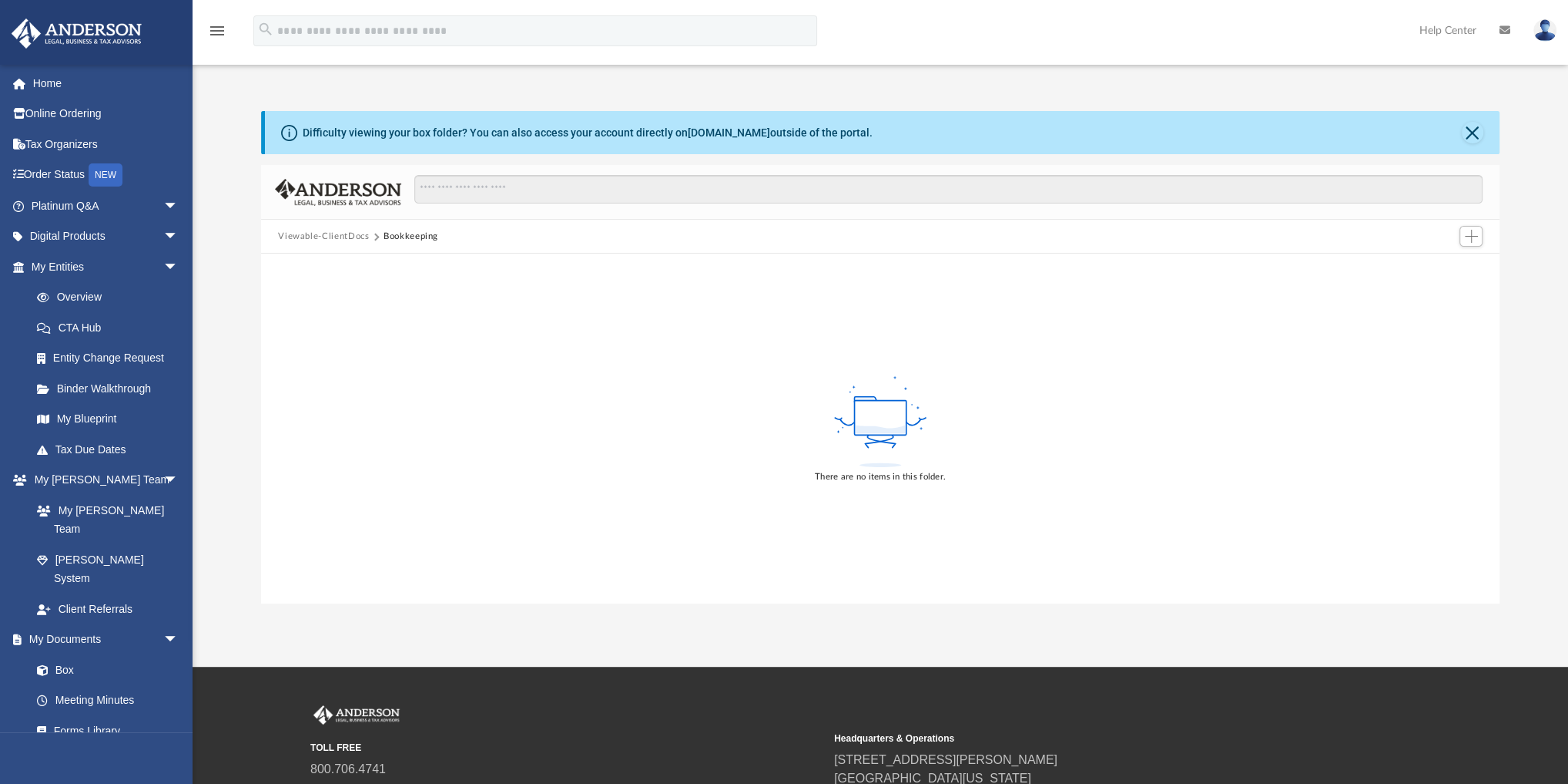
click at [323, 233] on button "Viewable-ClientDocs" at bounding box center [323, 236] width 91 height 14
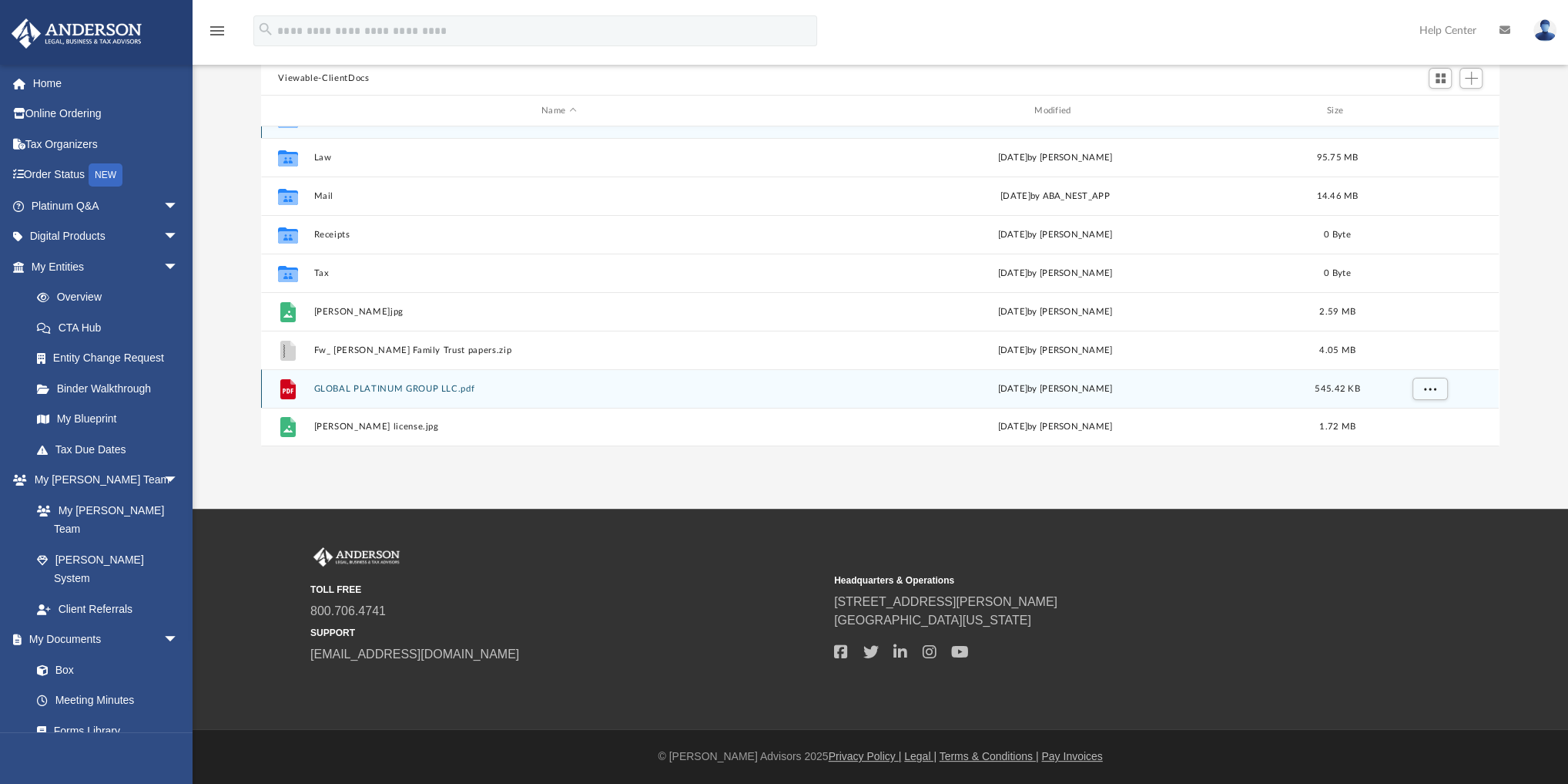
scroll to position [0, 0]
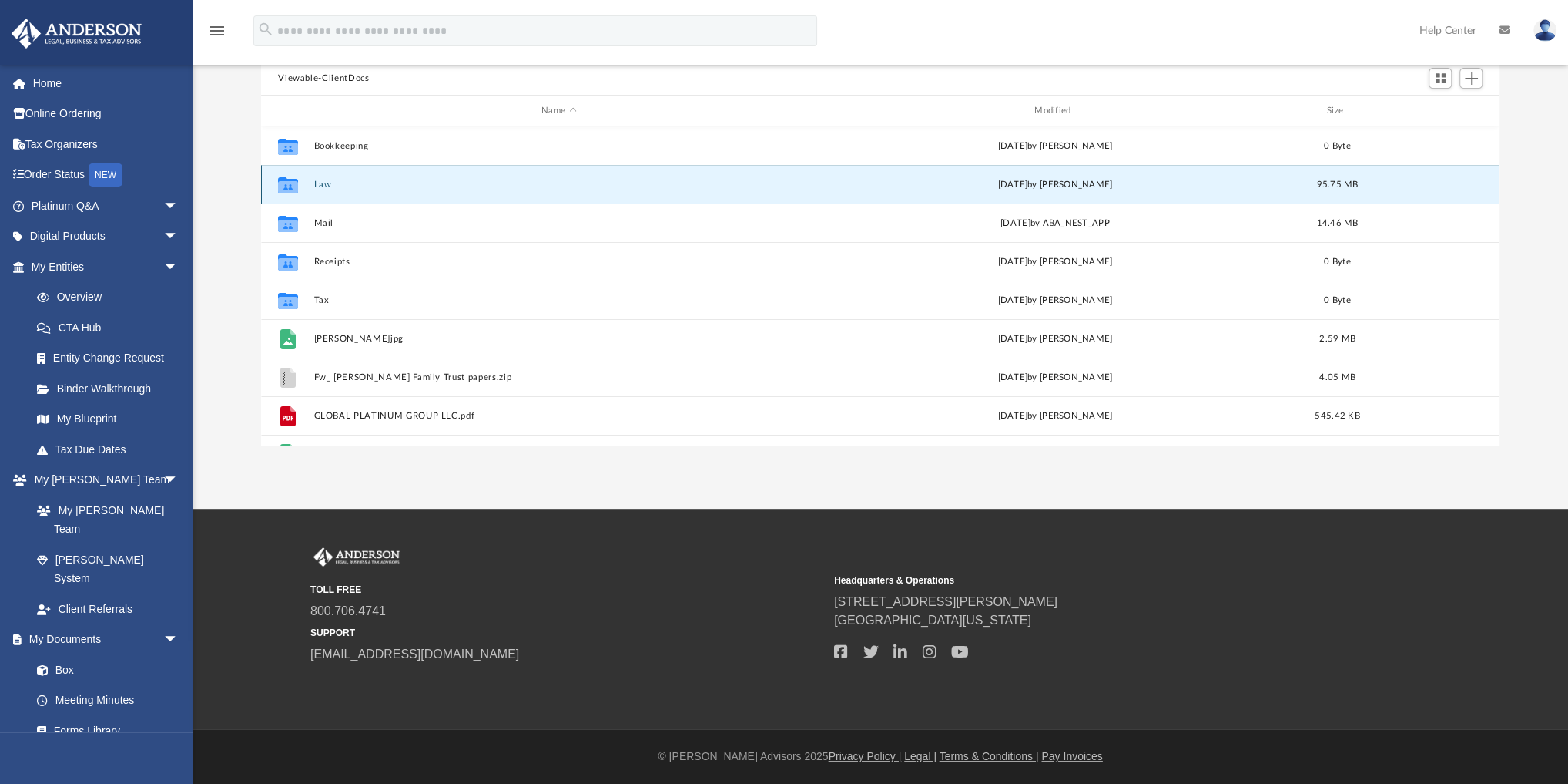
click at [323, 183] on button "Law" at bounding box center [559, 184] width 490 height 10
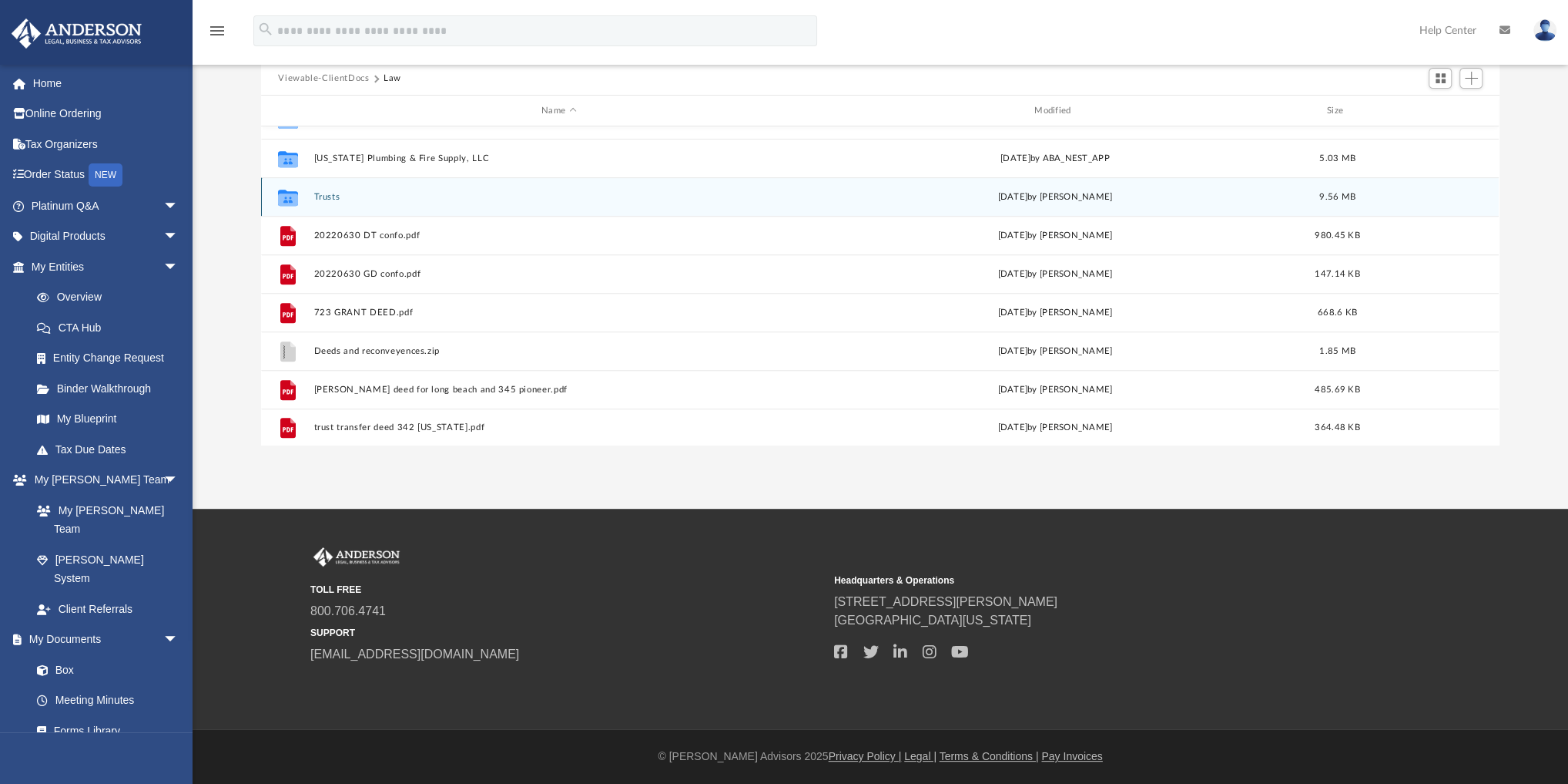
scroll to position [658, 0]
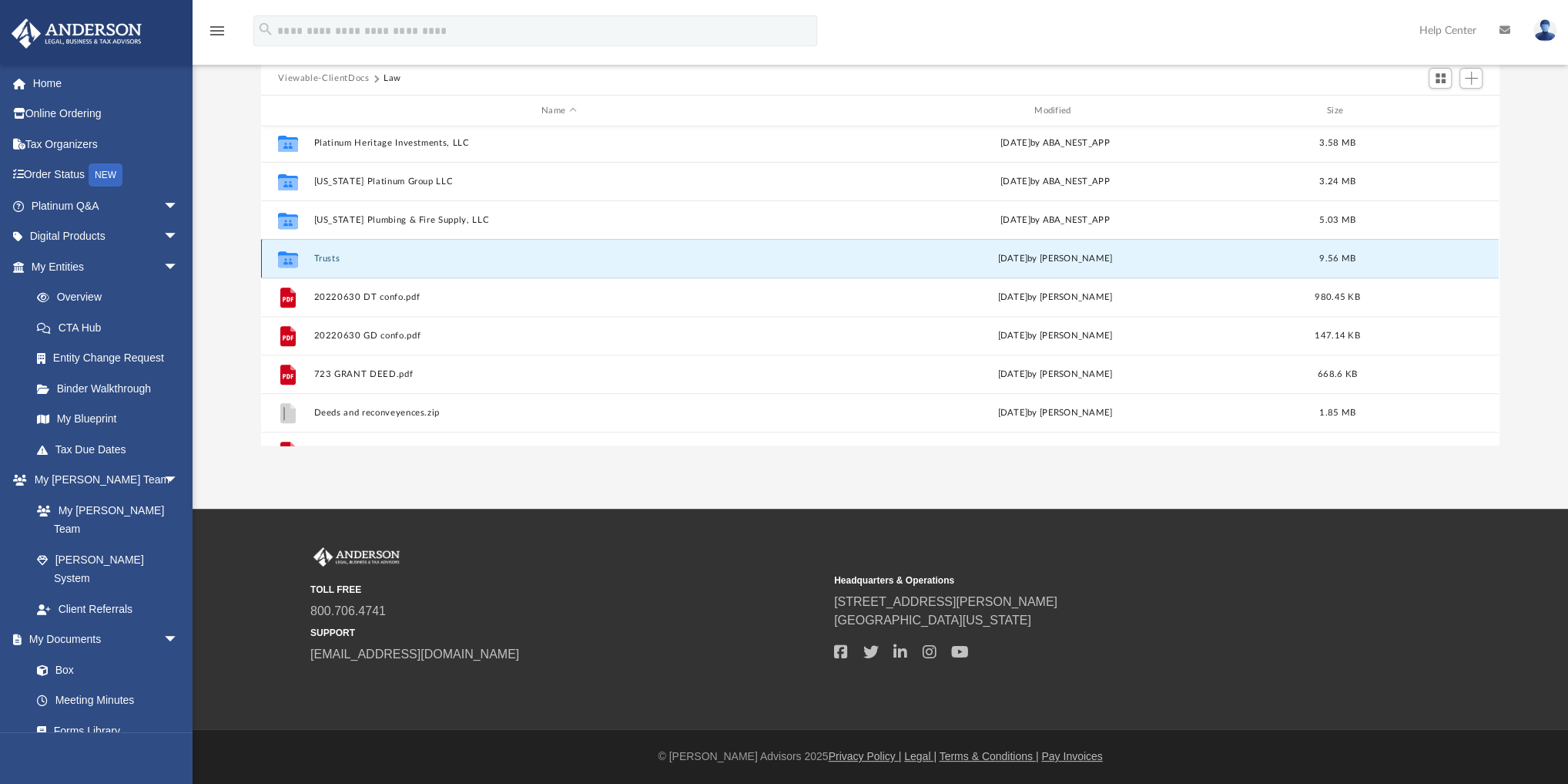
click at [332, 254] on button "Trusts" at bounding box center [559, 259] width 490 height 10
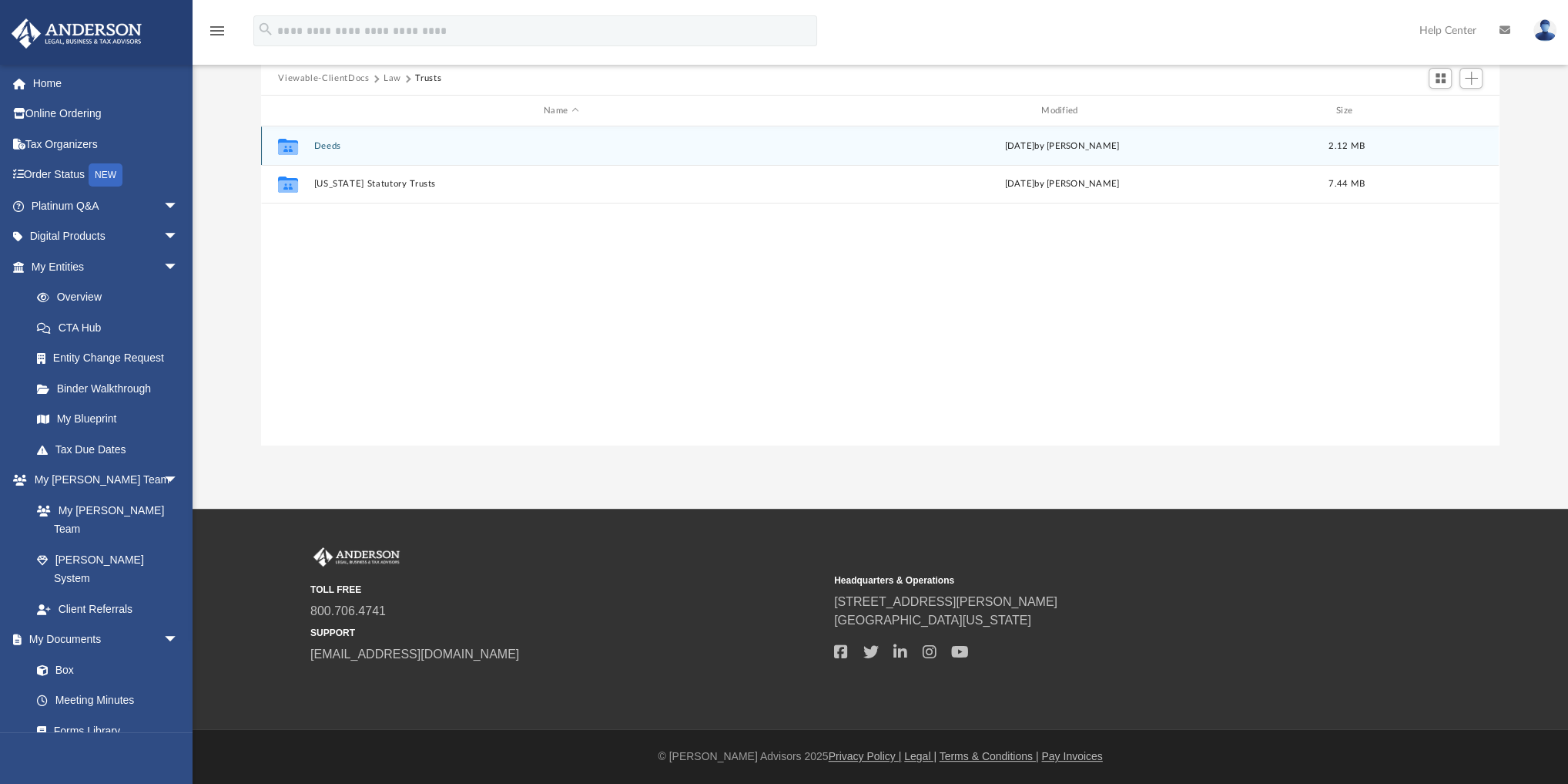
click at [323, 143] on button "Deeds" at bounding box center [562, 146] width 494 height 10
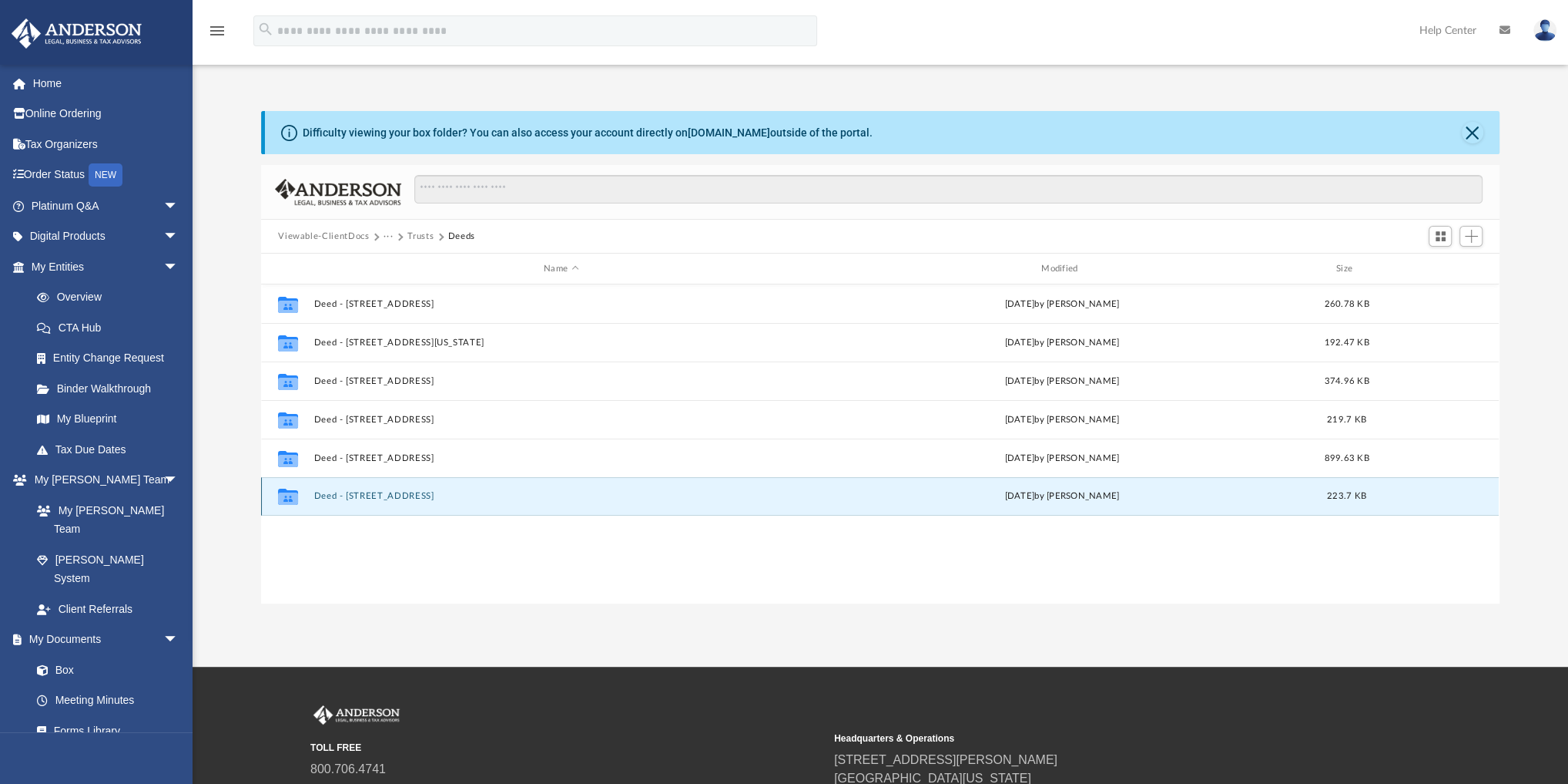
click at [404, 492] on button "Deed - [STREET_ADDRESS]" at bounding box center [562, 496] width 494 height 10
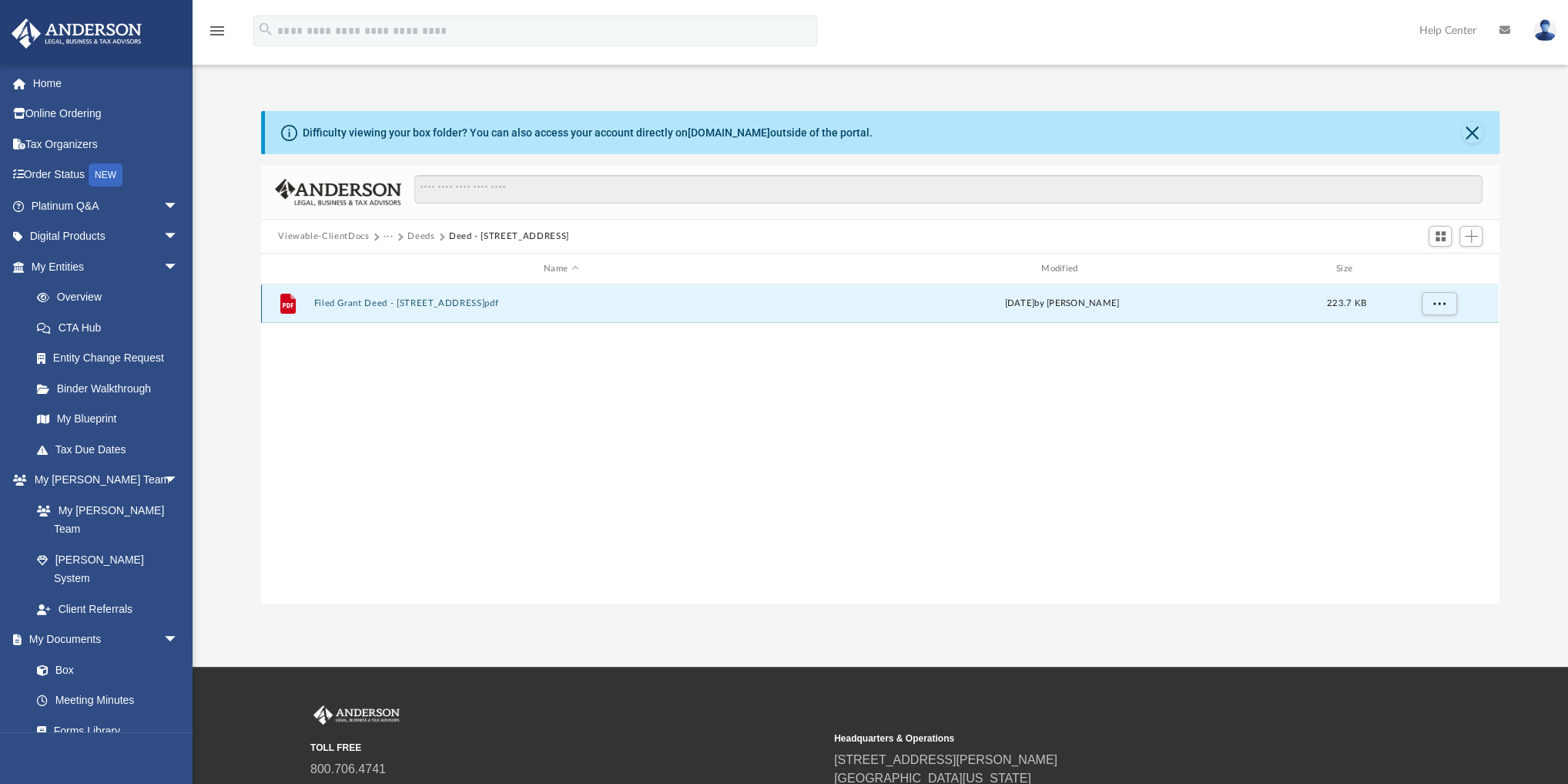
click at [435, 301] on button "Filed Grant Deed - [STREET_ADDRESS]pdf" at bounding box center [562, 303] width 494 height 10
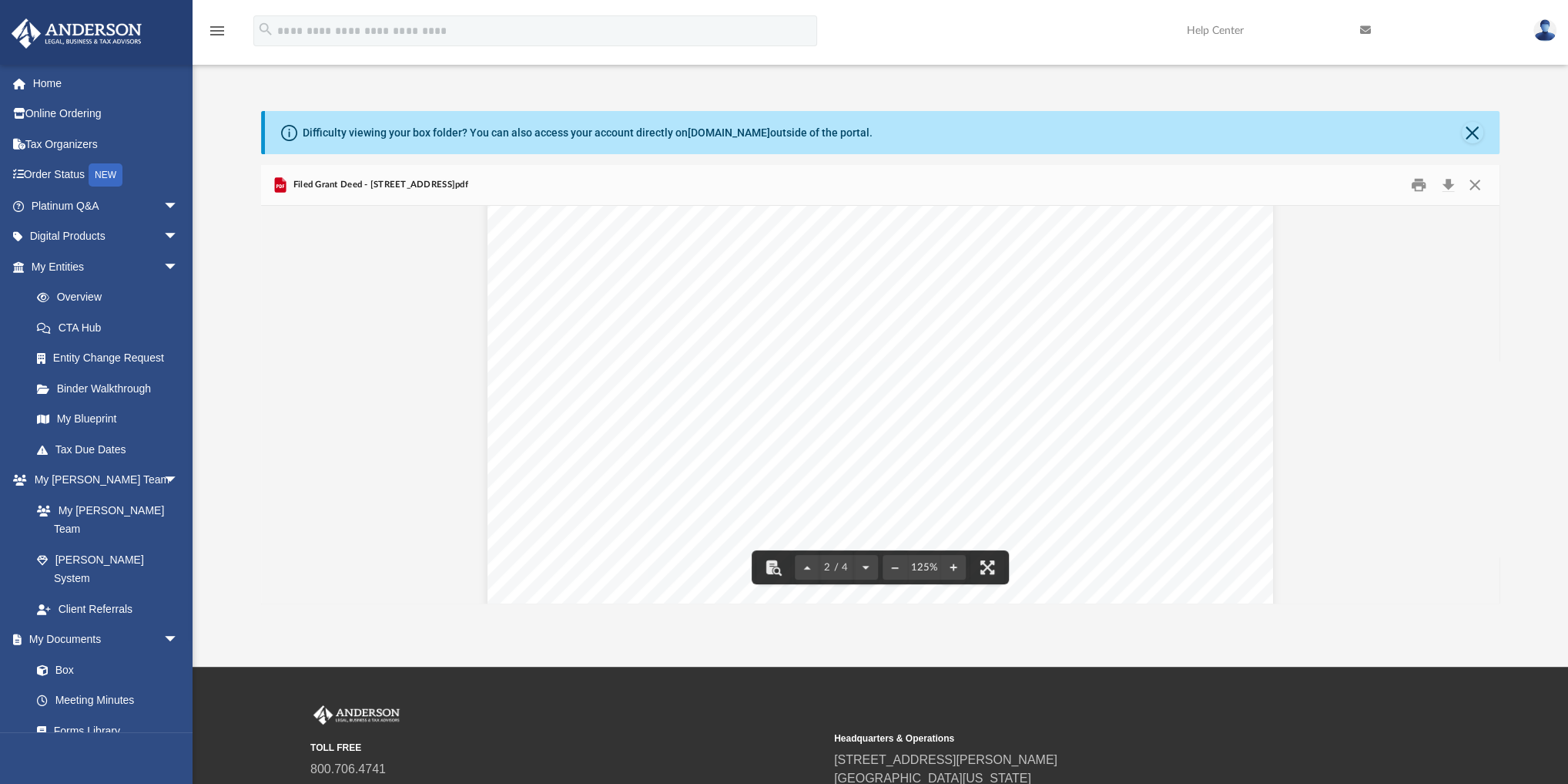
scroll to position [1356, 0]
drag, startPoint x: 613, startPoint y: 323, endPoint x: 732, endPoint y: 318, distance: 119.1
click at [732, 318] on div "Page 2" at bounding box center [881, 409] width 786 height 1017
click at [1468, 131] on button "Close" at bounding box center [1472, 132] width 22 height 22
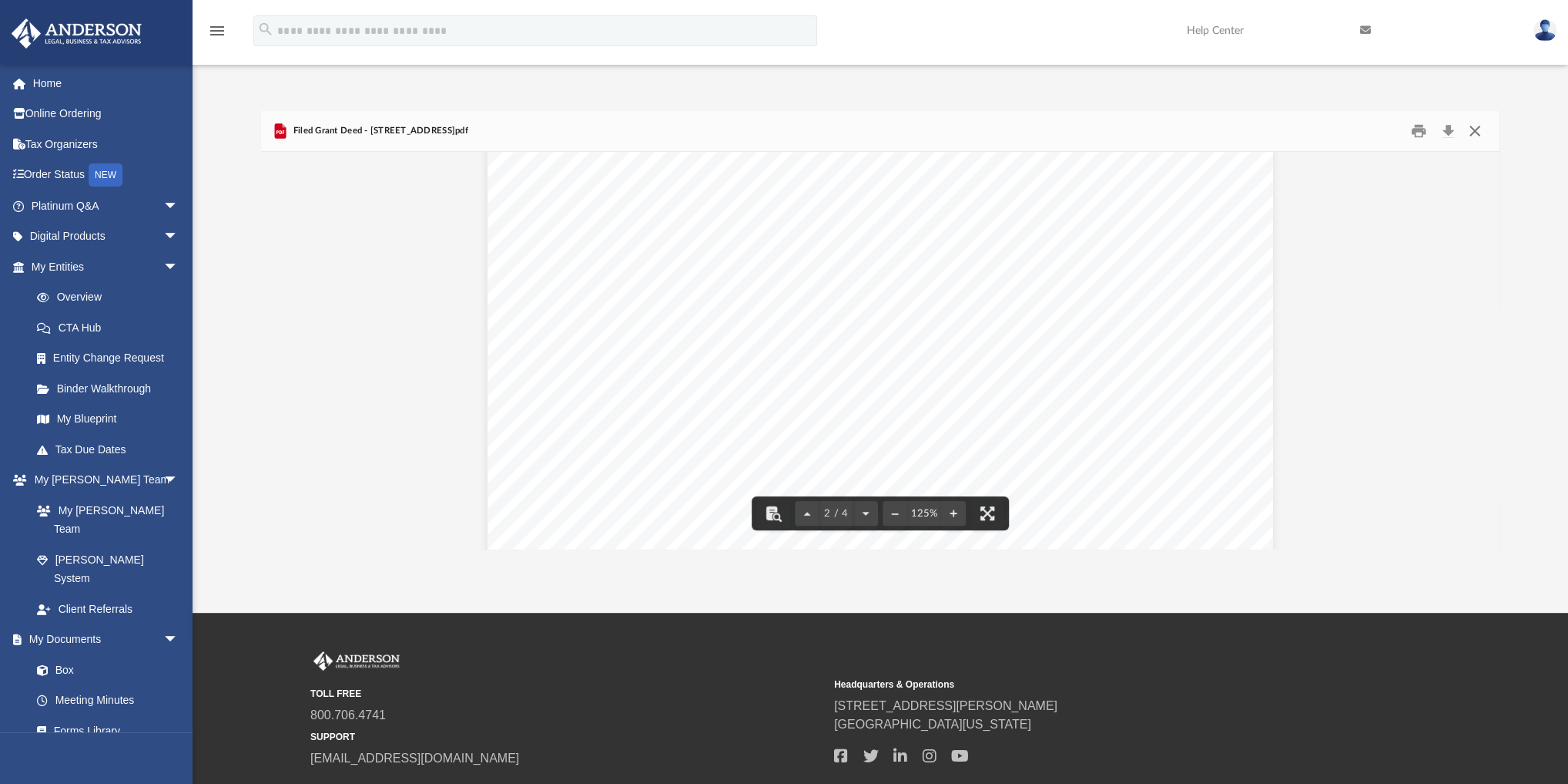
click at [1474, 135] on button "Close" at bounding box center [1475, 131] width 28 height 24
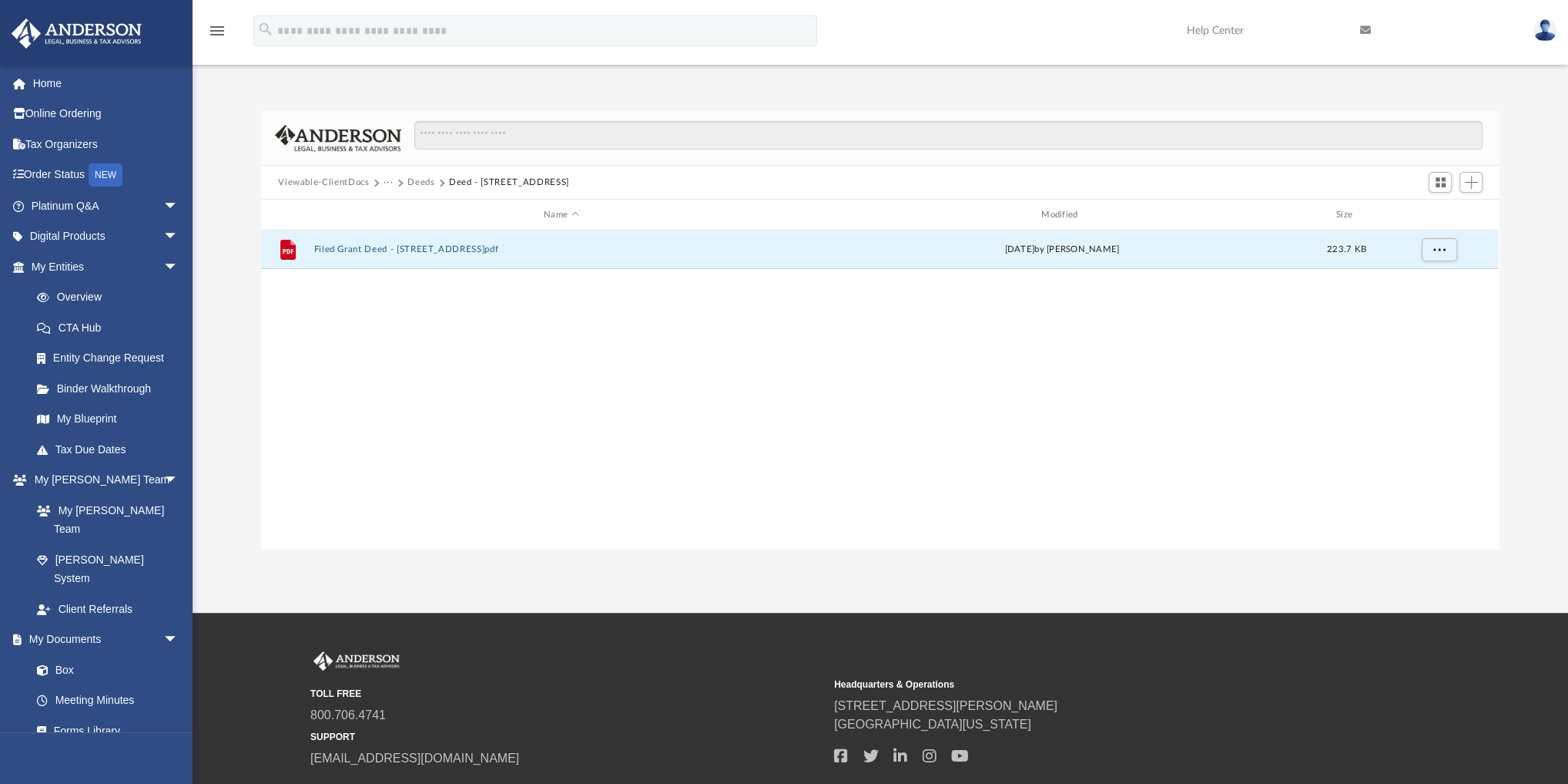
click at [422, 180] on button "Deeds" at bounding box center [421, 182] width 27 height 14
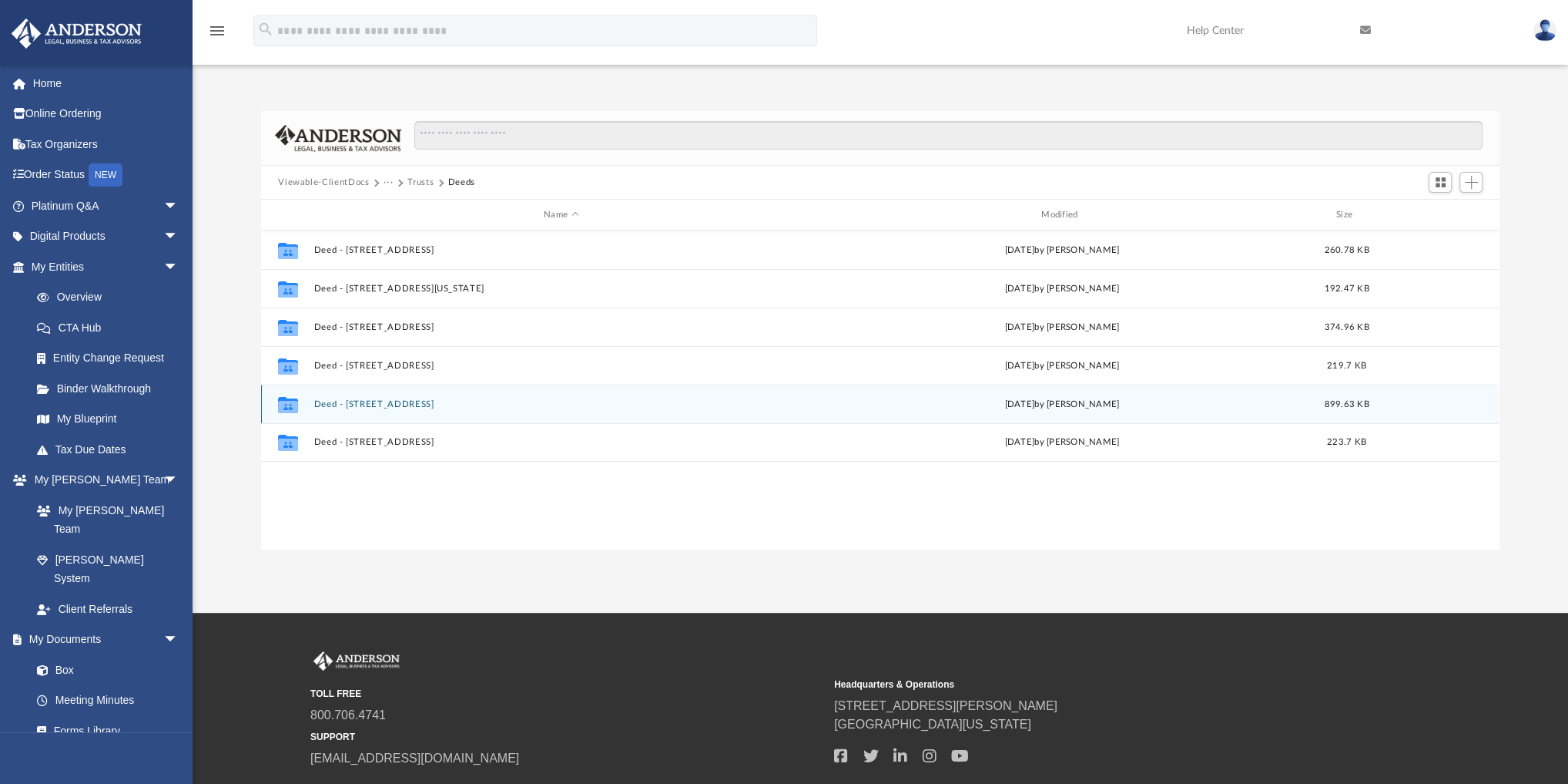
click at [384, 396] on div "Collaborated Folder Deed - [STREET_ADDRESS] [DATE] by [PERSON_NAME] 899.63 KB" at bounding box center [880, 404] width 1238 height 39
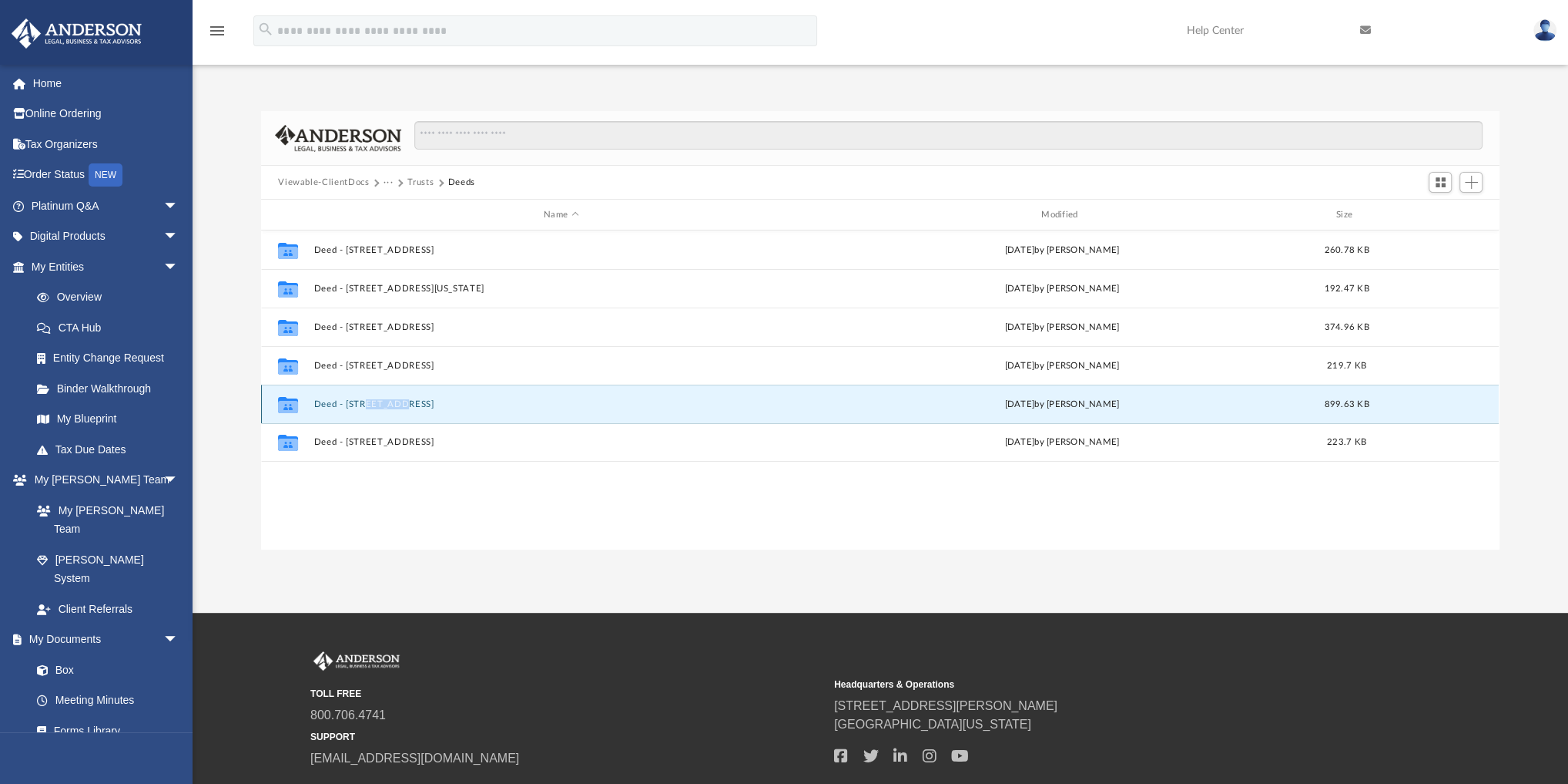
click at [383, 400] on button "Deed - [STREET_ADDRESS]" at bounding box center [562, 404] width 494 height 10
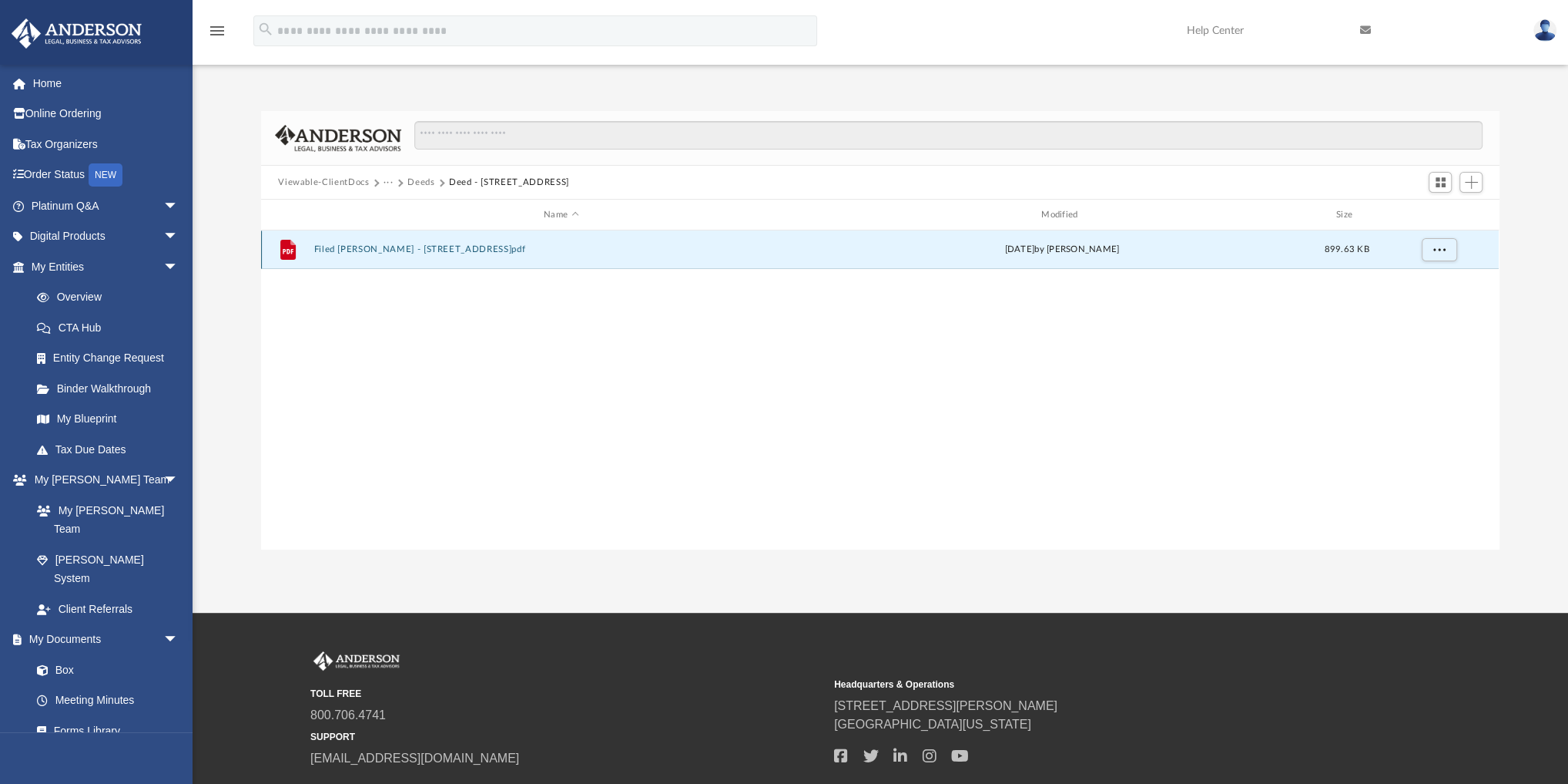
click at [408, 246] on button "Filed [PERSON_NAME] - [STREET_ADDRESS]pdf" at bounding box center [562, 249] width 494 height 10
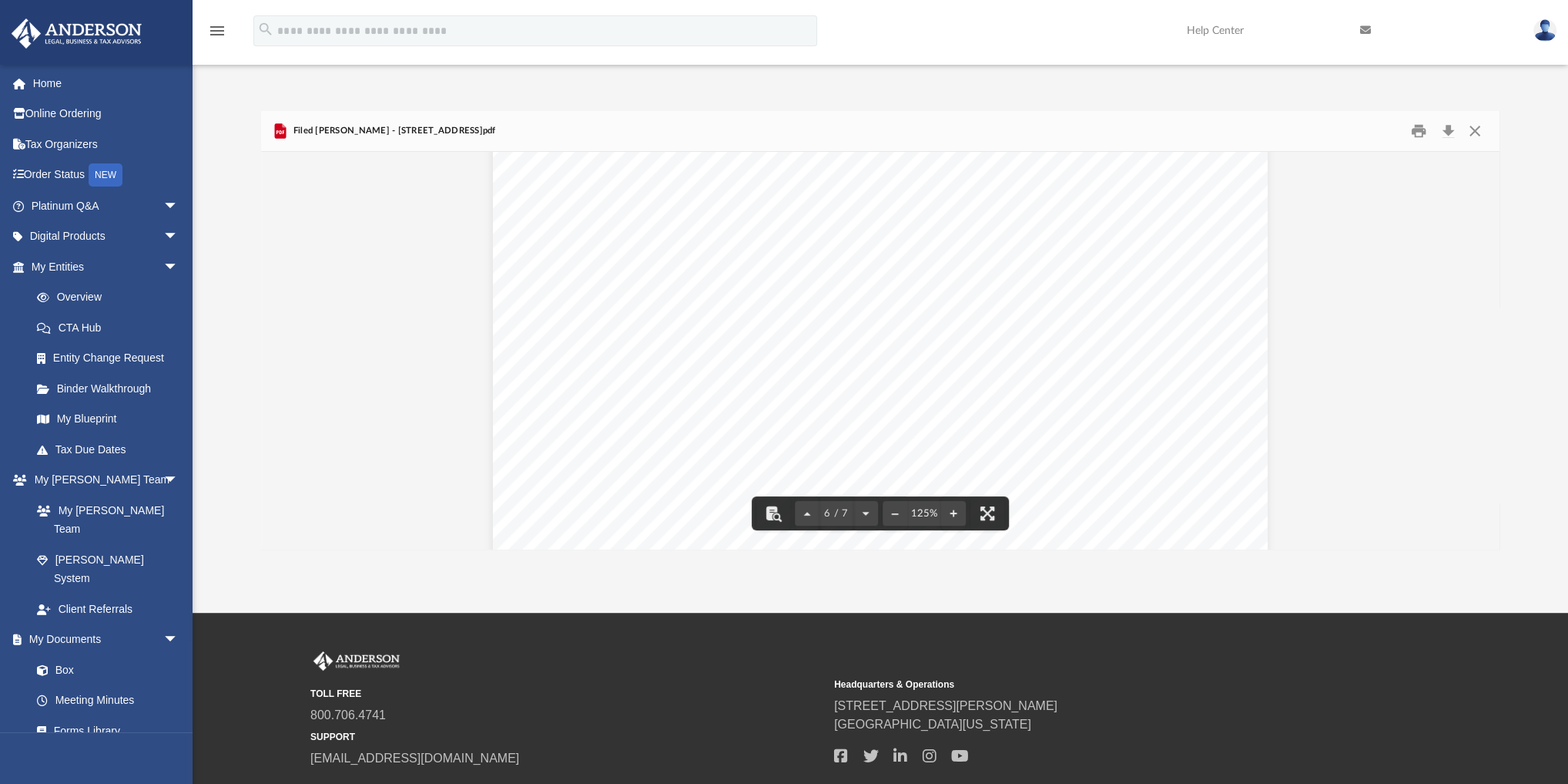
scroll to position [5297, 0]
drag, startPoint x: 553, startPoint y: 385, endPoint x: 639, endPoint y: 389, distance: 86.1
click at [639, 389] on div "Page 6" at bounding box center [880, 539] width 775 height 1007
